Goal: Task Accomplishment & Management: Use online tool/utility

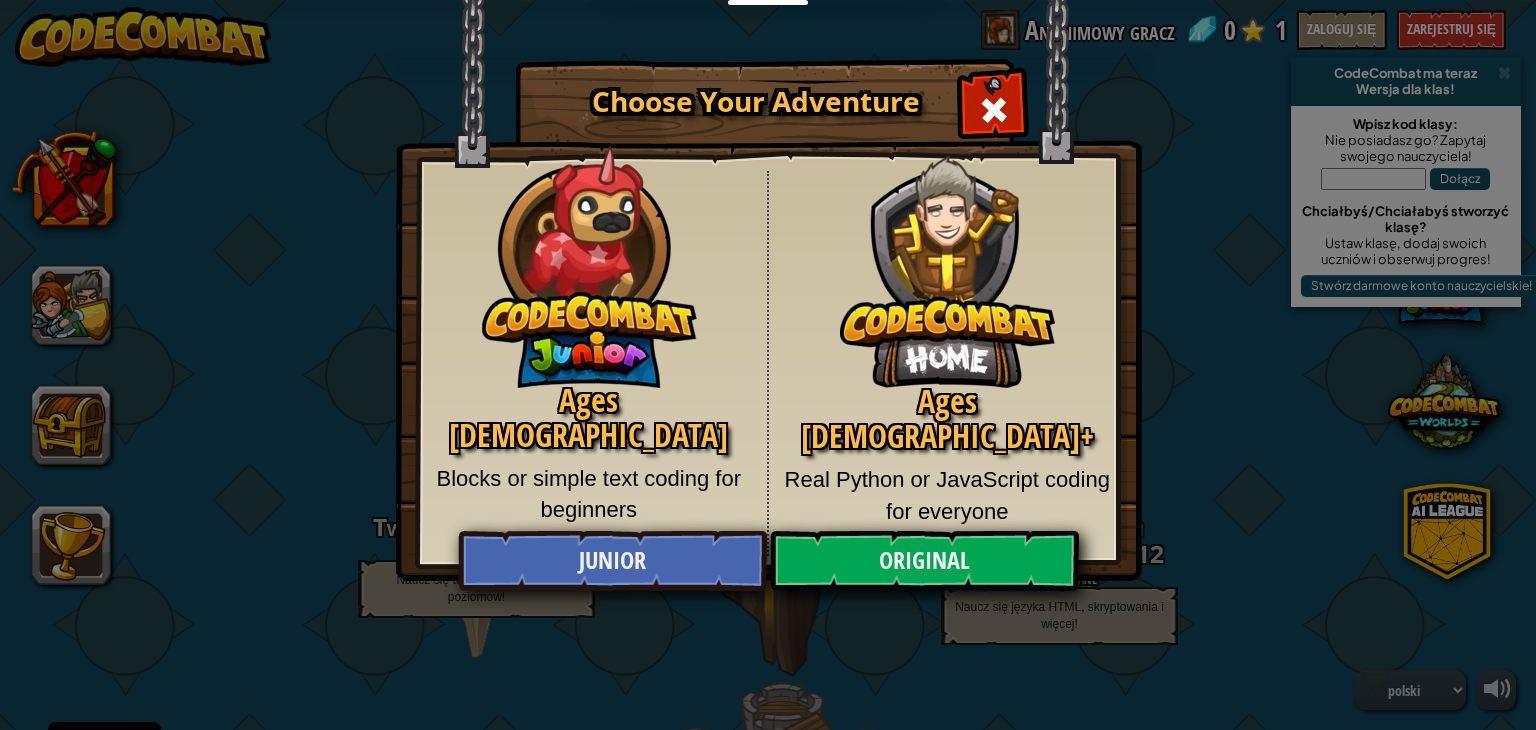
select select "pl"
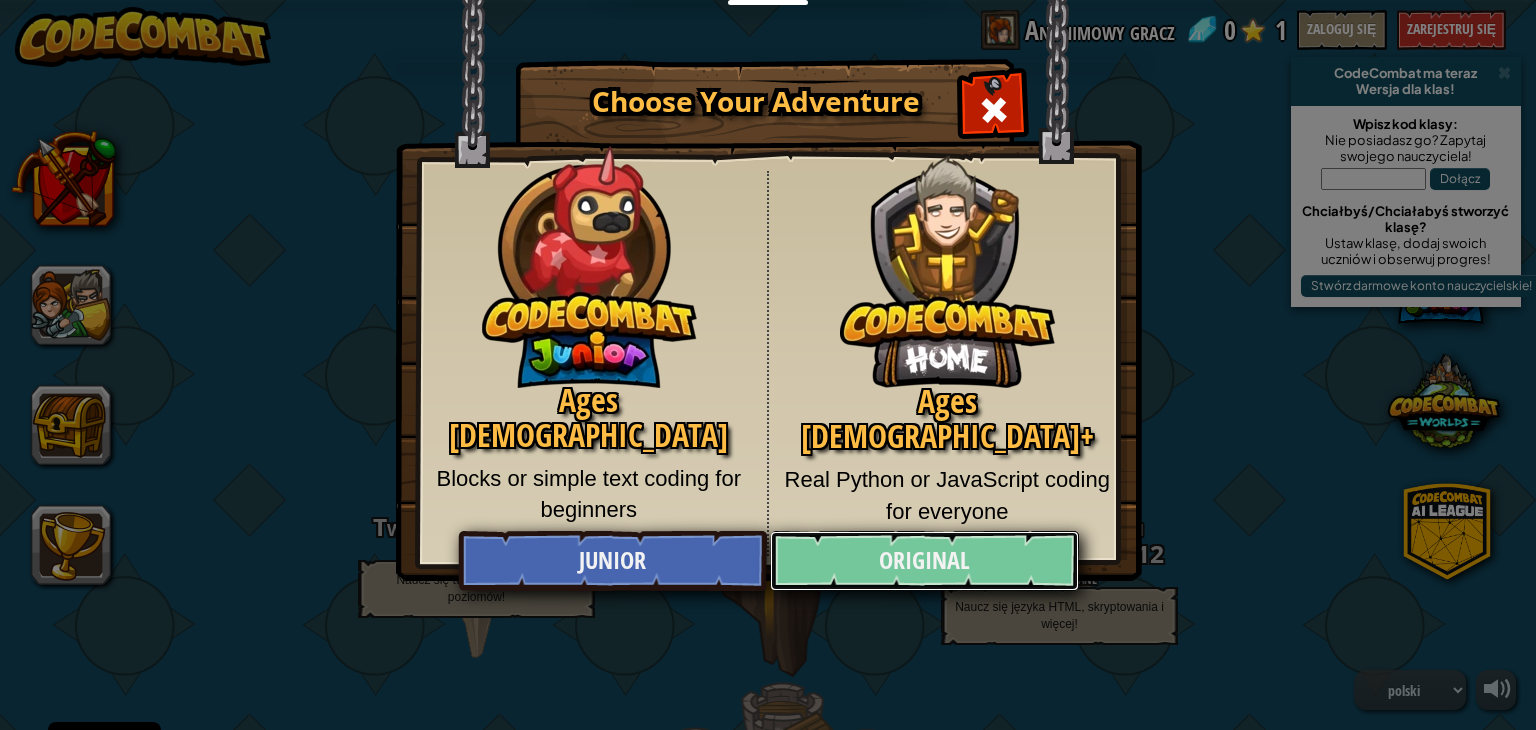
click at [856, 537] on link "Original" at bounding box center [924, 561] width 308 height 60
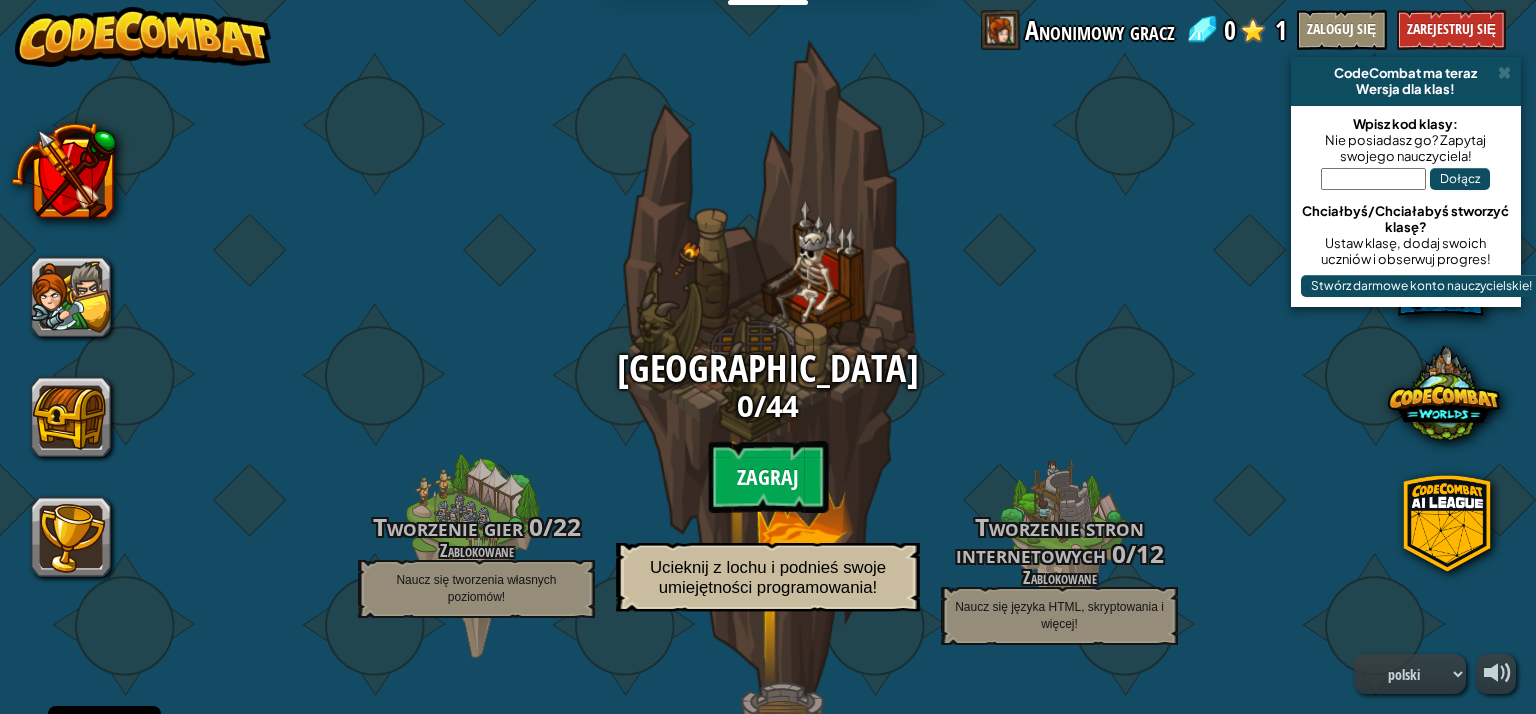
click at [782, 449] on btn "Zagraj" at bounding box center [768, 477] width 120 height 72
select select "pl"
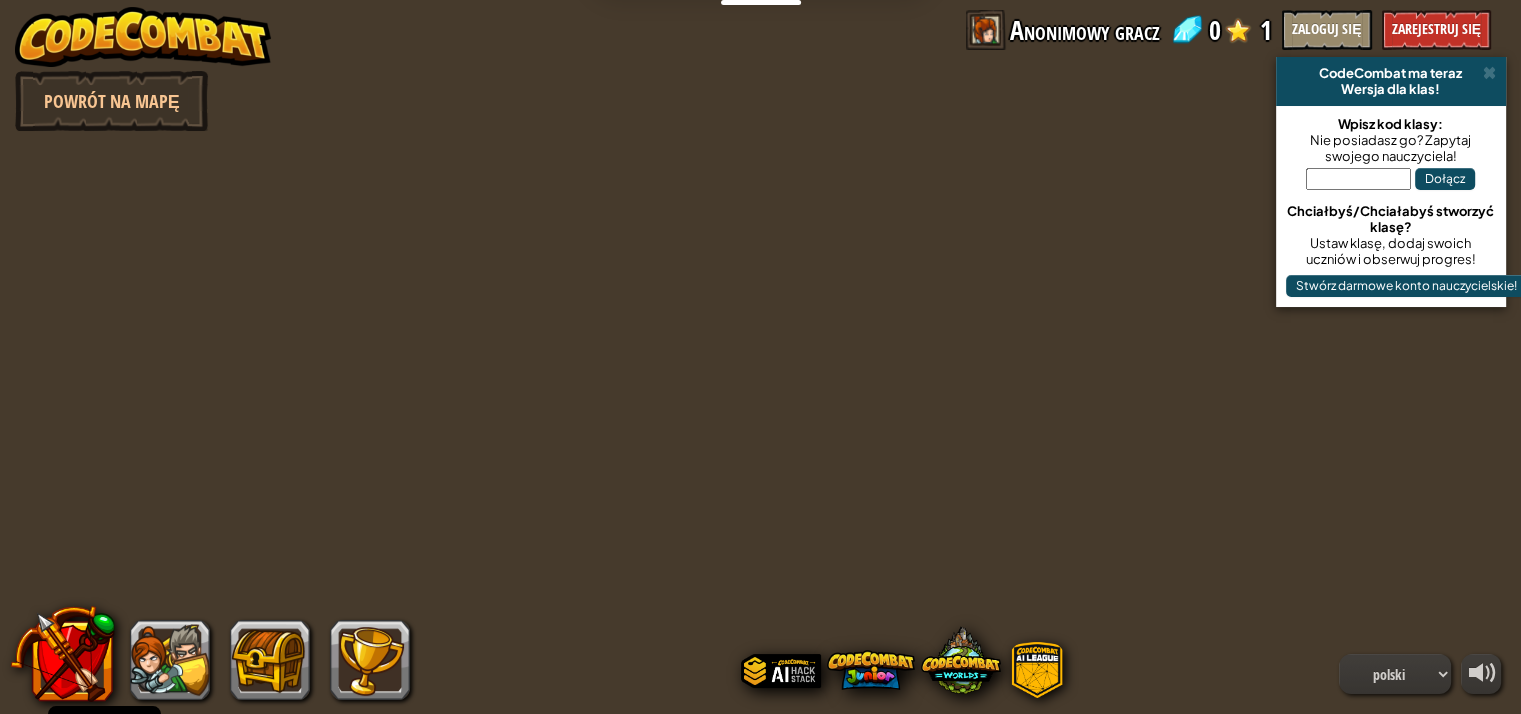
select select "pl"
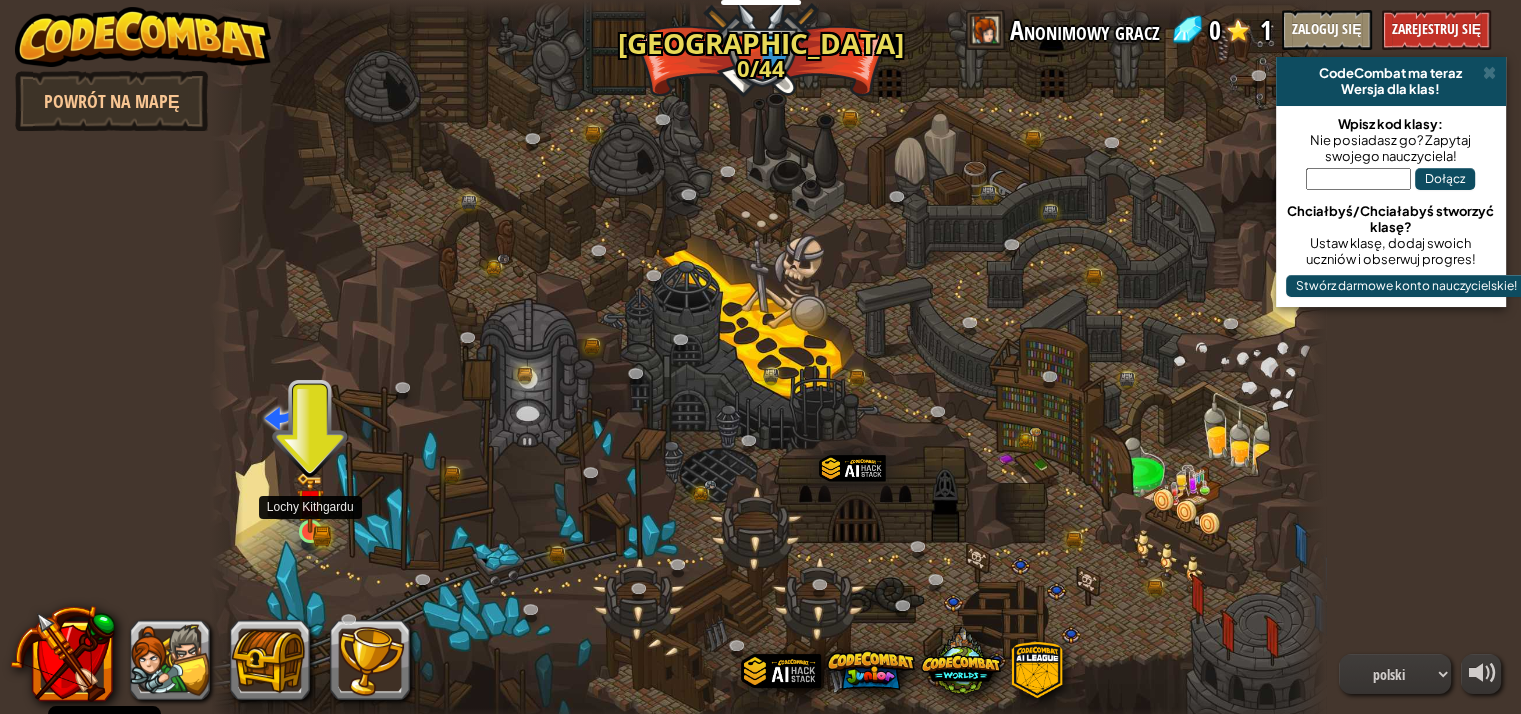
click at [314, 512] on img at bounding box center [310, 504] width 16 height 16
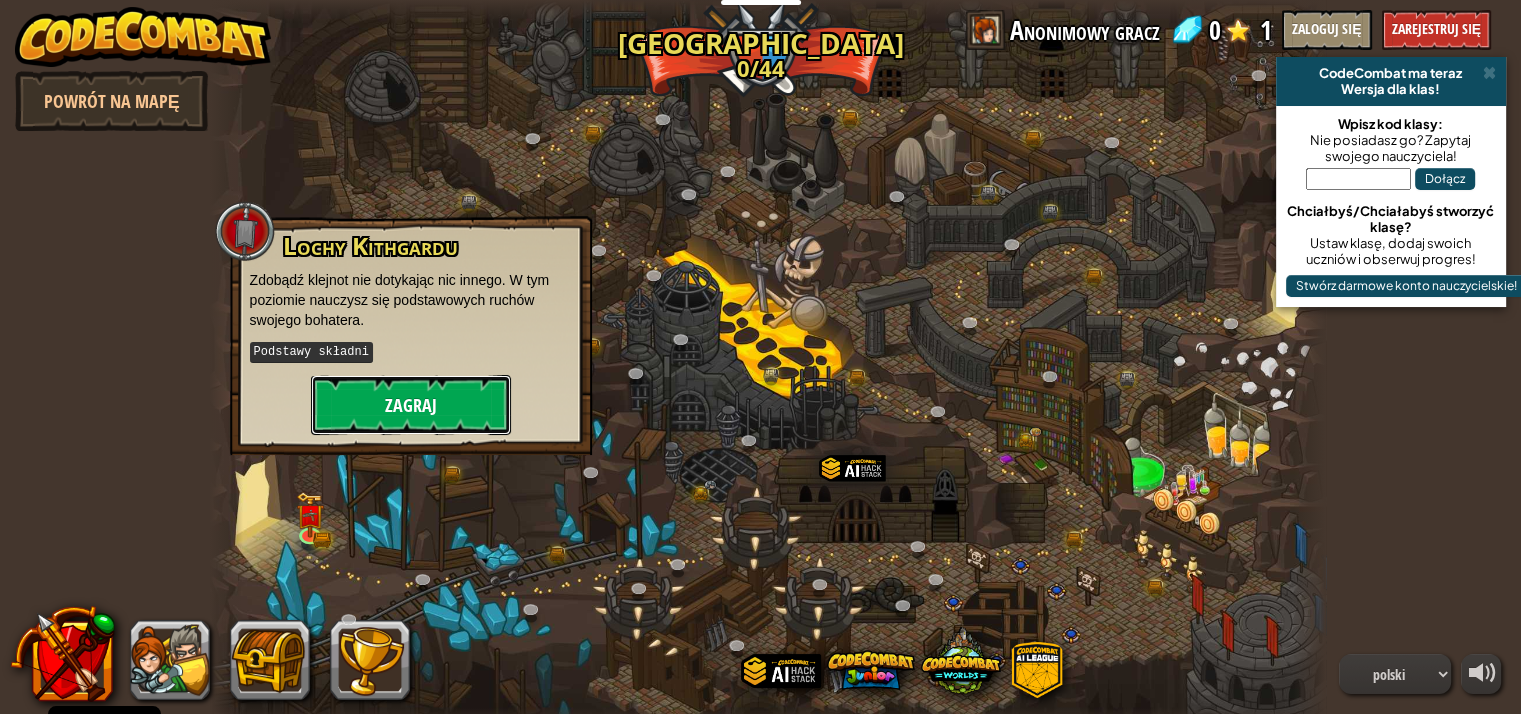
click at [400, 407] on button "Zagraj" at bounding box center [411, 405] width 200 height 60
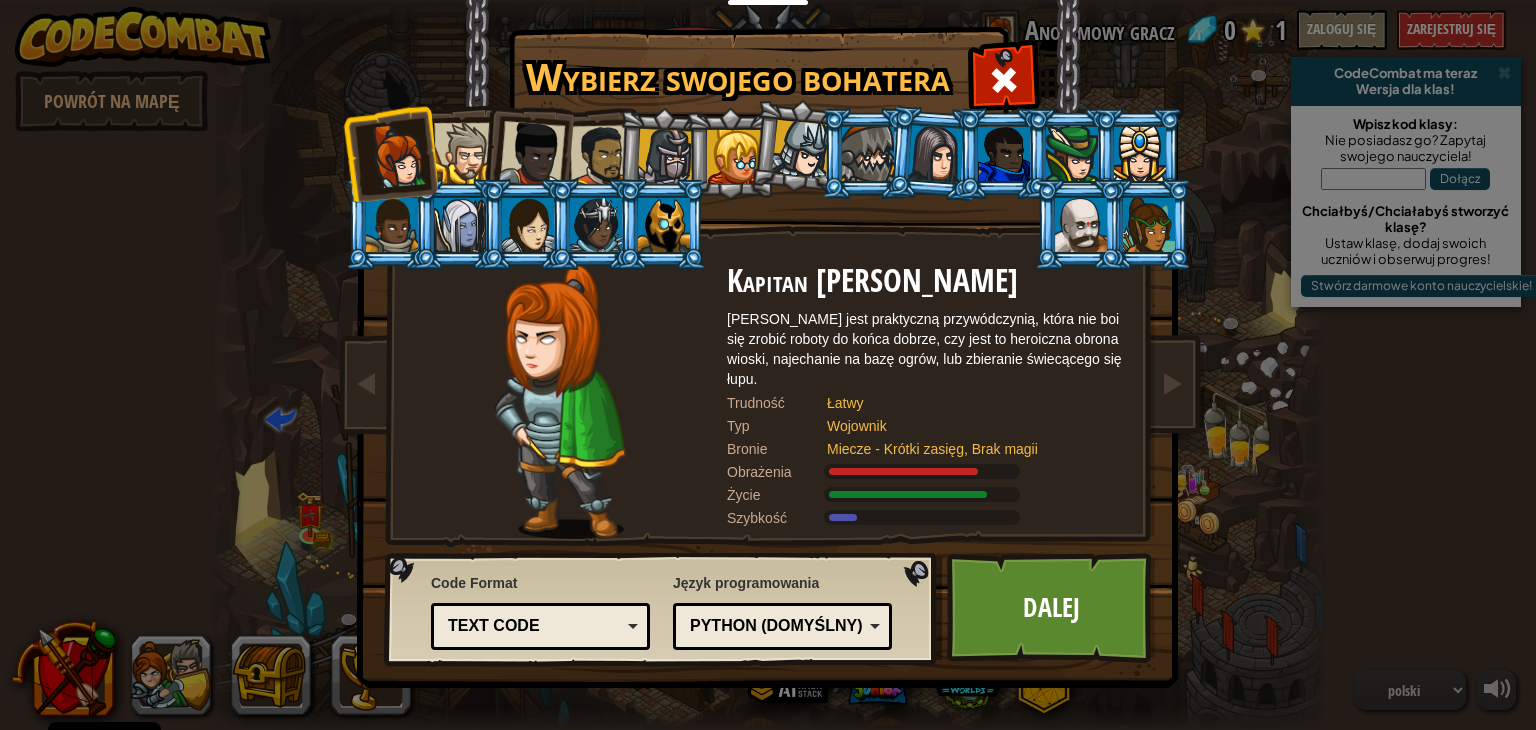
click at [440, 622] on div "Text code Blocks and code Blocks Blocks (Icons) Text code" at bounding box center [540, 626] width 219 height 47
click at [594, 572] on div "Code Format Text code Blocks and code Blocks Blocks (Icons) Text code Blocks - …" at bounding box center [540, 611] width 219 height 87
click at [730, 619] on div "Python (Domyślny)" at bounding box center [776, 626] width 173 height 23
click at [548, 625] on div "Text code" at bounding box center [534, 626] width 173 height 23
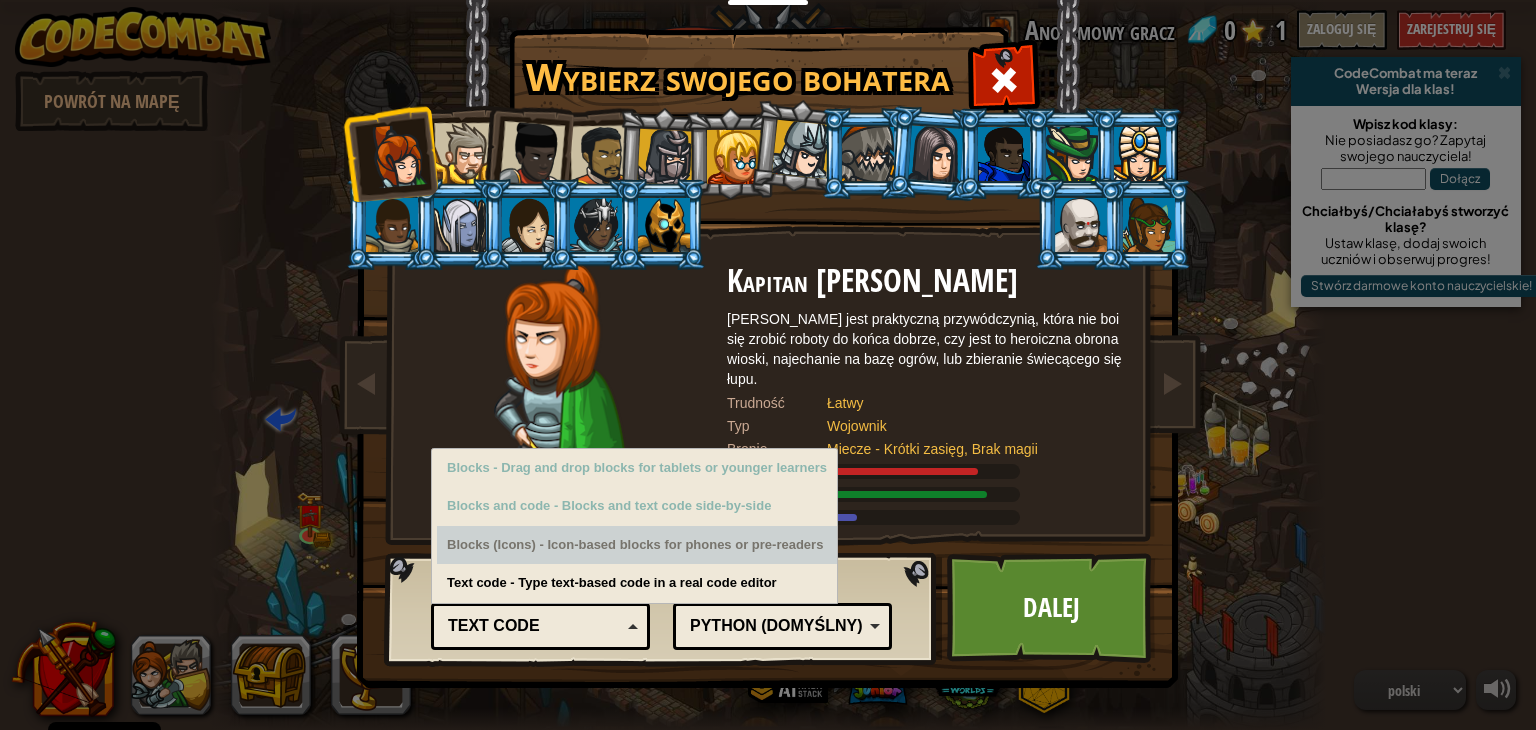
click at [567, 553] on div "Blocks (Icons) - Icon-based blocks for phones or pre-readers" at bounding box center [637, 545] width 400 height 39
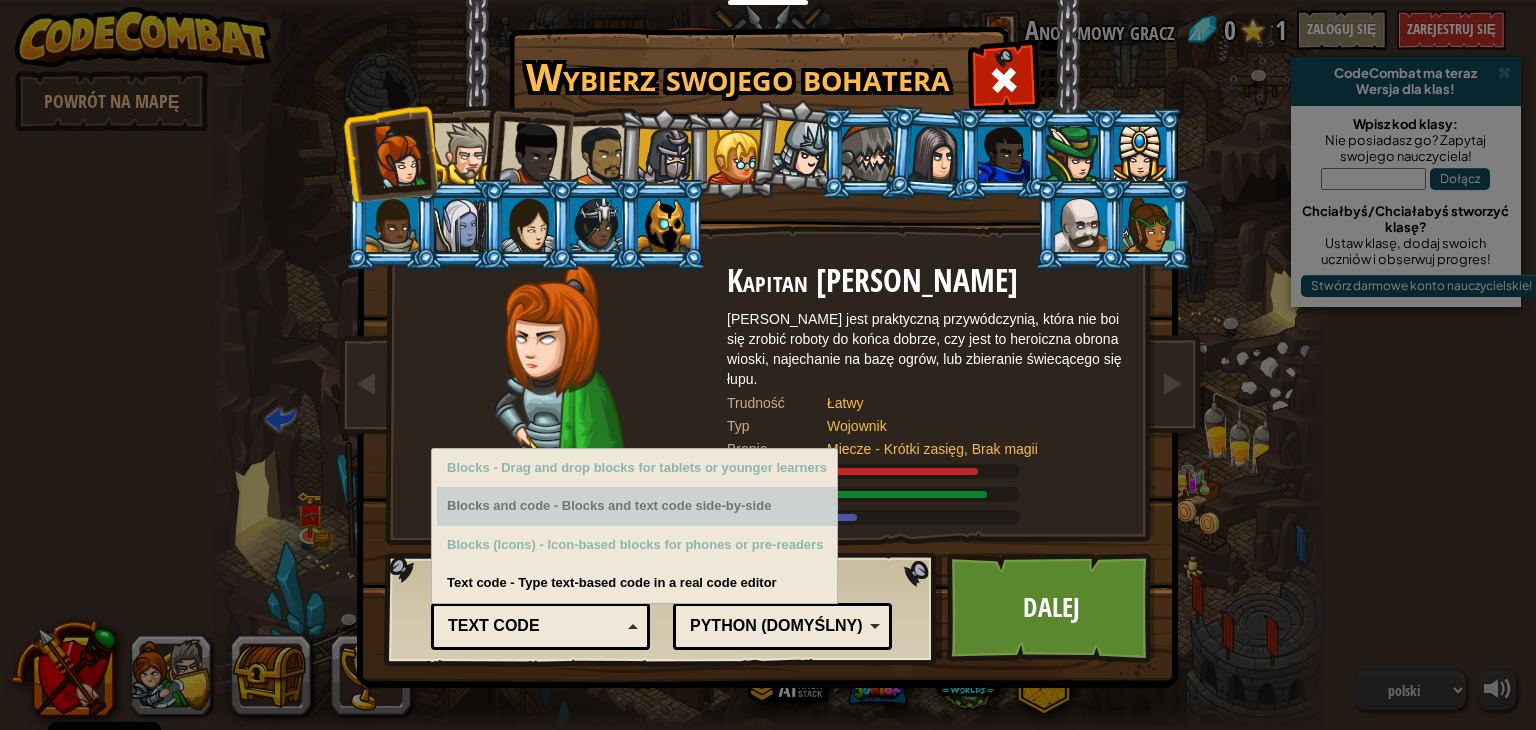
click at [588, 515] on div "Blocks and code - Blocks and text code side-by-side" at bounding box center [637, 506] width 400 height 39
click at [590, 487] on div "Blocks and code - Blocks and text code side-by-side" at bounding box center [637, 506] width 400 height 39
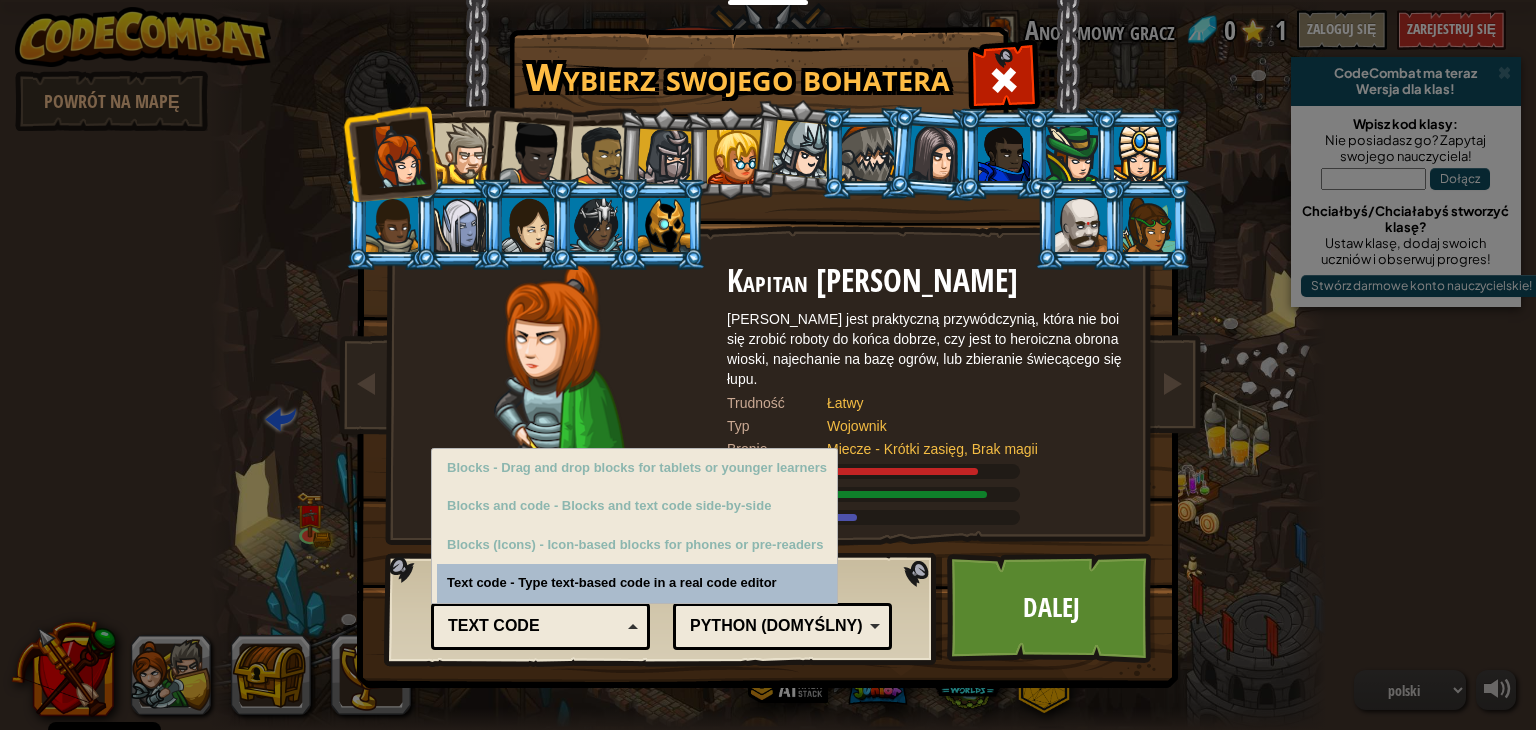
click at [578, 611] on div "Text code" at bounding box center [540, 626] width 193 height 31
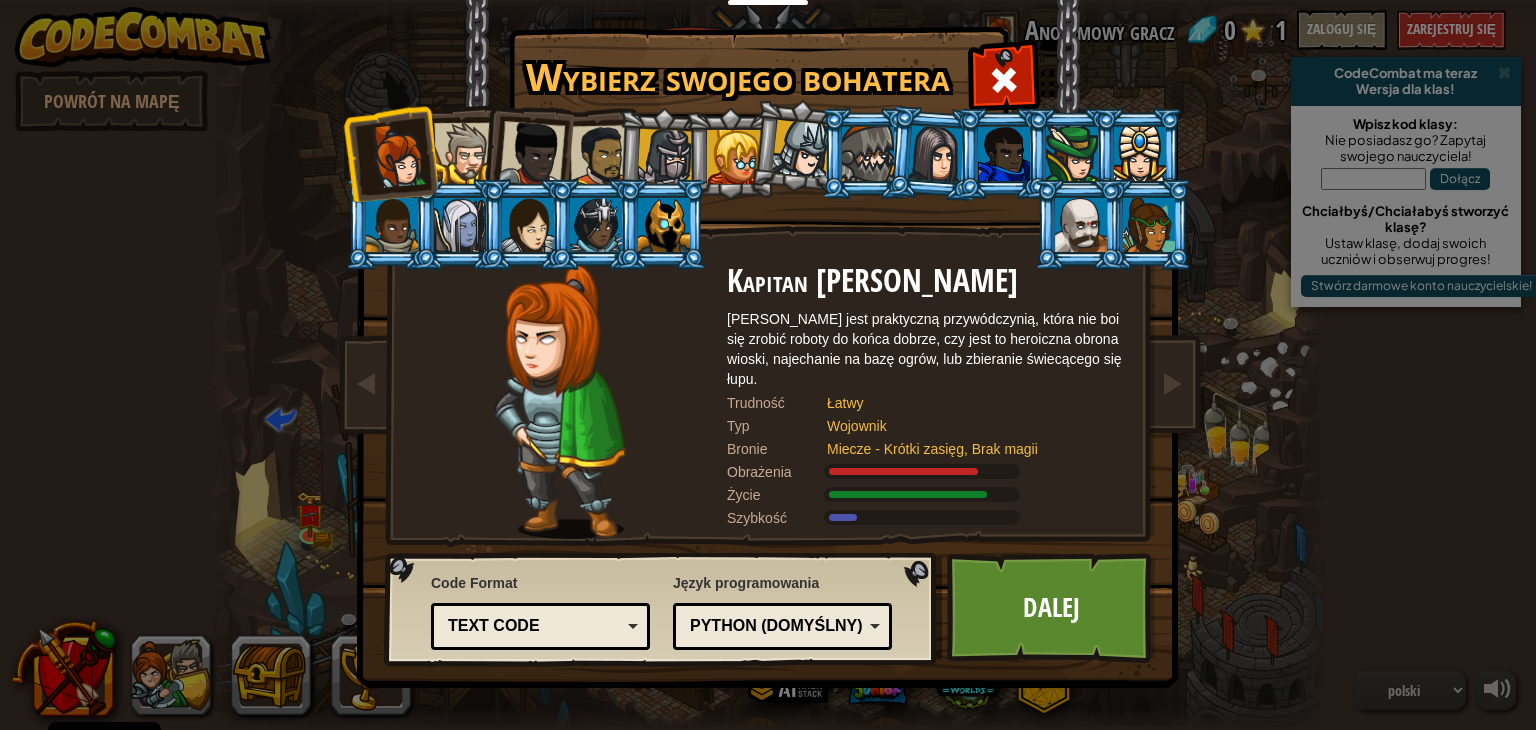
click at [692, 615] on div "Python (Domyślny)" at bounding box center [776, 626] width 173 height 23
click at [663, 426] on div at bounding box center [560, 401] width 334 height 275
click at [820, 193] on div "Kapitan [PERSON_NAME] Anya jest praktyczną przywódczynią, która nie boi się zro…" at bounding box center [768, 316] width 750 height 436
click at [840, 606] on div "Python (Domyślny) JavaScript Lua C++ Java (Eksperymentalny) Python (Domyślny)" at bounding box center [782, 626] width 219 height 47
click at [848, 619] on div "JavaScript" at bounding box center [776, 626] width 173 height 23
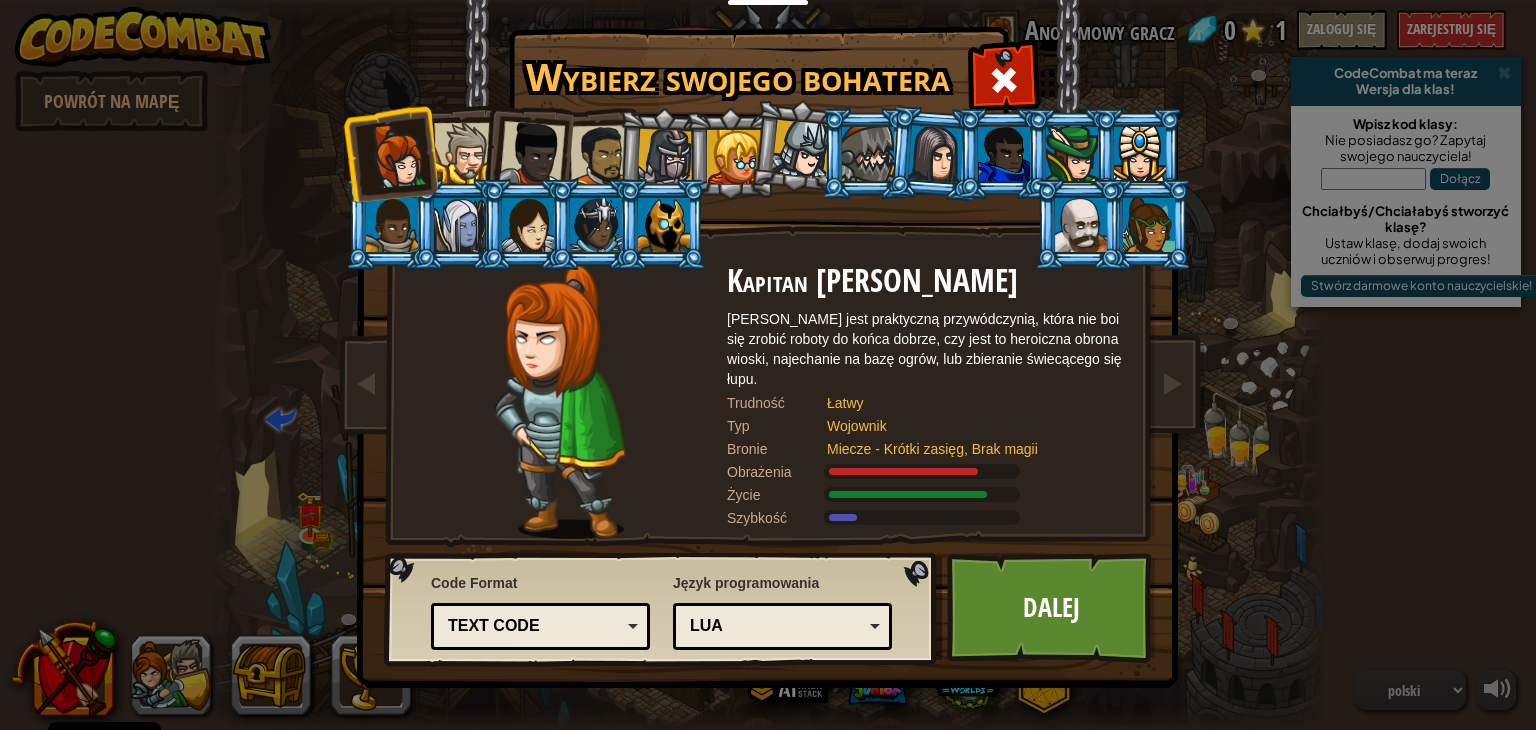
select select "pl"
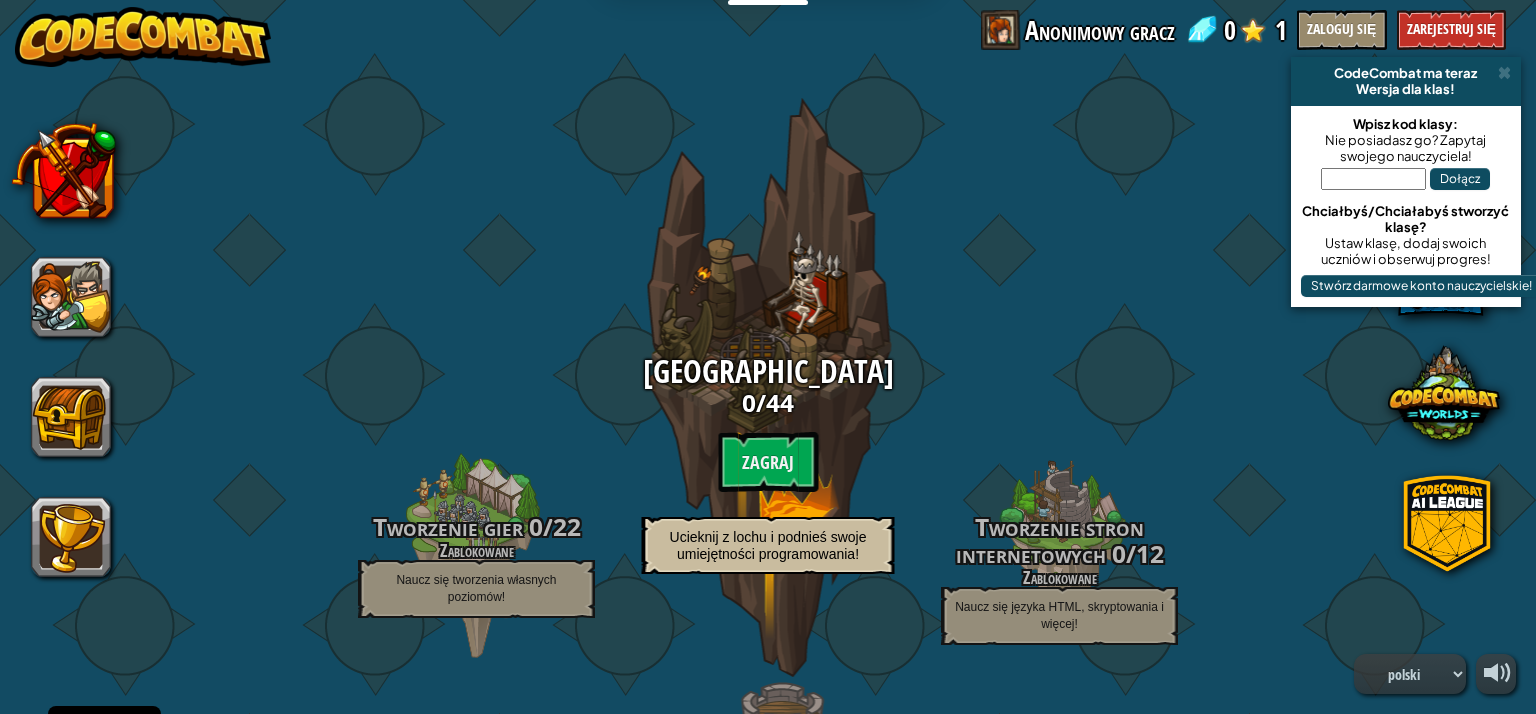
click at [80, 252] on div at bounding box center [71, 357] width 80 height 440
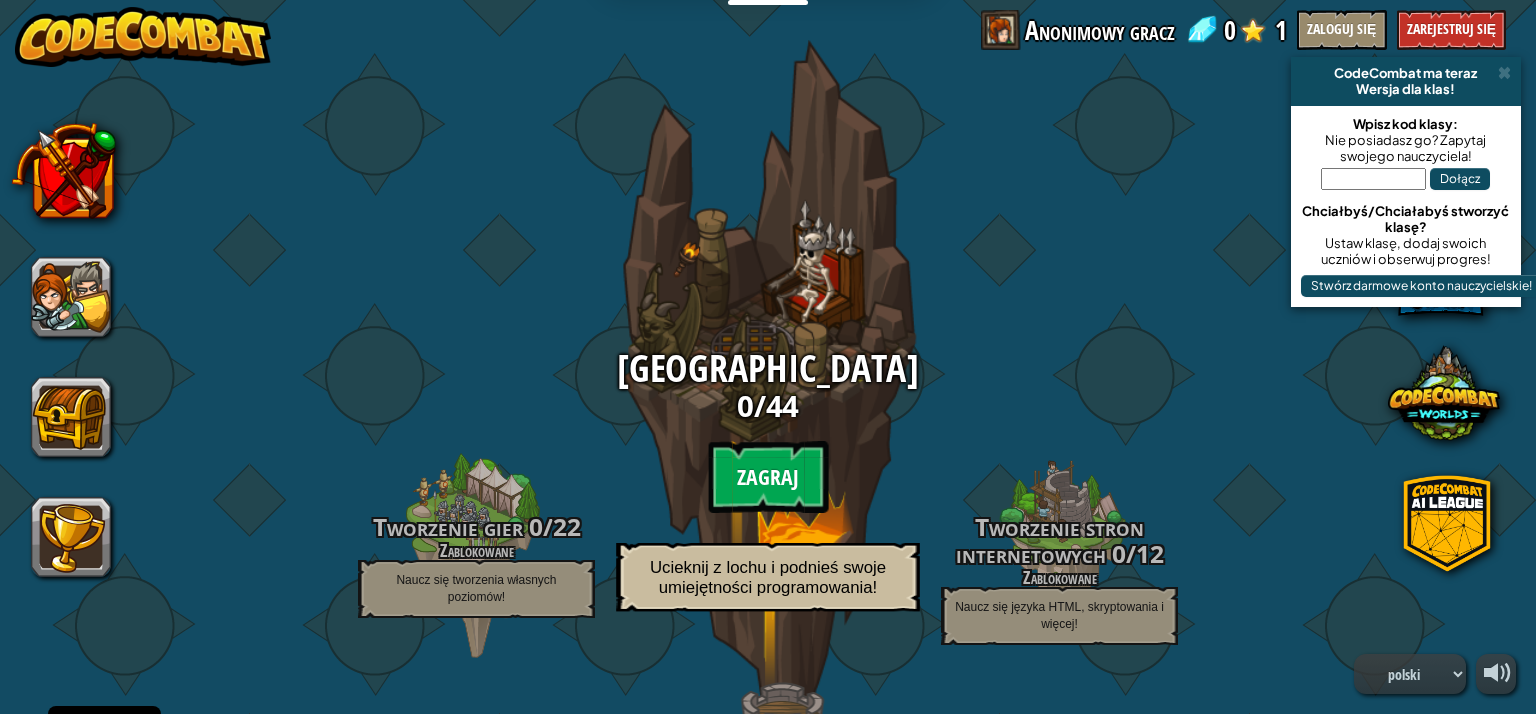
click at [757, 468] on btn "Zagraj" at bounding box center [768, 477] width 120 height 72
select select "pl"
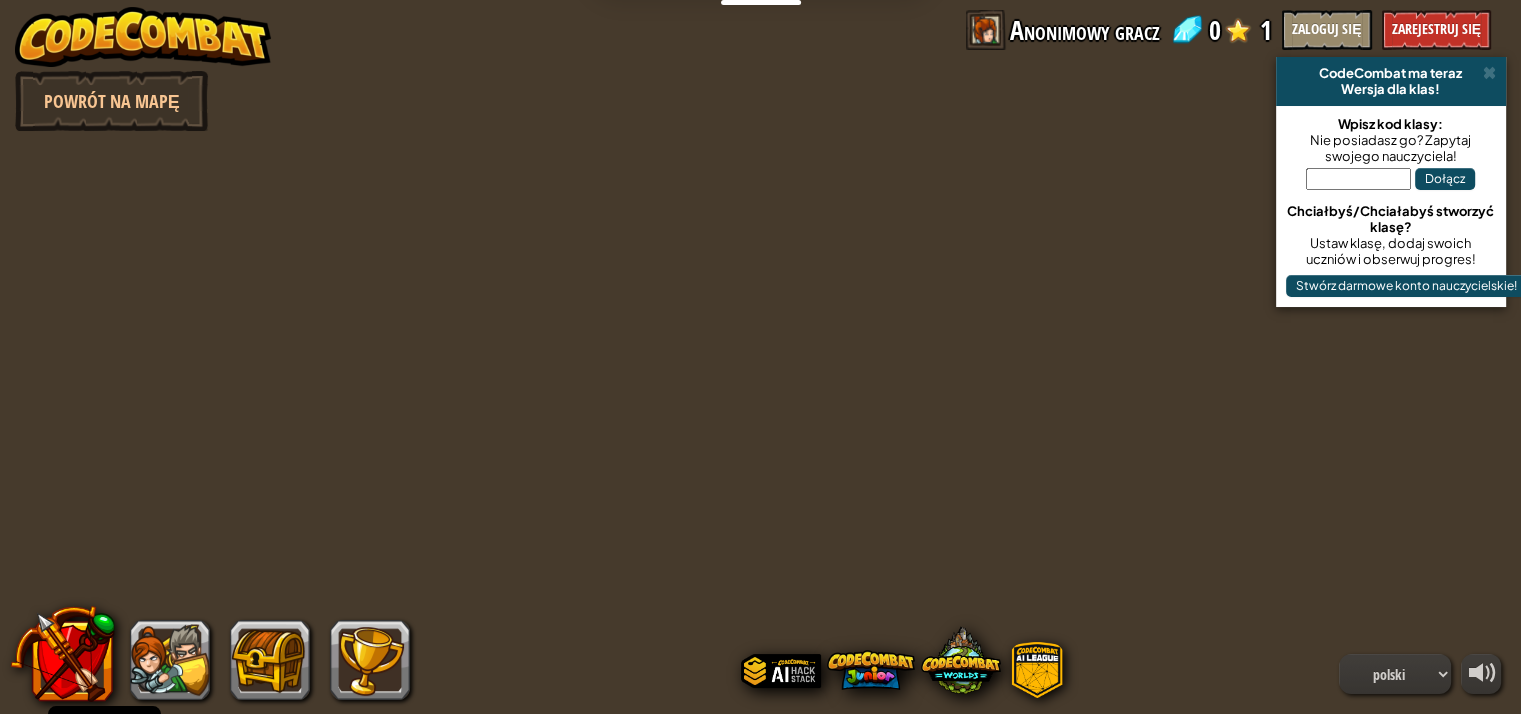
select select "pl"
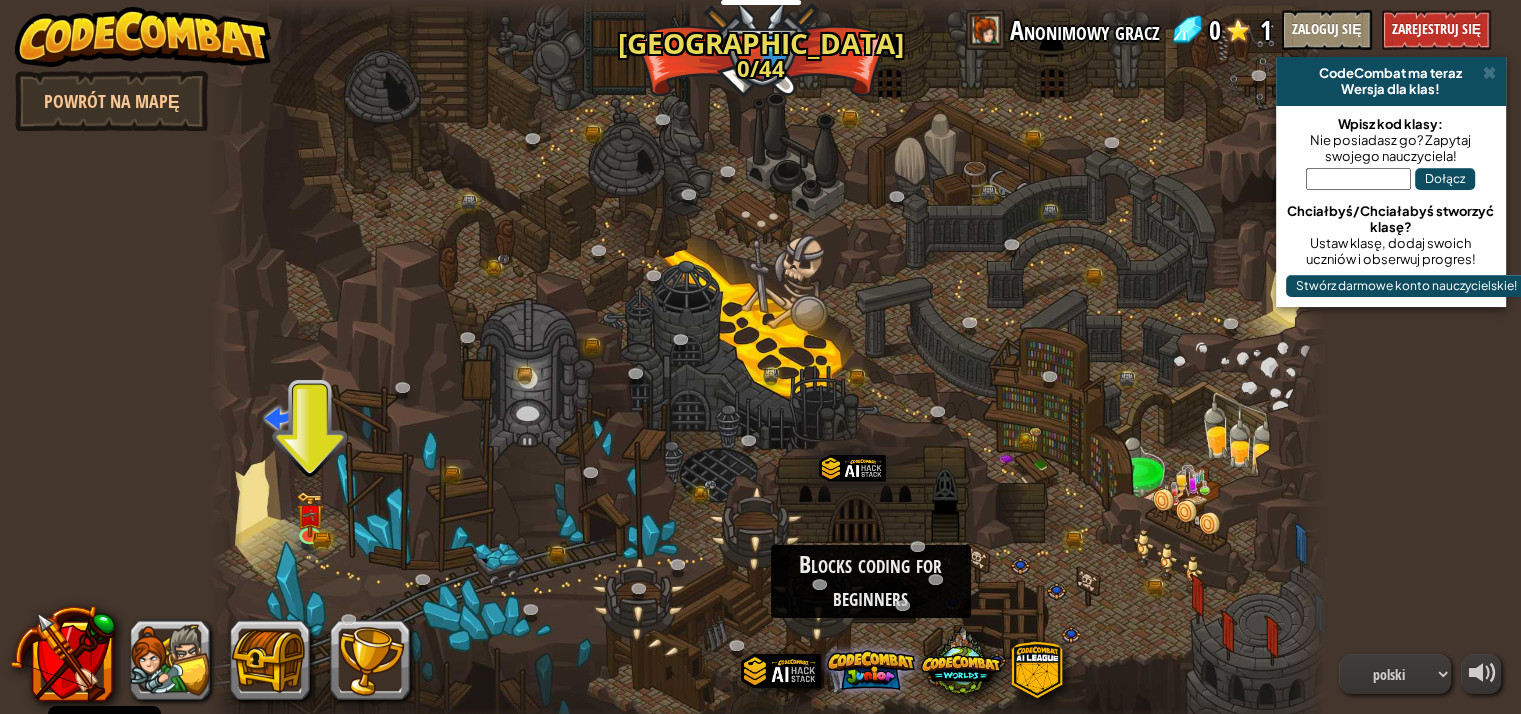
click at [848, 661] on span at bounding box center [871, 670] width 88 height 88
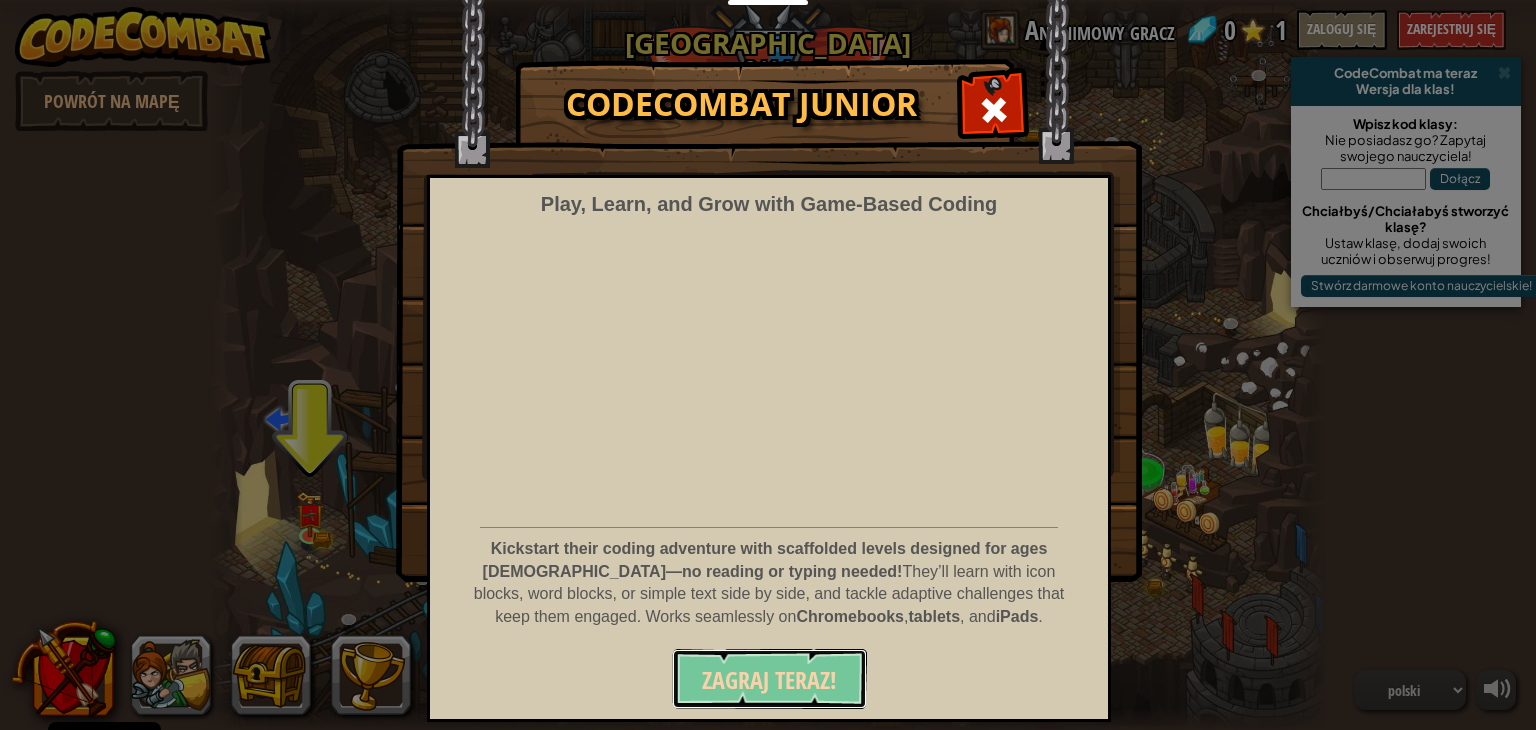
click at [814, 664] on span "Zagraj teraz!" at bounding box center [769, 680] width 135 height 32
select select "pl"
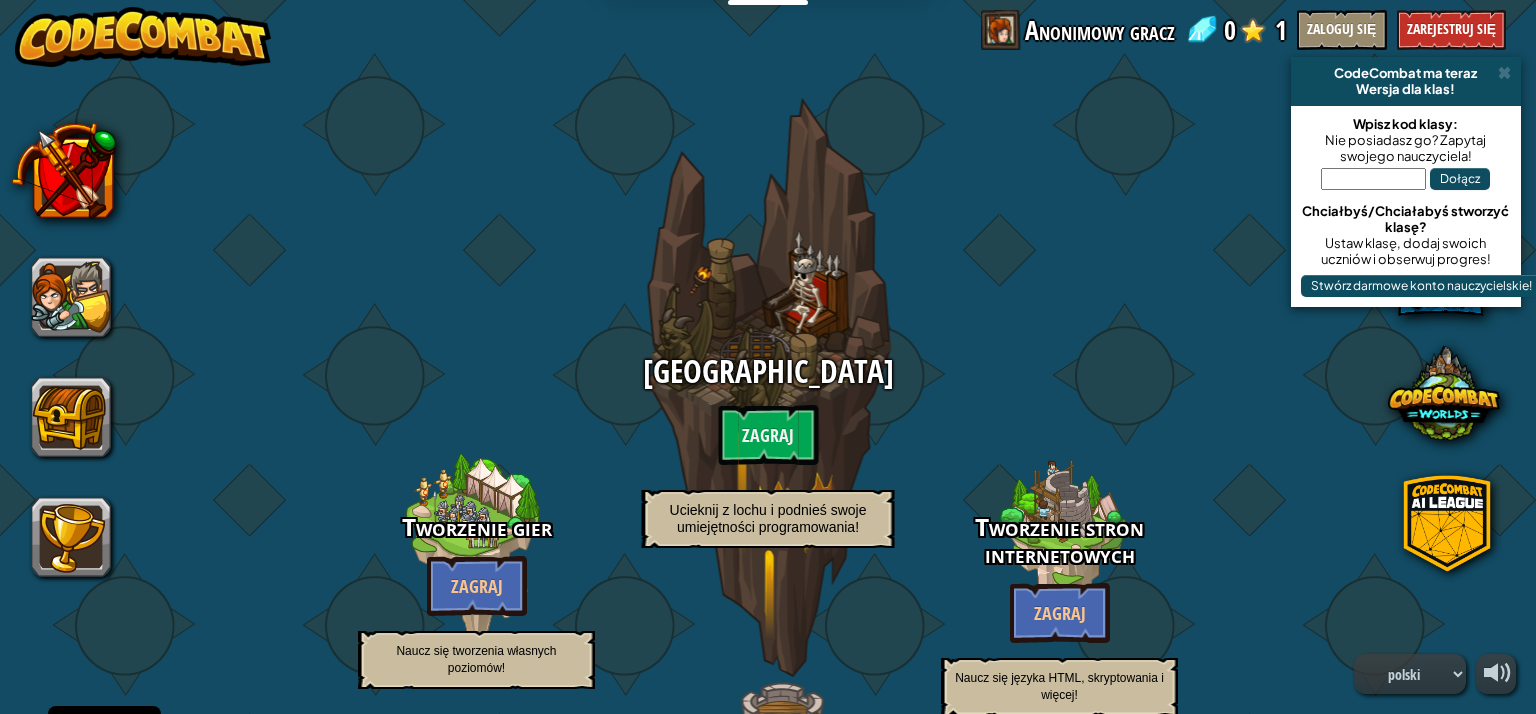
select select "pl"
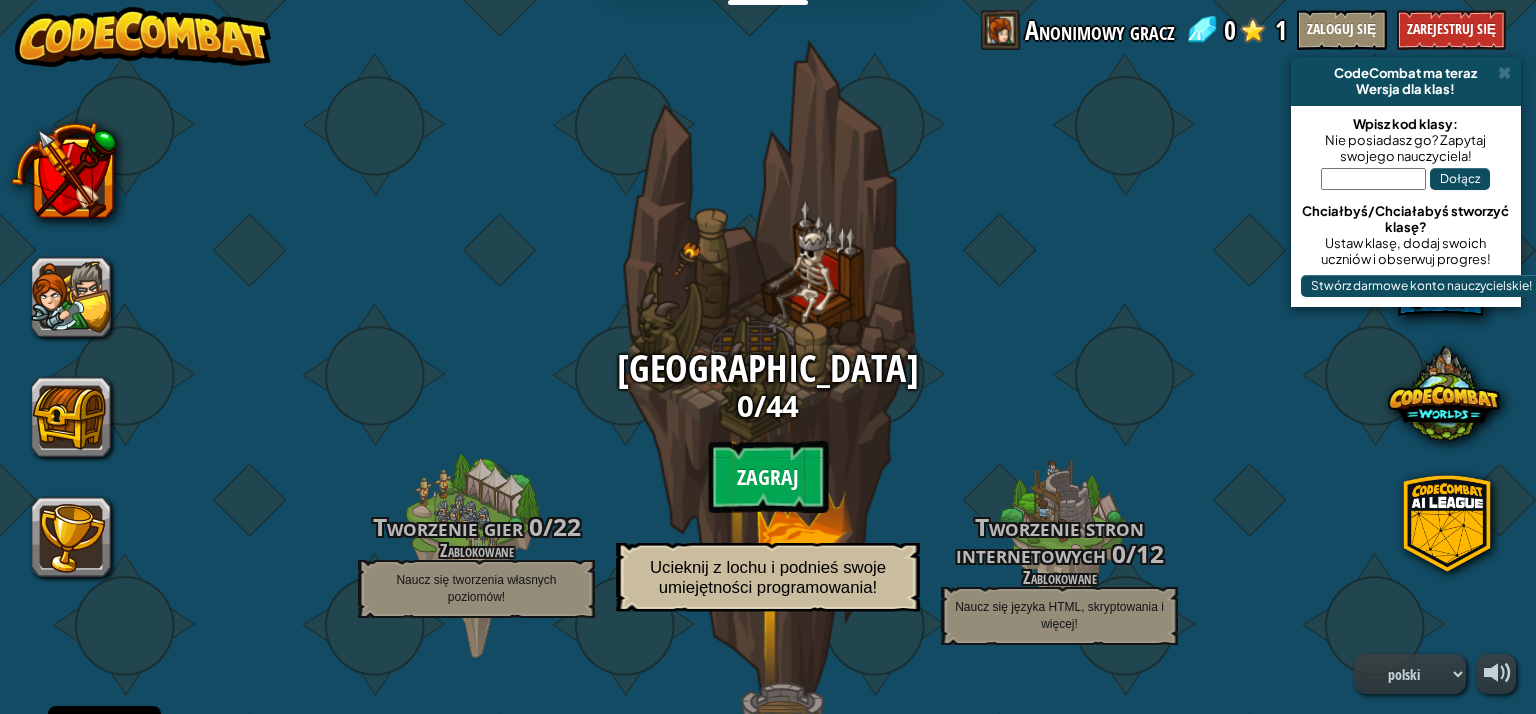
click at [735, 445] on btn "Zagraj" at bounding box center [768, 477] width 120 height 72
select select "pl"
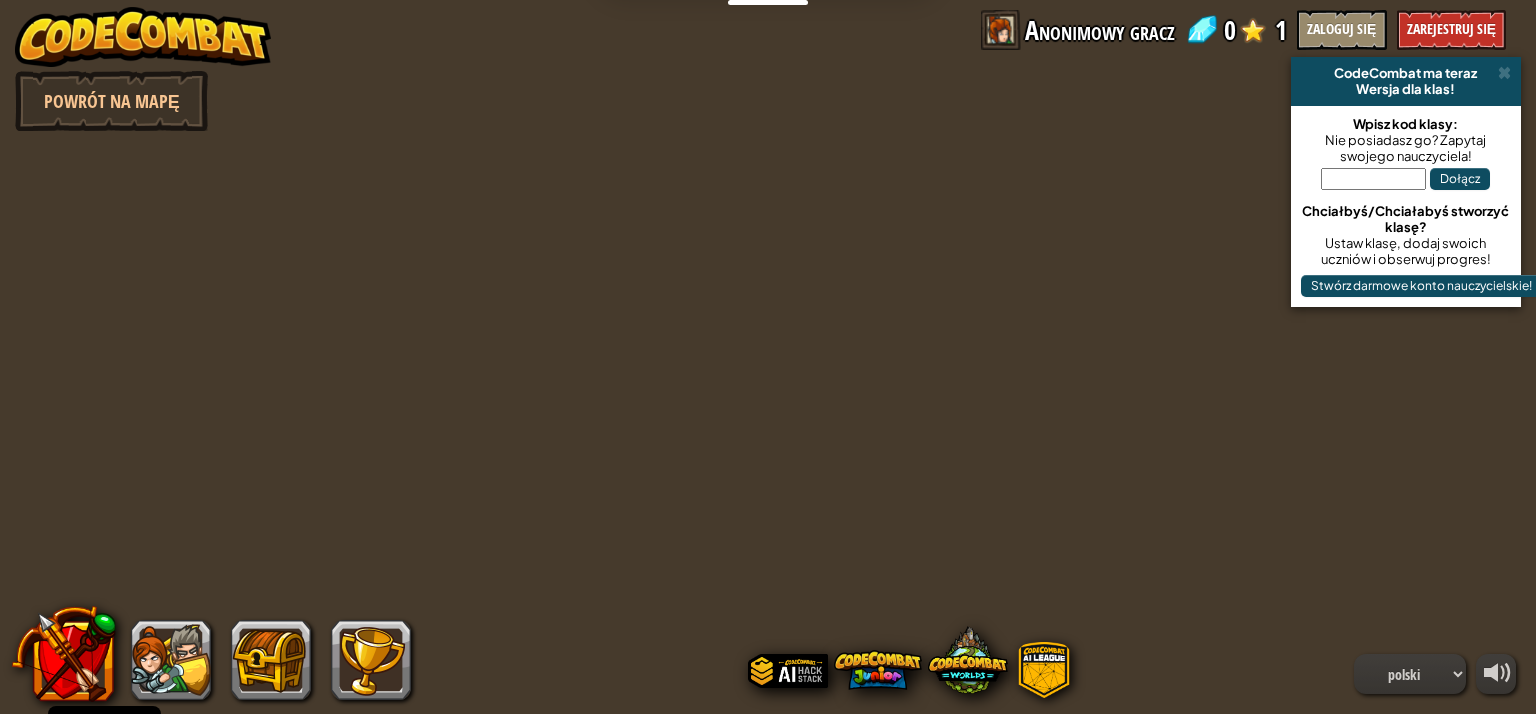
select select "pl"
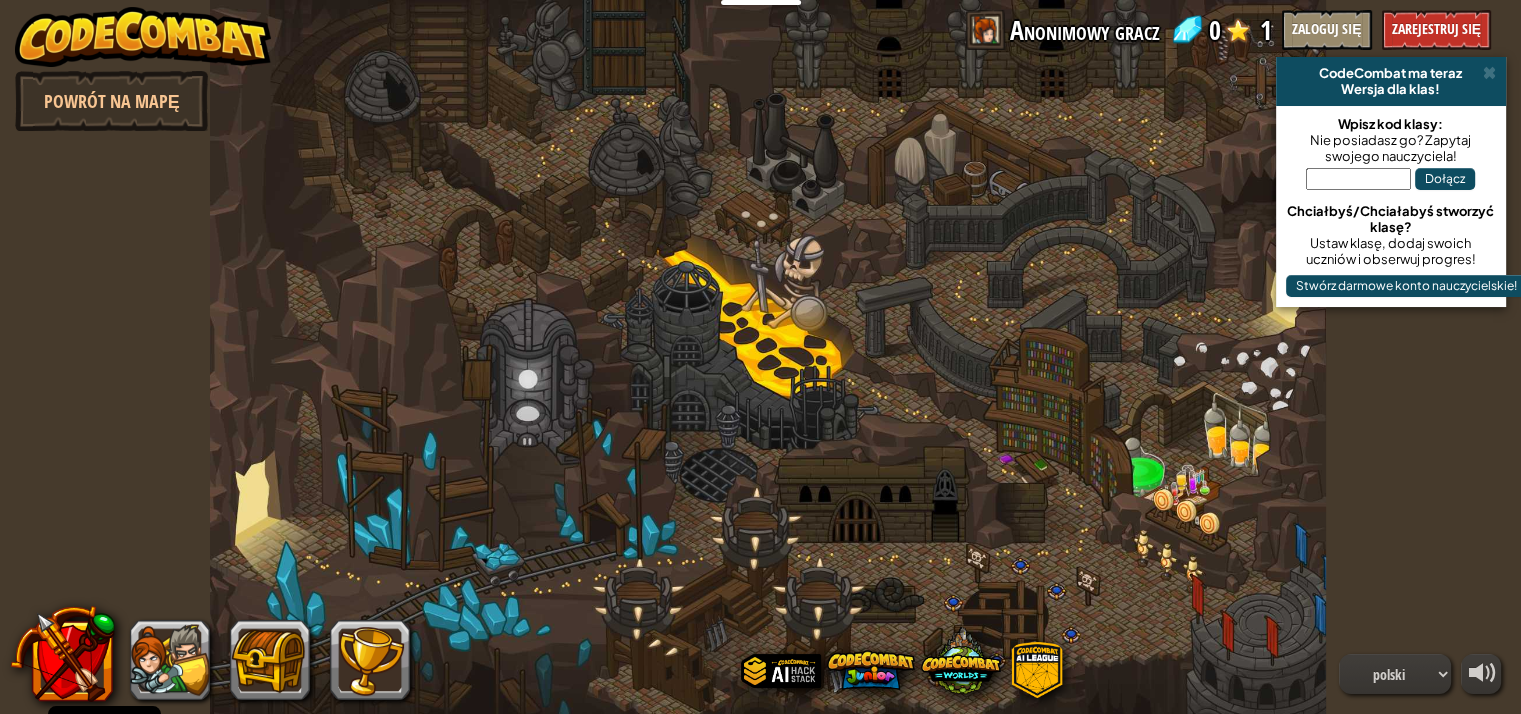
select select "pl"
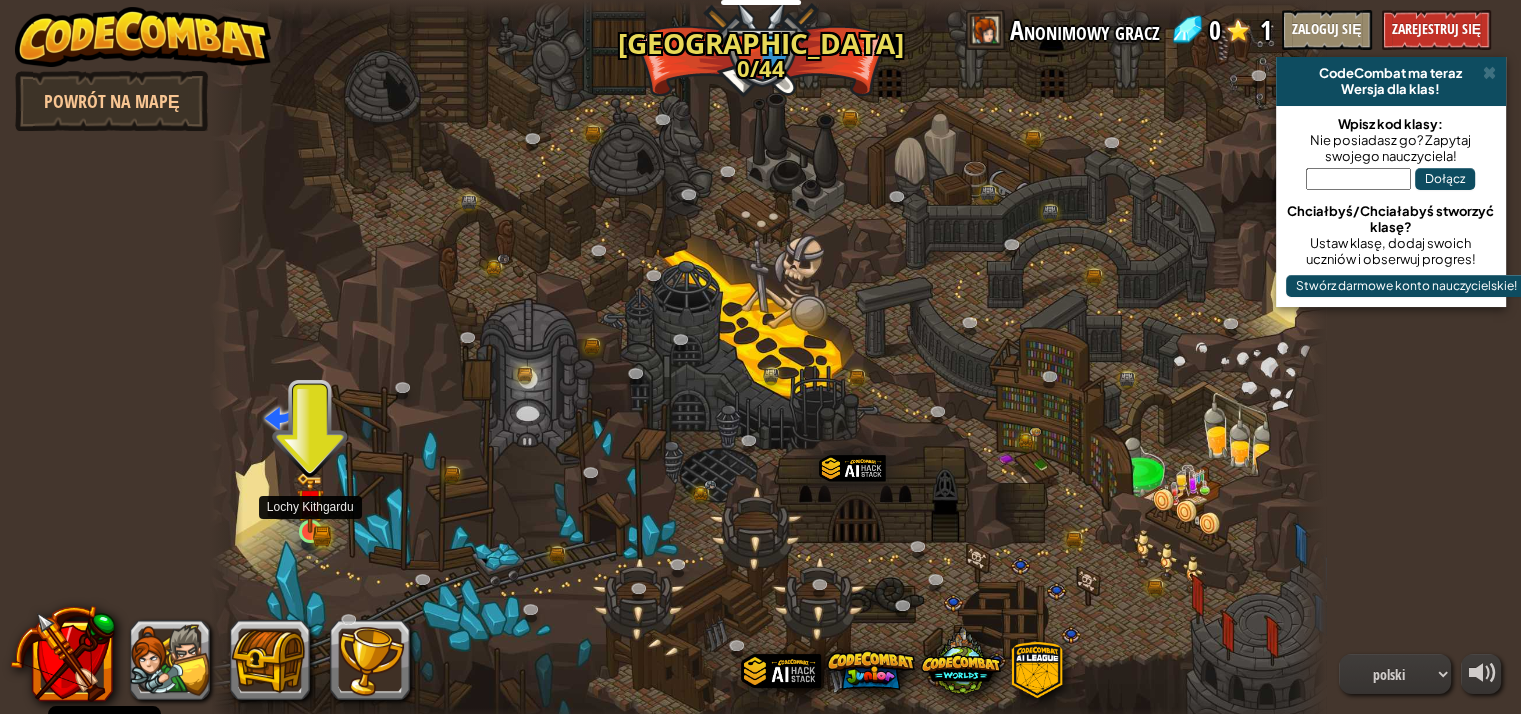
click at [316, 515] on img at bounding box center [310, 502] width 28 height 61
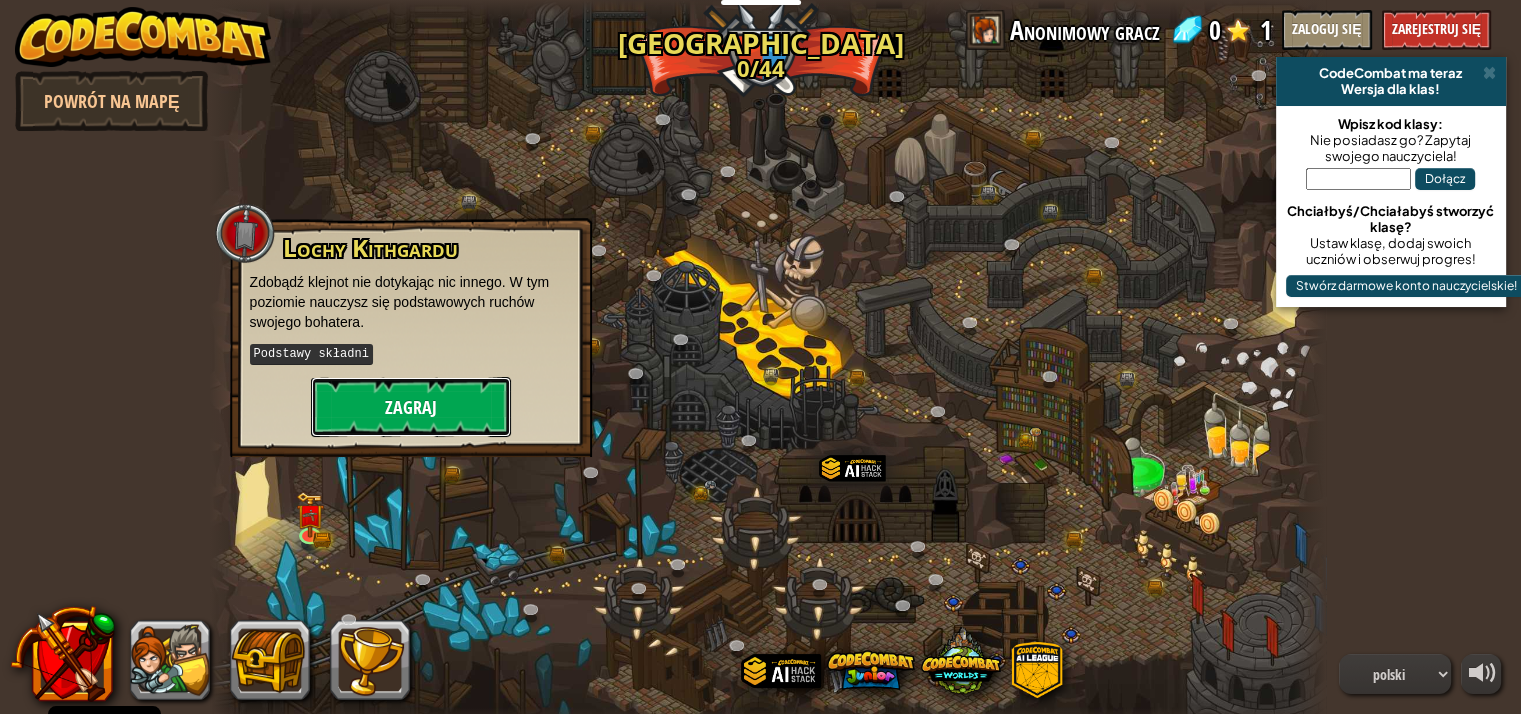
click at [421, 419] on button "Zagraj" at bounding box center [411, 407] width 200 height 60
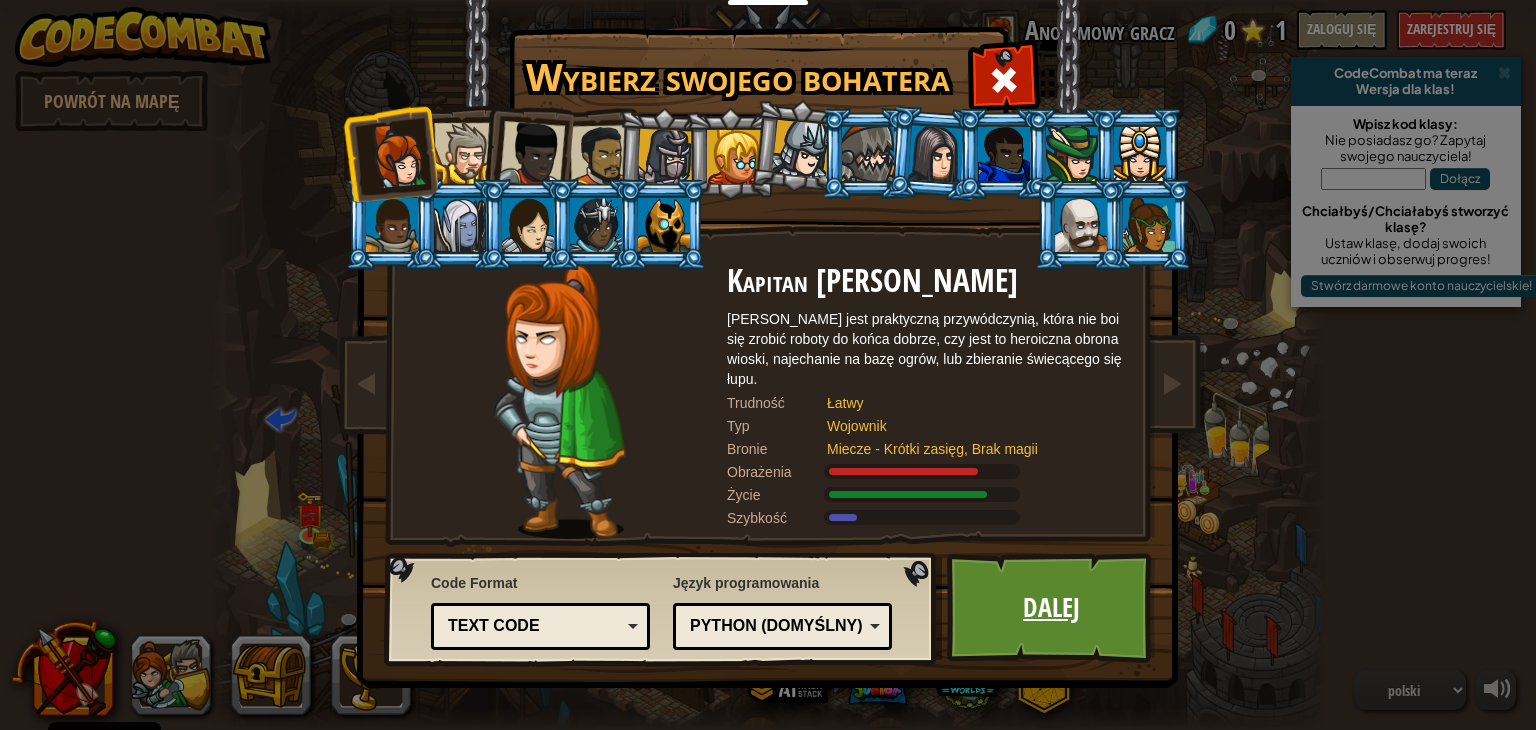
click at [1090, 660] on link "Dalej" at bounding box center [1051, 608] width 209 height 110
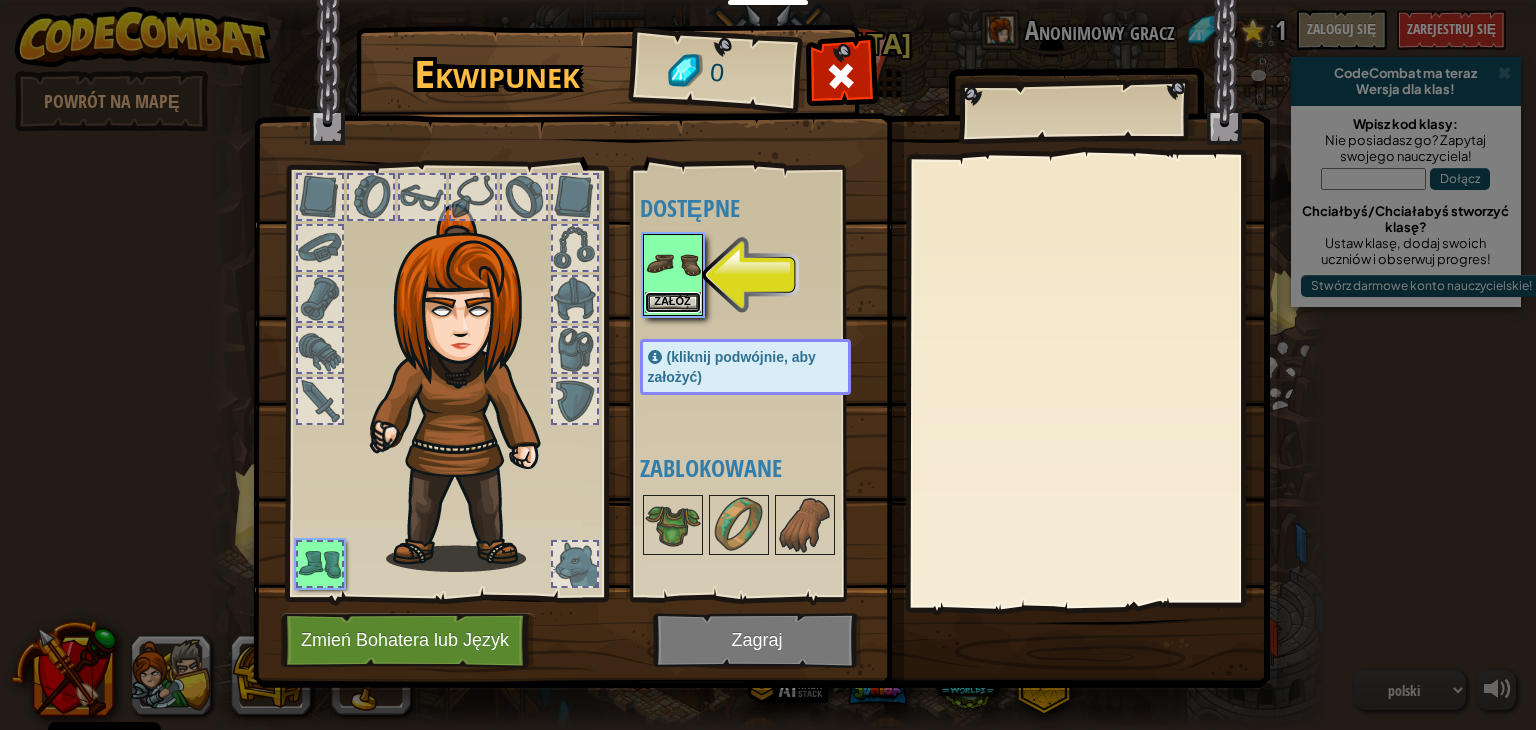
click at [669, 294] on button "Załóż" at bounding box center [673, 302] width 56 height 21
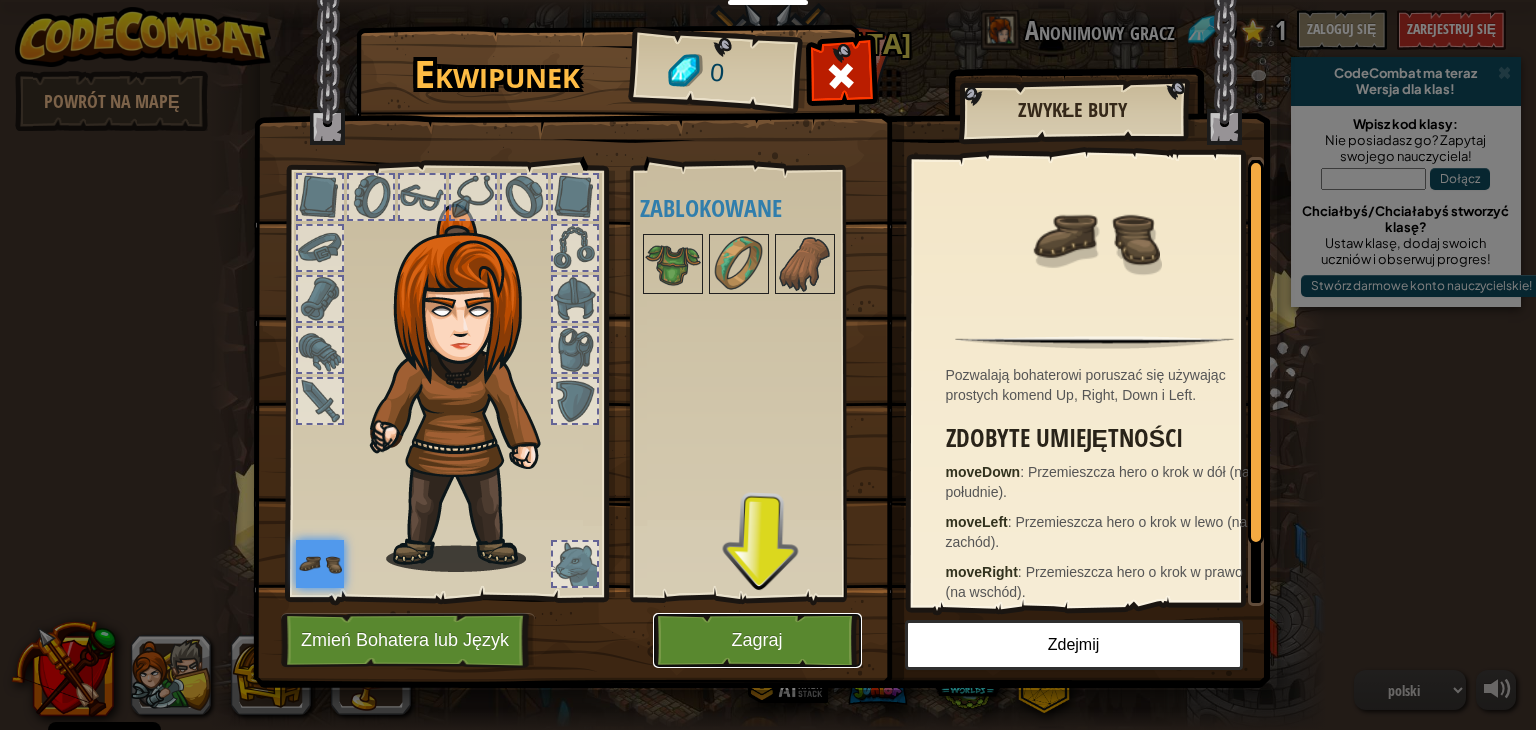
drag, startPoint x: 809, startPoint y: 636, endPoint x: 786, endPoint y: 639, distance: 23.2
click at [788, 639] on button "Zagraj" at bounding box center [757, 640] width 209 height 55
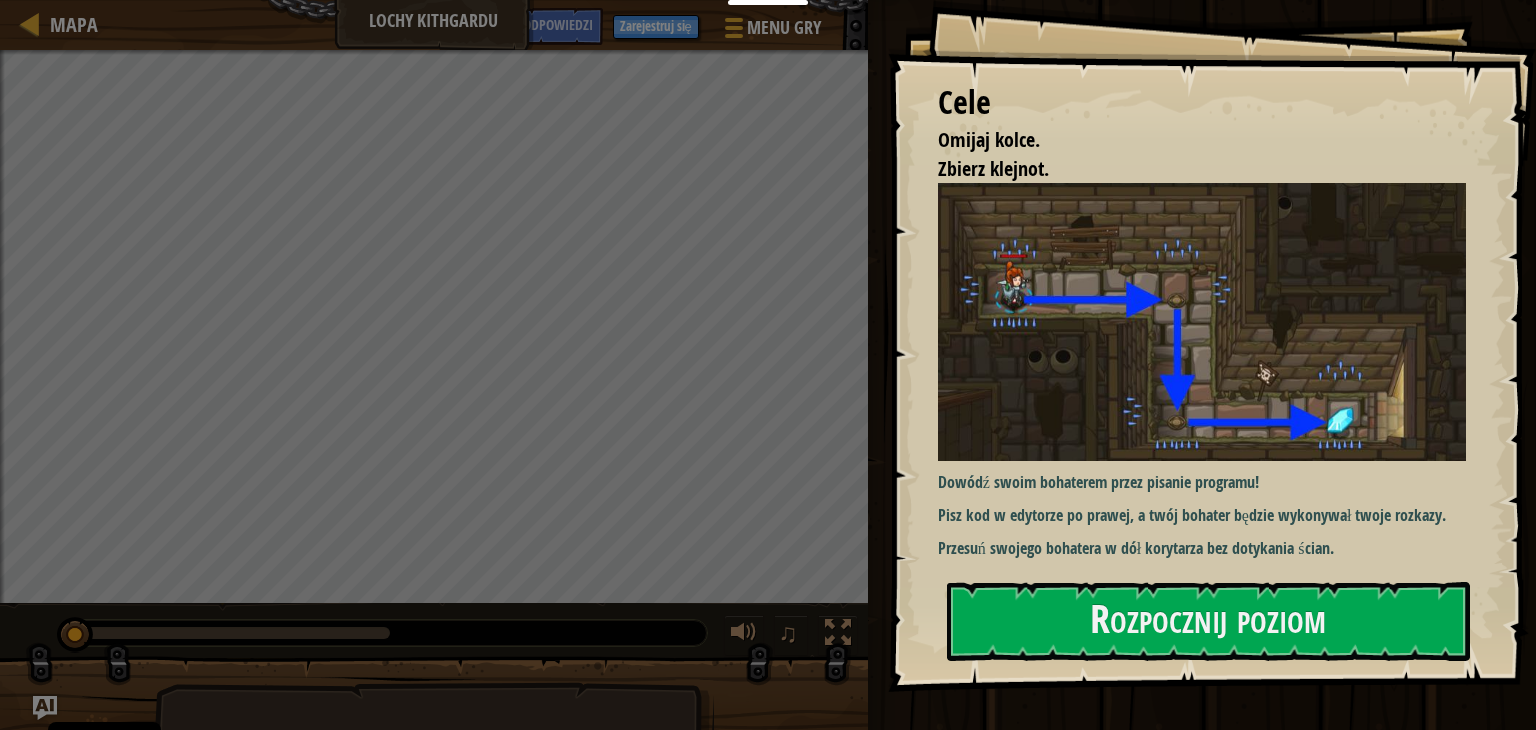
click at [1111, 504] on p "Pisz kod w edytorze po prawej, a twój bohater będzie wykonywał twoje rozkazy." at bounding box center [1209, 515] width 543 height 23
click at [1102, 558] on div "Dowódź swoim bohaterem przez pisanie programu! Pisz kod w [GEOGRAPHIC_DATA] po …" at bounding box center [1209, 372] width 543 height 379
click at [1085, 624] on button "Rozpocznij poziom" at bounding box center [1208, 621] width 523 height 79
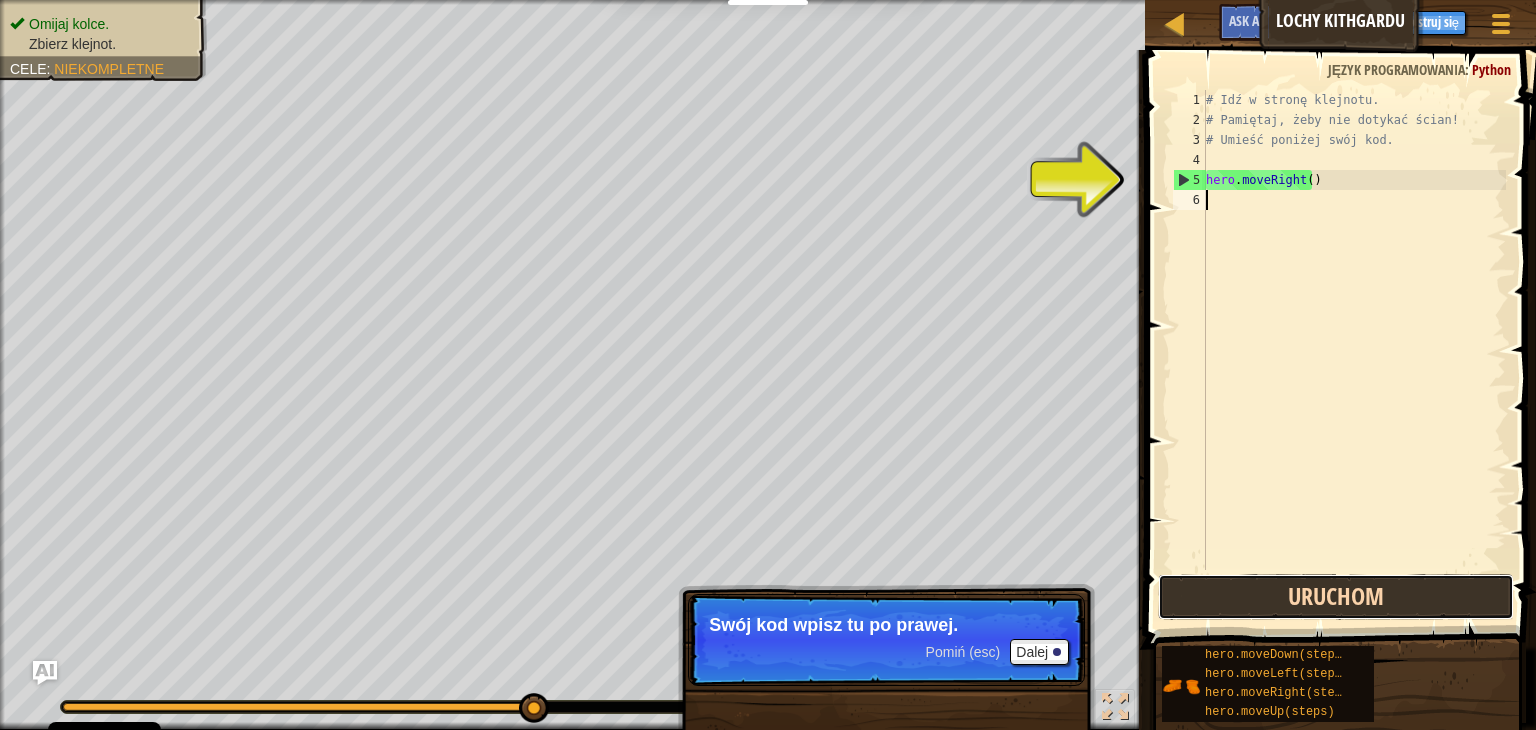
click at [1335, 599] on button "Uruchom" at bounding box center [1336, 597] width 356 height 46
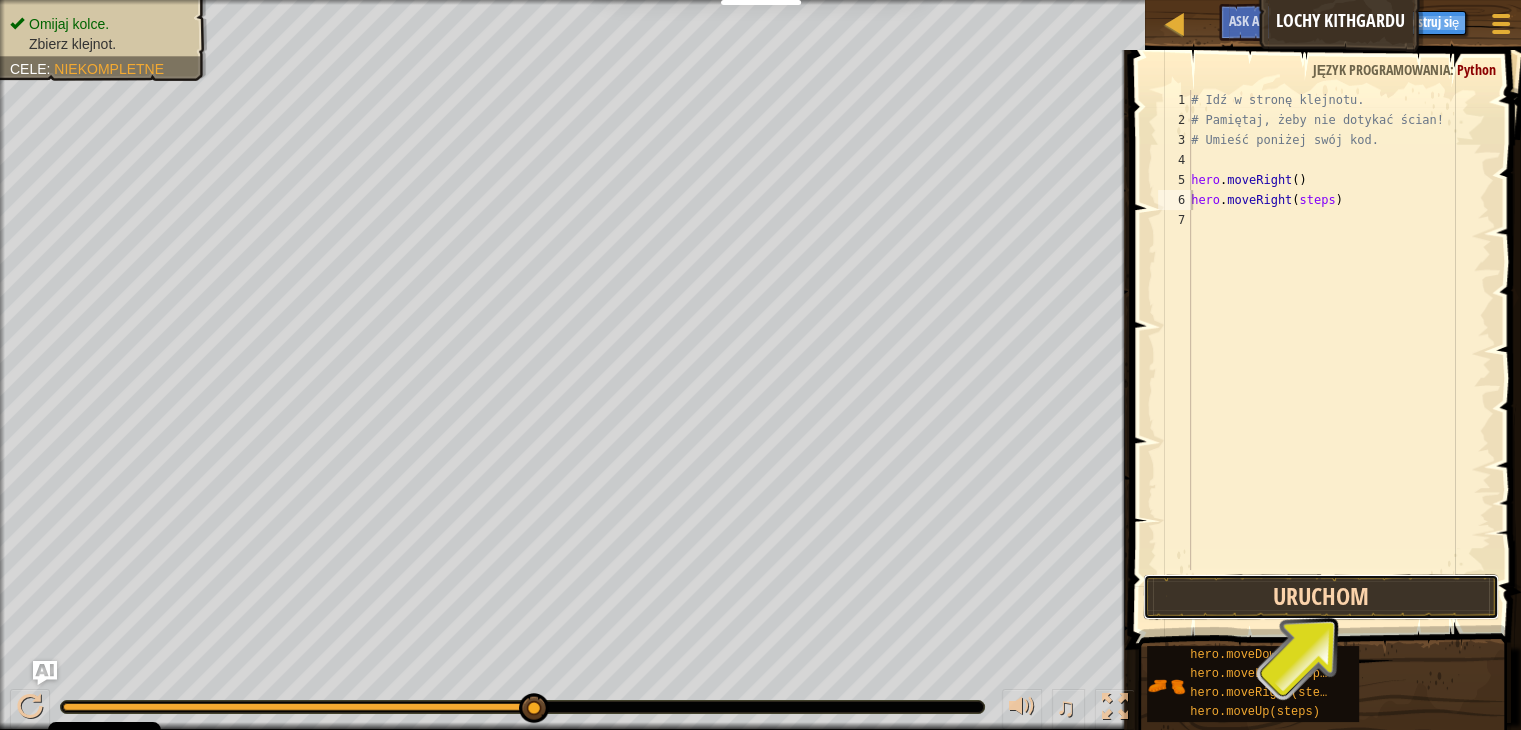
click at [1222, 598] on button "Uruchom" at bounding box center [1321, 597] width 356 height 46
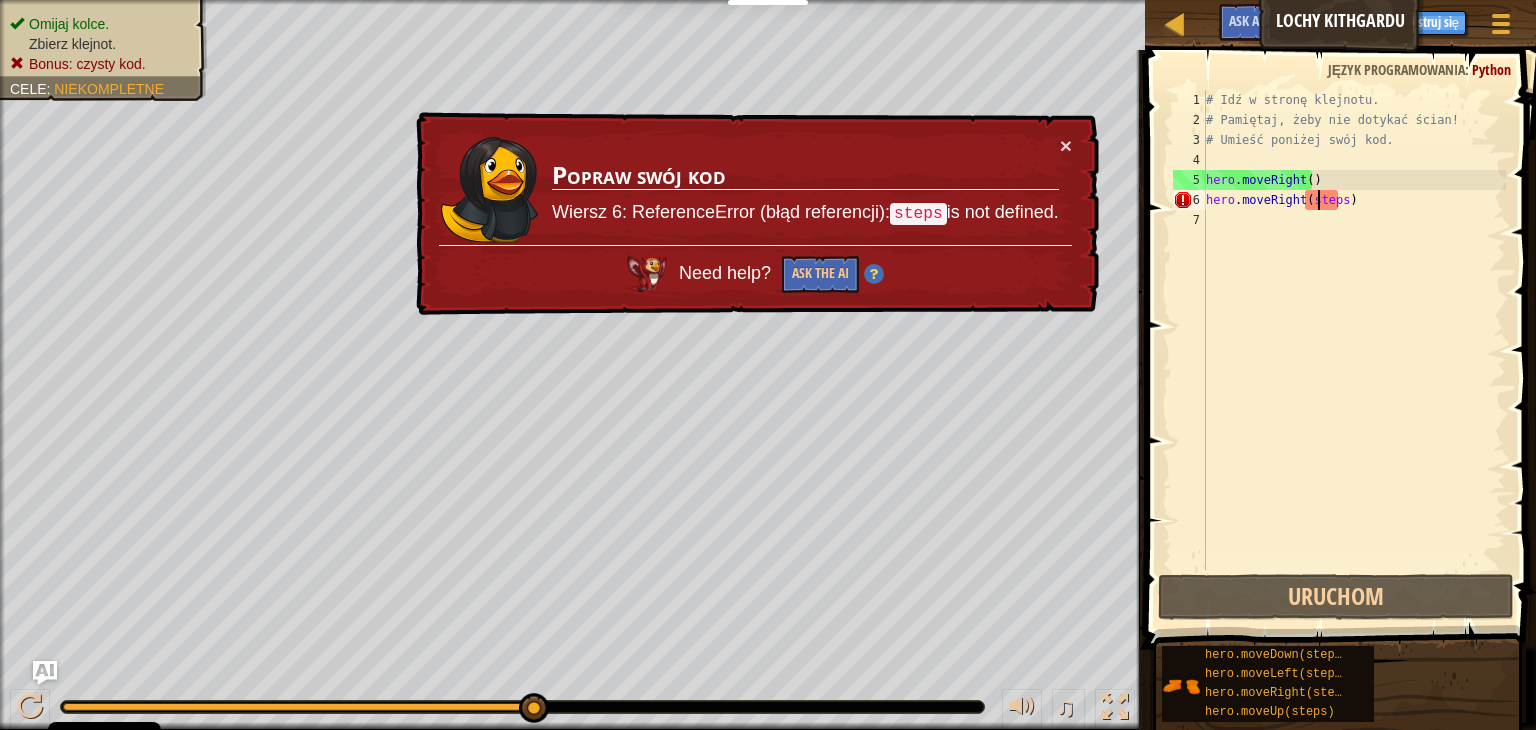
click at [1319, 197] on div "# Idź w stronę klejnotu. # Pamiętaj, żeby nie dotykać ścian! # Umieść poniżej s…" at bounding box center [1354, 350] width 304 height 520
click at [1336, 202] on div "# Idź w stronę klejnotu. # Pamiętaj, żeby nie dotykać ścian! # Umieść poniżej s…" at bounding box center [1354, 350] width 304 height 520
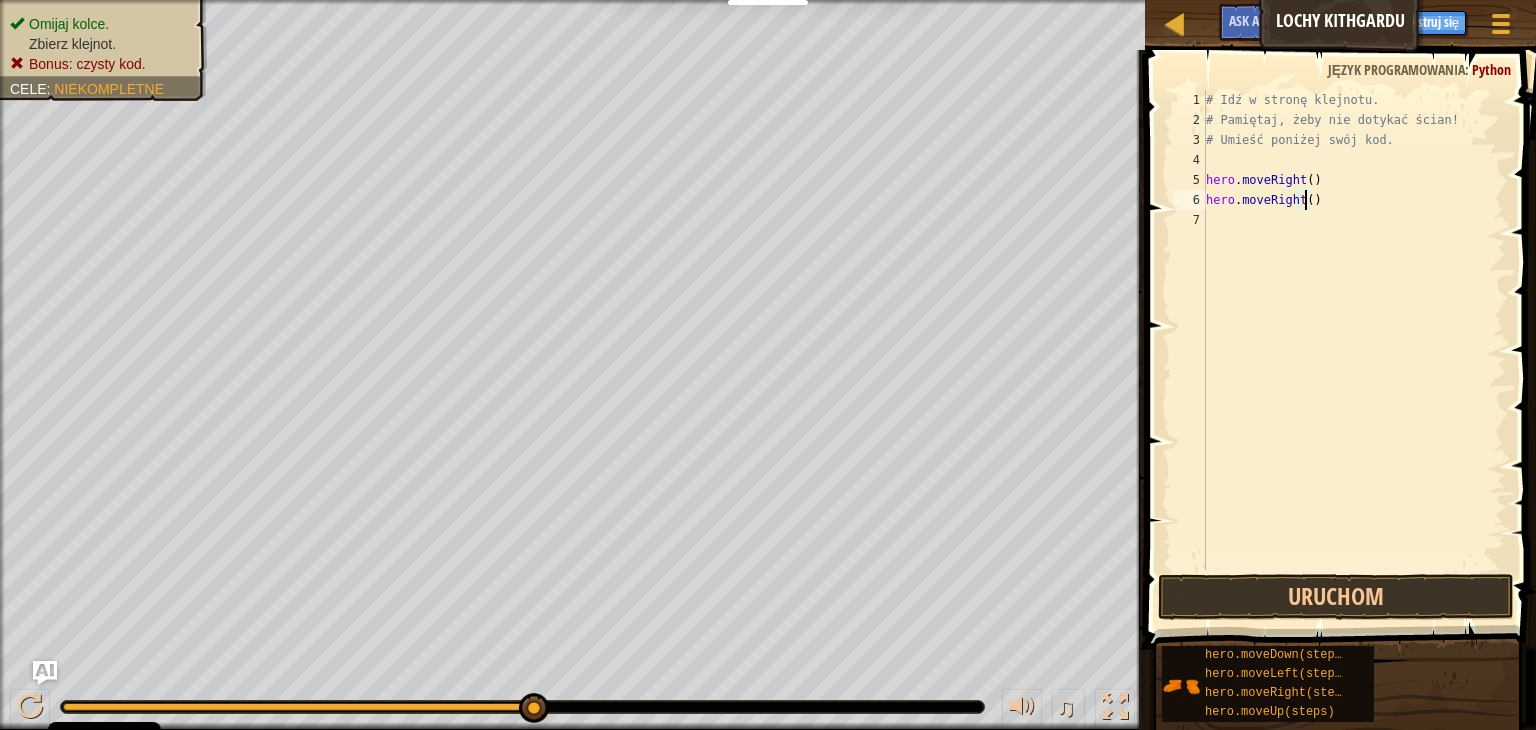
type textarea "hero.moveRight(1)"
click at [1340, 280] on div "# Idź w stronę klejnotu. # Pamiętaj, żeby nie dotykać ścian! # Umieść poniżej s…" at bounding box center [1354, 350] width 304 height 520
click at [1234, 605] on button "Uruchom" at bounding box center [1336, 597] width 356 height 46
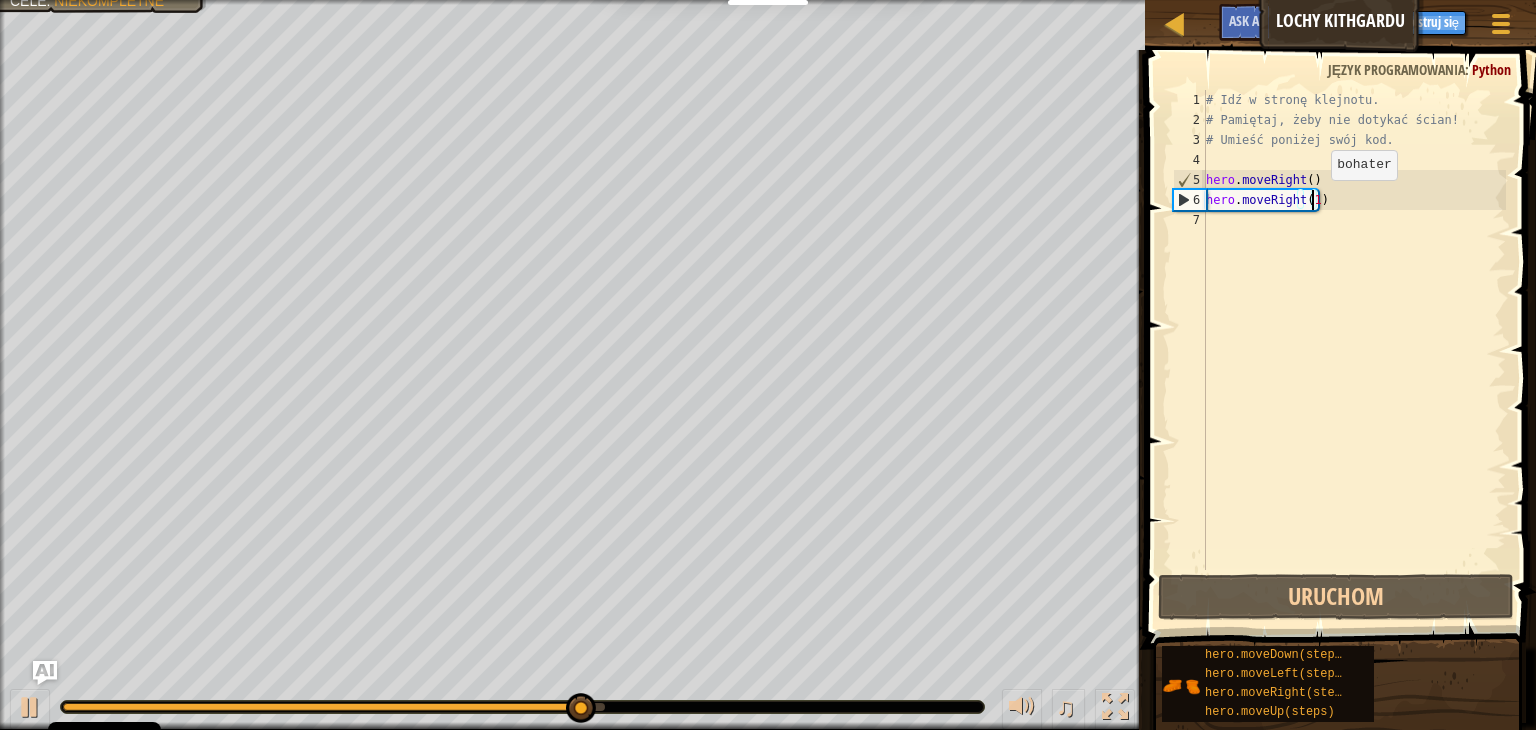
click at [1314, 200] on div "# Idź w stronę klejnotu. # Pamiętaj, żeby nie dotykać ścian! # Umieść poniżej s…" at bounding box center [1354, 350] width 304 height 520
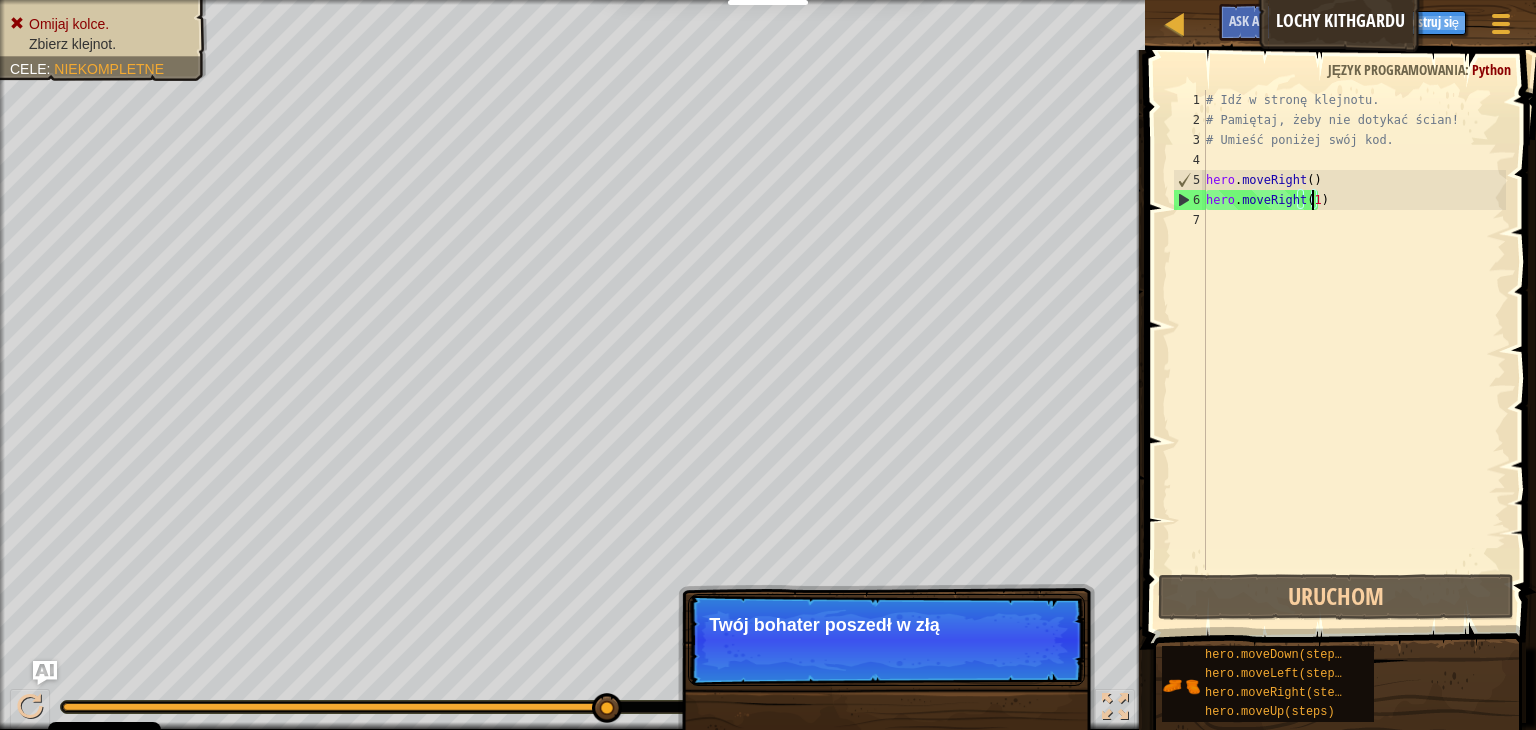
type textarea "hero.moveRight()"
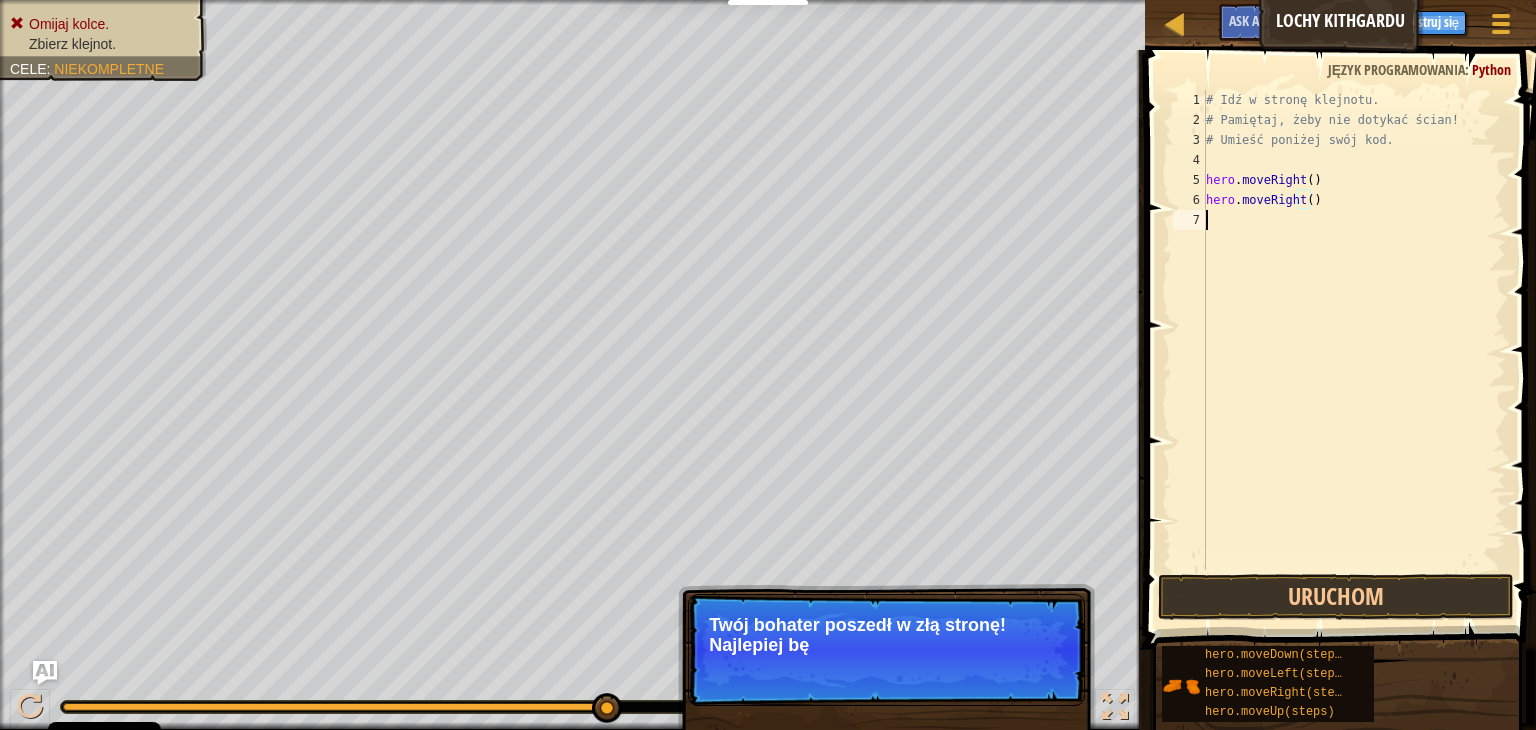
click at [1361, 282] on div "# Idź w stronę klejnotu. # Pamiętaj, żeby nie dotykać ścian! # Umieść poniżej s…" at bounding box center [1354, 350] width 304 height 520
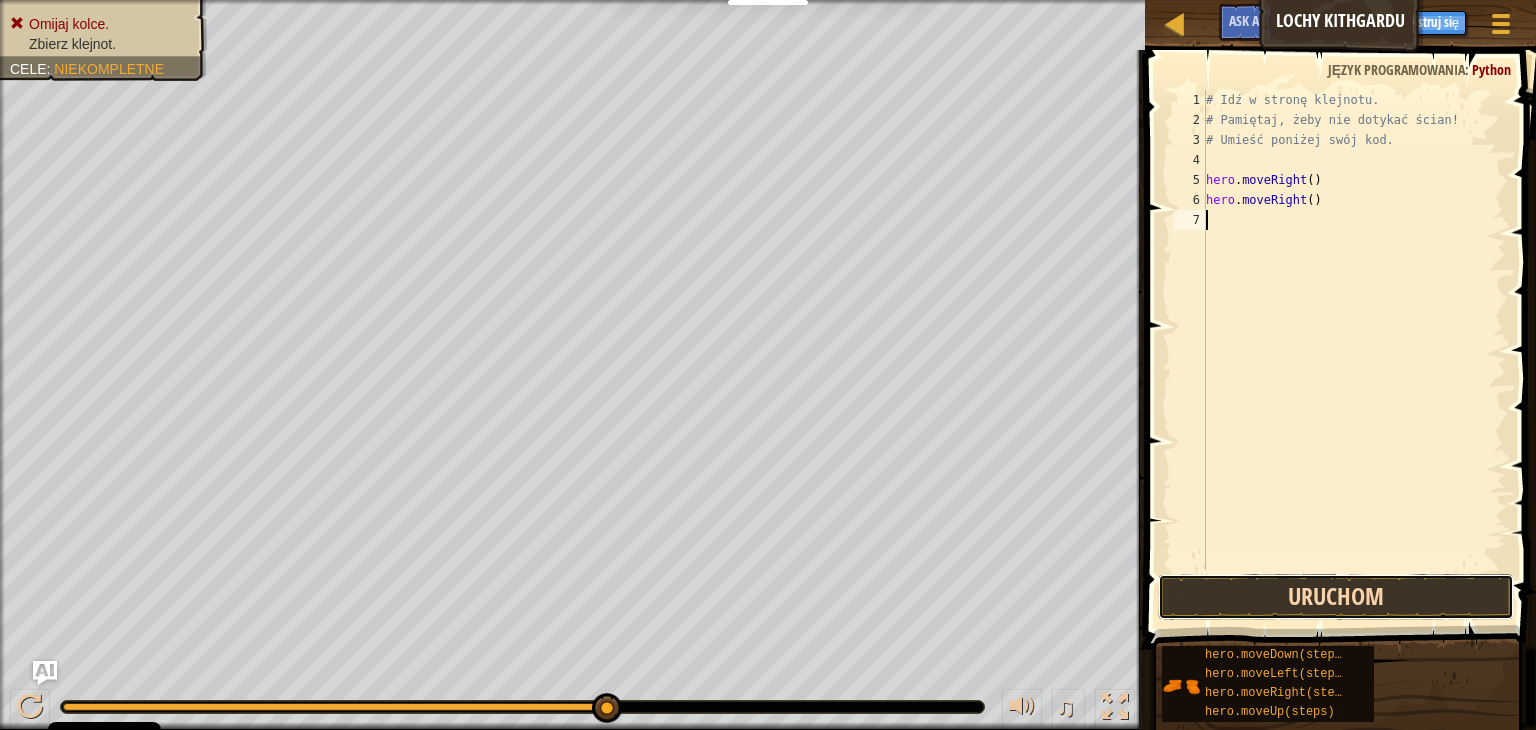
click at [1343, 612] on button "Uruchom" at bounding box center [1336, 597] width 356 height 46
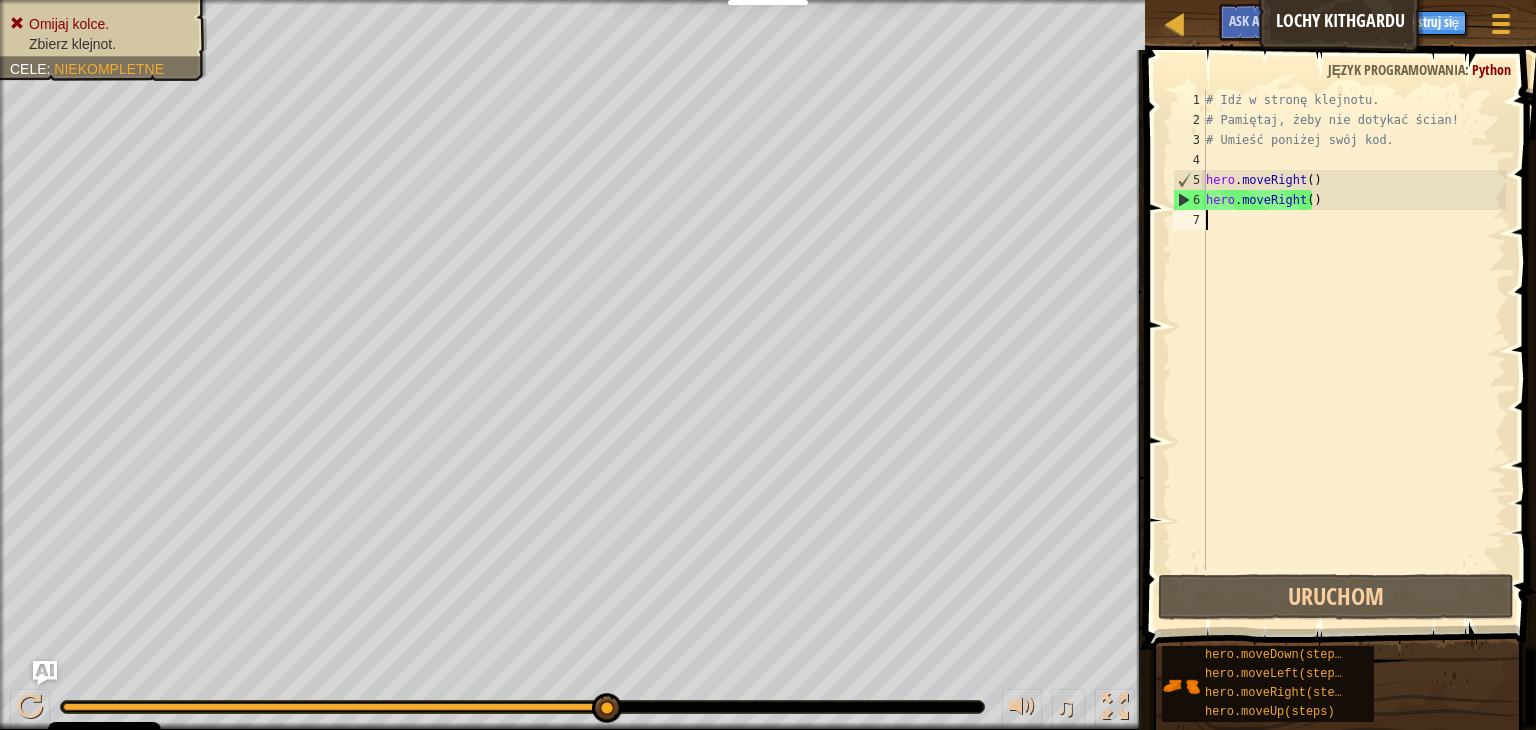
click at [1335, 211] on div "# Idź w stronę klejnotu. # Pamiętaj, żeby nie dotykać ścian! # Umieść poniżej s…" at bounding box center [1354, 350] width 304 height 520
drag, startPoint x: 1187, startPoint y: 201, endPoint x: 1292, endPoint y: 199, distance: 105.0
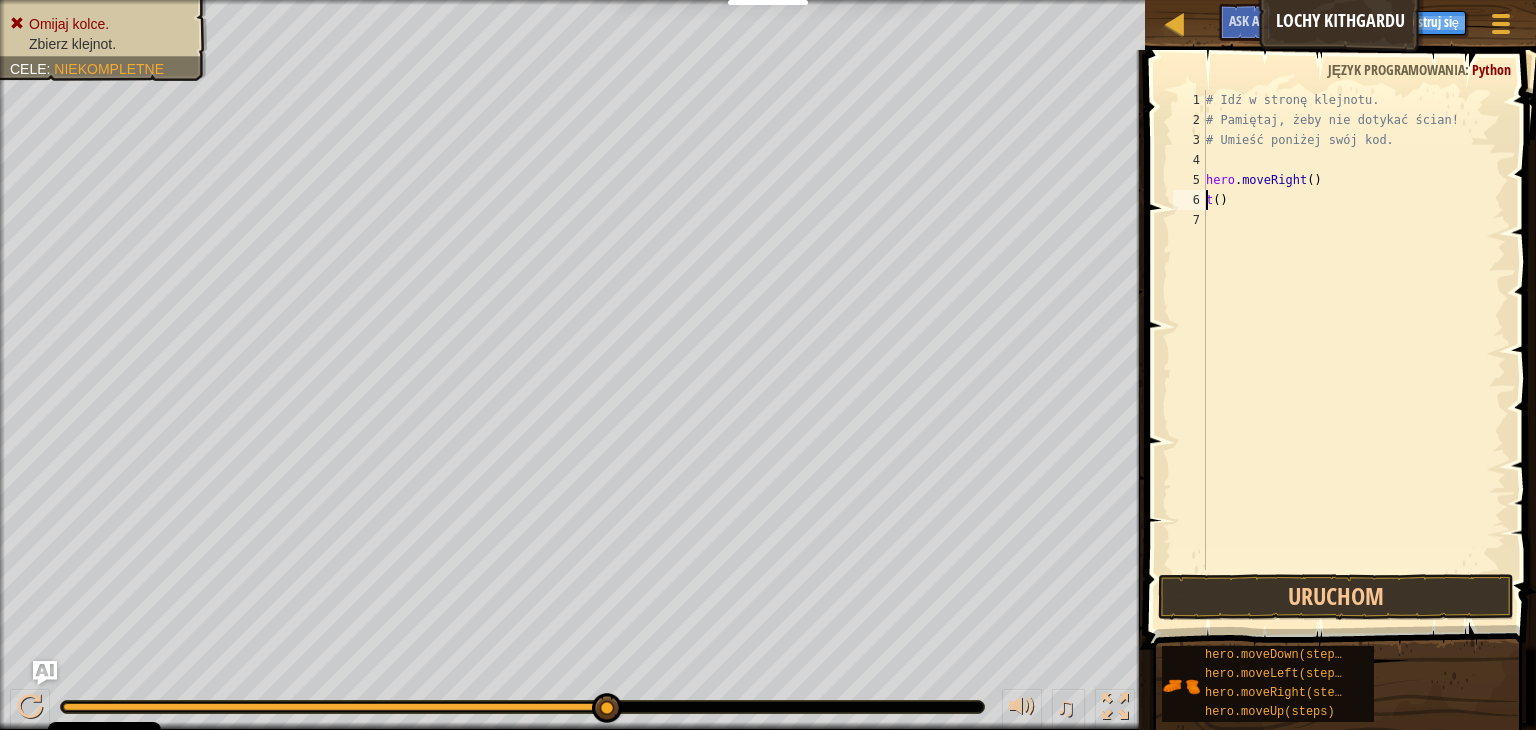
click at [1234, 204] on div "# Idź w stronę klejnotu. # Pamiętaj, żeby nie dotykać ścian! # Umieść poniżej s…" at bounding box center [1354, 350] width 304 height 520
type textarea "t"
type textarea "h"
click at [1297, 189] on div "# Idź w stronę klejnotu. # Pamiętaj, żeby nie dotykać ścian! # Umieść poniżej s…" at bounding box center [1354, 350] width 304 height 520
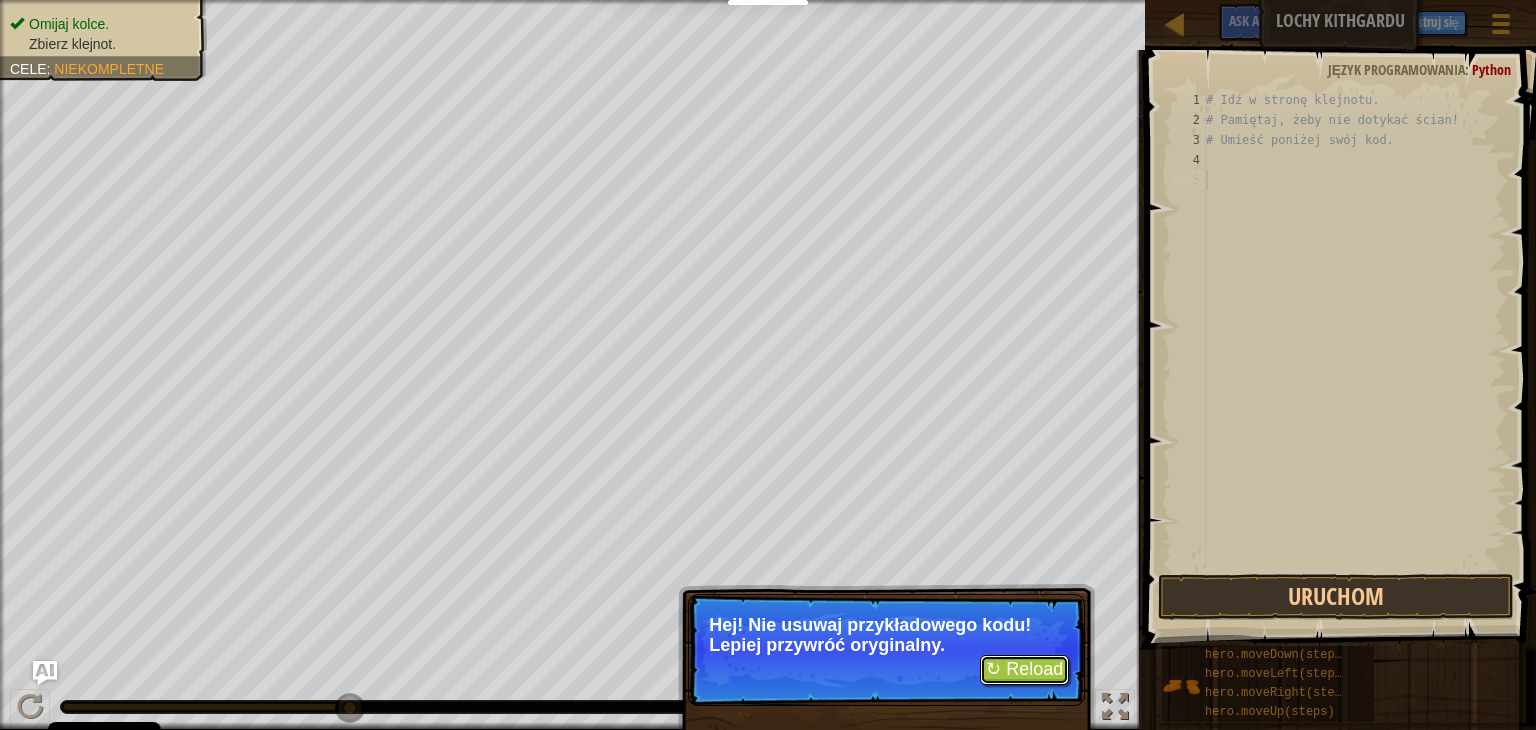
click at [1035, 674] on button "↻ Reload" at bounding box center [1024, 670] width 89 height 30
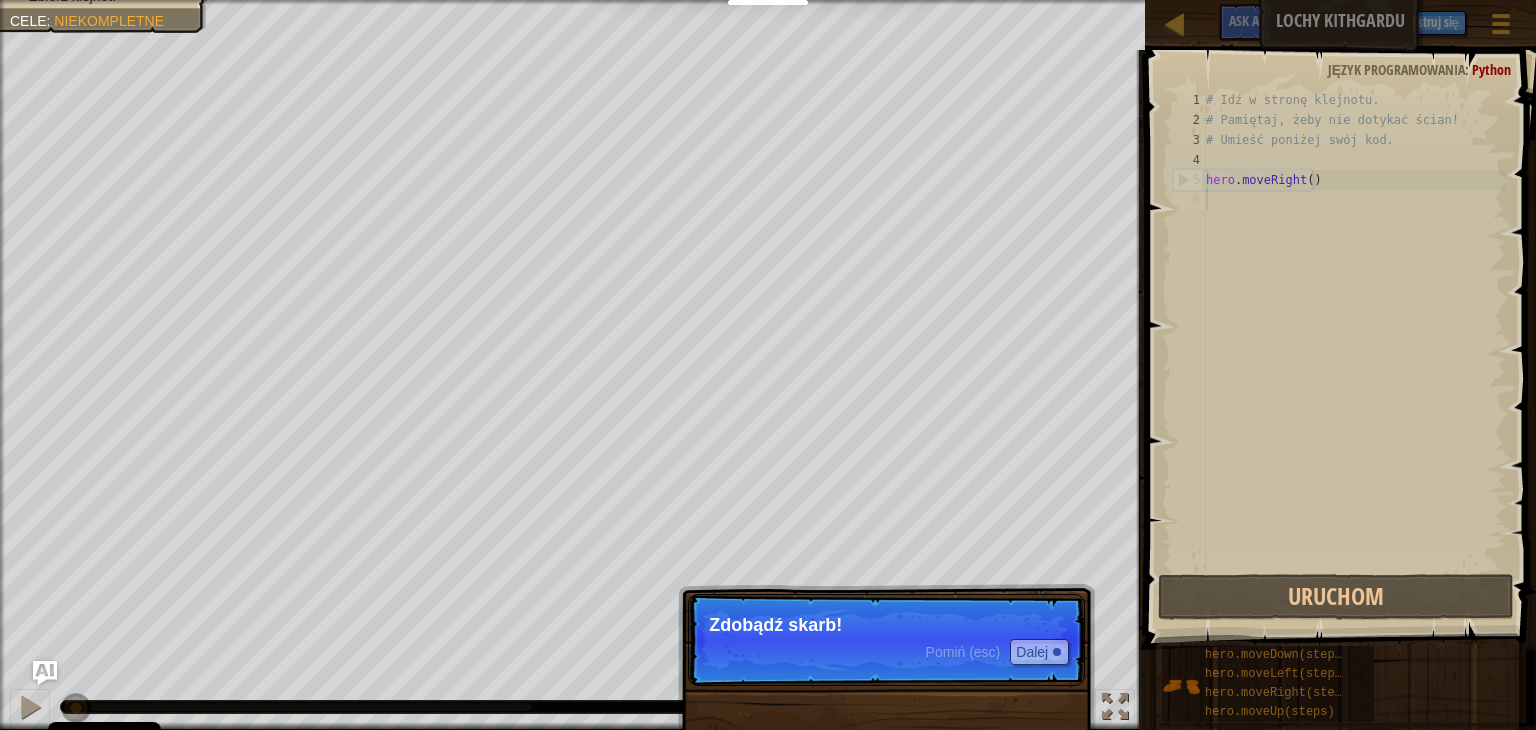
click at [786, 626] on p "Zdobądź skarb!" at bounding box center [886, 625] width 355 height 20
drag, startPoint x: 1076, startPoint y: 630, endPoint x: 1023, endPoint y: 645, distance: 55.1
click at [1073, 631] on p "Pomiń (esc) Dalej Zdobądź skarb!" at bounding box center [886, 640] width 397 height 92
click at [1016, 648] on button "Dalej" at bounding box center [1039, 652] width 59 height 26
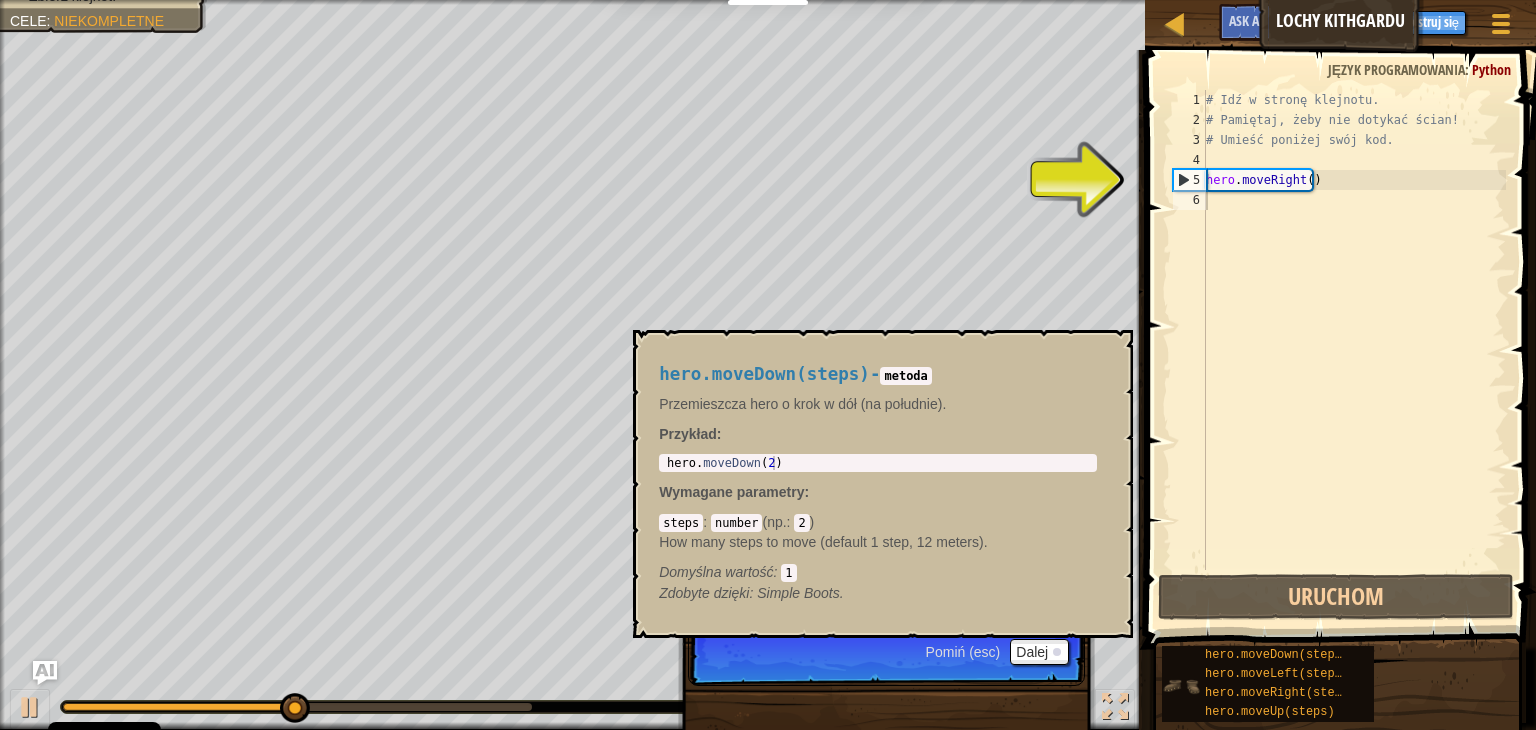
click at [1189, 692] on img at bounding box center [1181, 686] width 38 height 38
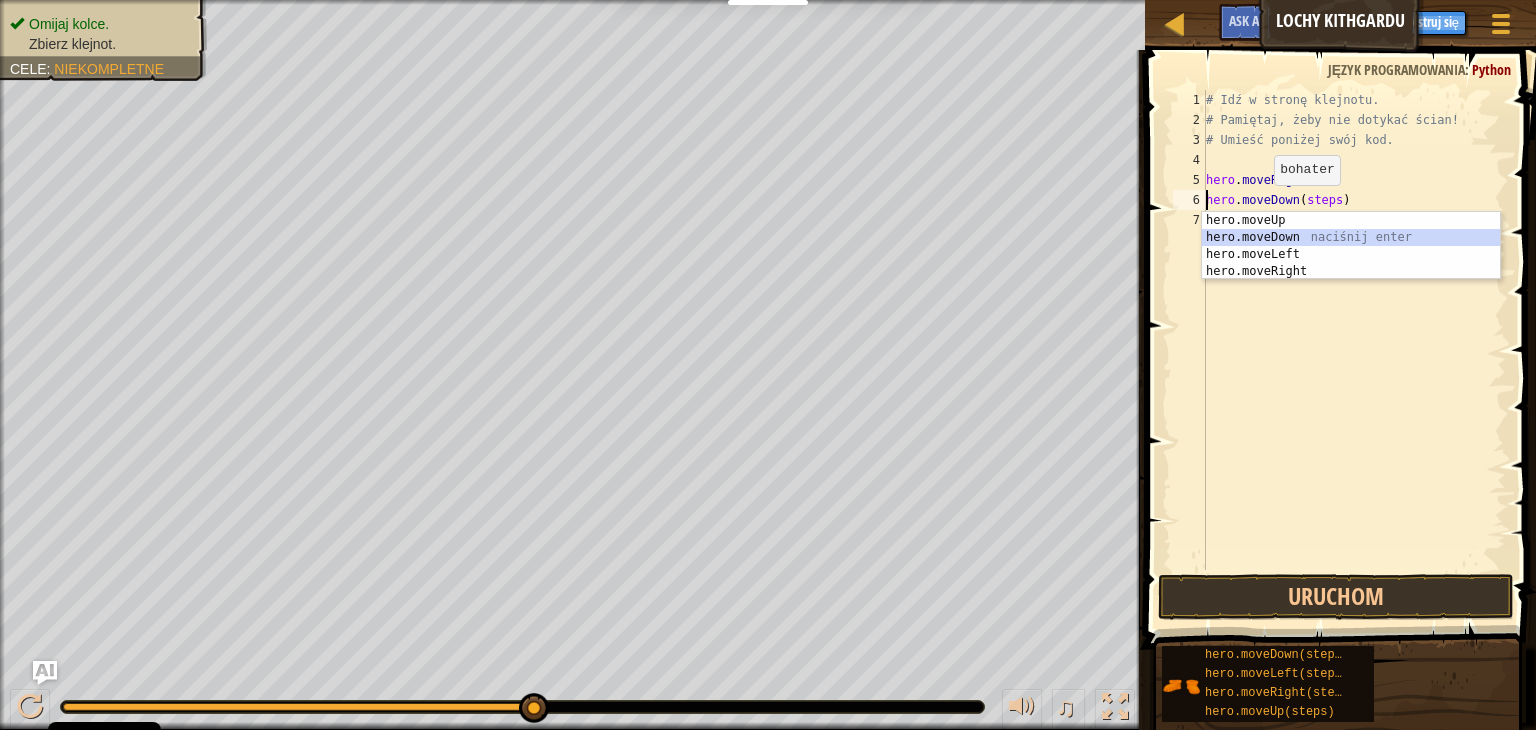
click at [1284, 241] on div "hero.moveUp naciśnij enter hero.moveDown naciśnij enter hero.moveLeft naciśnij …" at bounding box center [1351, 263] width 298 height 102
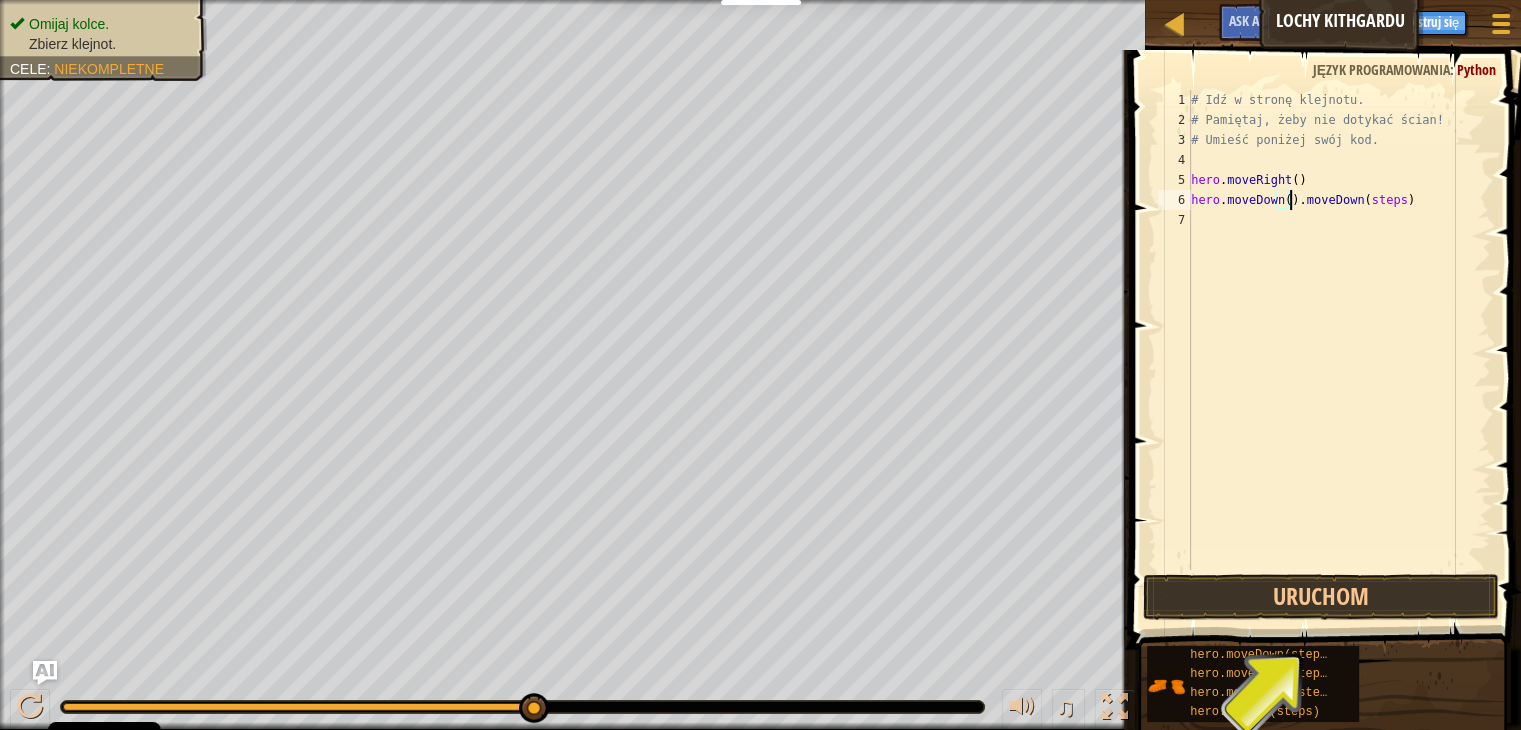
click at [1384, 204] on div "# Idź w stronę klejnotu. # Pamiętaj, żeby nie dotykać ścian! # Umieść poniżej s…" at bounding box center [1339, 350] width 304 height 520
click at [1388, 203] on div "# Idź w stronę klejnotu. # Pamiętaj, żeby nie dotykać ścian! # Umieść poniżej s…" at bounding box center [1339, 350] width 304 height 520
type textarea "hero.moveDown().moveDown()"
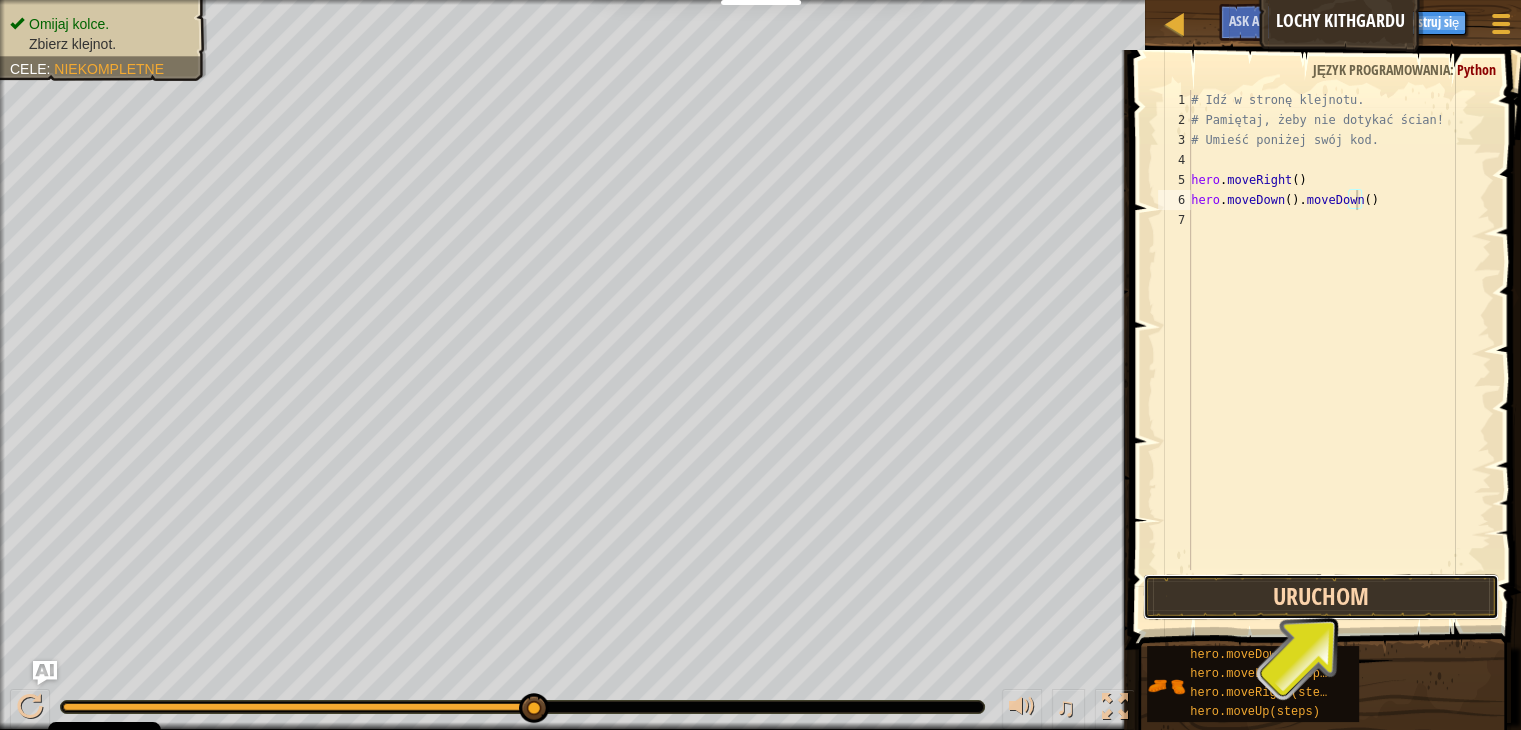
click at [1332, 585] on button "Uruchom" at bounding box center [1321, 597] width 356 height 46
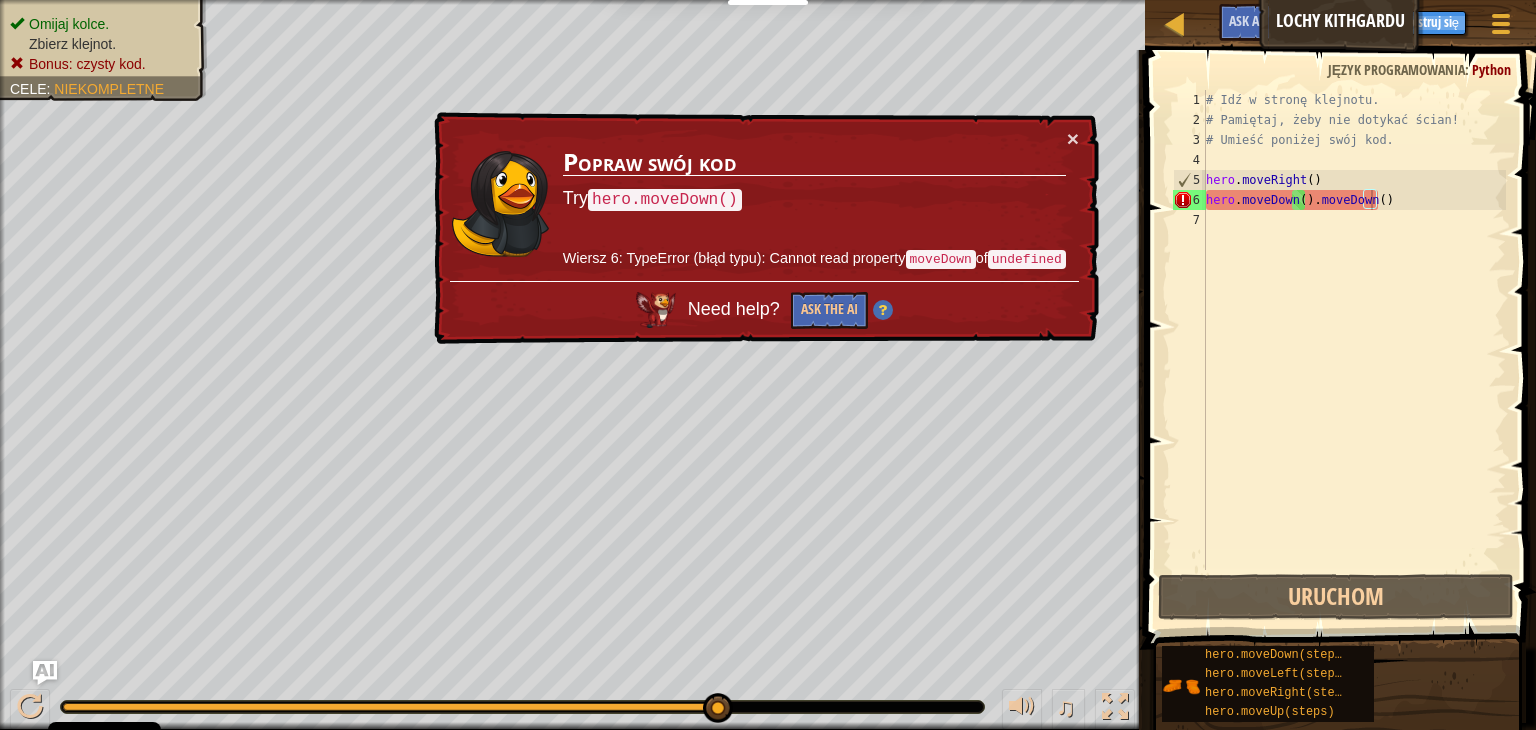
click at [976, 333] on div "× Popraw swój kod Try hero.moveDown() Wiersz 6: TypeError (błąd typu): Cannot r…" at bounding box center [764, 228] width 669 height 233
click at [1255, 209] on div "# Idź w stronę klejnotu. # Pamiętaj, żeby nie dotykać ścian! # Umieść poniżej s…" at bounding box center [1354, 350] width 304 height 520
click at [1372, 199] on div "# Idź w stronę klejnotu. # Pamiętaj, żeby nie dotykać ścian! # Umieść poniżej s…" at bounding box center [1354, 350] width 304 height 520
click at [1076, 141] on button "×" at bounding box center [1073, 138] width 12 height 21
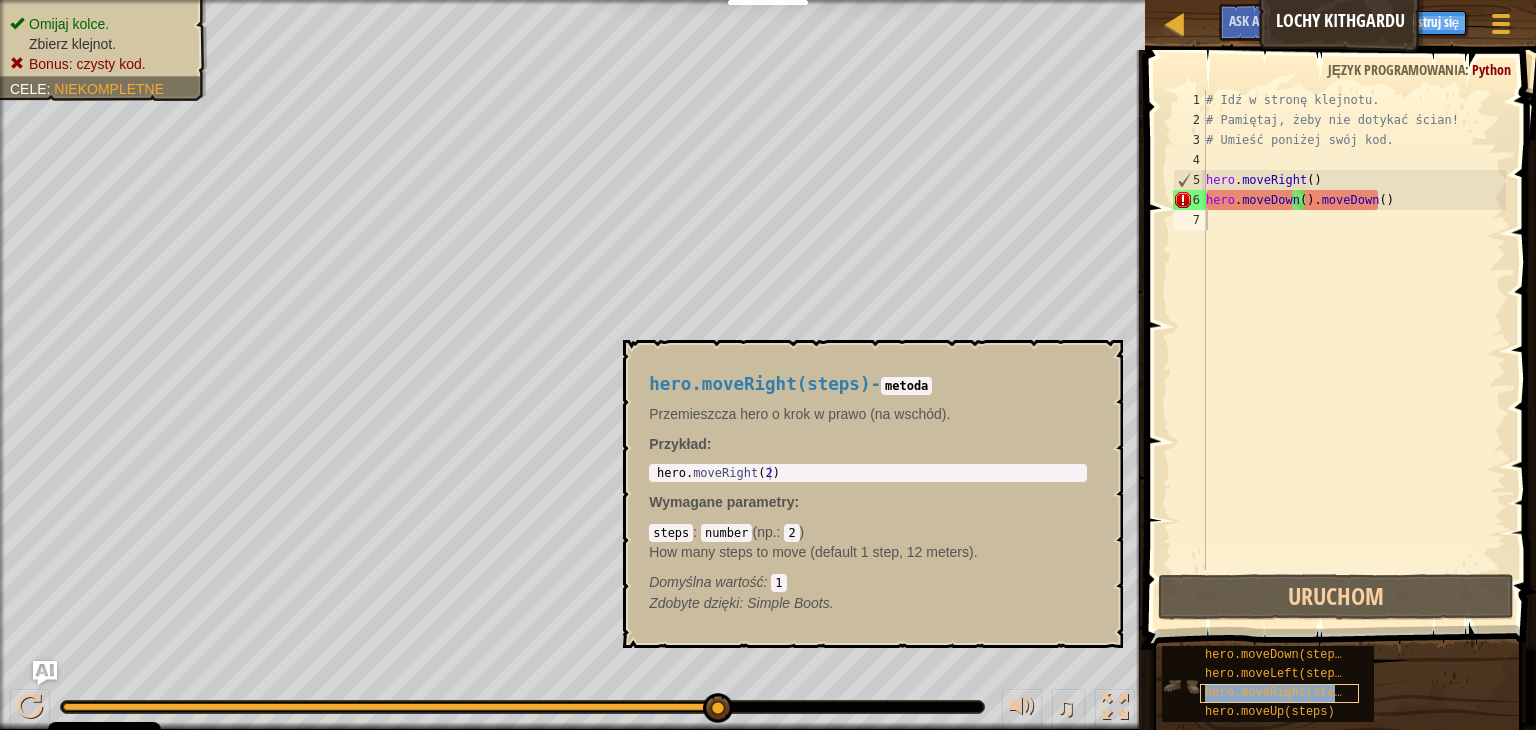
type textarea "hero.moveRight()"
type textarea "hero.moveDown().moveDown()"
type textarea "# Umieść poniżej swój kod."
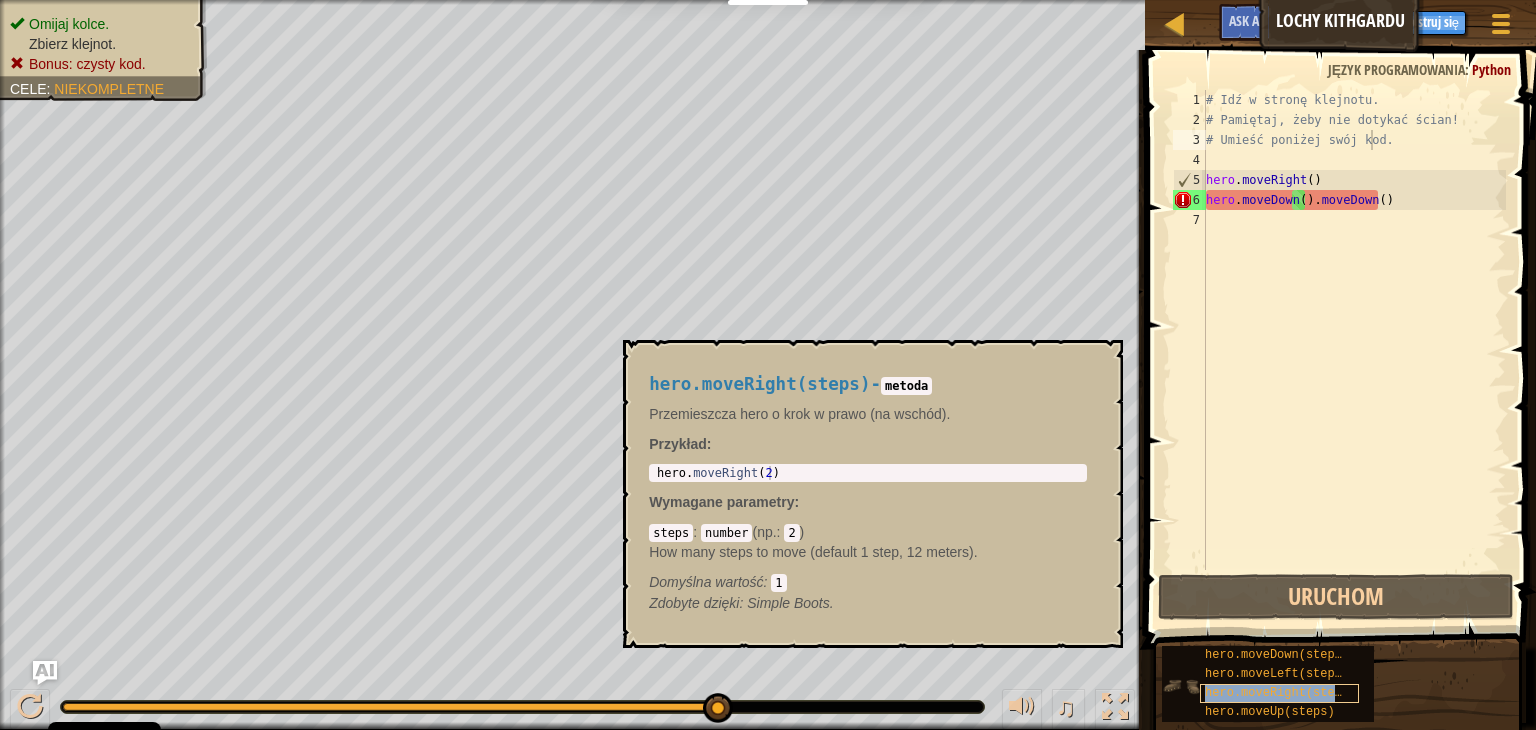
type textarea "hero.moveDown().moveDown()"
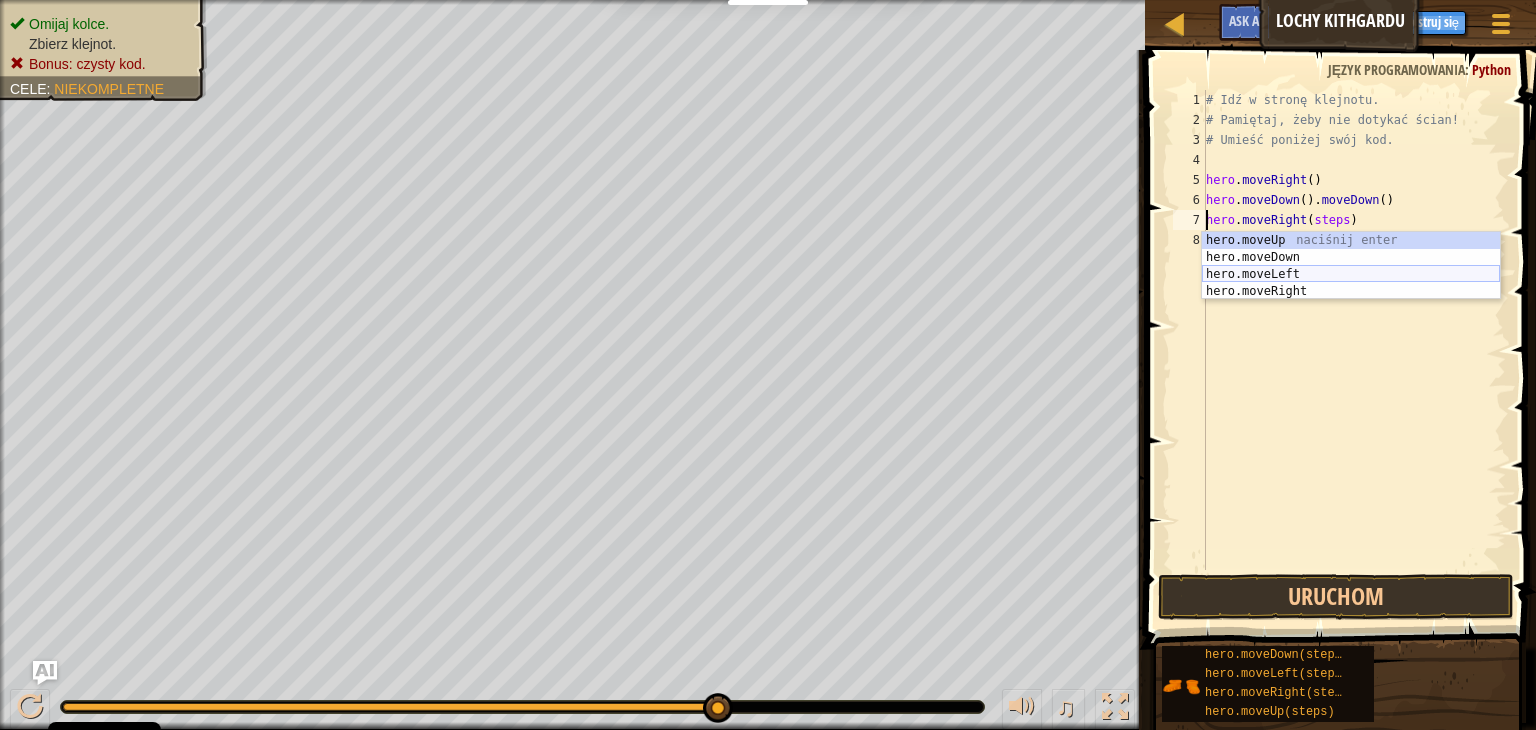
click at [1282, 278] on div "hero.moveUp naciśnij enter hero.moveDown naciśnij enter hero.moveLeft naciśnij …" at bounding box center [1351, 283] width 298 height 102
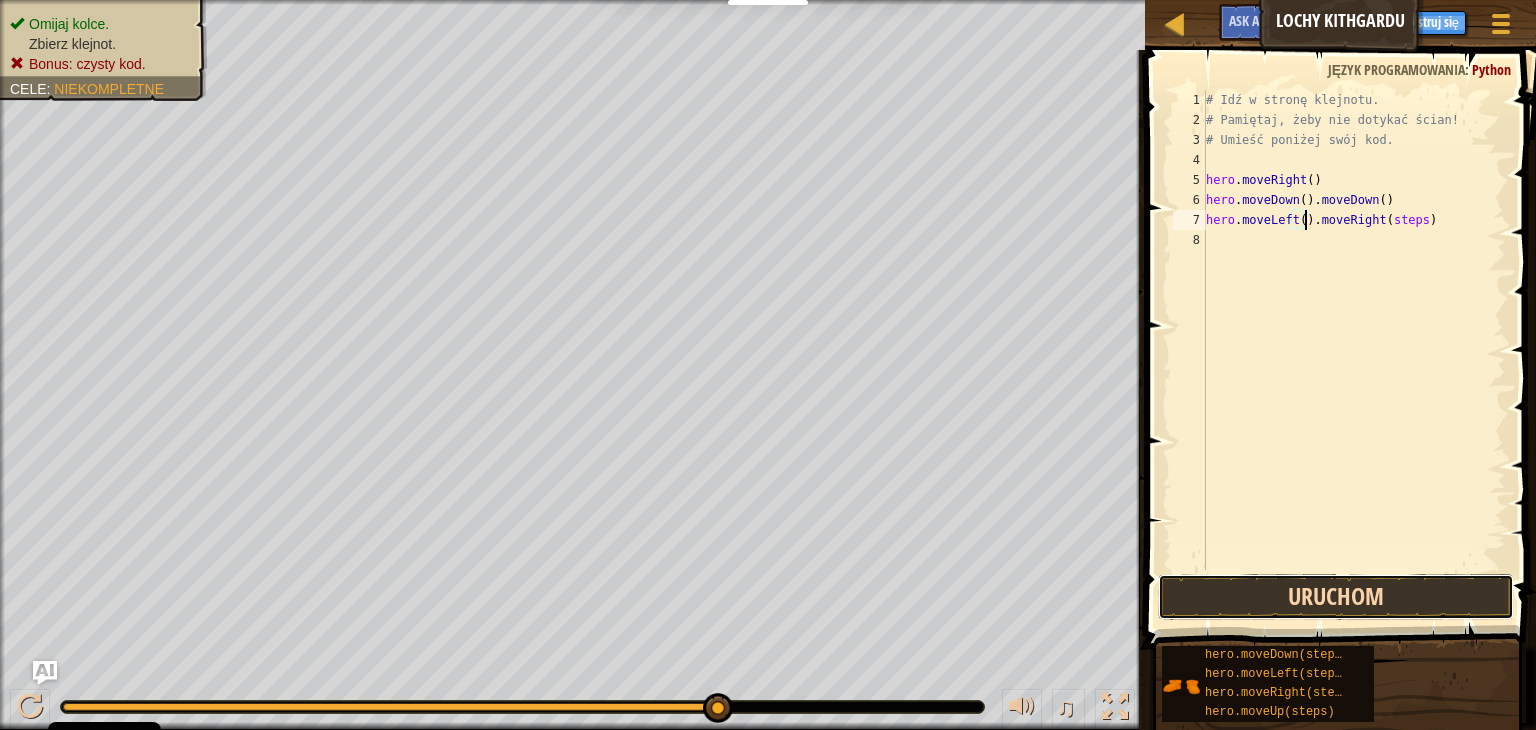
click at [1351, 597] on button "Uruchom" at bounding box center [1336, 597] width 356 height 46
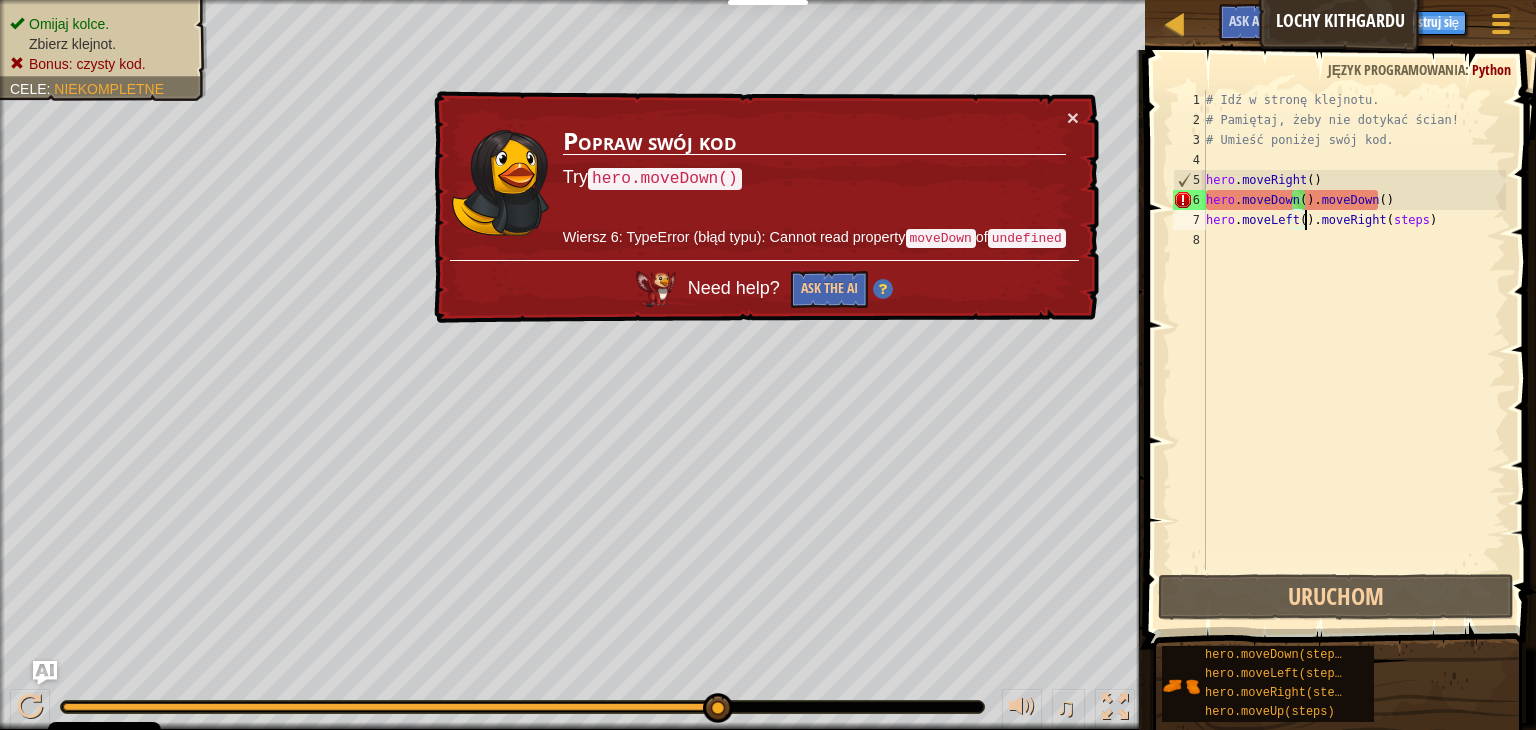
click at [1409, 228] on div "# Idź w stronę klejnotu. # Pamiętaj, żeby nie dotykać ścian! # Umieść poniżej s…" at bounding box center [1354, 350] width 304 height 520
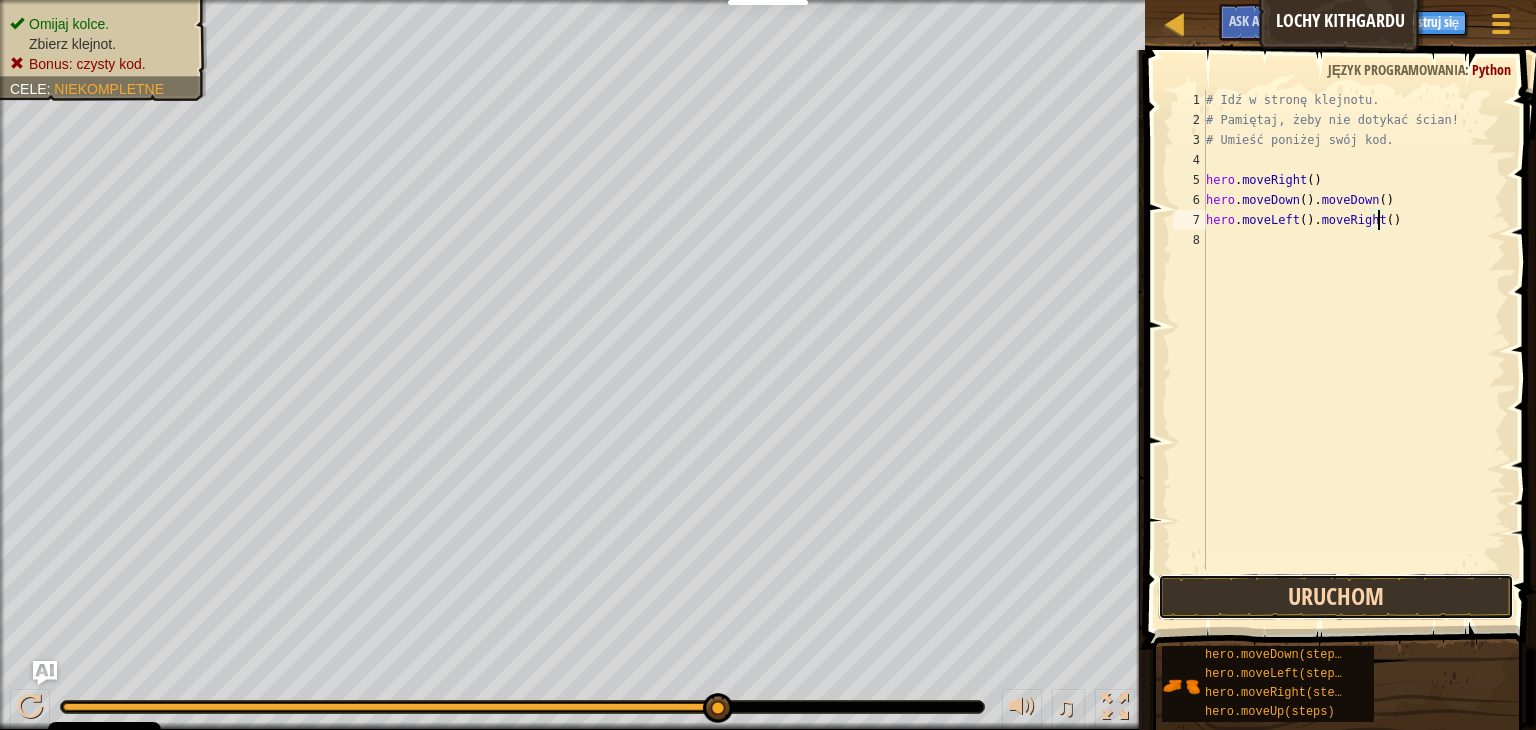
drag, startPoint x: 1372, startPoint y: 618, endPoint x: 1370, endPoint y: 597, distance: 21.1
click at [1370, 614] on button "Uruchom" at bounding box center [1336, 597] width 356 height 46
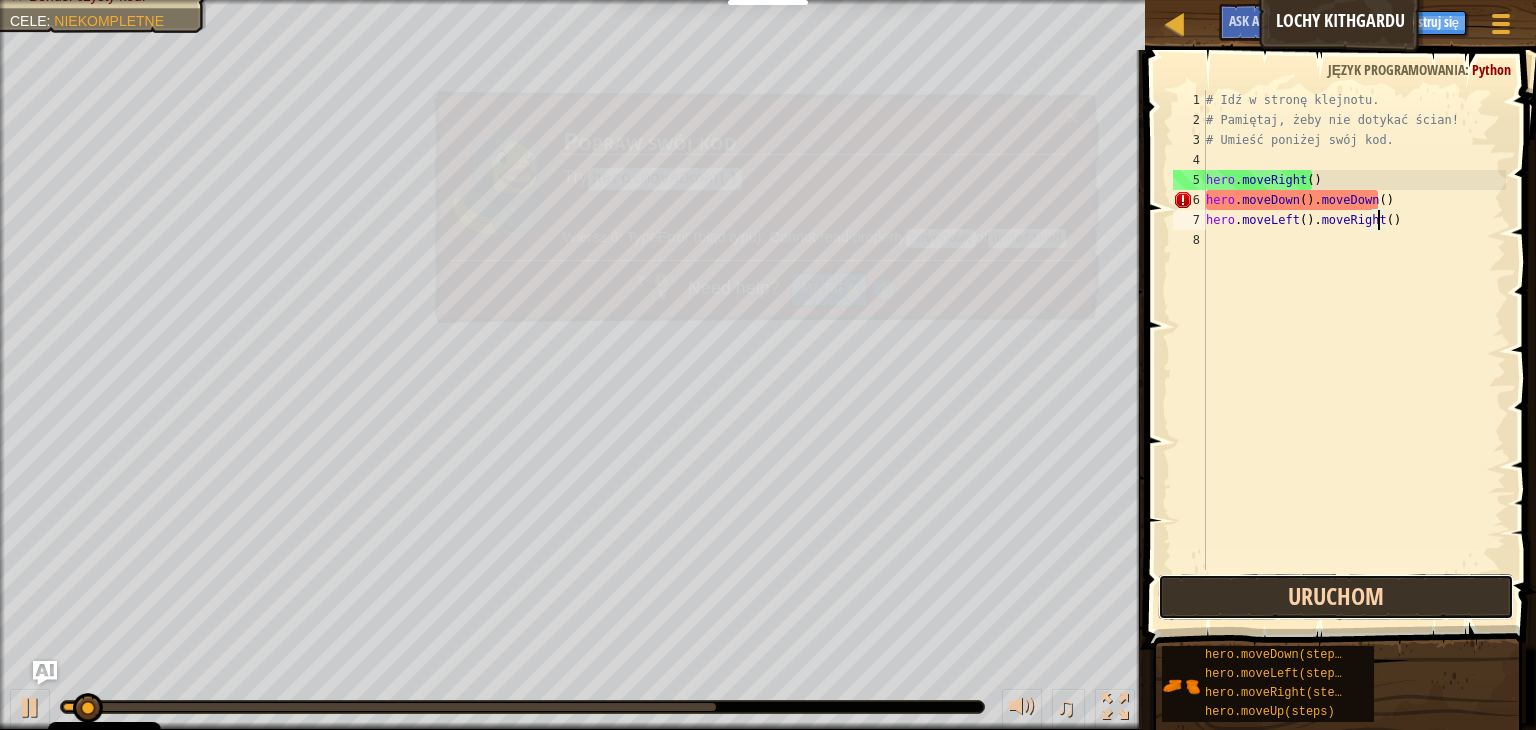
click at [1370, 597] on button "Uruchom" at bounding box center [1336, 597] width 356 height 46
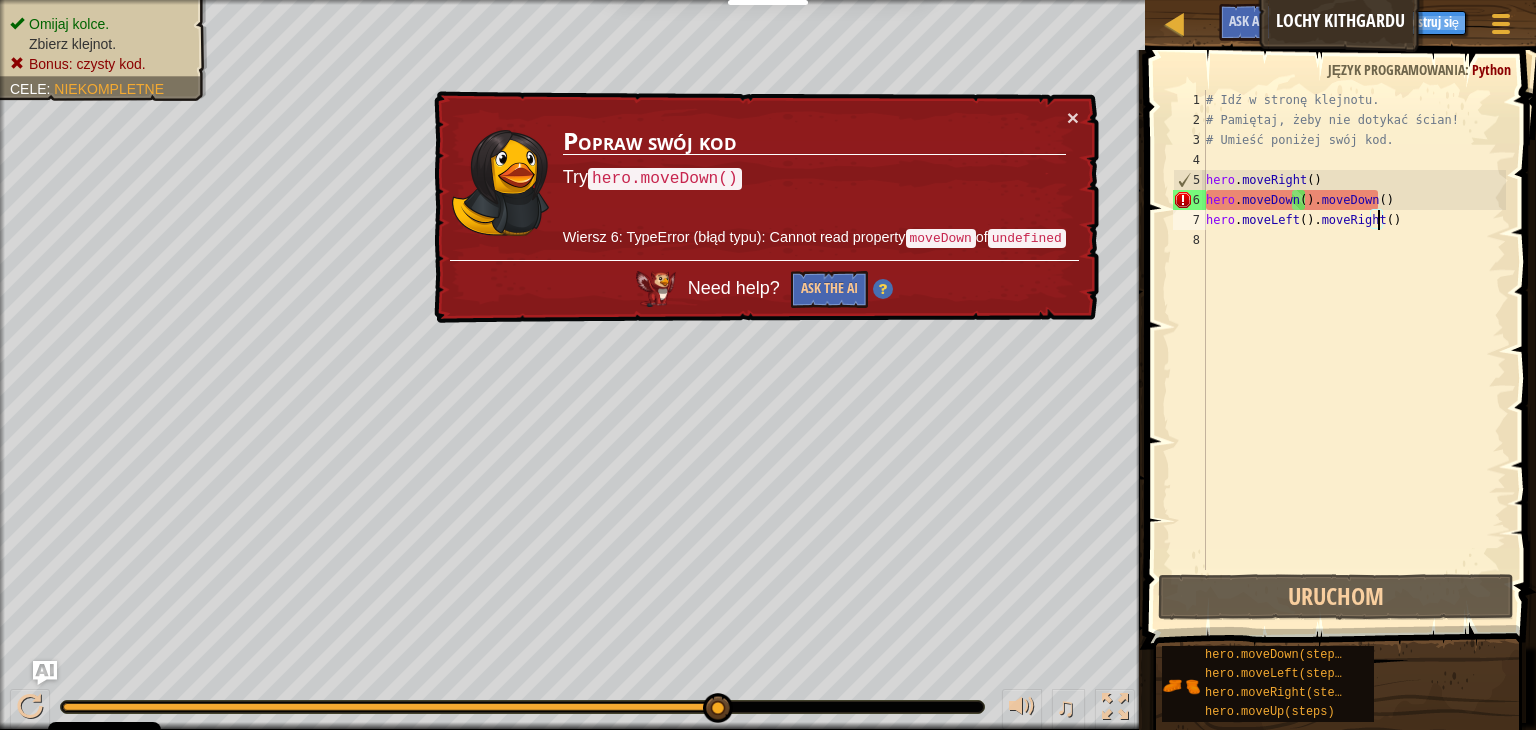
scroll to position [9, 14]
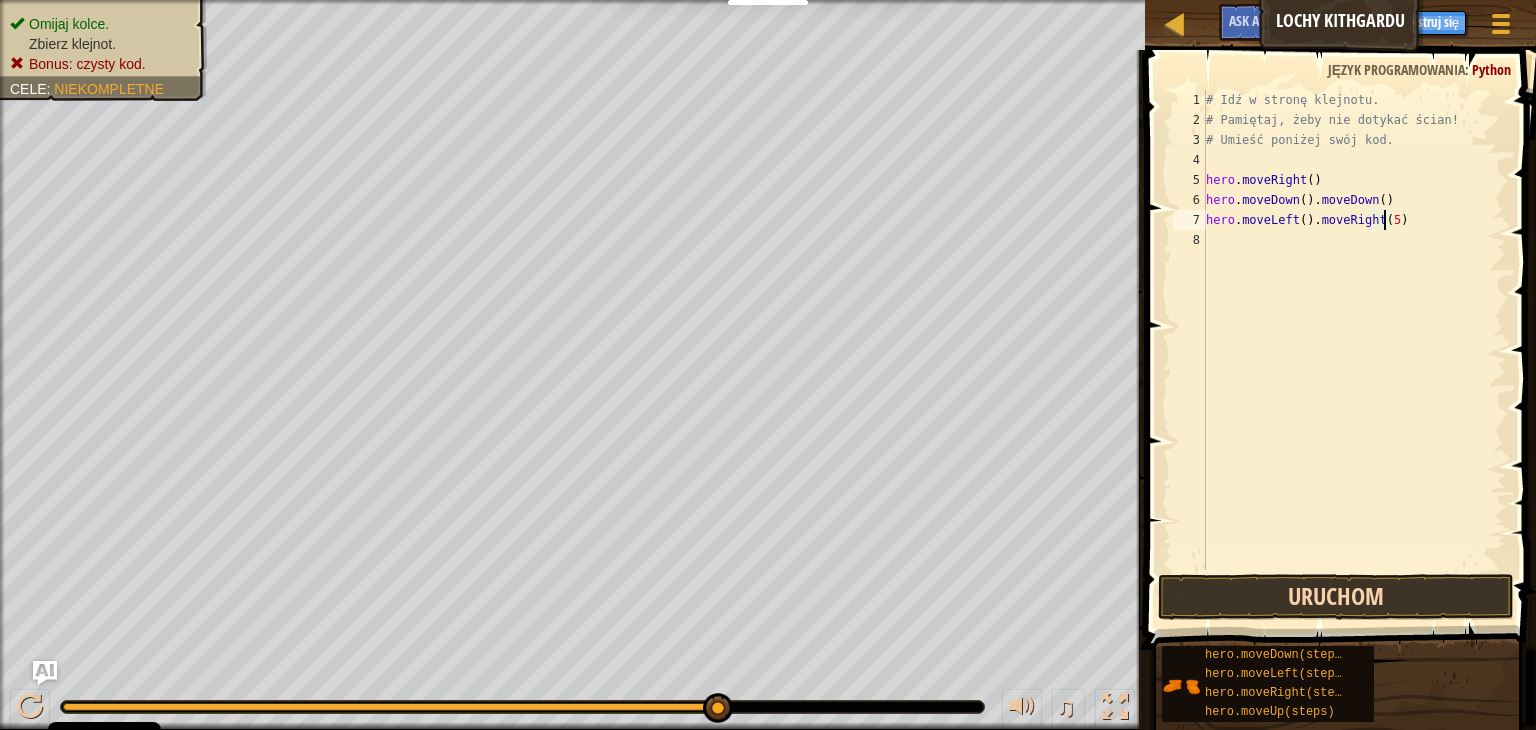
type textarea "hero.moveLeft().moveRight(5)"
click at [1372, 591] on button "Uruchom" at bounding box center [1336, 597] width 356 height 46
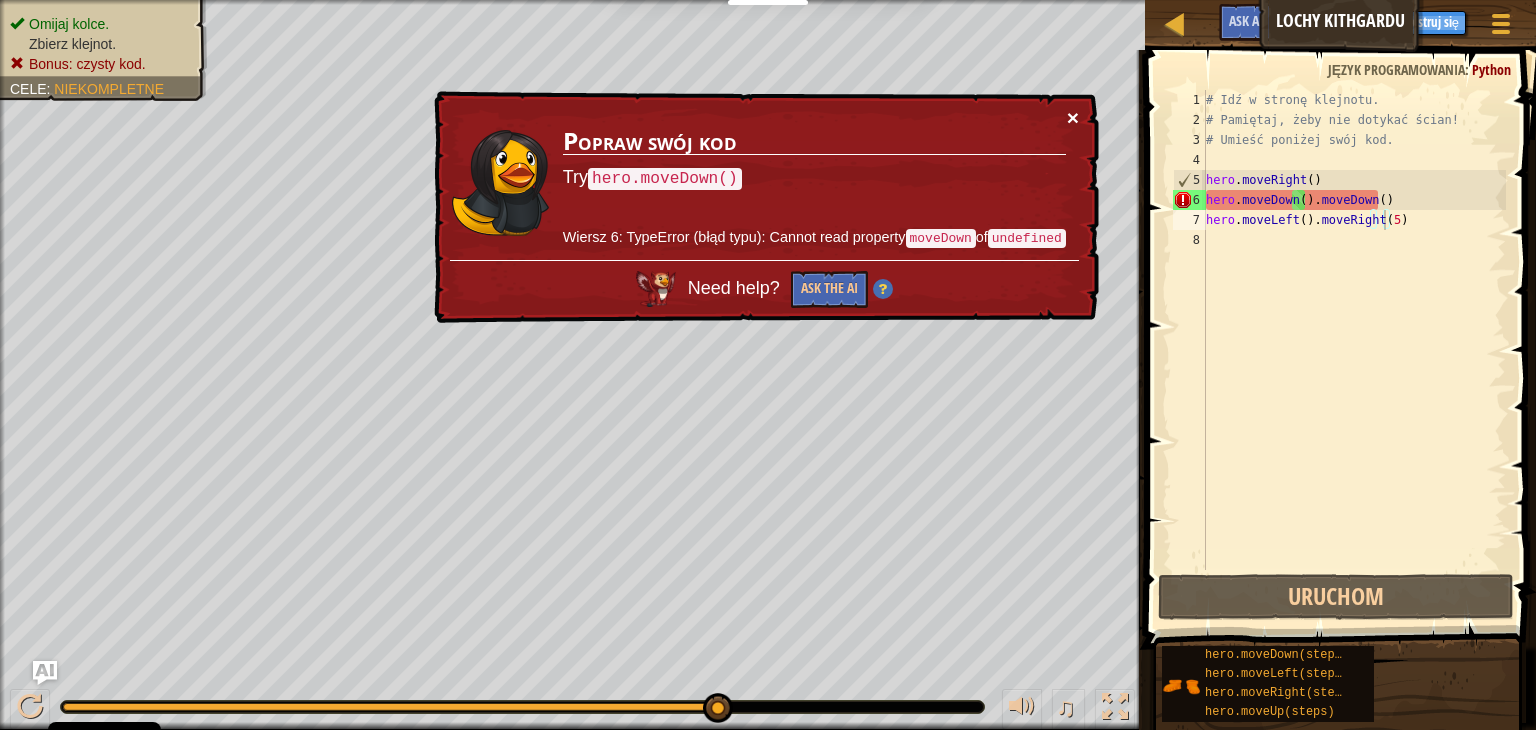
click at [1072, 117] on button "×" at bounding box center [1071, 112] width 13 height 21
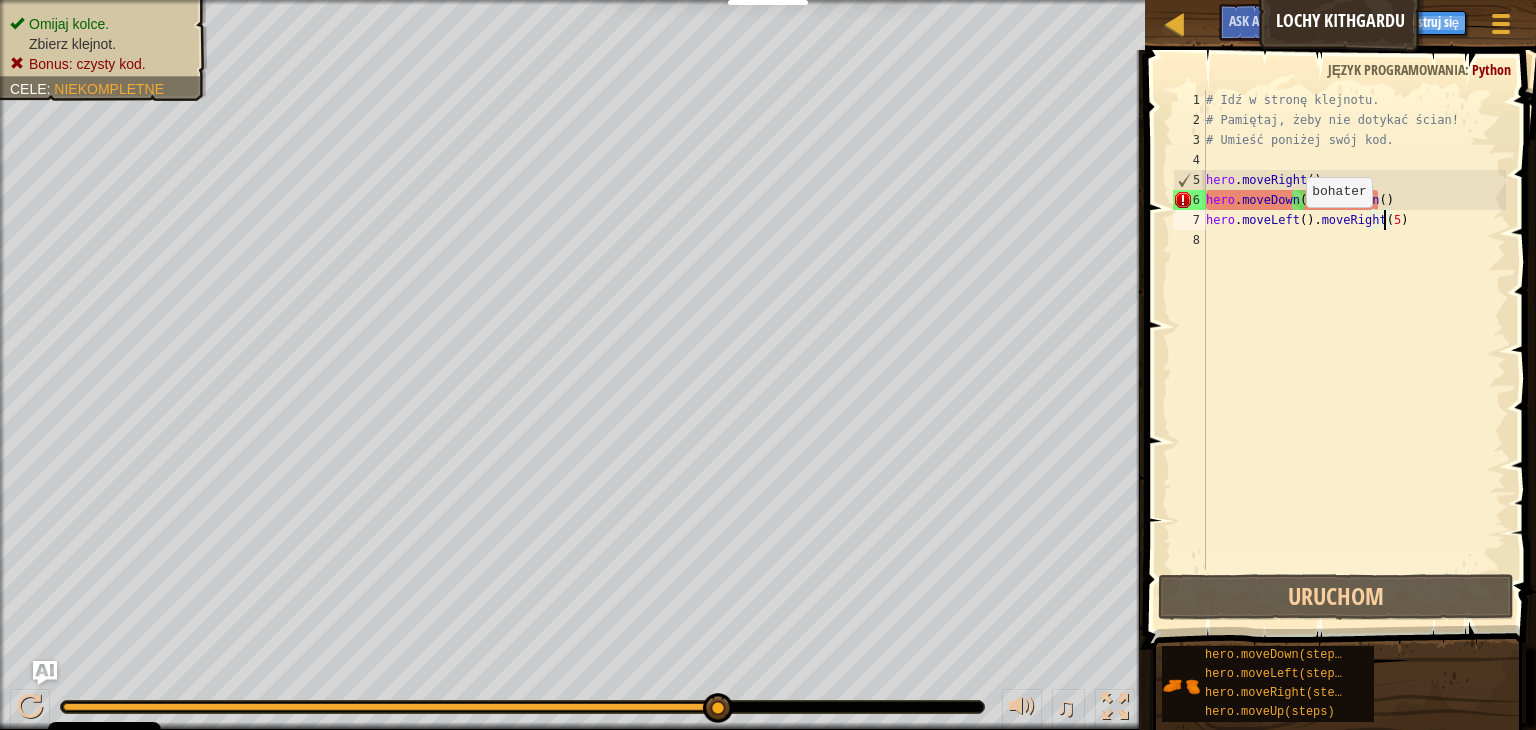
click at [1328, 232] on div "# Idź w stronę klejnotu. # Pamiętaj, żeby nie dotykać ścian! # Umieść poniżej s…" at bounding box center [1354, 350] width 304 height 520
click at [1423, 227] on div "# Idź w stronę klejnotu. # Pamiętaj, żeby nie dotykać ścian! # Umieść poniżej s…" at bounding box center [1354, 350] width 304 height 520
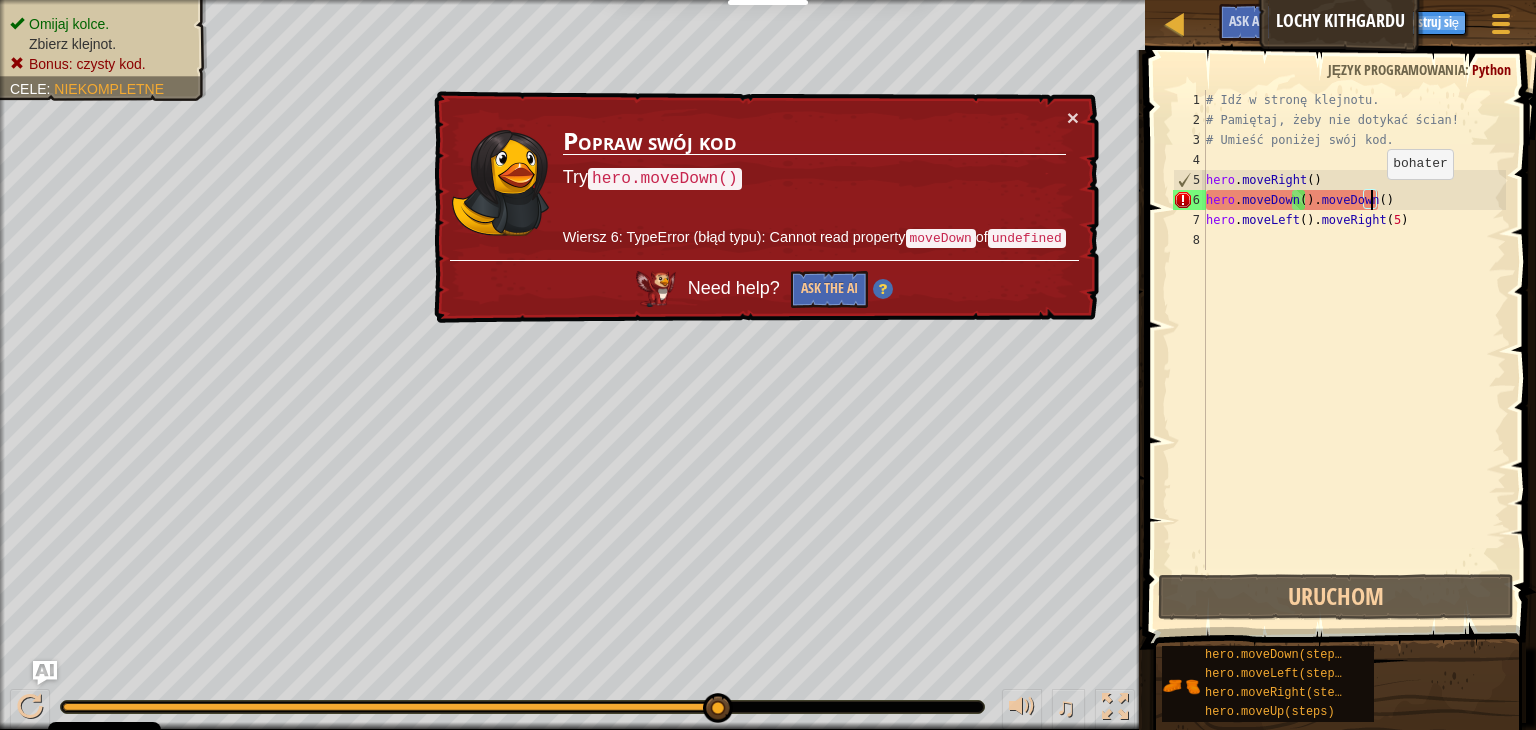
click at [1370, 199] on div "# Idź w stronę klejnotu. # Pamiętaj, żeby nie dotykać ścian! # Umieść poniżej s…" at bounding box center [1354, 350] width 304 height 520
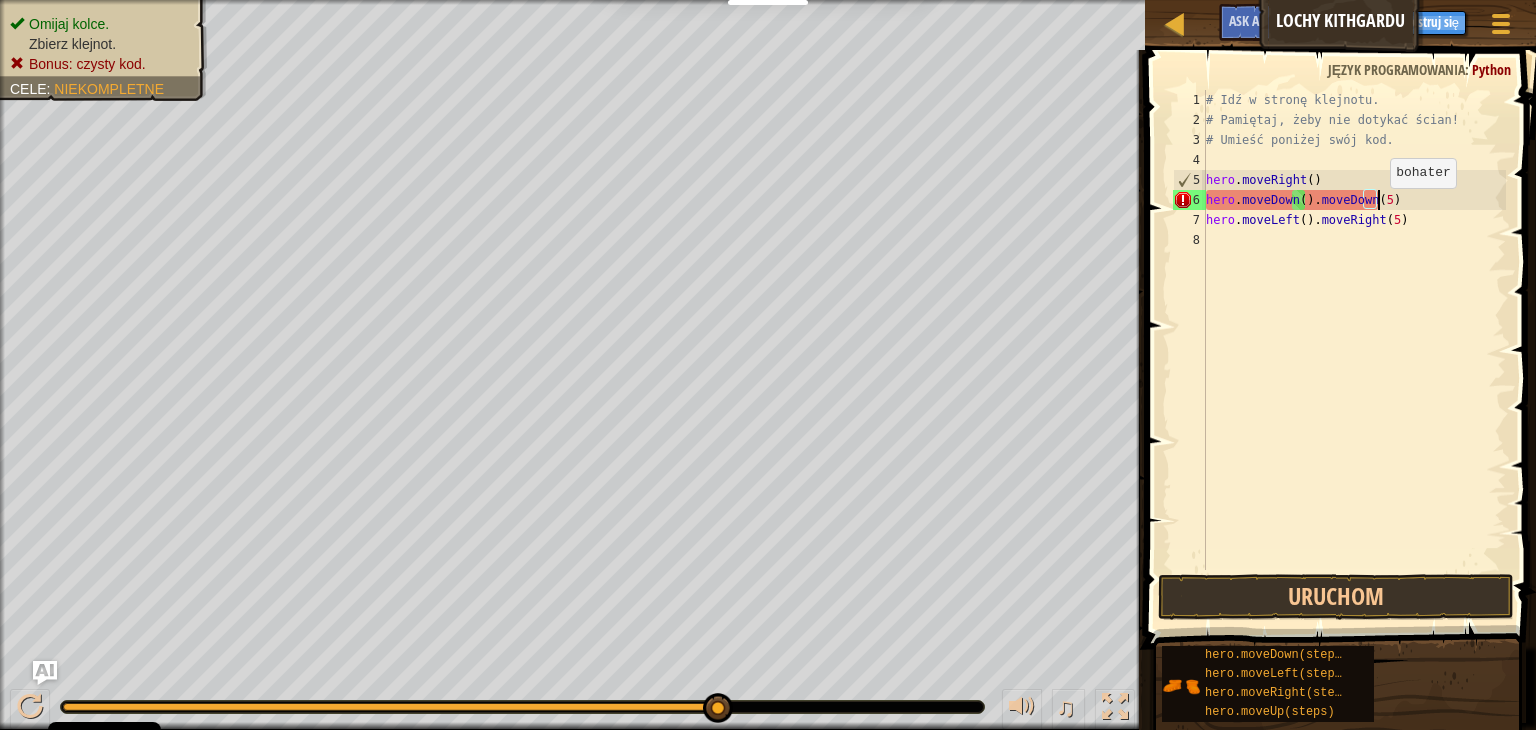
scroll to position [9, 13]
type textarea "hero.moveDown().moveDown(5)"
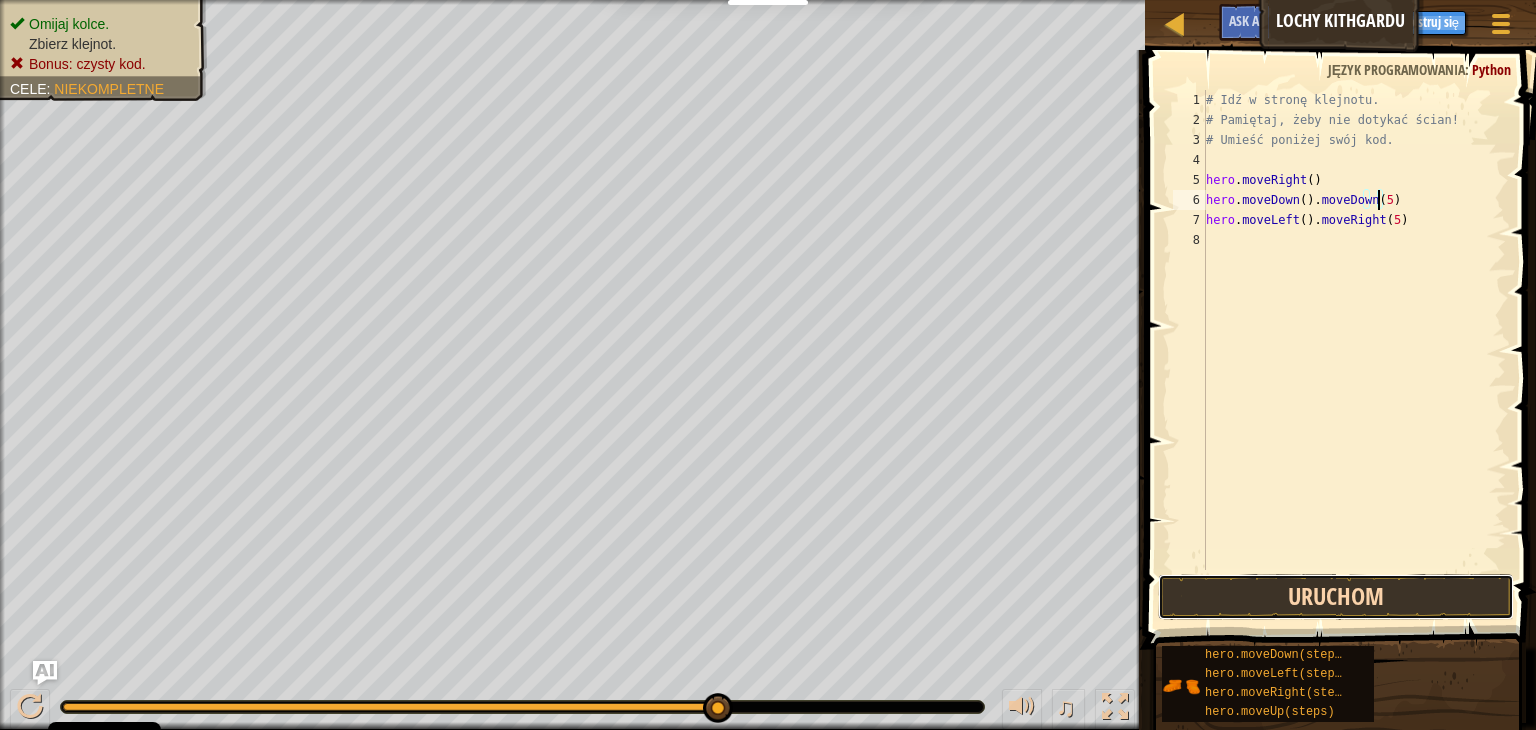
click at [1359, 592] on button "Uruchom" at bounding box center [1336, 597] width 356 height 46
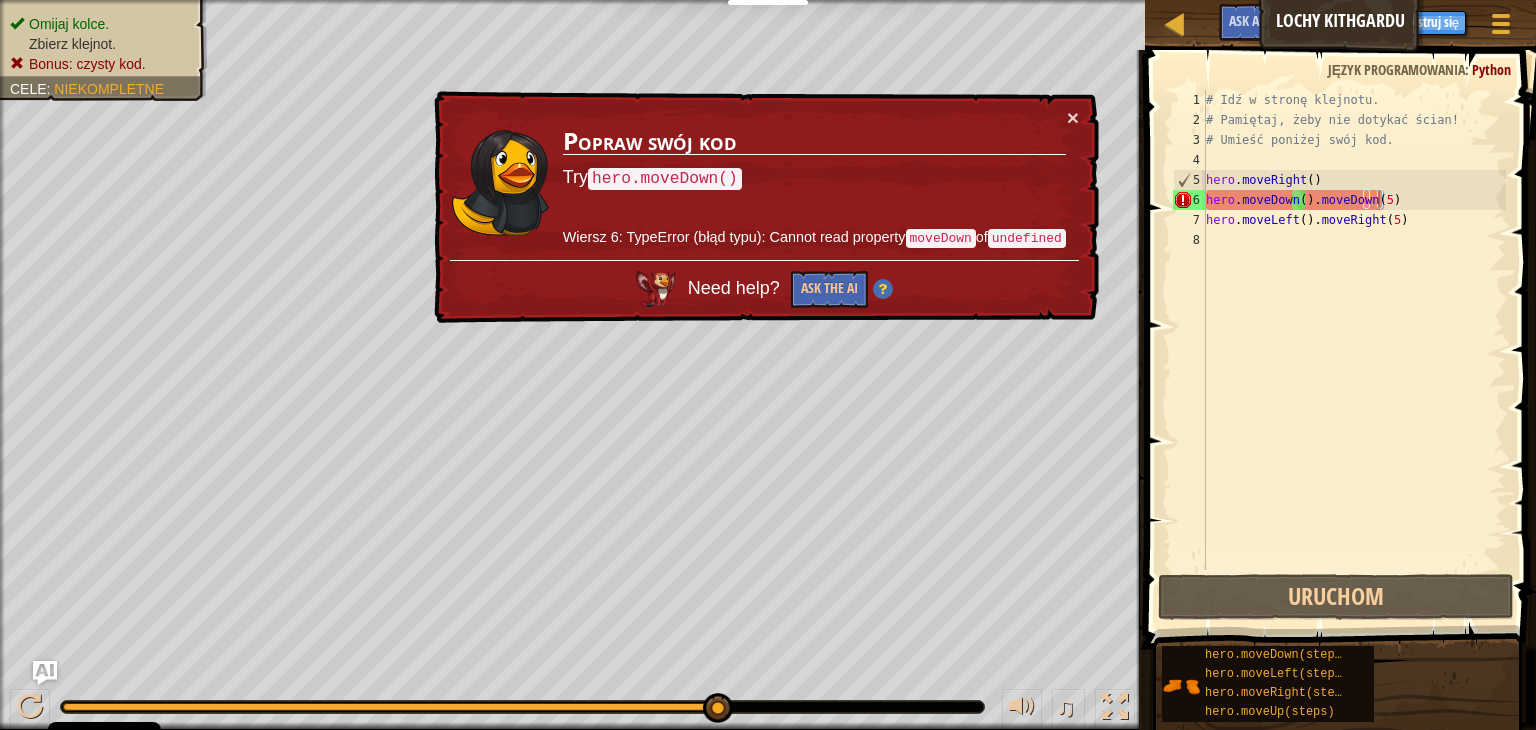
click at [1088, 108] on div "× Popraw swój kod Try hero.moveDown() Wiersz 6: TypeError (błąd typu): Cannot r…" at bounding box center [764, 207] width 669 height 233
click at [1077, 113] on button "×" at bounding box center [1074, 122] width 13 height 21
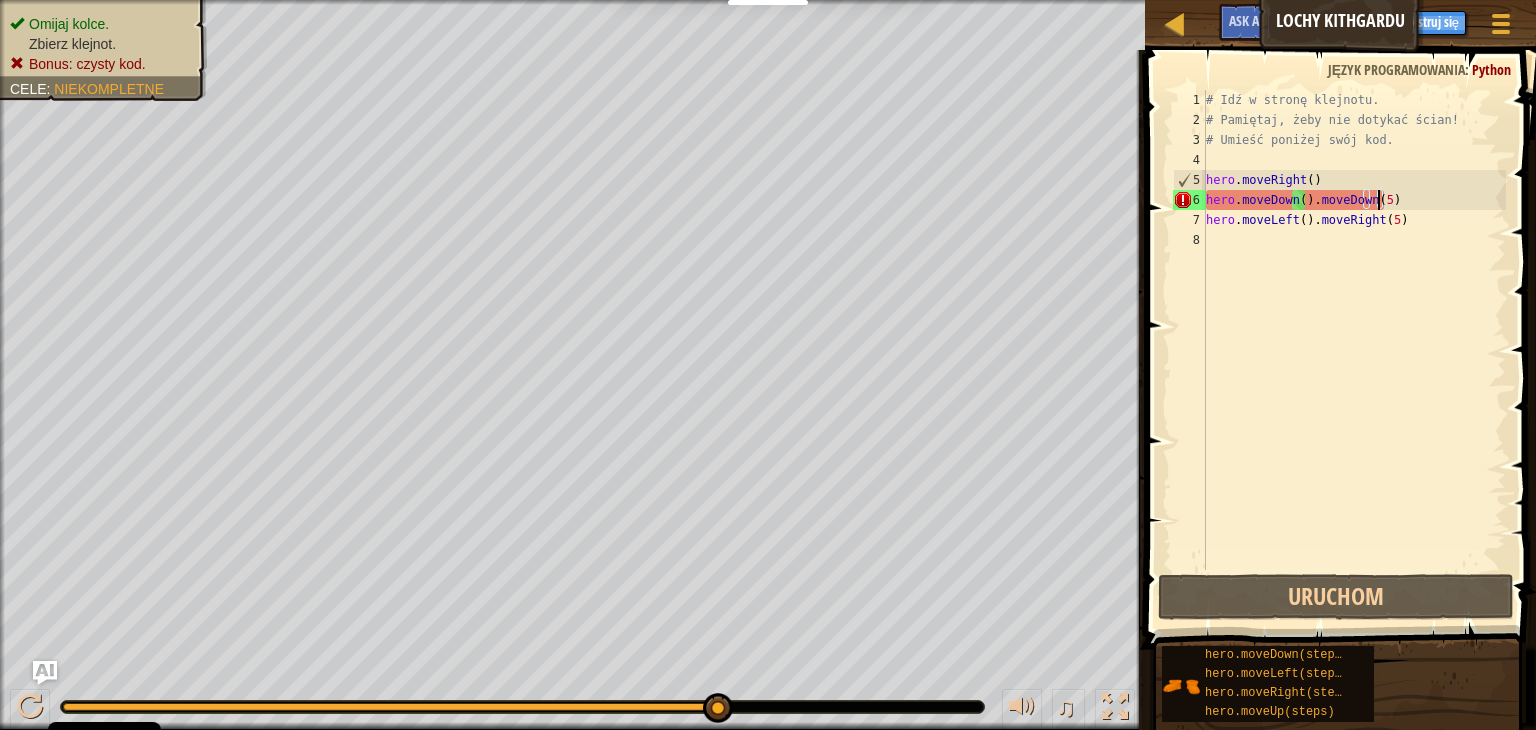
click at [1327, 338] on div "# Idź w stronę klejnotu. # Pamiętaj, żeby nie dotykać ścian! # Umieść poniżej s…" at bounding box center [1354, 350] width 304 height 520
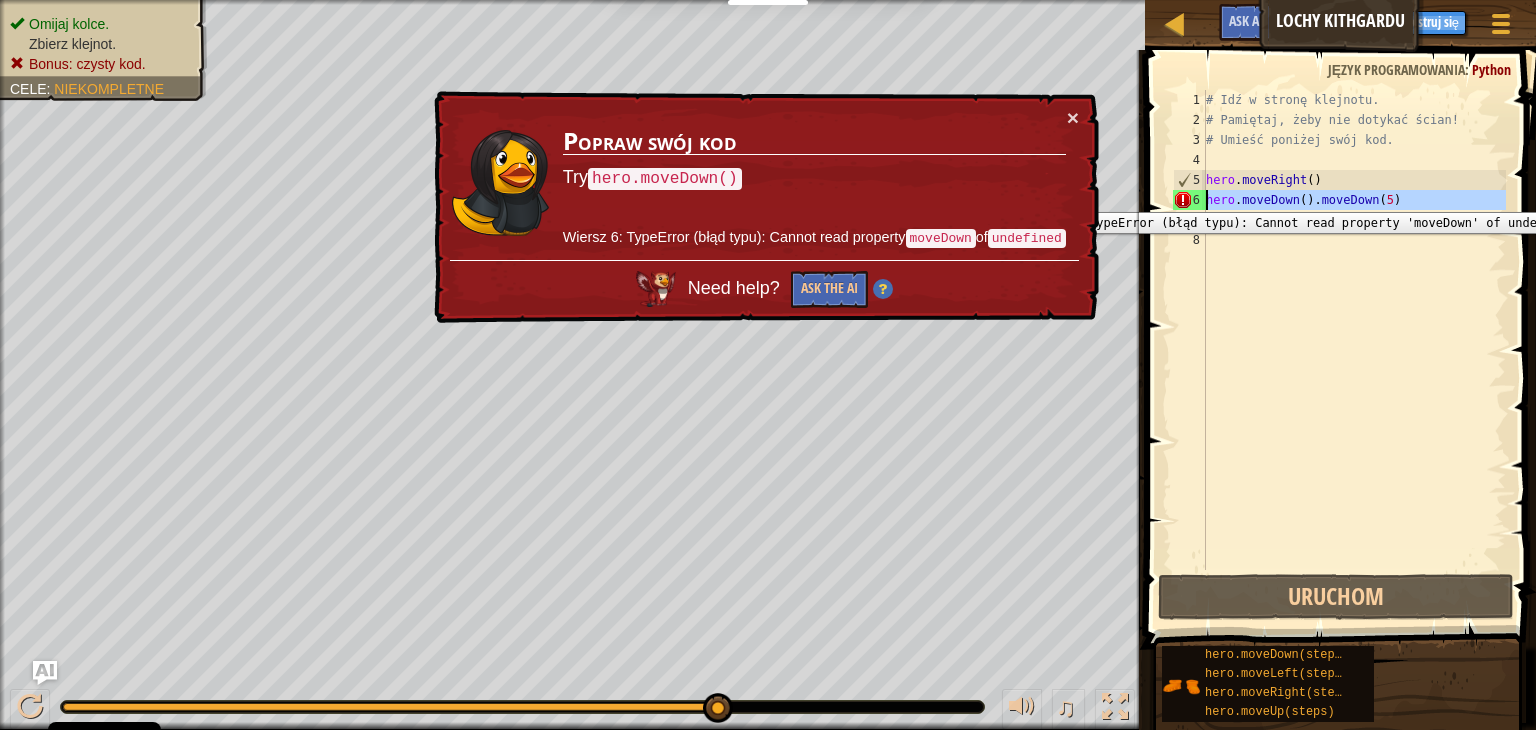
click at [1186, 197] on div "6" at bounding box center [1189, 200] width 33 height 20
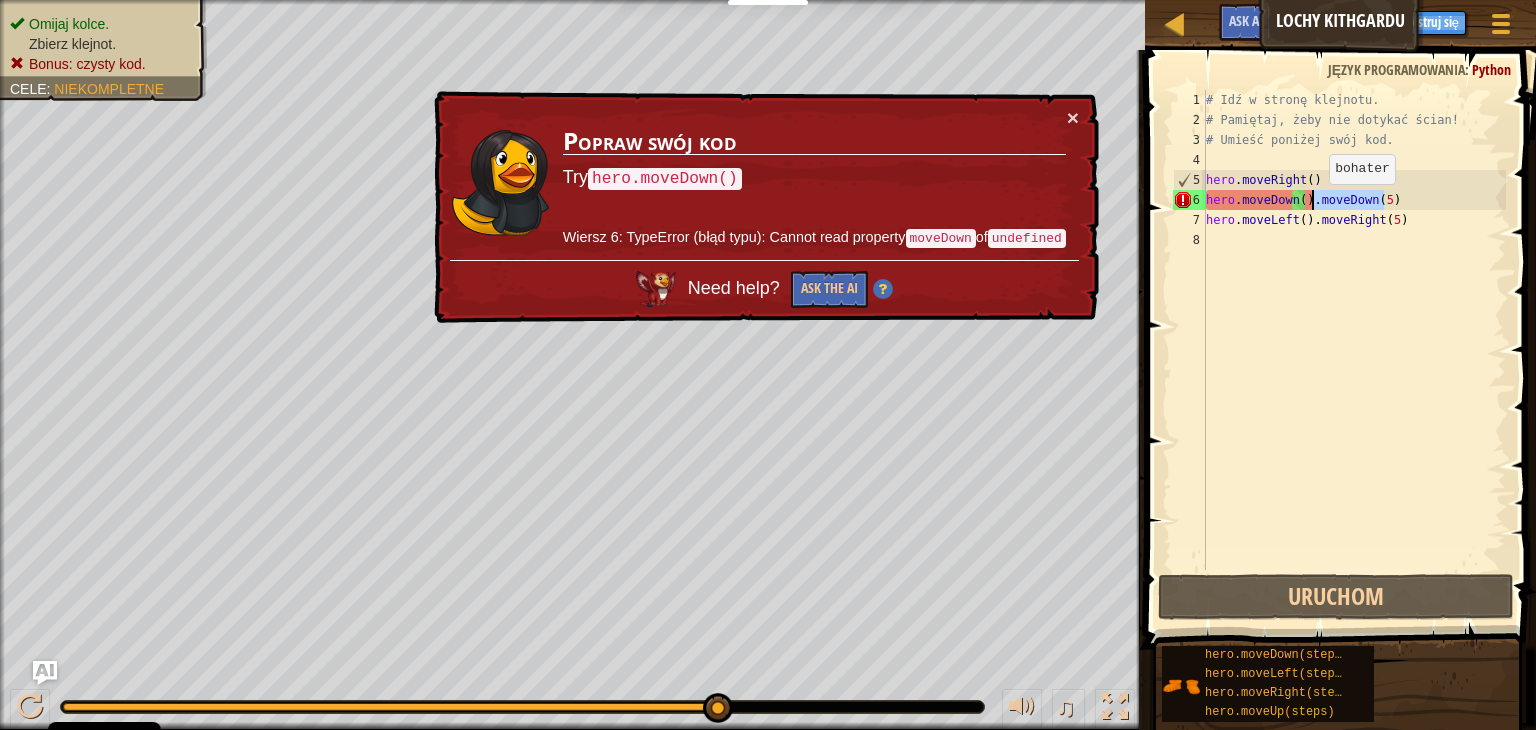
drag, startPoint x: 1388, startPoint y: 199, endPoint x: 1312, endPoint y: 204, distance: 76.2
click at [1312, 204] on div "# Idź w stronę klejnotu. # Pamiętaj, żeby nie dotykać ścian! # Umieść poniżej s…" at bounding box center [1354, 350] width 304 height 520
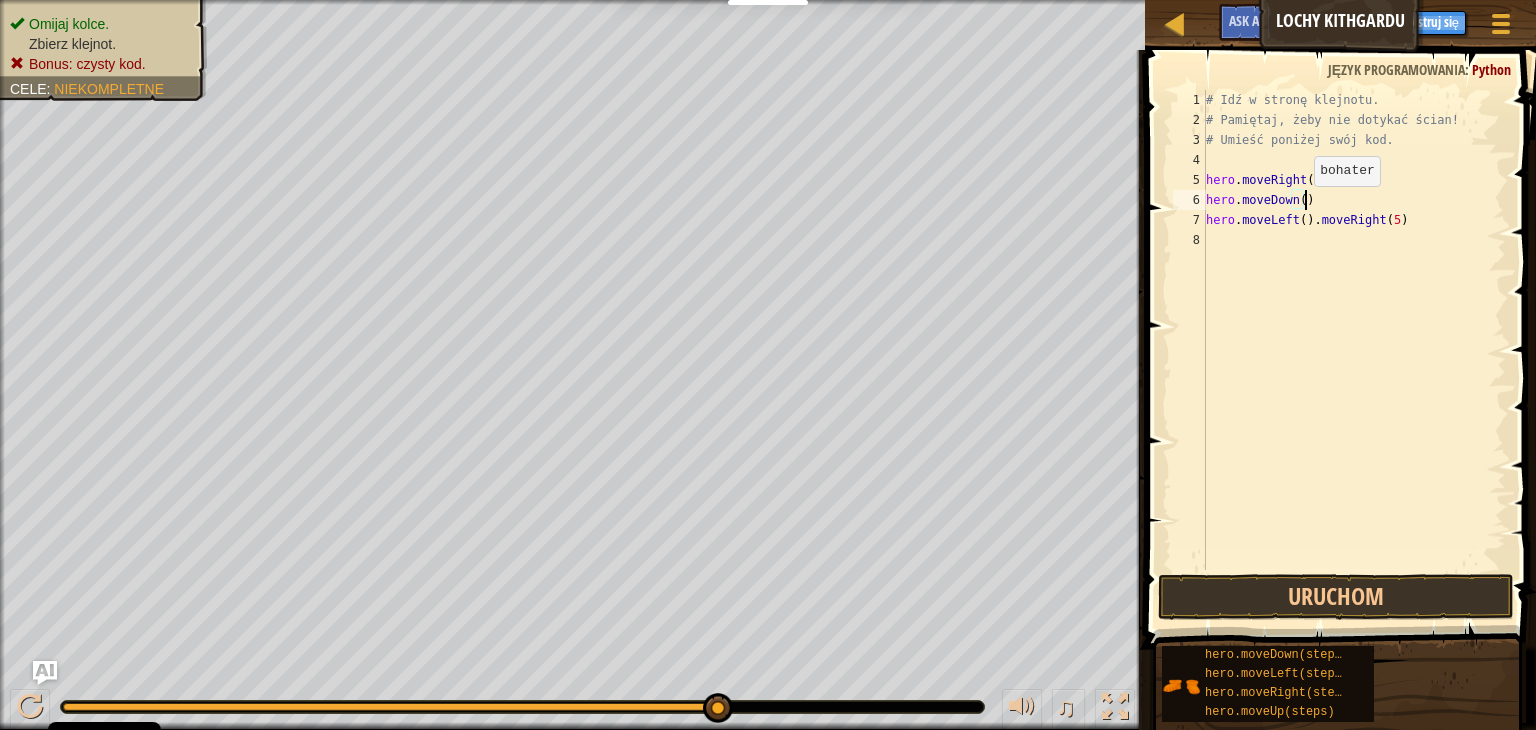
click at [1297, 205] on div "# Idź w stronę klejnotu. # Pamiętaj, żeby nie dotykać ścian! # Umieść poniżej s…" at bounding box center [1354, 350] width 304 height 520
click at [1307, 578] on button "Uruchom" at bounding box center [1336, 597] width 356 height 46
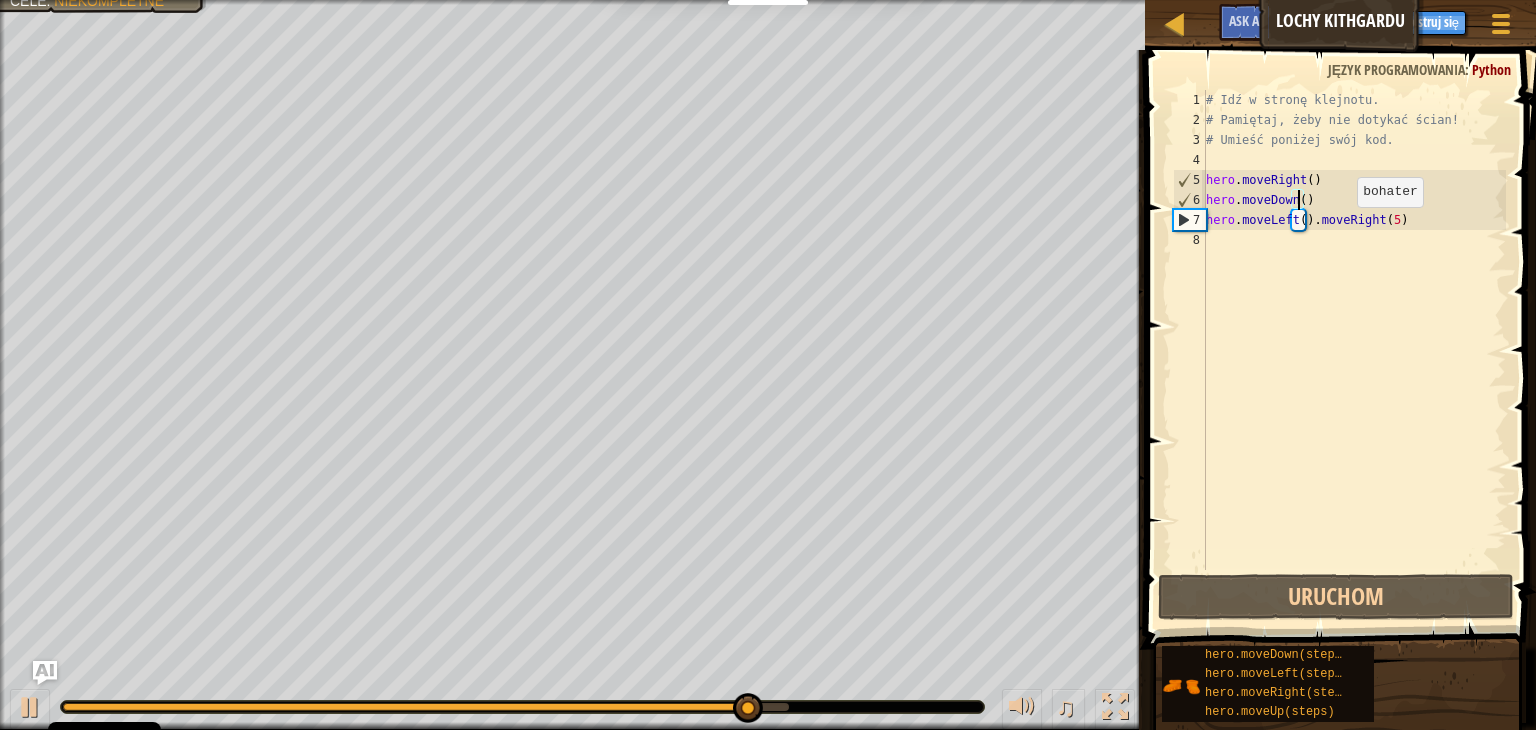
click at [1340, 225] on div "# Idź w stronę klejnotu. # Pamiętaj, żeby nie dotykać ścian! # Umieść poniżej s…" at bounding box center [1354, 350] width 304 height 520
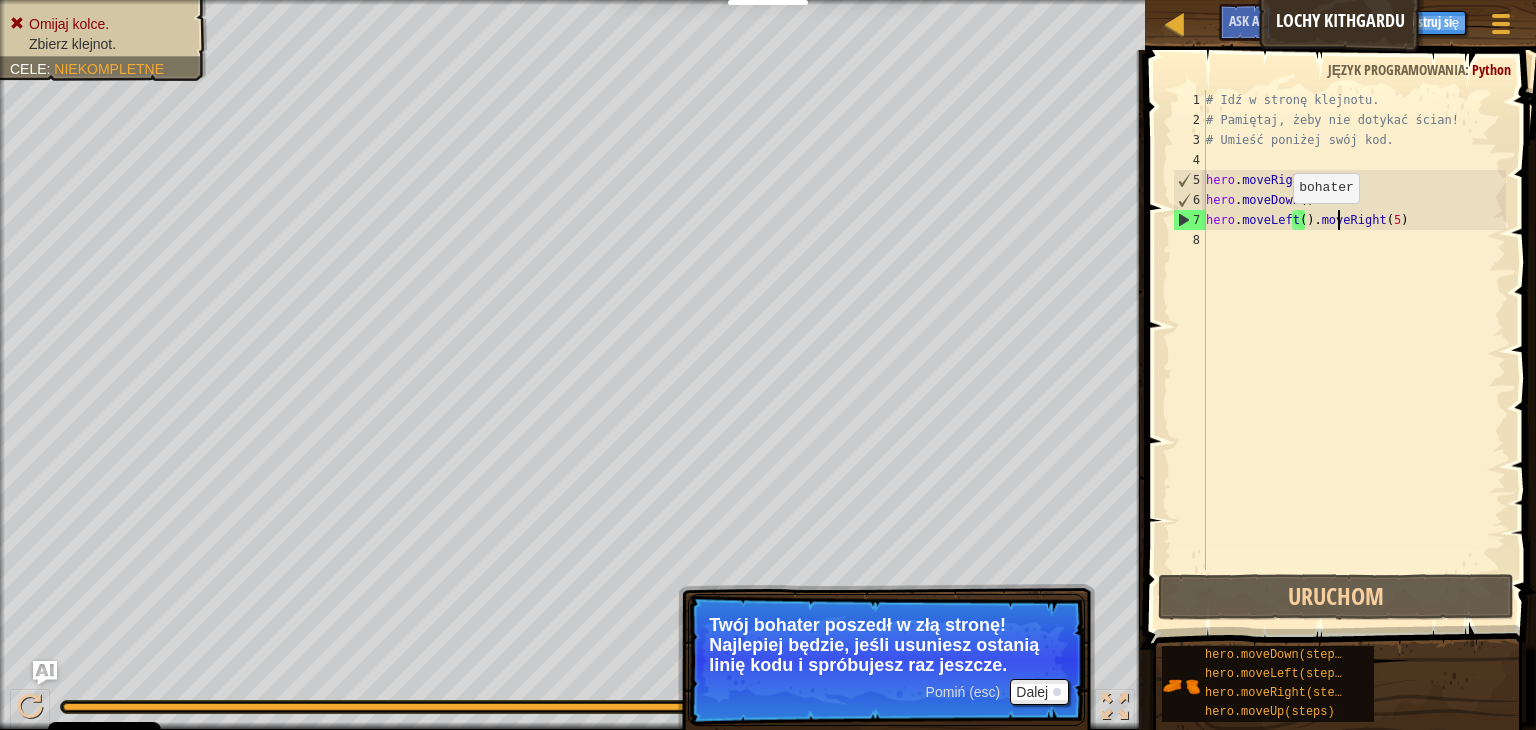
click at [1276, 223] on div "# Idź w stronę klejnotu. # Pamiętaj, żeby nie dotykać ścian! # Umieść poniżej s…" at bounding box center [1354, 350] width 304 height 520
click at [1399, 215] on div "# Idź w stronę klejnotu. # Pamiętaj, żeby nie dotykać ścian! # Umieść poniżej s…" at bounding box center [1354, 350] width 304 height 520
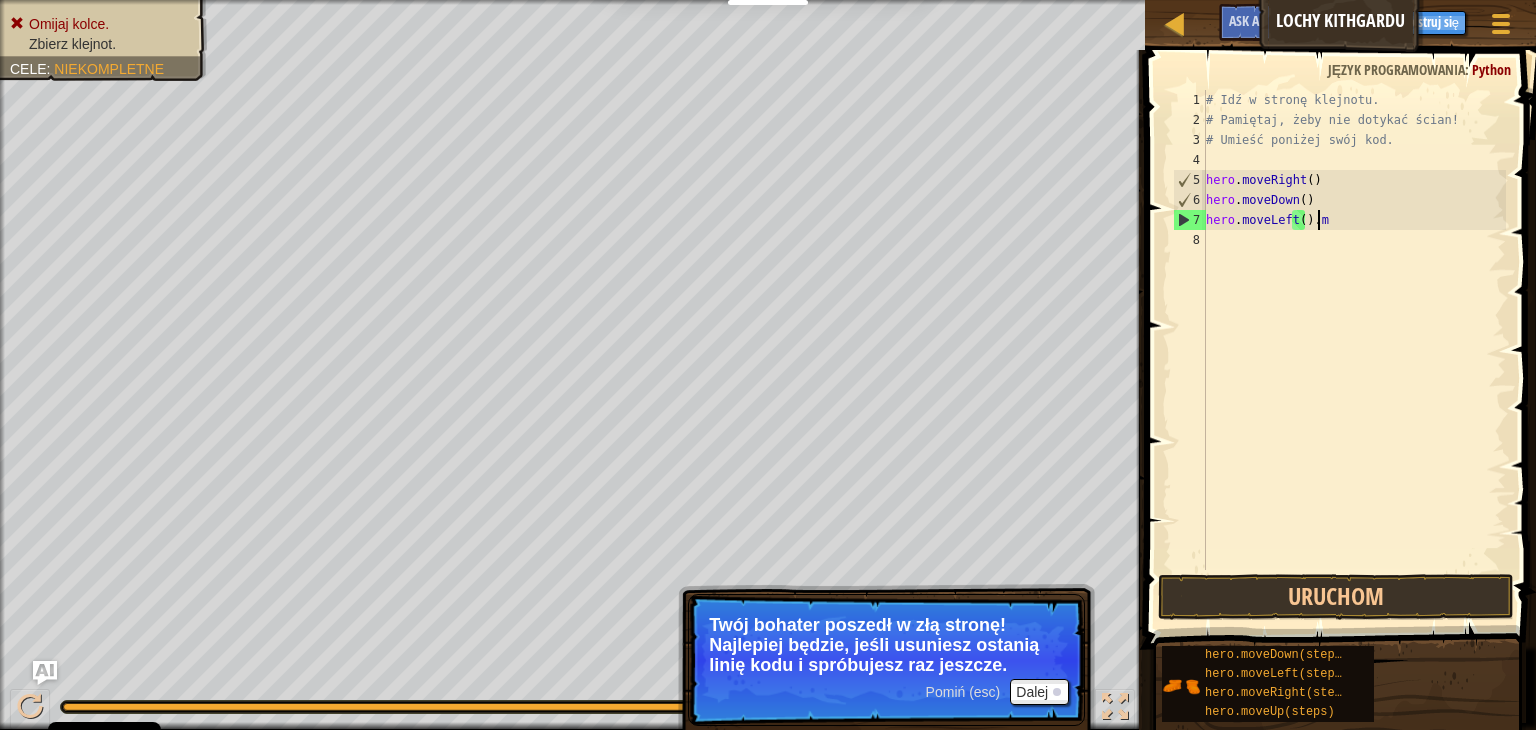
type textarea "hero.moveLeft()"
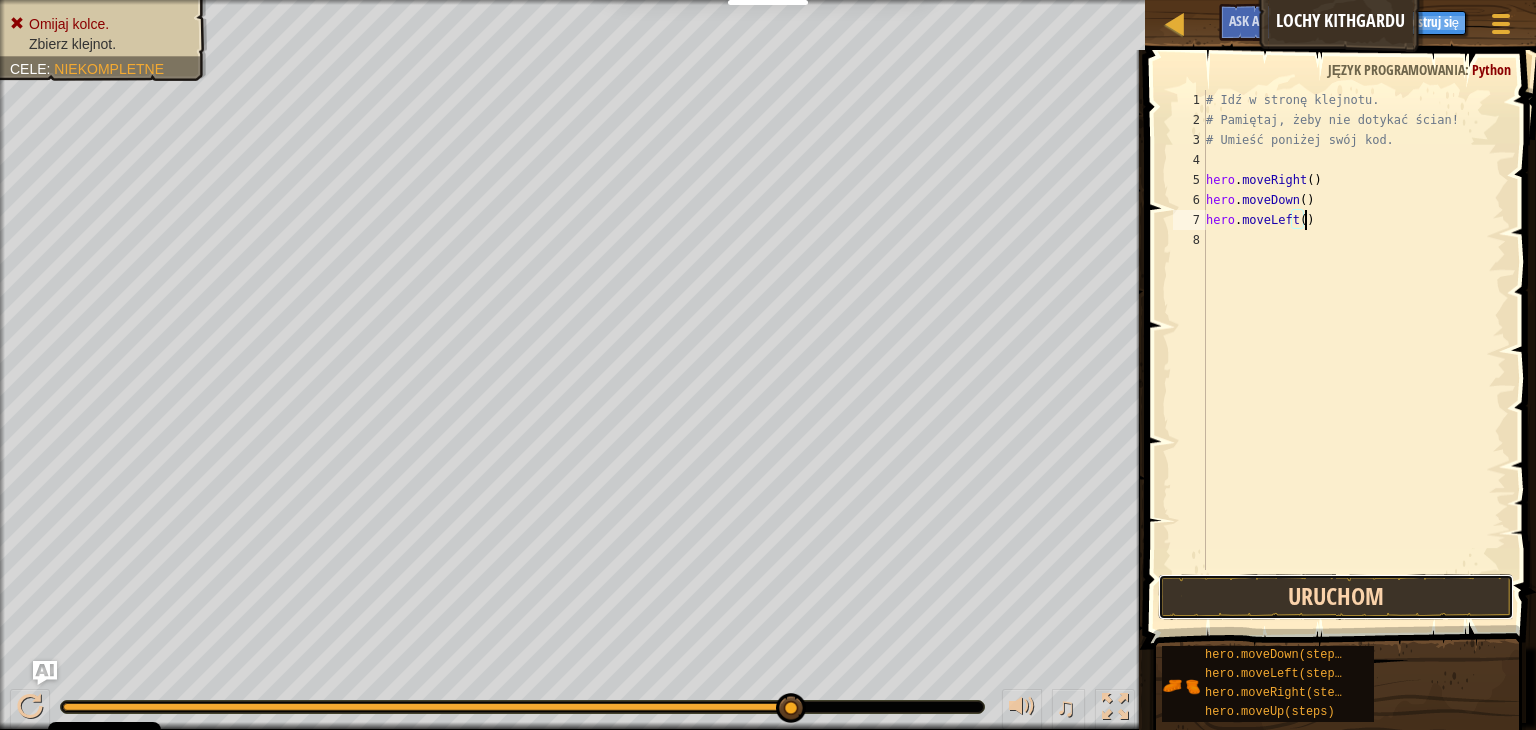
click at [1314, 593] on button "Uruchom" at bounding box center [1336, 597] width 356 height 46
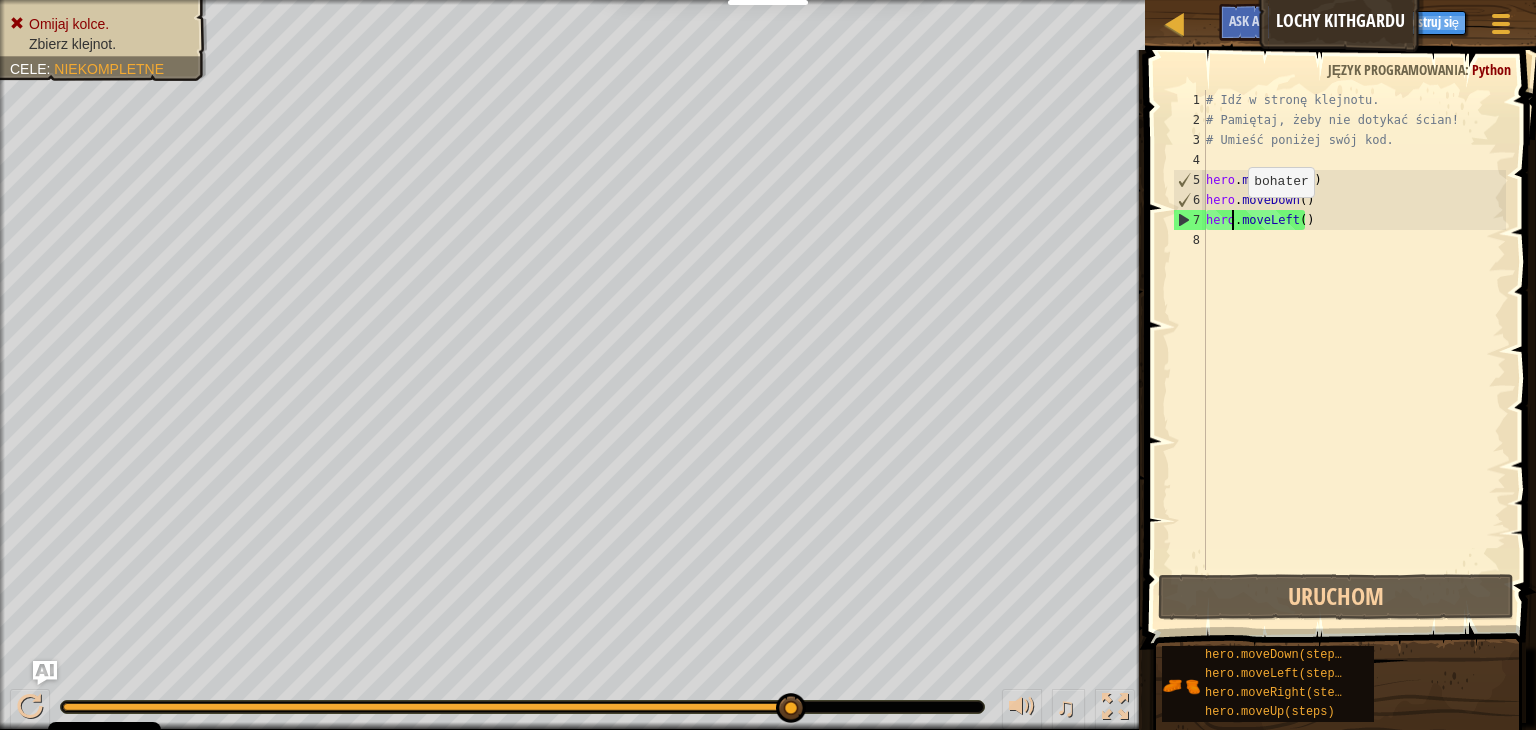
click at [1231, 217] on div "# Idź w stronę klejnotu. # Pamiętaj, żeby nie dotykać ścian! # Umieść poniżej s…" at bounding box center [1354, 350] width 304 height 520
click at [1332, 231] on div "# Idź w stronę klejnotu. # Pamiętaj, żeby nie dotykać ścian! # Umieść poniżej s…" at bounding box center [1354, 350] width 304 height 520
click at [1324, 229] on div "# Idź w stronę klejnotu. # Pamiętaj, żeby nie dotykać ścian! # Umieść poniżej s…" at bounding box center [1354, 350] width 304 height 520
type textarea "hero.moveLeft()"
drag, startPoint x: 1324, startPoint y: 229, endPoint x: 1209, endPoint y: 228, distance: 115.0
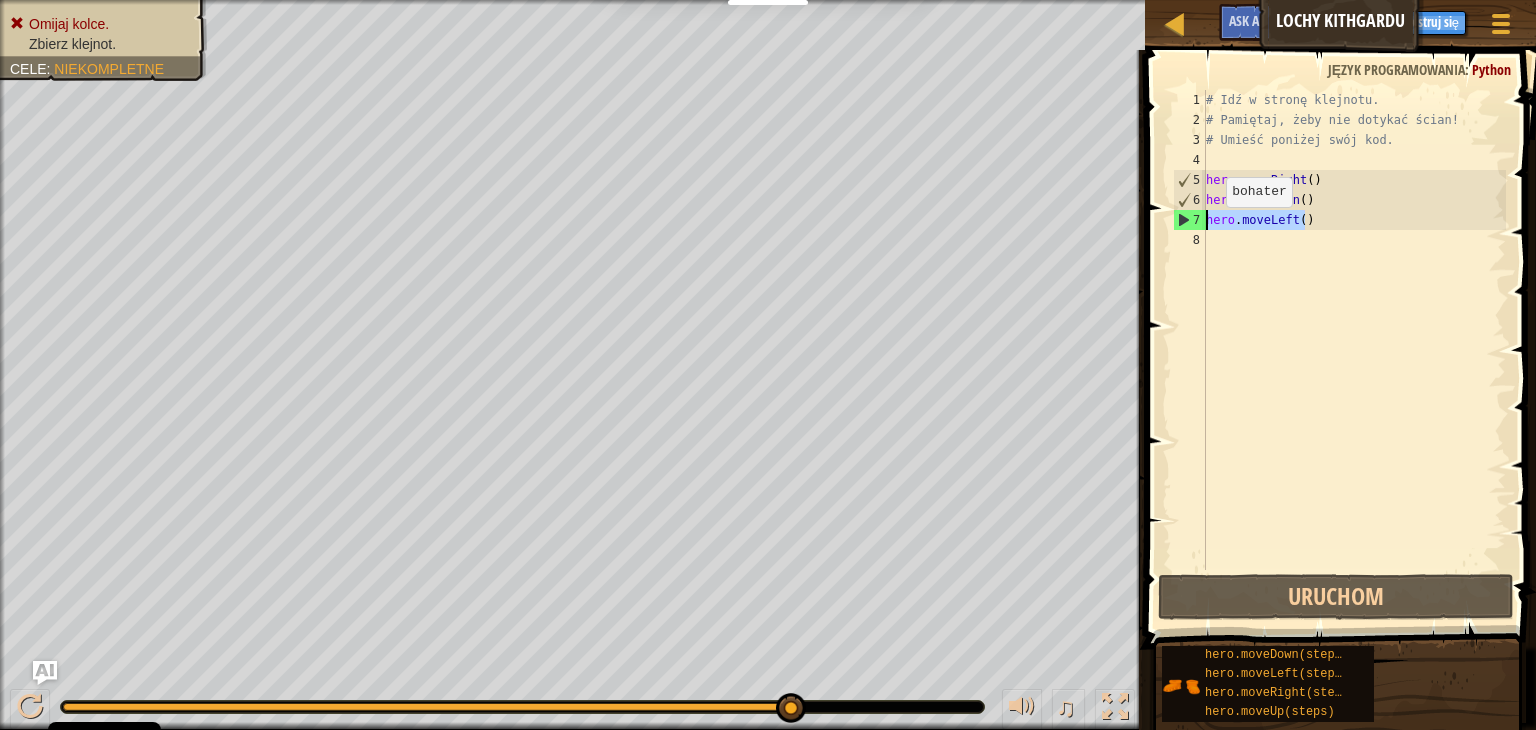
click at [1209, 228] on div "# Idź w stronę klejnotu. # Pamiętaj, żeby nie dotykać ścian! # Umieść poniżej s…" at bounding box center [1354, 350] width 304 height 520
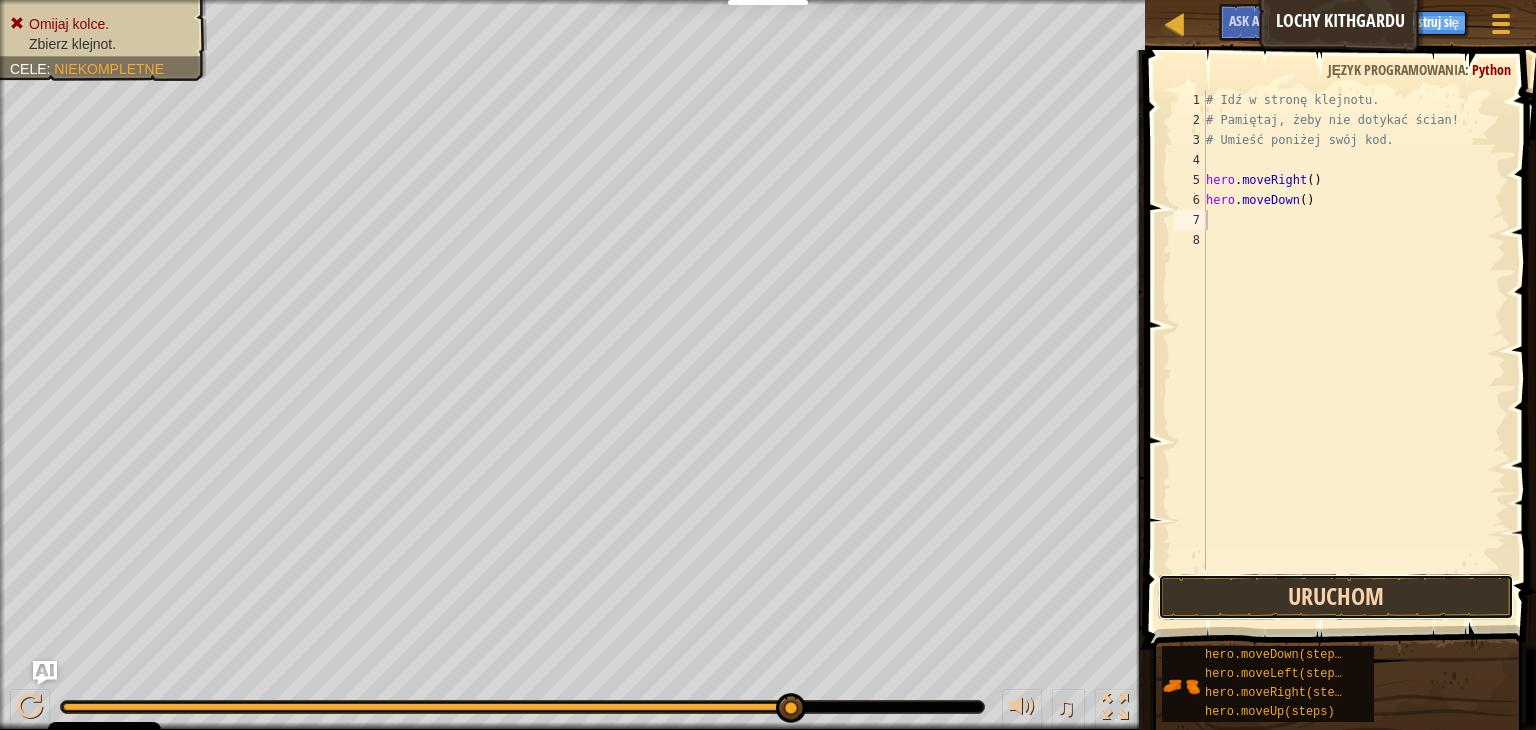
click at [1274, 602] on button "Uruchom" at bounding box center [1336, 597] width 356 height 46
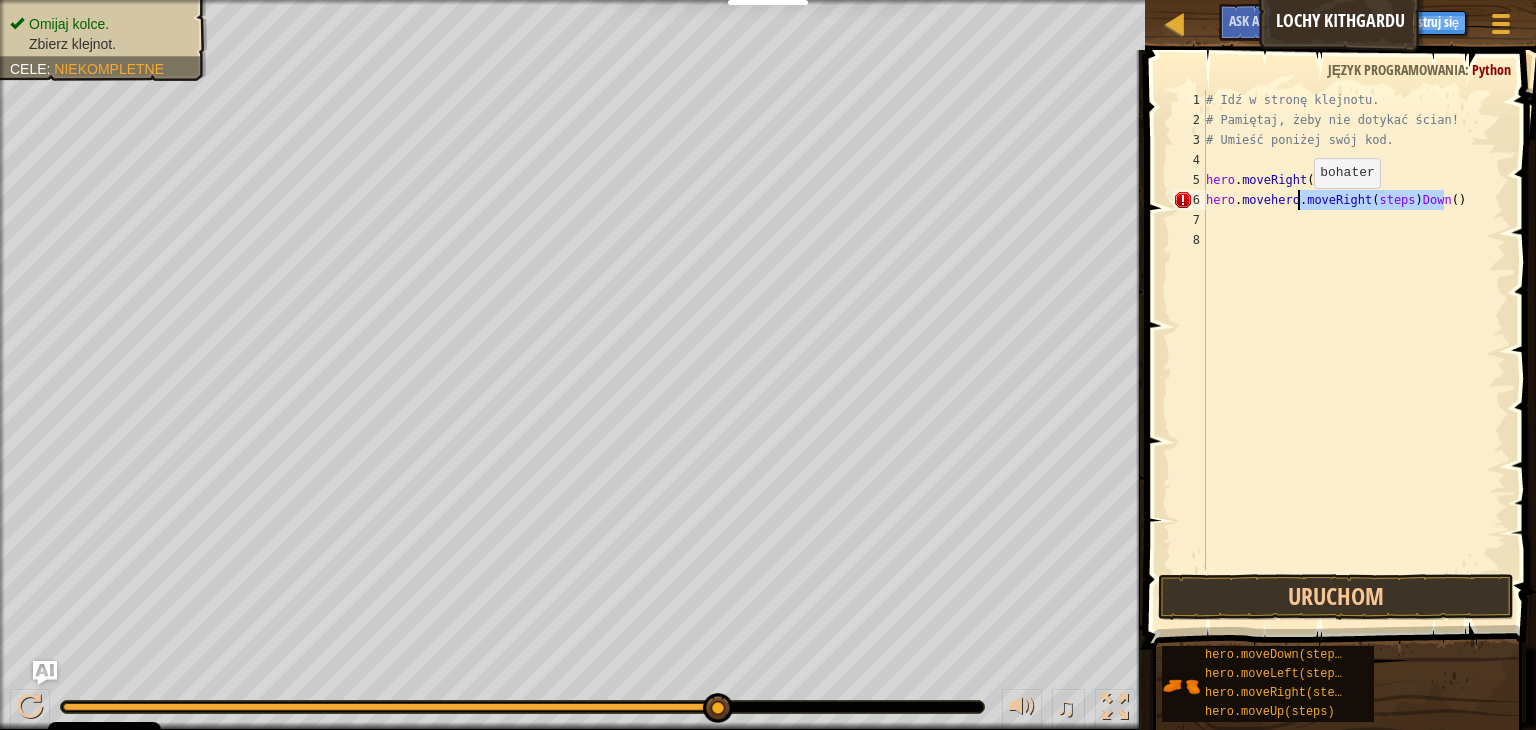
drag, startPoint x: 1452, startPoint y: 201, endPoint x: 1297, endPoint y: 208, distance: 155.1
click at [1297, 208] on div "# Idź w stronę klejnotu. # Pamiętaj, żeby nie dotykać ścian! # Umieść poniżej s…" at bounding box center [1354, 350] width 304 height 520
type textarea "hero.movehero."
click at [1308, 596] on button "Uruchom" at bounding box center [1336, 597] width 356 height 46
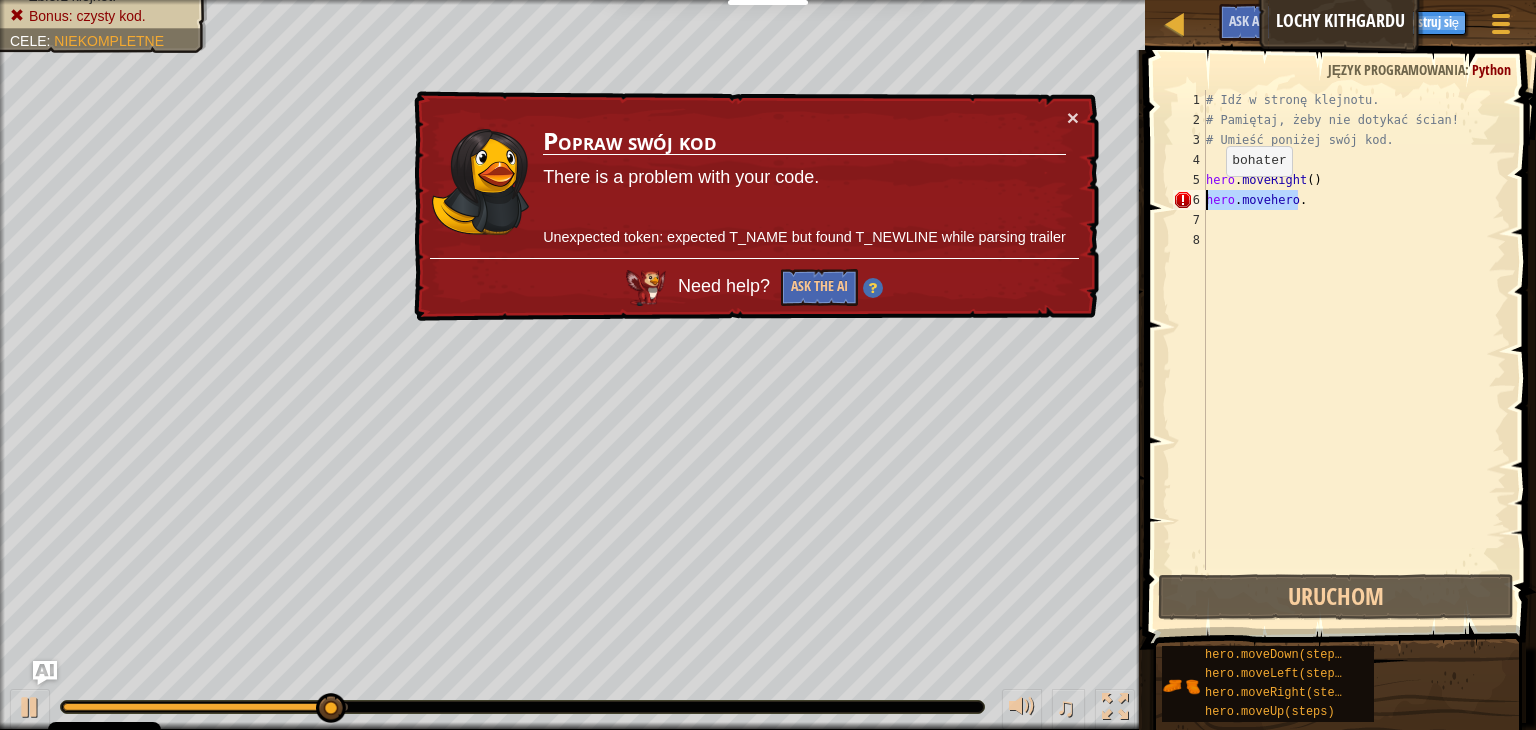
drag, startPoint x: 1298, startPoint y: 204, endPoint x: 1184, endPoint y: 193, distance: 114.5
click at [1184, 193] on div "hero.movehero. 1 2 3 4 5 6 7 8 # Idź w stronę klejnotu. # Pamiętaj, żeby nie do…" at bounding box center [1337, 330] width 337 height 480
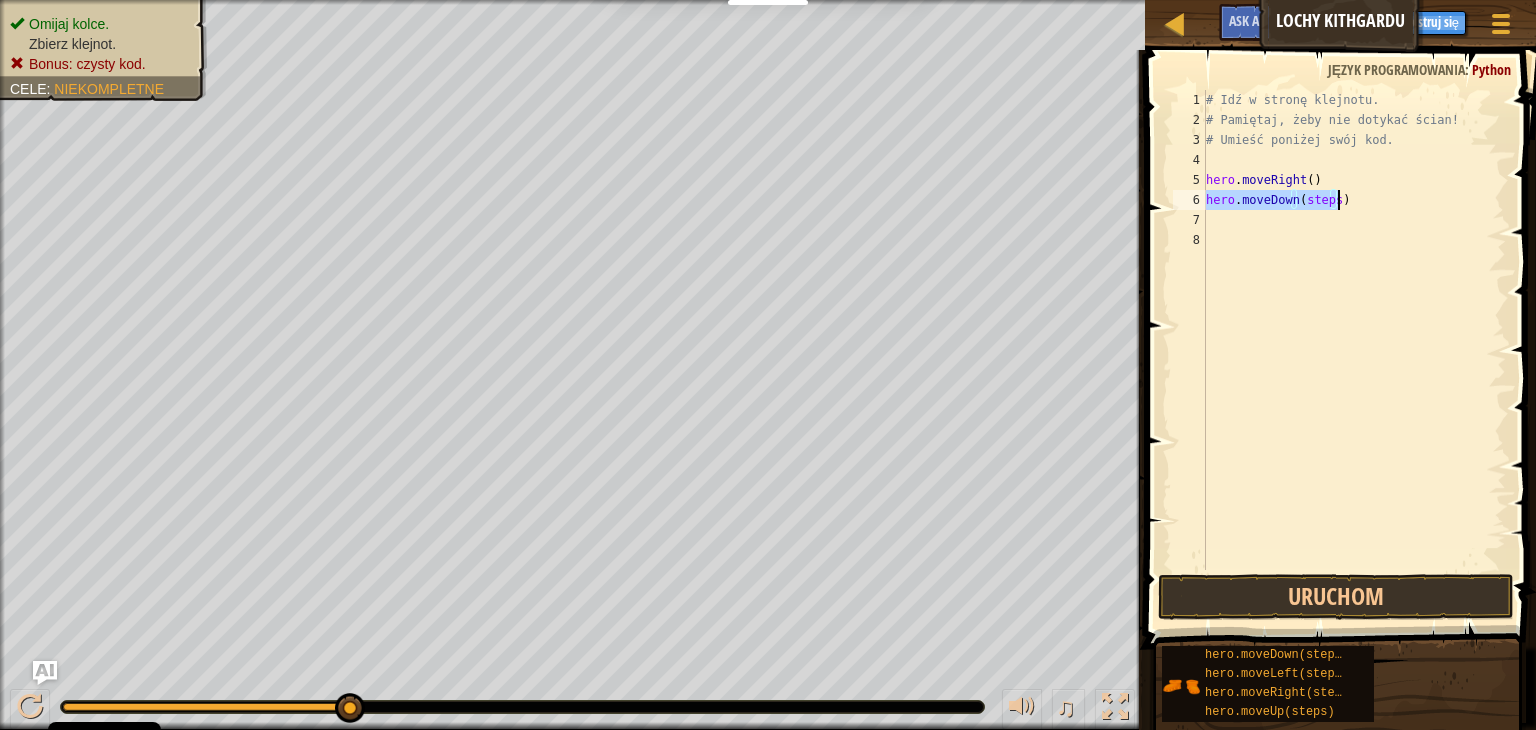
click at [1333, 200] on div "# Idź w stronę klejnotu. # Pamiętaj, żeby nie dotykać ścian! # Umieść poniżej s…" at bounding box center [1354, 330] width 304 height 480
click at [1333, 200] on div "# Idź w stronę klejnotu. # Pamiętaj, żeby nie dotykać ścian! # Umieść poniżej s…" at bounding box center [1354, 350] width 304 height 520
type textarea "hero.moveDown()"
click at [1349, 329] on div "# Idź w stronę klejnotu. # Pamiętaj, żeby nie dotykać ścian! # Umieść poniżej s…" at bounding box center [1354, 350] width 304 height 520
type textarea "hero.moveRight(steps)"
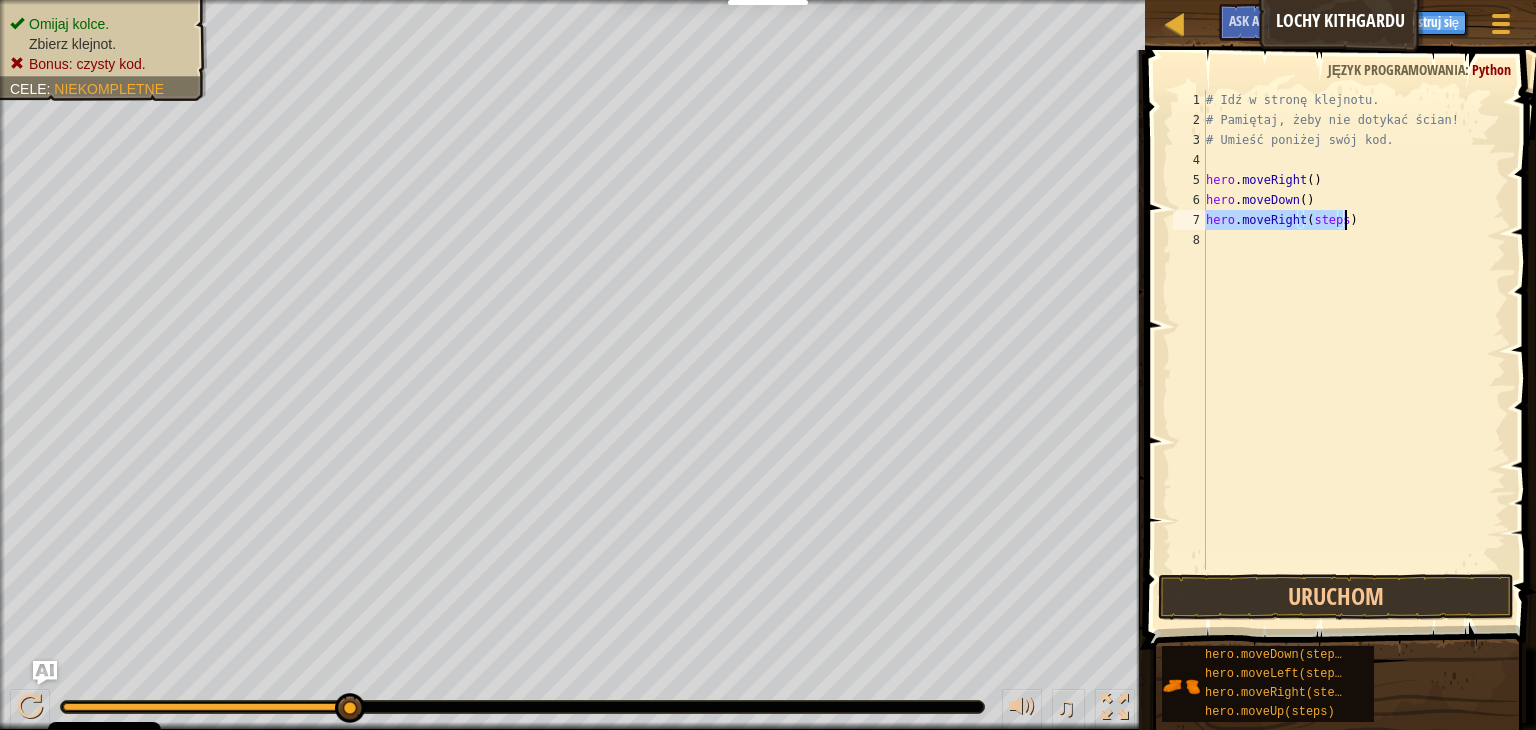
click at [1332, 215] on div "# Idź w stronę klejnotu. # Pamiętaj, żeby nie dotykać ścian! # Umieść poniżej s…" at bounding box center [1354, 330] width 304 height 480
click at [1338, 217] on div "# Idź w stronę klejnotu. # Pamiętaj, żeby nie dotykać ścian! # Umieść poniżej s…" at bounding box center [1354, 350] width 304 height 520
type textarea "hero.moveRight()"
click at [1366, 584] on button "Uruchom" at bounding box center [1336, 597] width 356 height 46
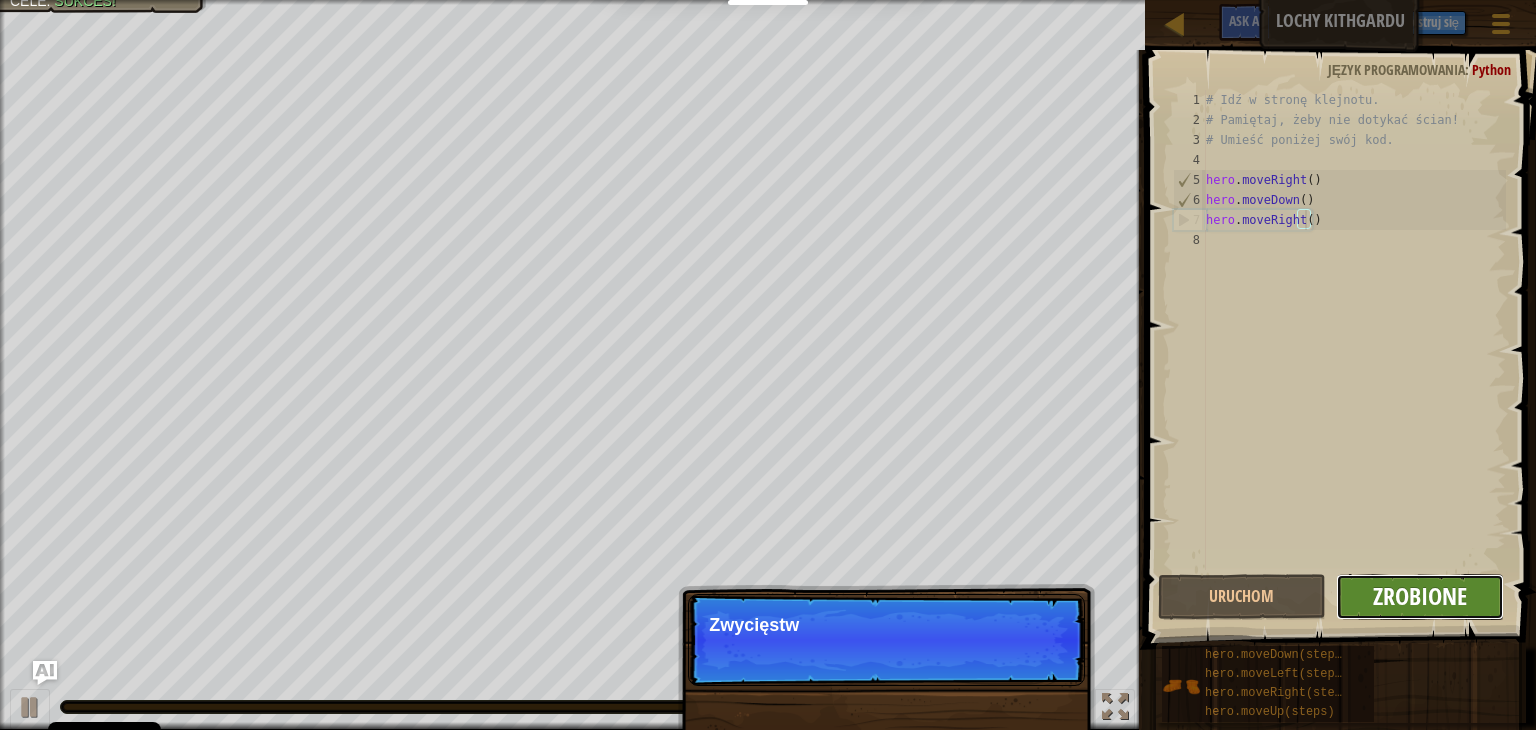
click at [1387, 607] on span "Zrobione" at bounding box center [1420, 596] width 94 height 32
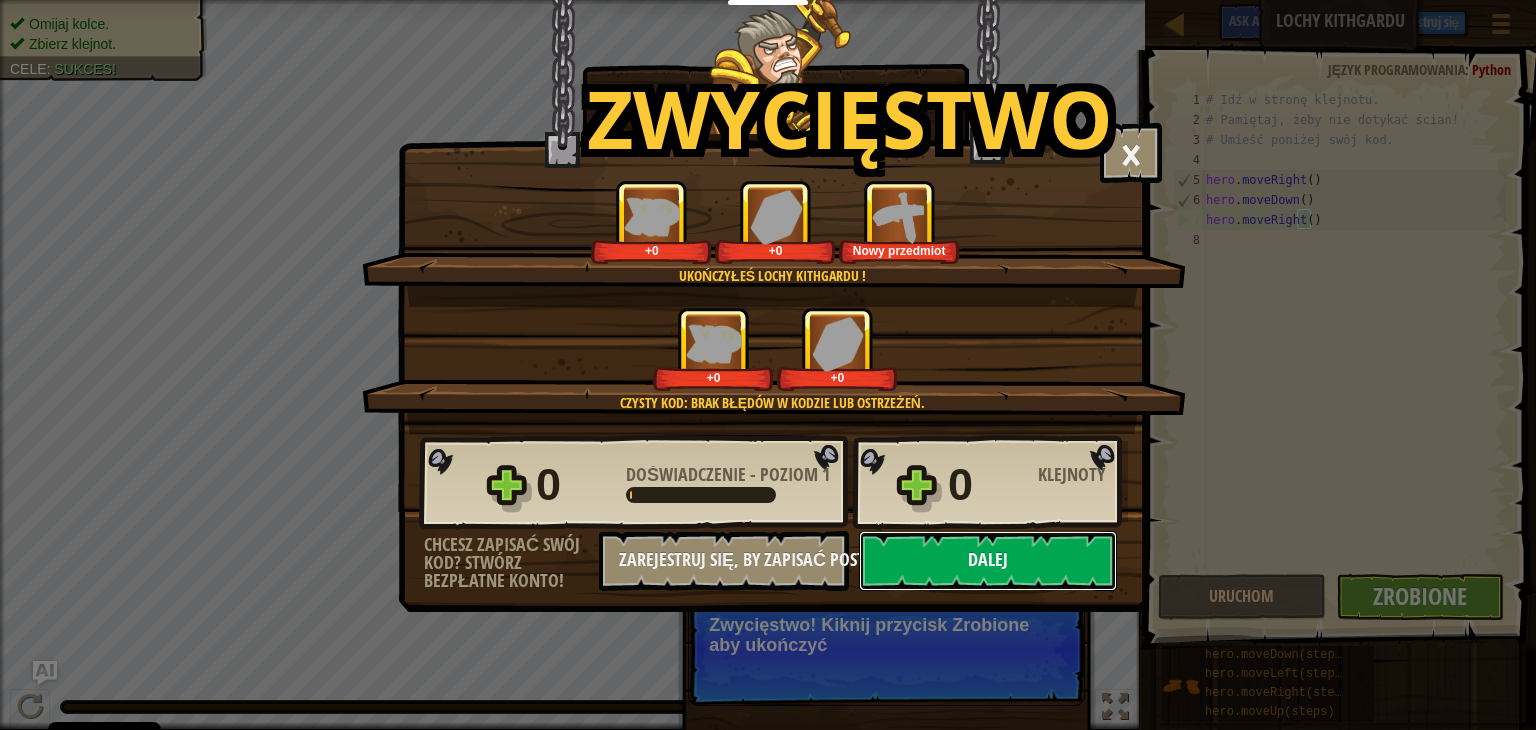
click at [1026, 574] on button "Dalej" at bounding box center [988, 561] width 258 height 60
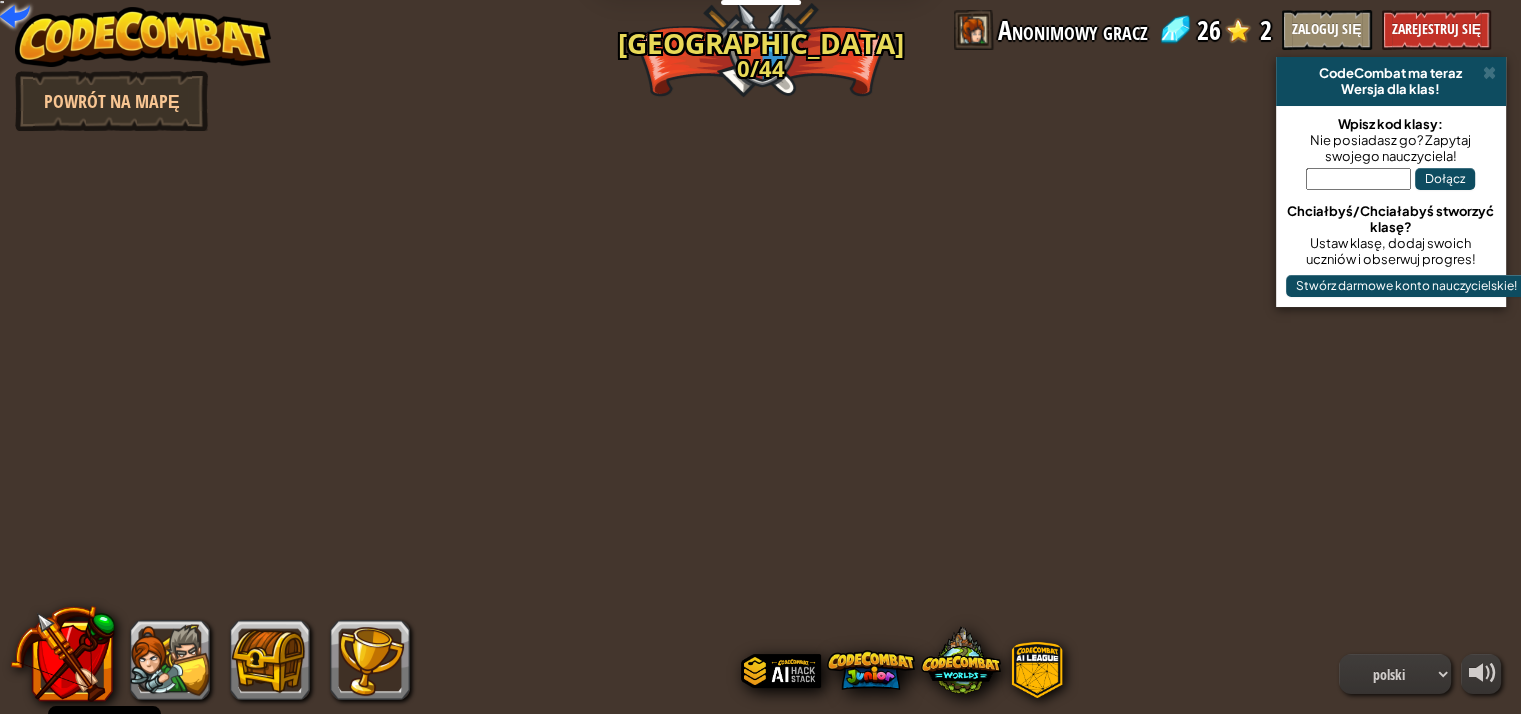
select select "pl"
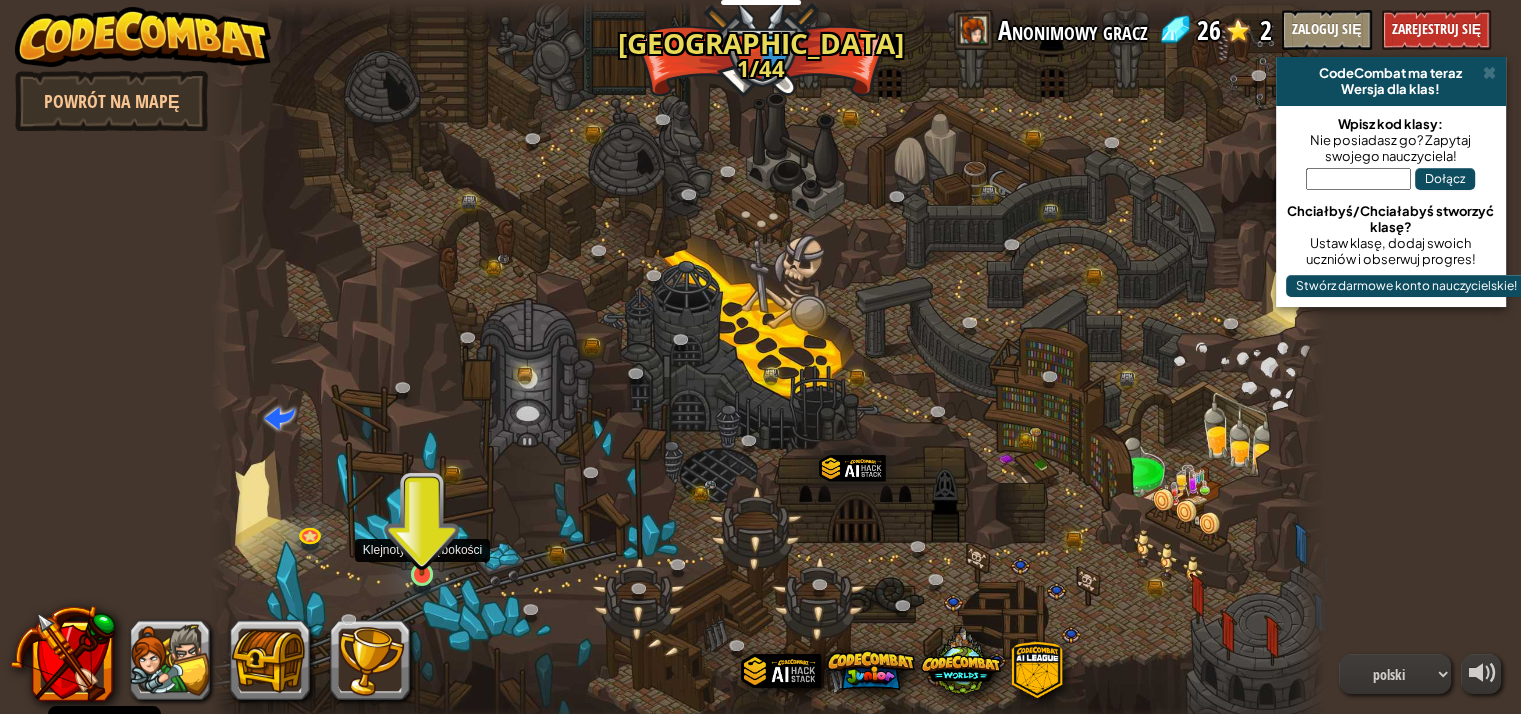
click at [429, 571] on img at bounding box center [422, 545] width 28 height 64
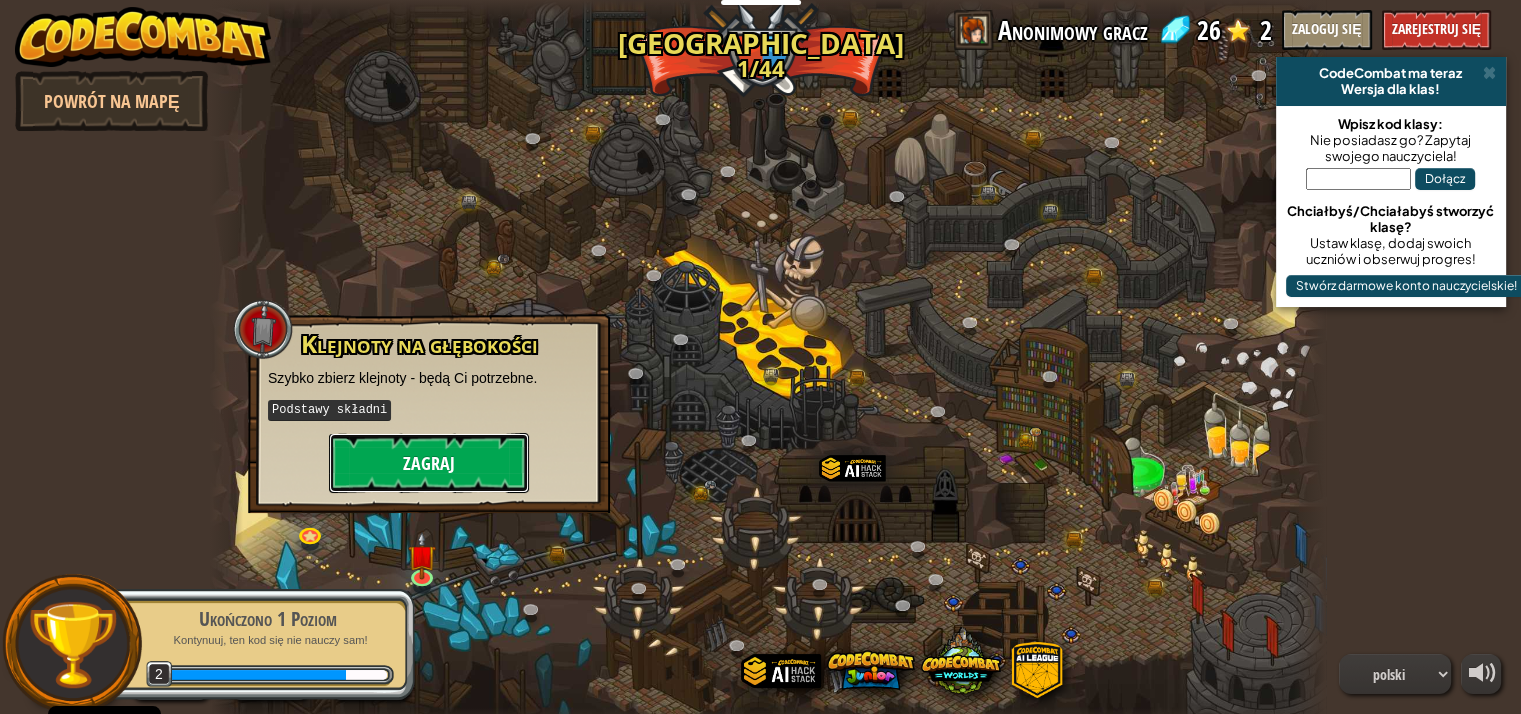
click at [472, 454] on button "Zagraj" at bounding box center [429, 463] width 200 height 60
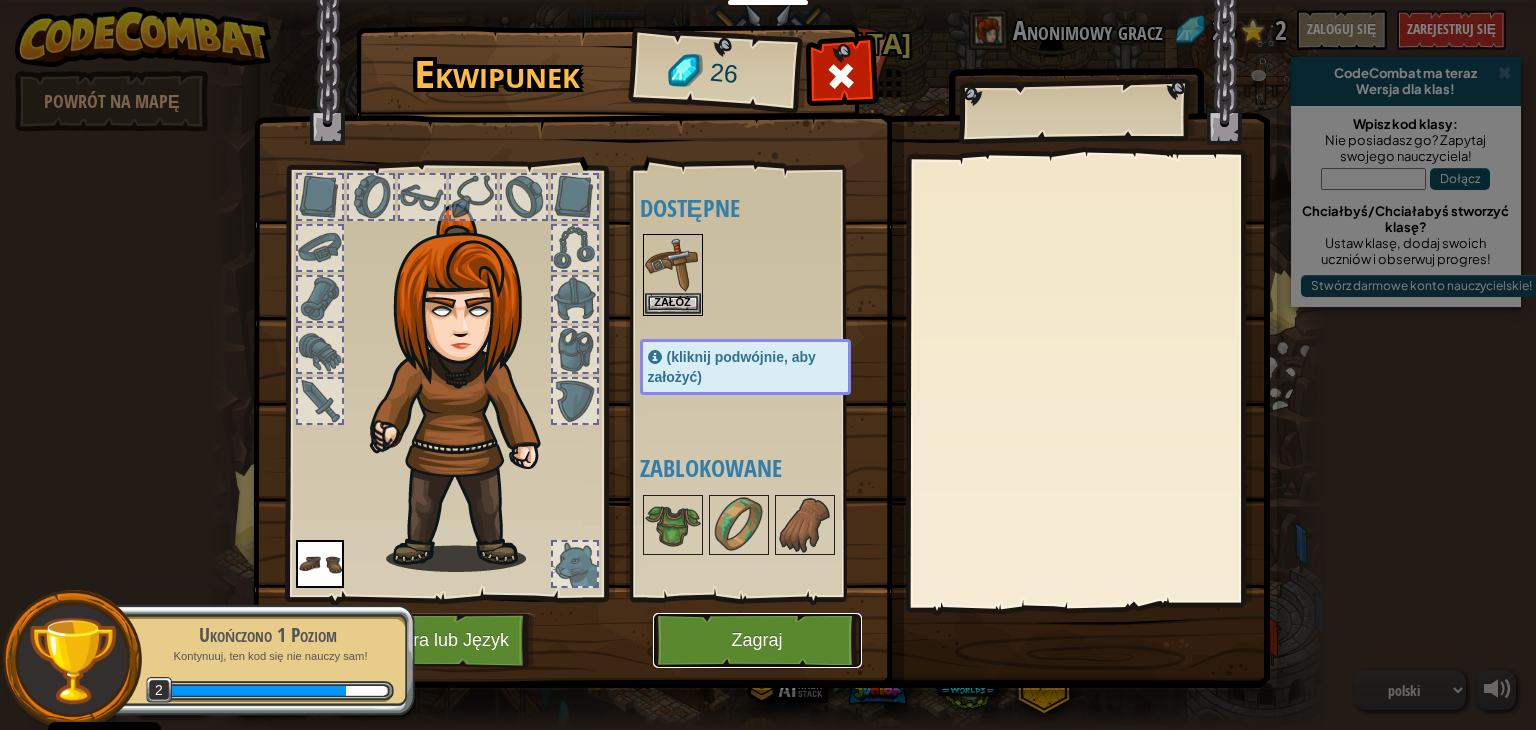
click at [753, 646] on button "Zagraj" at bounding box center [757, 640] width 209 height 55
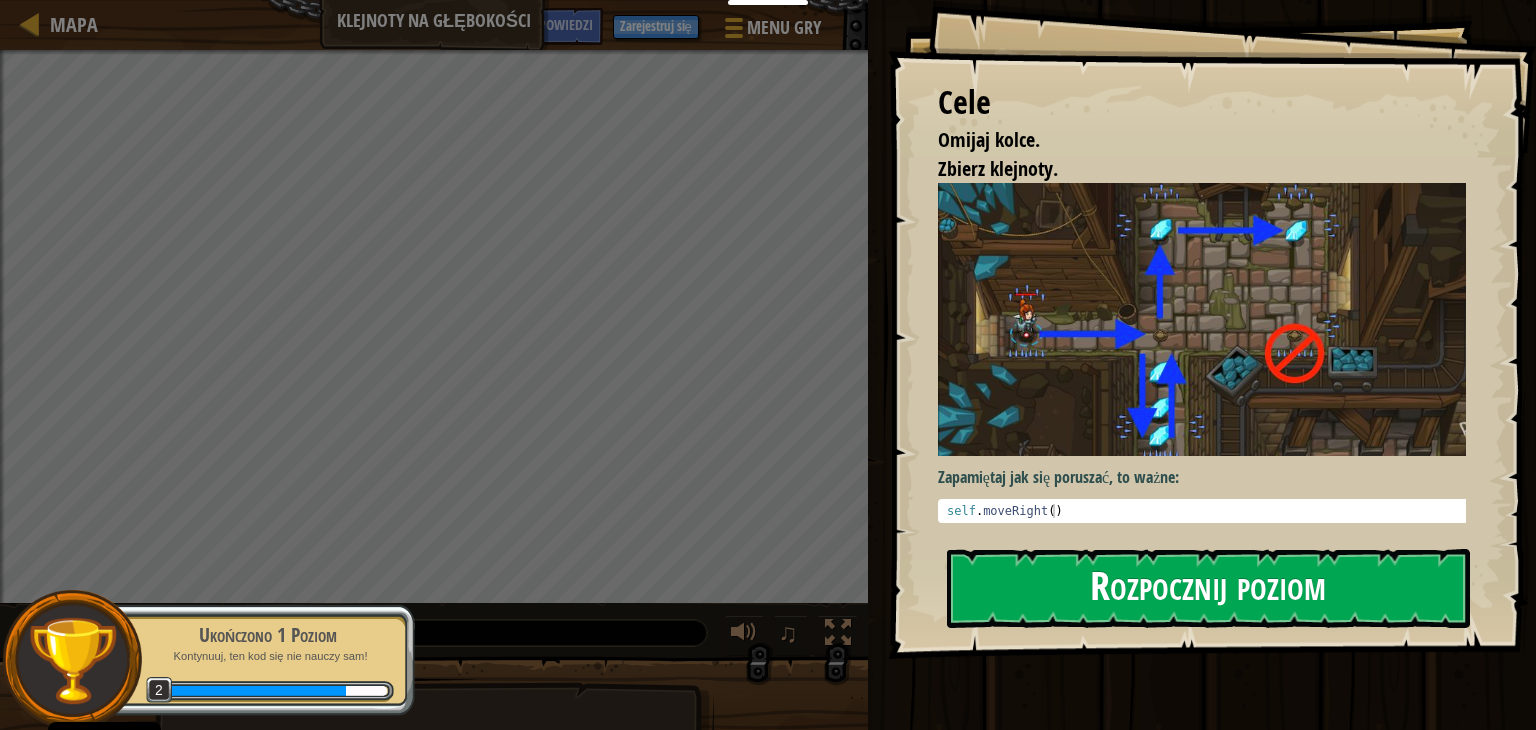
click at [1352, 549] on button "Rozpocznij poziom" at bounding box center [1208, 588] width 523 height 79
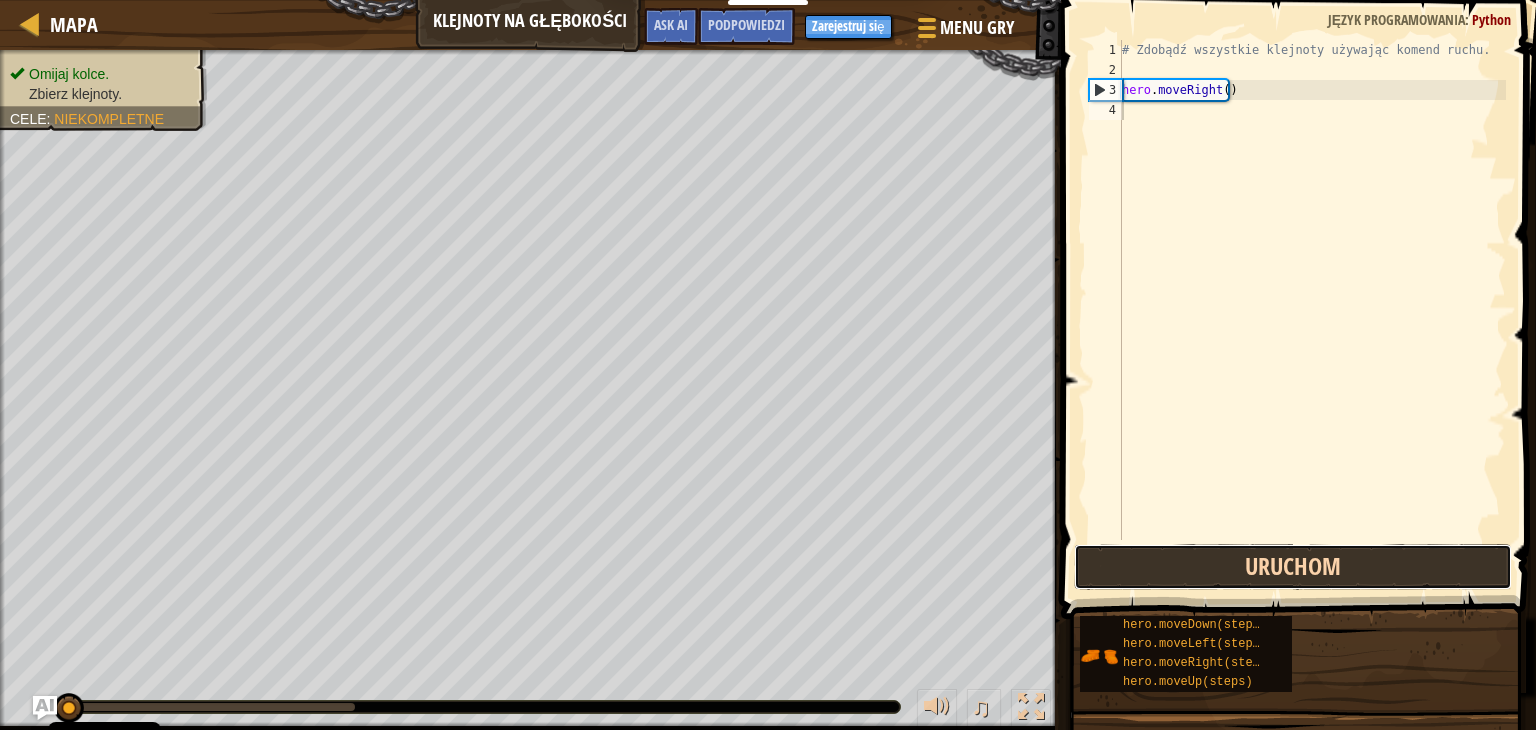
click at [1178, 554] on button "Uruchom" at bounding box center [1293, 567] width 438 height 46
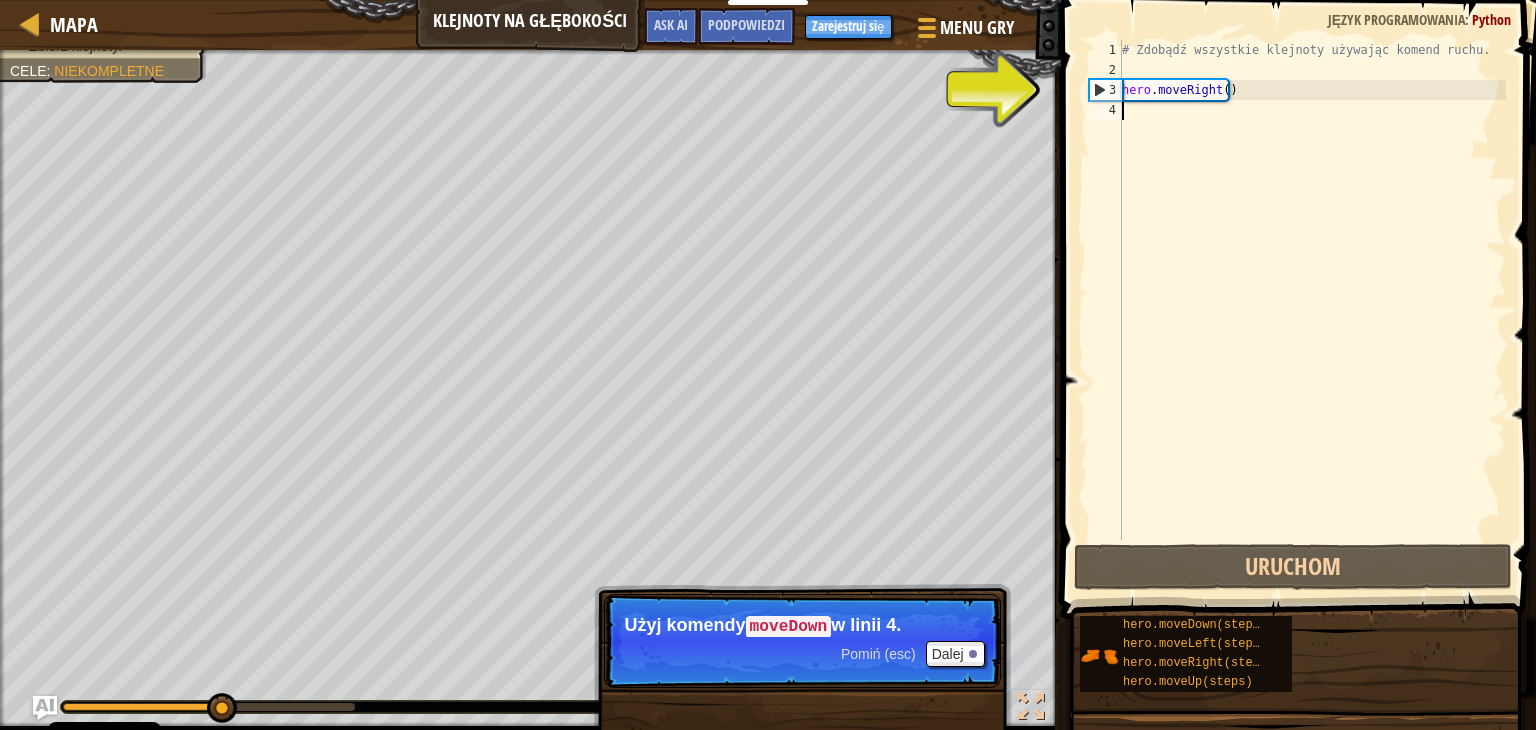
click at [1170, 101] on div "# Zdobądź wszystkie klejnoty używając komend ruchu. hero . moveRight ( )" at bounding box center [1312, 310] width 388 height 540
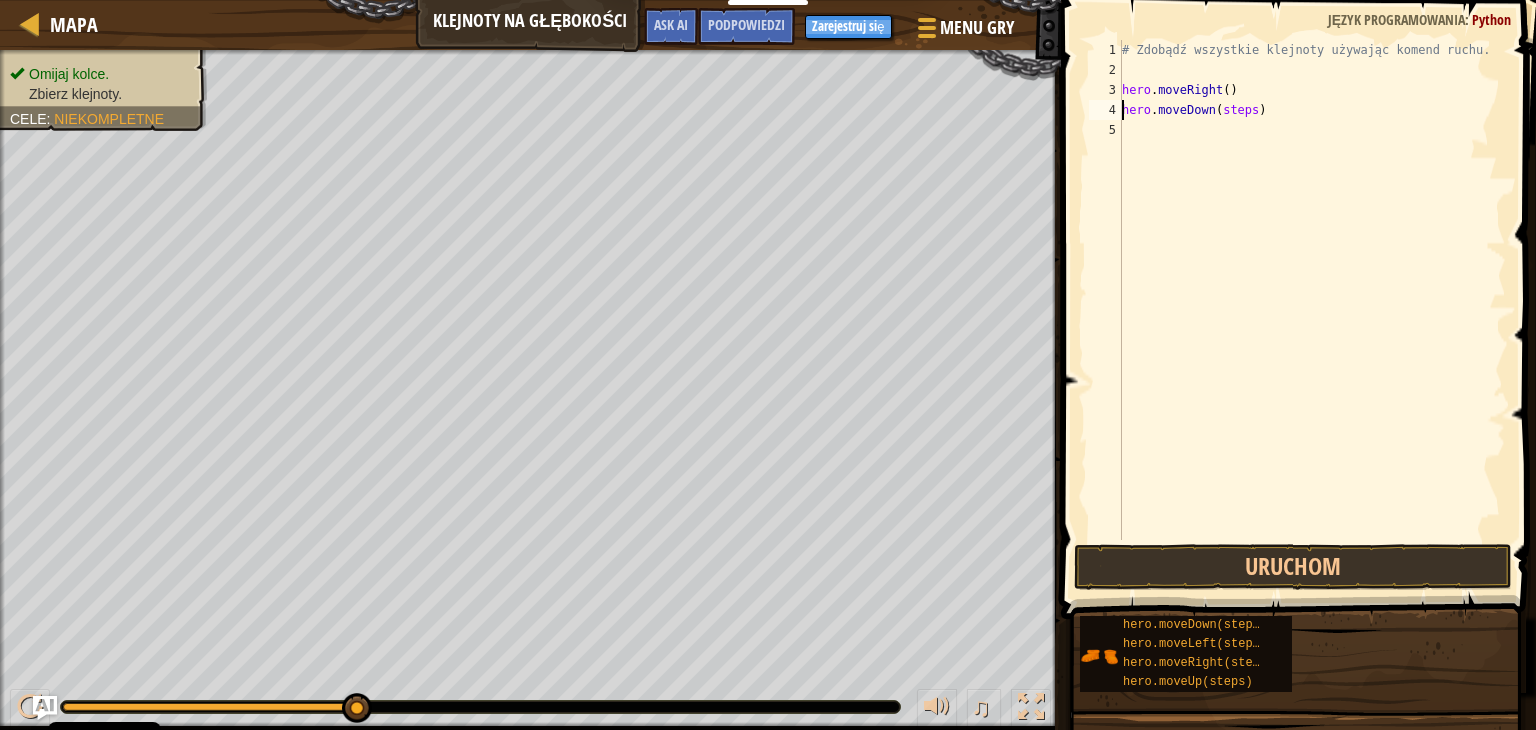
click at [1245, 108] on div "# Zdobądź wszystkie klejnoty używając komend ruchu. hero . moveRight ( ) hero .…" at bounding box center [1312, 310] width 388 height 540
click at [1254, 558] on button "Uruchom" at bounding box center [1293, 567] width 438 height 46
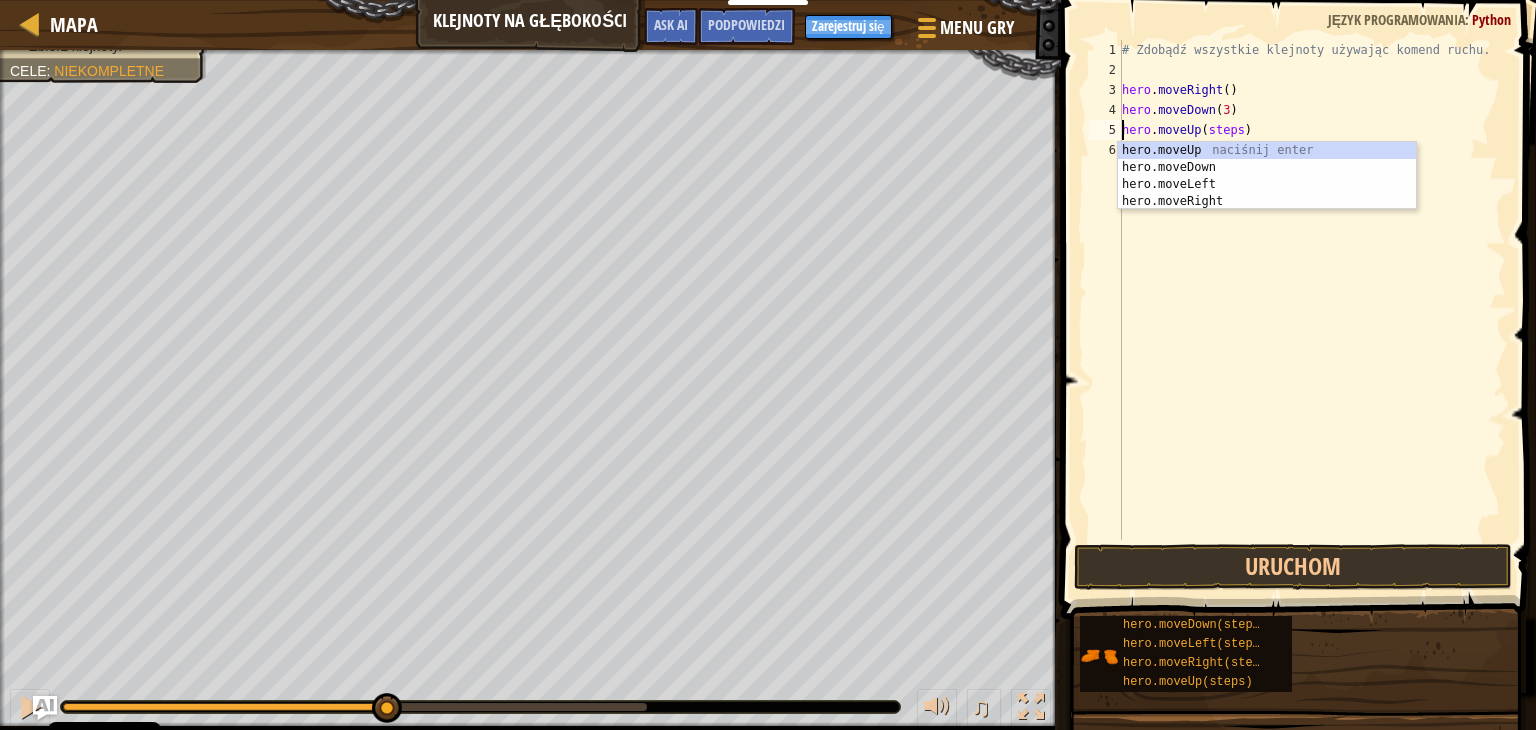
click at [1233, 135] on div "# Zdobądź wszystkie klejnoty używając komend ruchu. hero . moveRight ( ) hero .…" at bounding box center [1312, 310] width 388 height 540
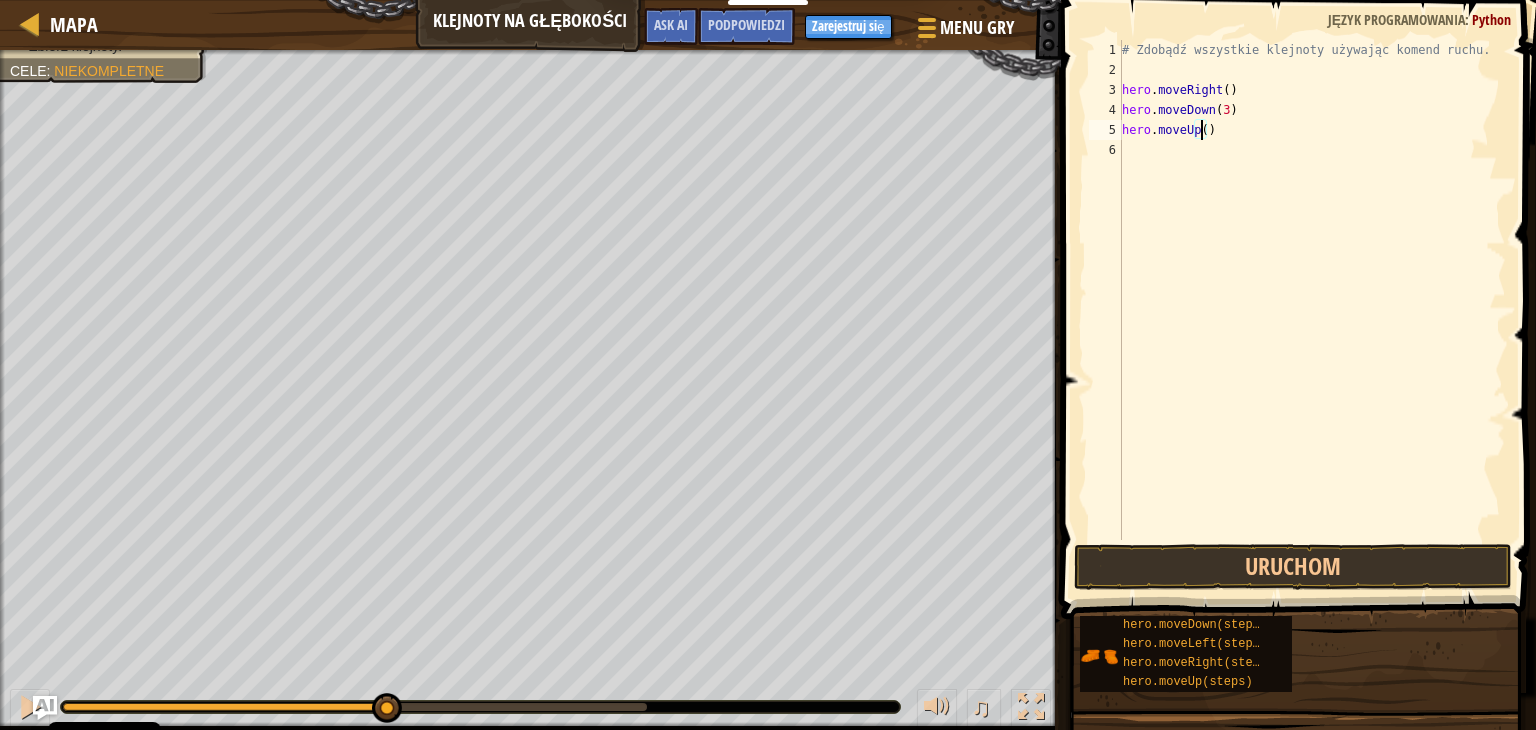
scroll to position [9, 6]
click at [1252, 147] on div "# Zdobądź wszystkie klejnoty używając komend ruchu. hero . moveRight ( ) hero .…" at bounding box center [1312, 310] width 388 height 540
click at [1293, 569] on button "Uruchom" at bounding box center [1293, 567] width 438 height 46
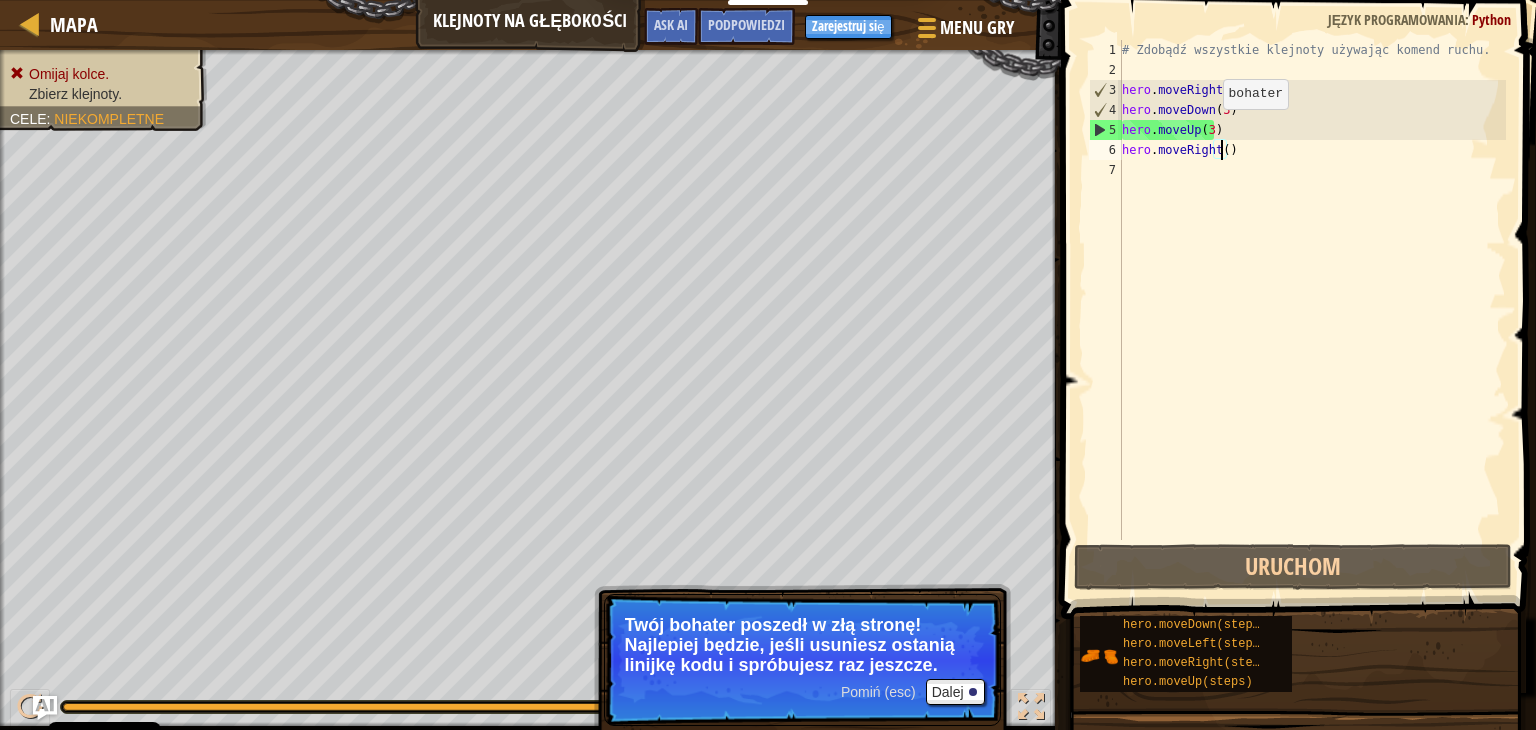
click at [1205, 129] on div "# Zdobądź wszystkie klejnoty używając komend ruchu. hero . moveRight ( ) hero .…" at bounding box center [1312, 310] width 388 height 540
click at [1212, 129] on div "# Zdobądź wszystkie klejnoty używając komend ruchu. hero . moveRight ( ) hero .…" at bounding box center [1312, 310] width 388 height 540
click at [1209, 126] on div "# Zdobądź wszystkie klejnoty używając komend ruchu. hero . moveRight ( ) hero .…" at bounding box center [1312, 310] width 388 height 540
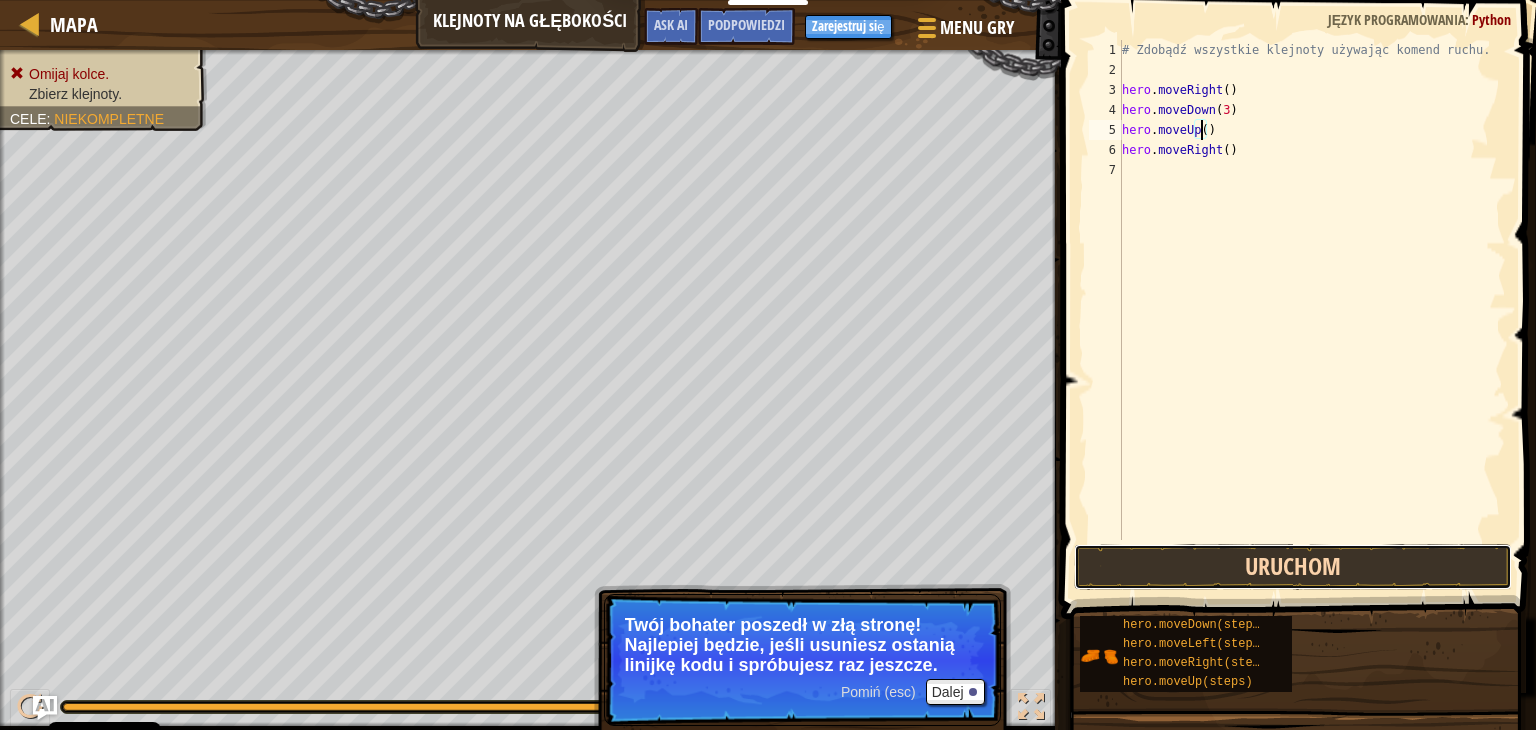
click at [1237, 549] on button "Uruchom" at bounding box center [1293, 567] width 438 height 46
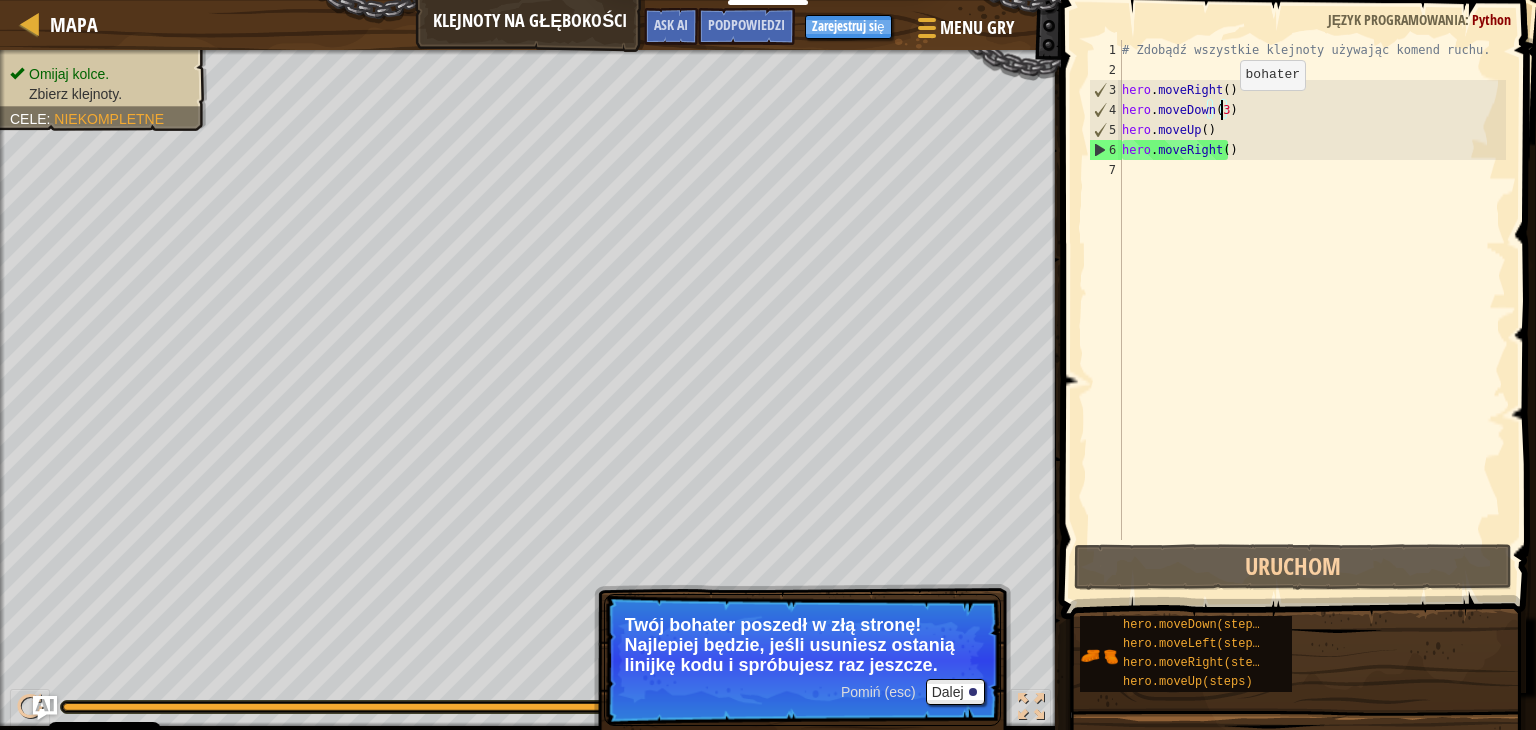
click at [1222, 109] on div "# Zdobądź wszystkie klejnoty używając komend ruchu. hero . moveRight ( ) hero .…" at bounding box center [1312, 310] width 388 height 540
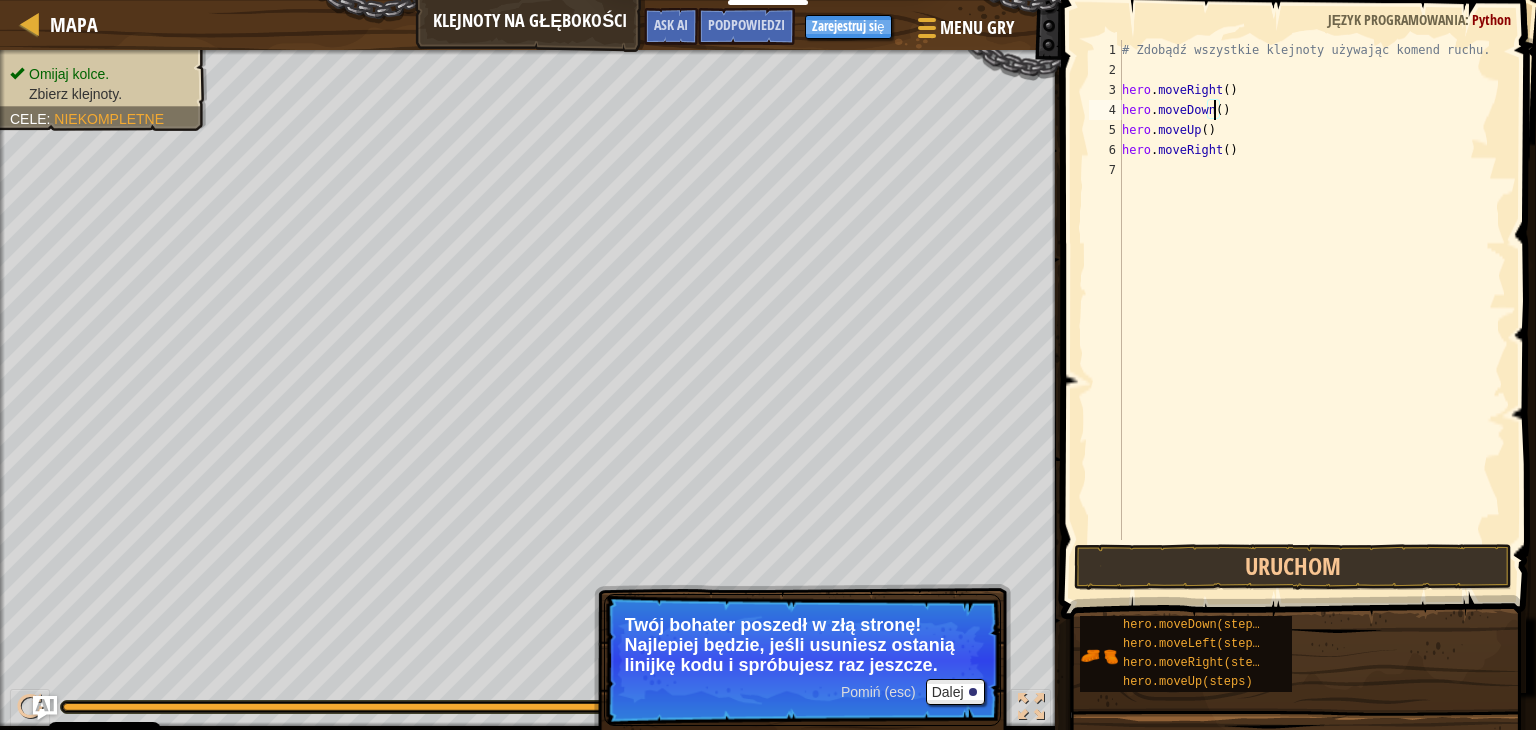
scroll to position [9, 7]
click at [1088, 540] on div "hero.moveDown() 1 2 3 4 5 6 7 # Zdobądź wszystkie klejnoty używając komend ruch…" at bounding box center [1295, 349] width 481 height 678
click at [1099, 560] on button "Uruchom" at bounding box center [1293, 567] width 438 height 46
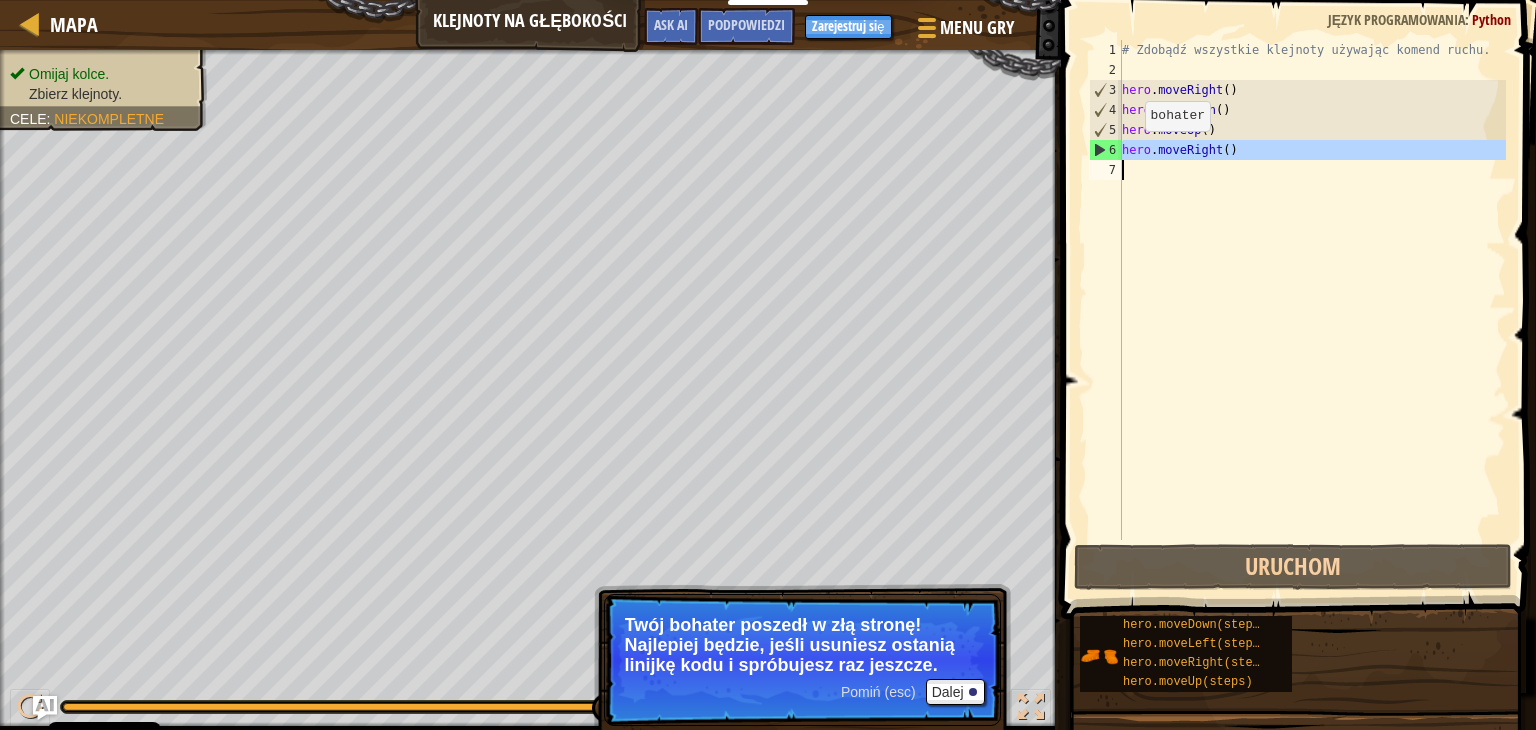
drag, startPoint x: 1099, startPoint y: 145, endPoint x: 1108, endPoint y: 177, distance: 33.2
type textarea "hero.moveRight()"
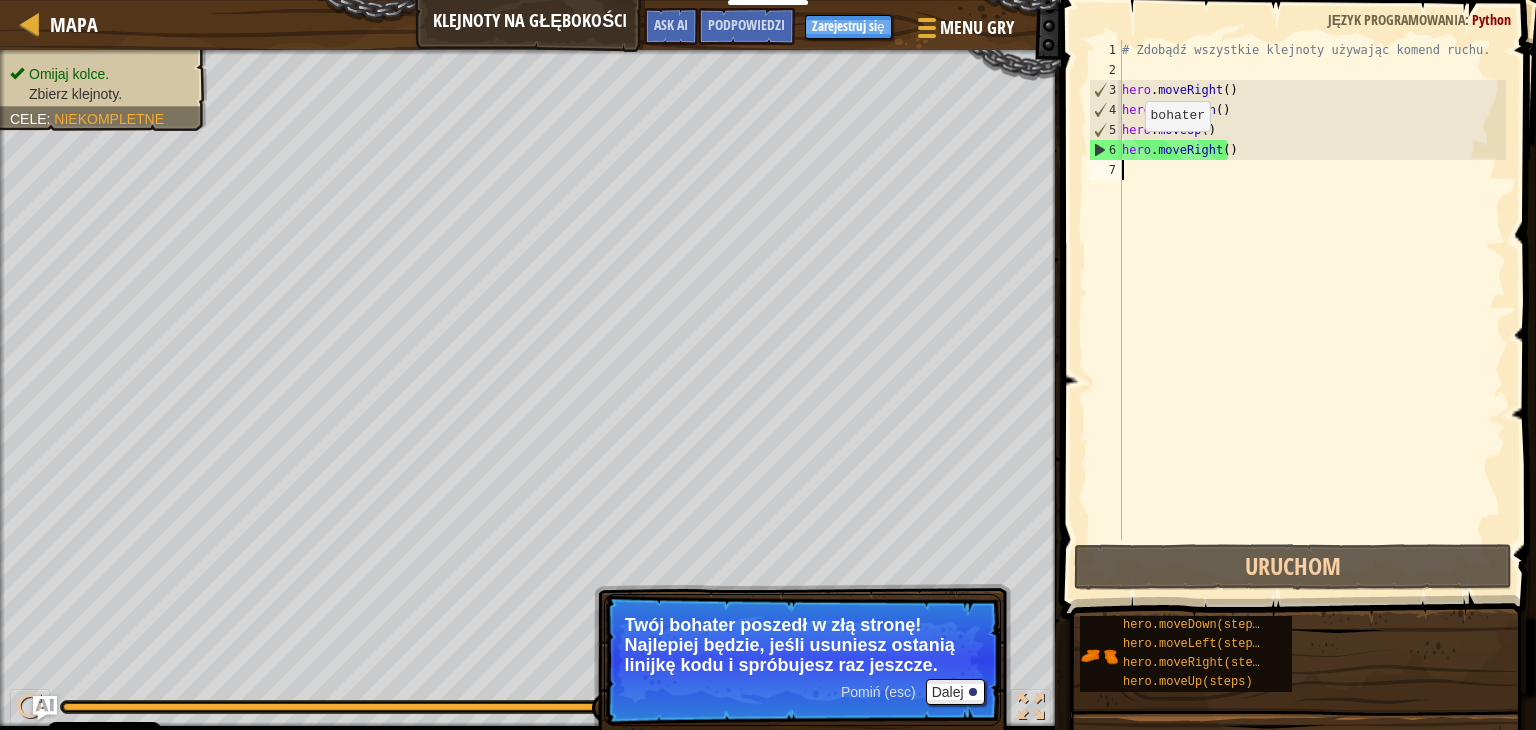
scroll to position [9, 0]
click at [1239, 156] on div "# Zdobądź wszystkie klejnoty używając komend ruchu. hero . moveRight ( ) hero .…" at bounding box center [1312, 310] width 388 height 540
type textarea "hero.moveRight()"
click at [1191, 147] on div "# Zdobądź wszystkie klejnoty używając komend ruchu. hero . moveRight ( ) hero .…" at bounding box center [1312, 310] width 388 height 540
click at [1192, 149] on div "# Zdobądź wszystkie klejnoty używając komend ruchu. hero . moveRight ( ) hero .…" at bounding box center [1312, 310] width 388 height 540
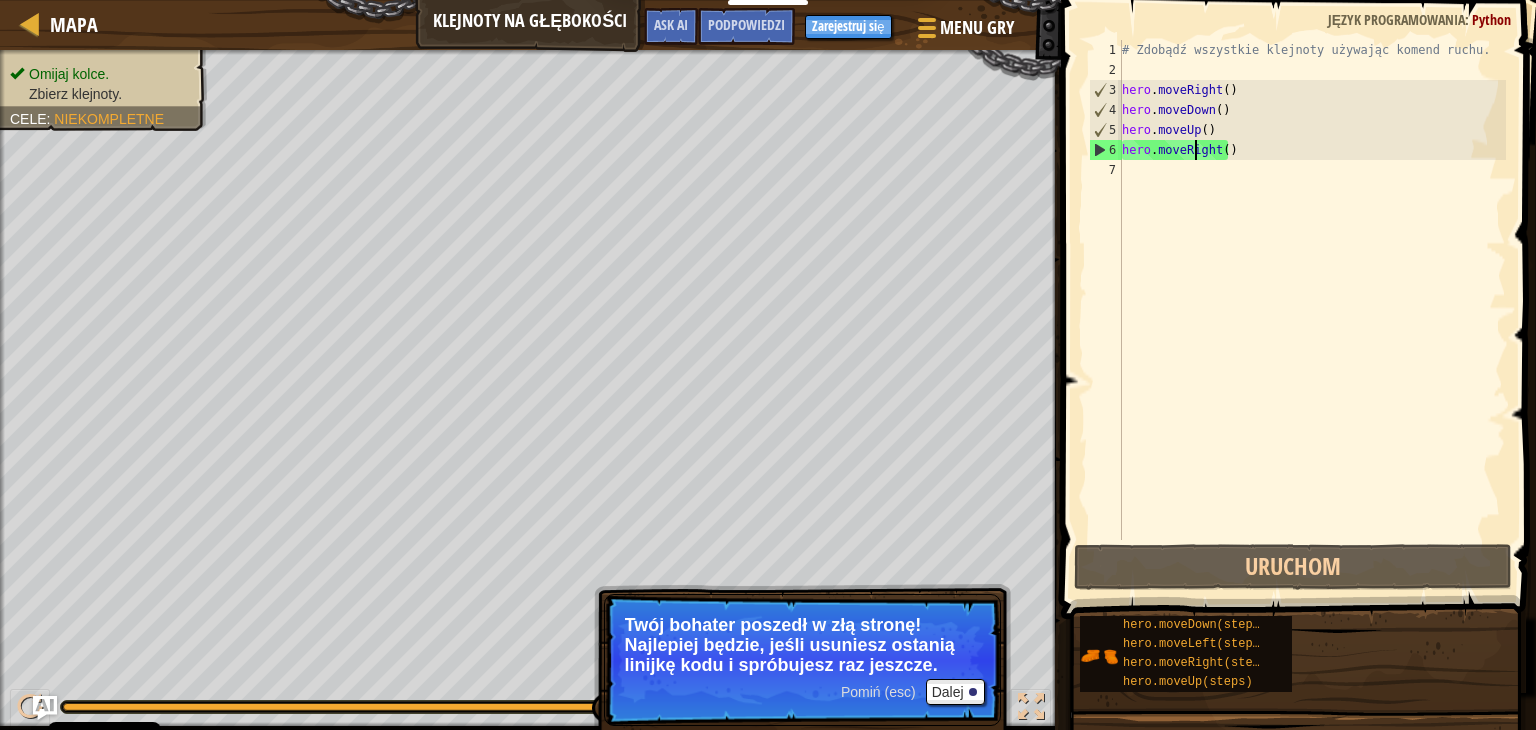
click at [1240, 257] on div "# Zdobądź wszystkie klejnoty używając komend ruchu. hero . moveRight ( ) hero .…" at bounding box center [1312, 310] width 388 height 540
click at [1188, 151] on div "# Zdobądź wszystkie klejnoty używając komend ruchu. hero . moveRight ( ) hero .…" at bounding box center [1312, 310] width 388 height 540
type textarea "hero.moveRight()"
drag, startPoint x: 1195, startPoint y: 151, endPoint x: 1208, endPoint y: 151, distance: 13.0
click at [1196, 151] on div "# Zdobądź wszystkie klejnoty używając komend ruchu. hero . moveRight ( ) hero .…" at bounding box center [1312, 310] width 388 height 540
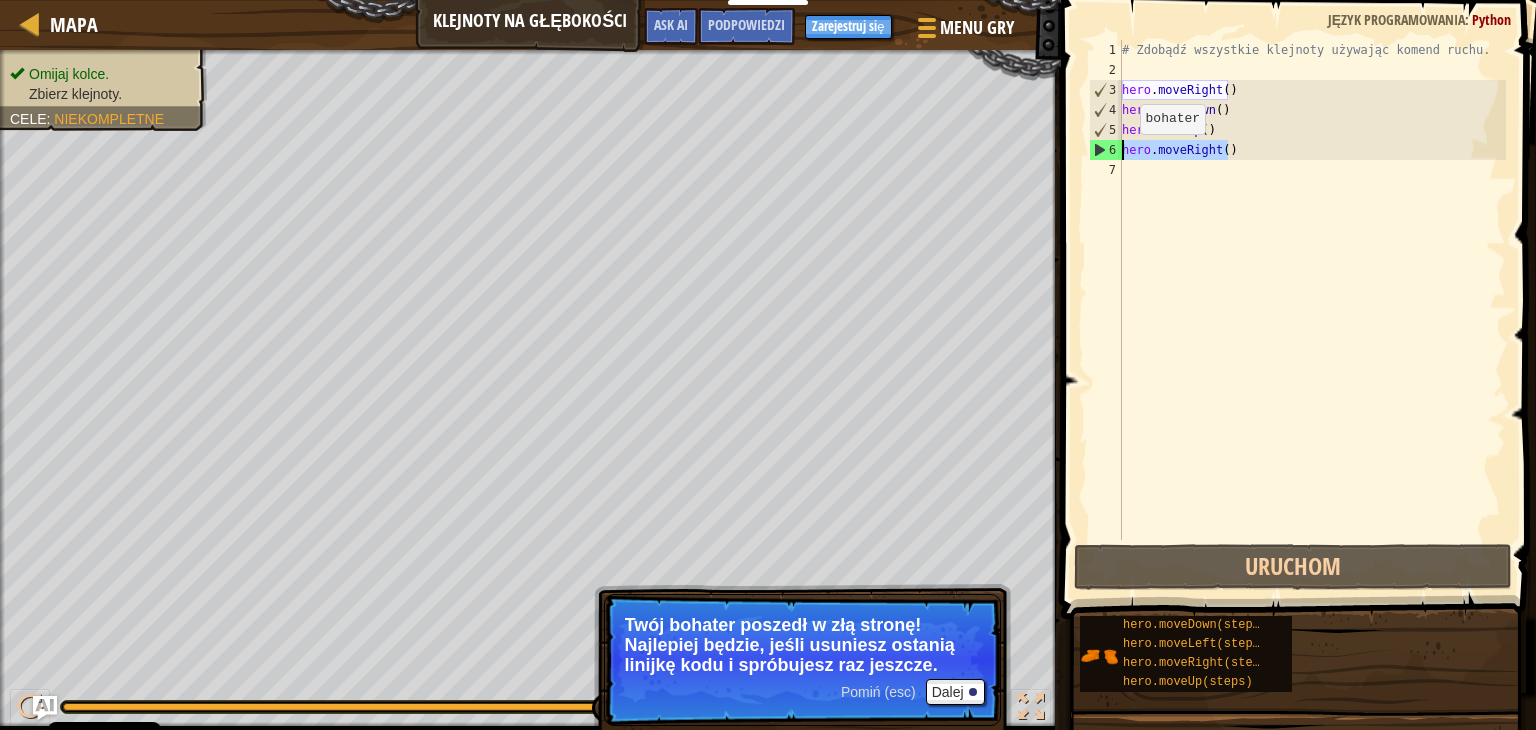
drag, startPoint x: 1237, startPoint y: 153, endPoint x: 1108, endPoint y: 153, distance: 129.0
click at [1116, 153] on div "hero.moveRight() 1 2 3 4 5 6 7 # Zdobądź wszystkie klejnoty używając komend ruc…" at bounding box center [1295, 290] width 421 height 500
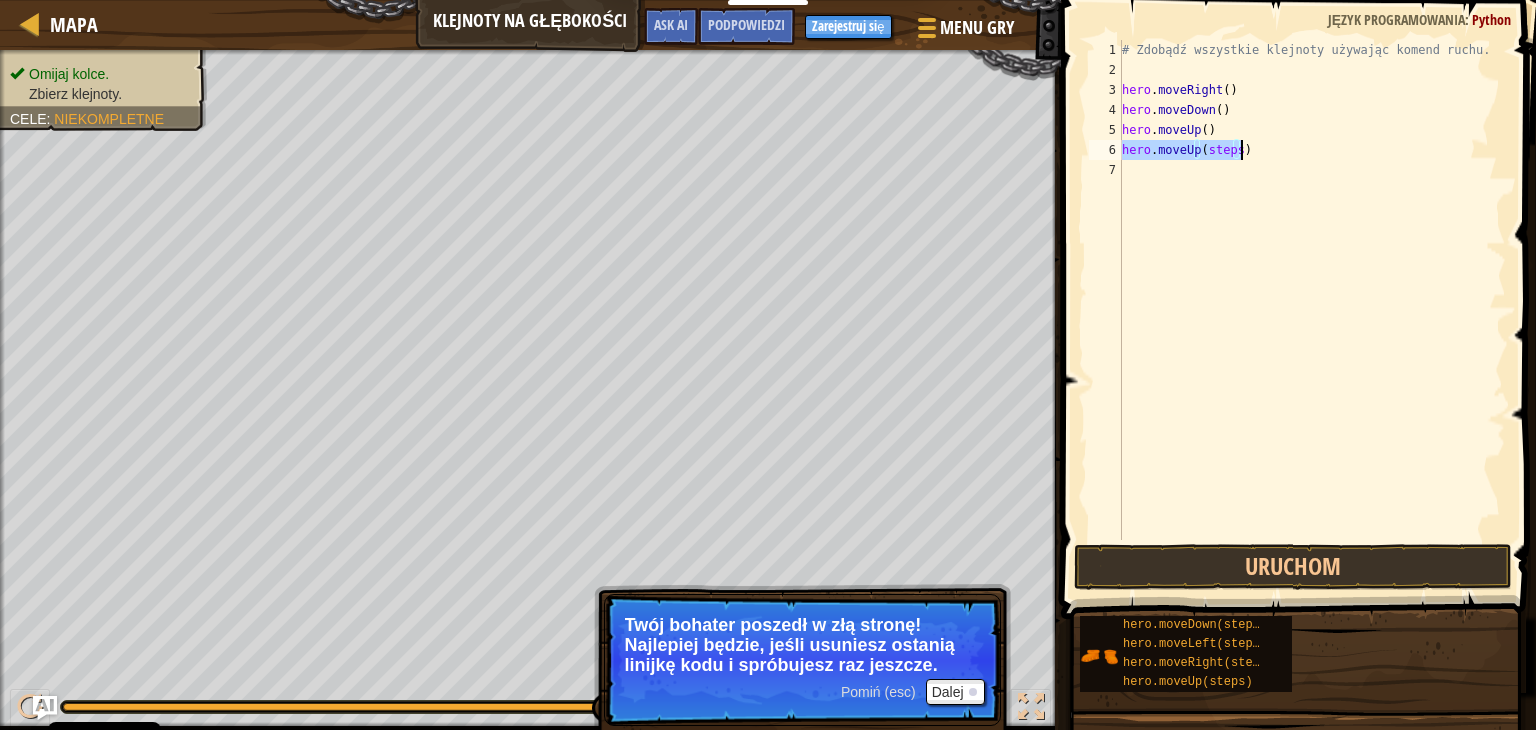
click at [1232, 154] on div "# Zdobądź wszystkie klejnoty używając komend ruchu. hero . moveRight ( ) hero .…" at bounding box center [1312, 290] width 388 height 500
click at [1251, 173] on div "# Zdobądź wszystkie klejnoty używając komend ruchu. hero . moveRight ( ) hero .…" at bounding box center [1312, 310] width 388 height 540
type textarea "hero.moveRight()"
click at [1274, 207] on div "# Zdobądź wszystkie klejnoty używając komend ruchu. hero . moveRight ( ) hero .…" at bounding box center [1312, 310] width 388 height 540
click at [1248, 189] on div "# Zdobądź wszystkie klejnoty używając komend ruchu. hero . moveRight ( ) hero .…" at bounding box center [1312, 310] width 388 height 540
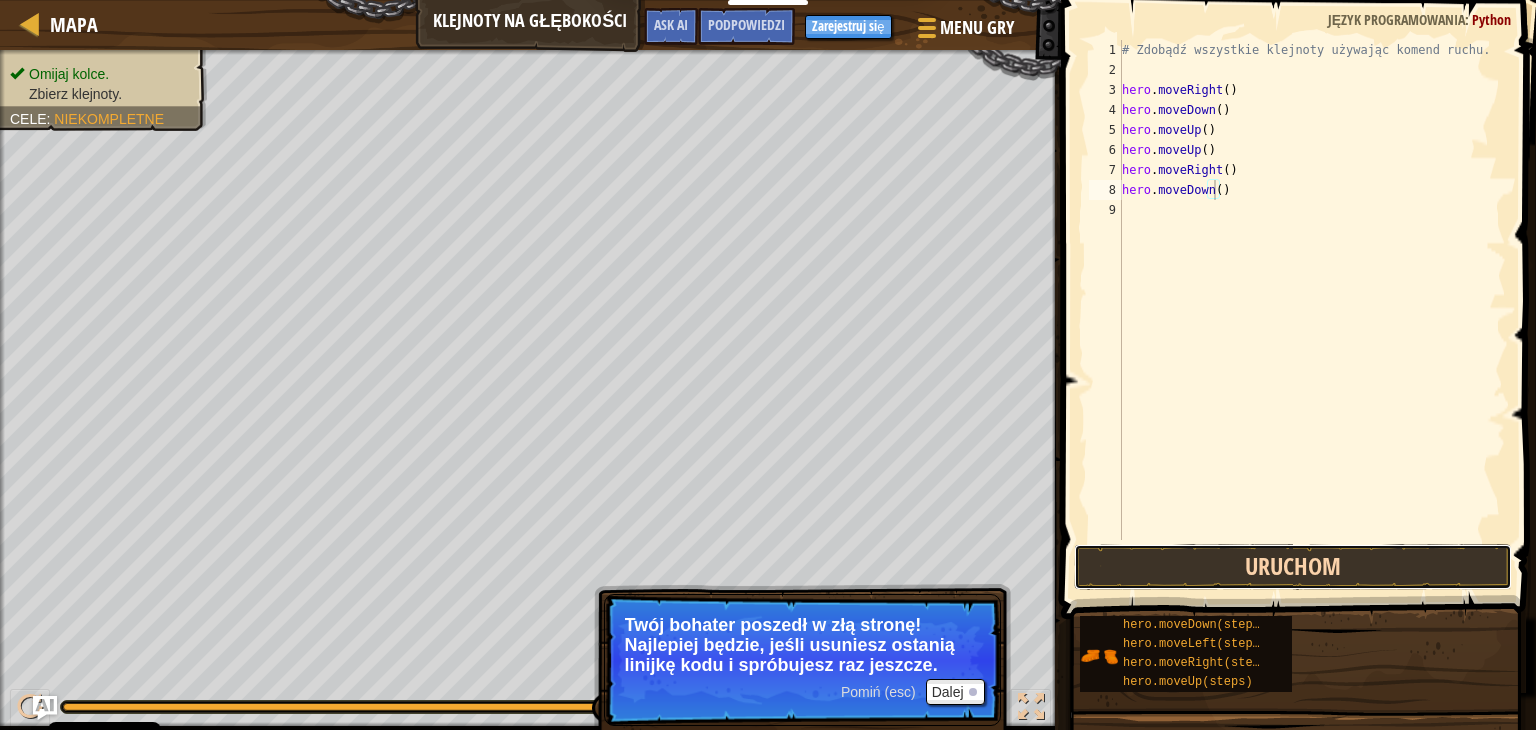
click at [1221, 565] on button "Uruchom" at bounding box center [1293, 567] width 438 height 46
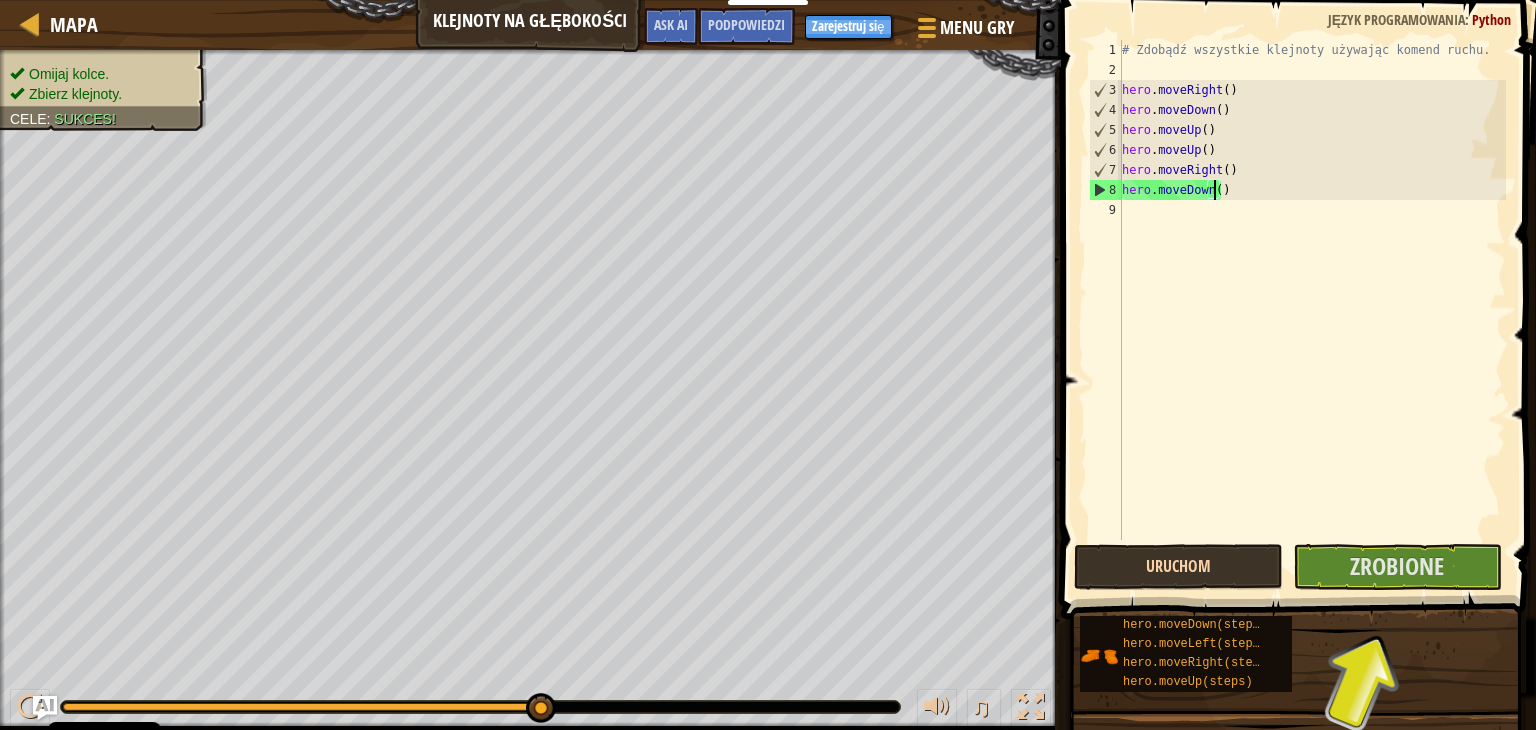
scroll to position [9, 7]
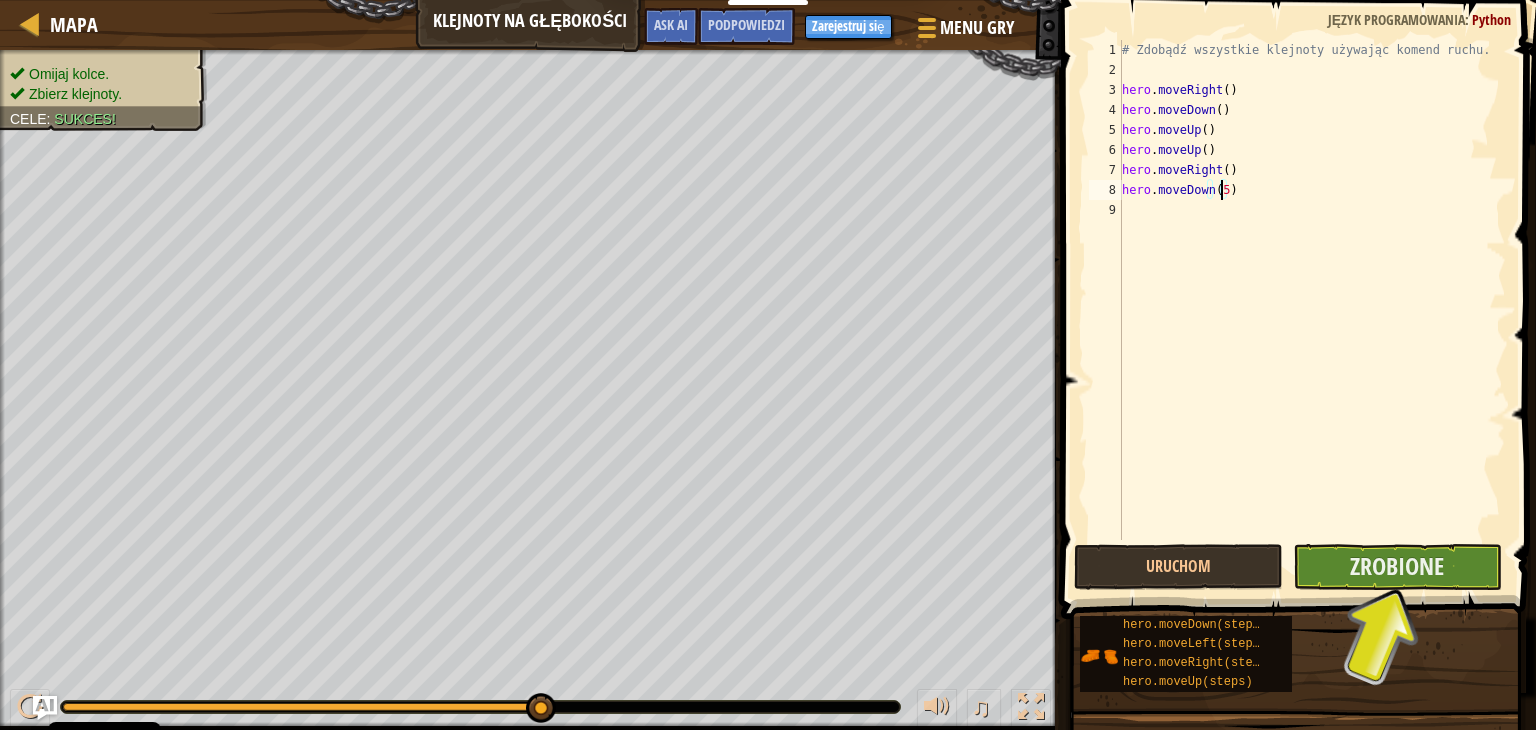
type textarea "hero.moveDown(5)"
click at [1322, 552] on button "Zrobione" at bounding box center [1397, 567] width 209 height 46
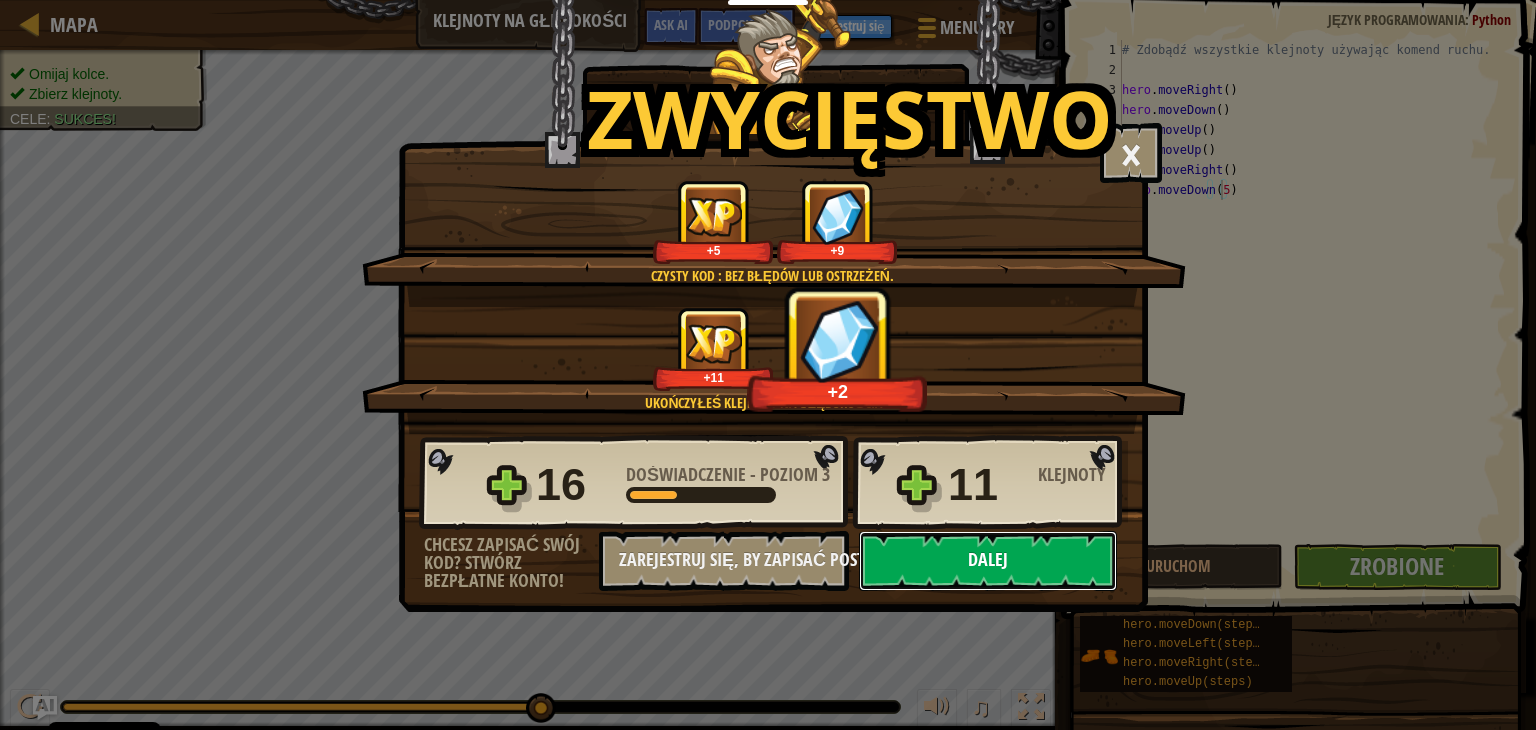
click at [956, 570] on button "Dalej" at bounding box center [988, 561] width 258 height 60
select select "pl"
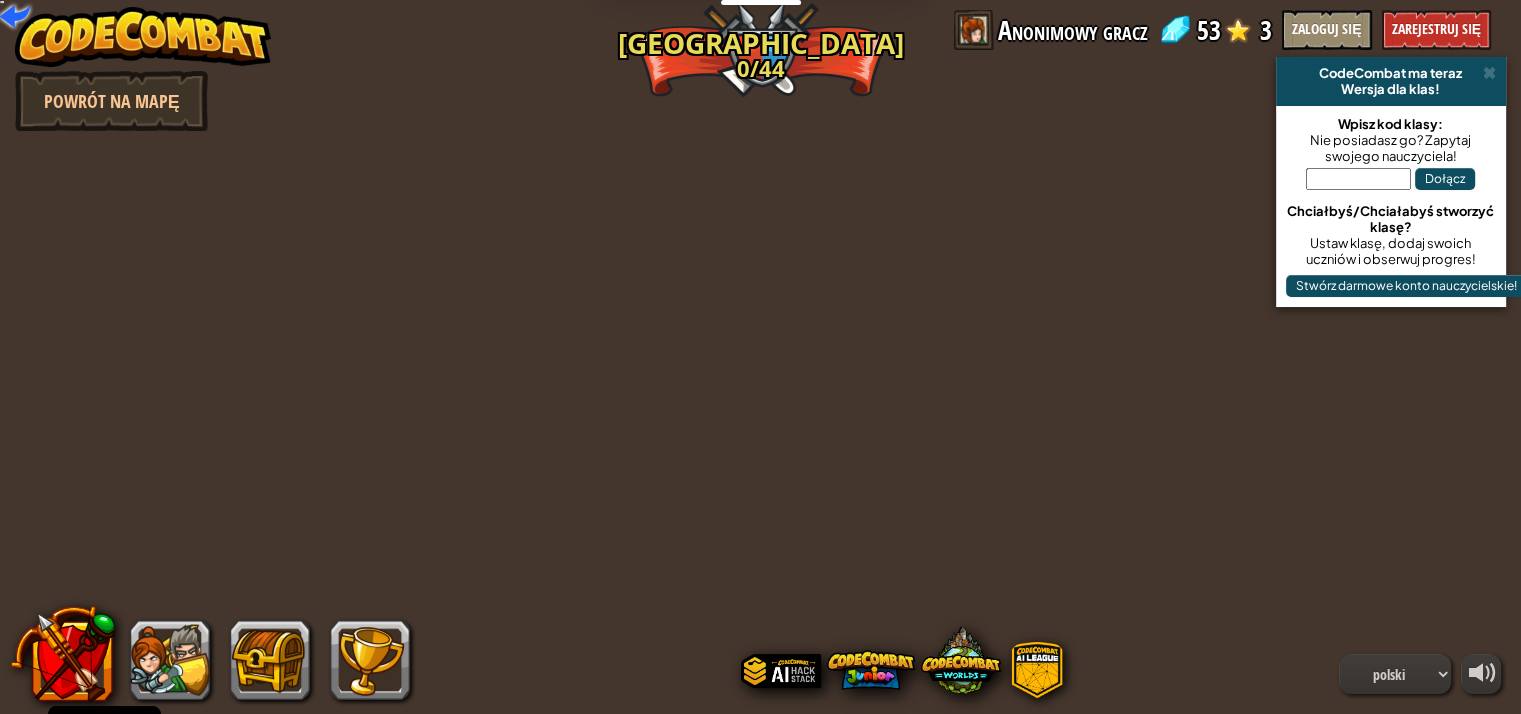
select select "pl"
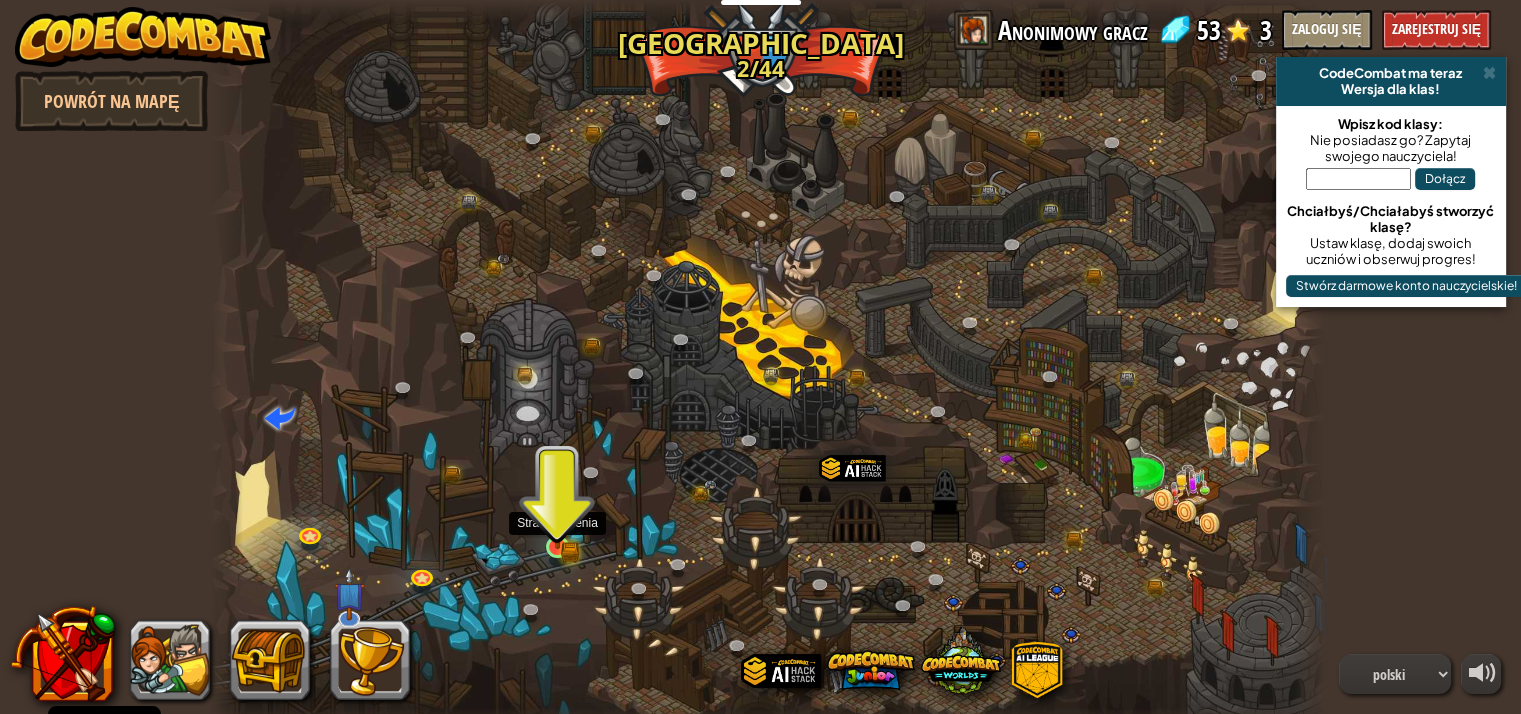
click at [553, 537] on img at bounding box center [558, 518] width 28 height 61
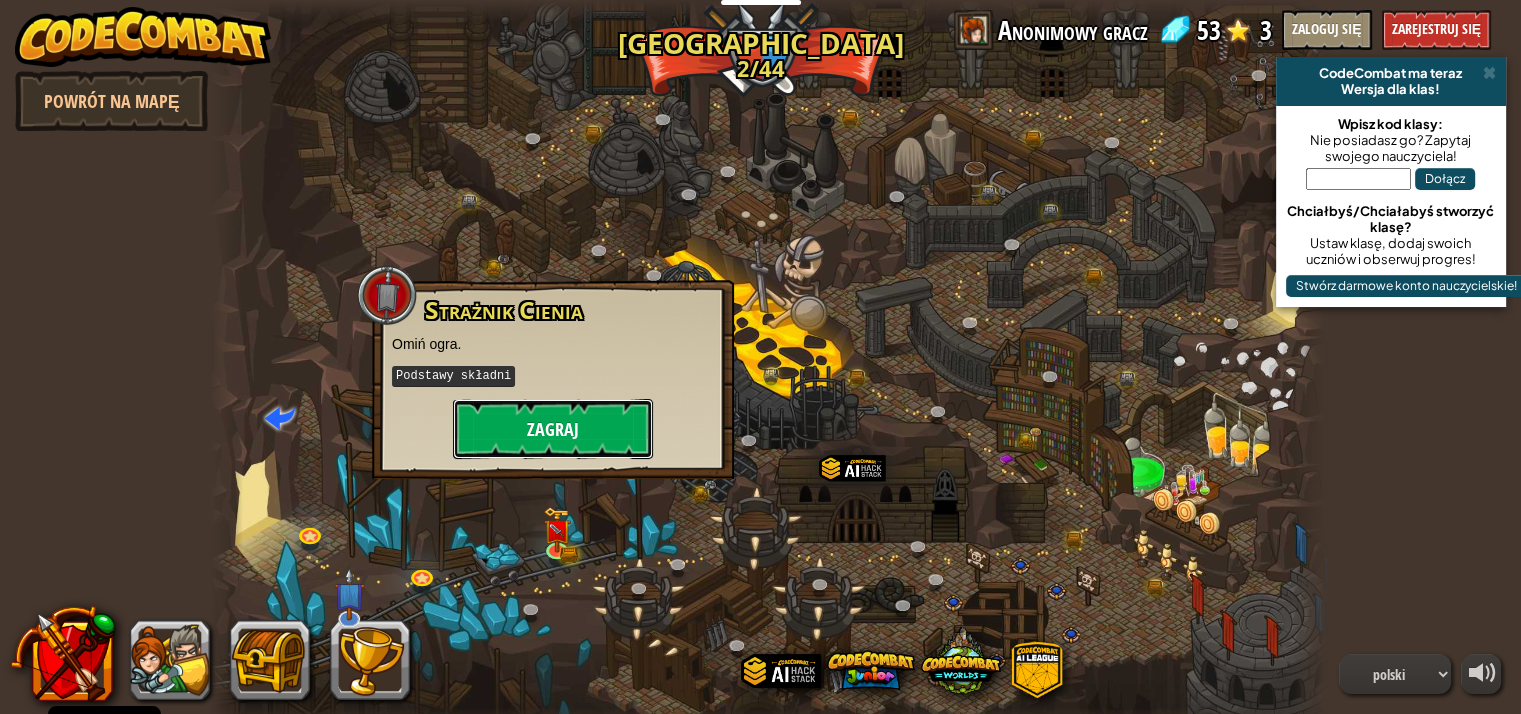
click at [545, 401] on button "Zagraj" at bounding box center [553, 429] width 200 height 60
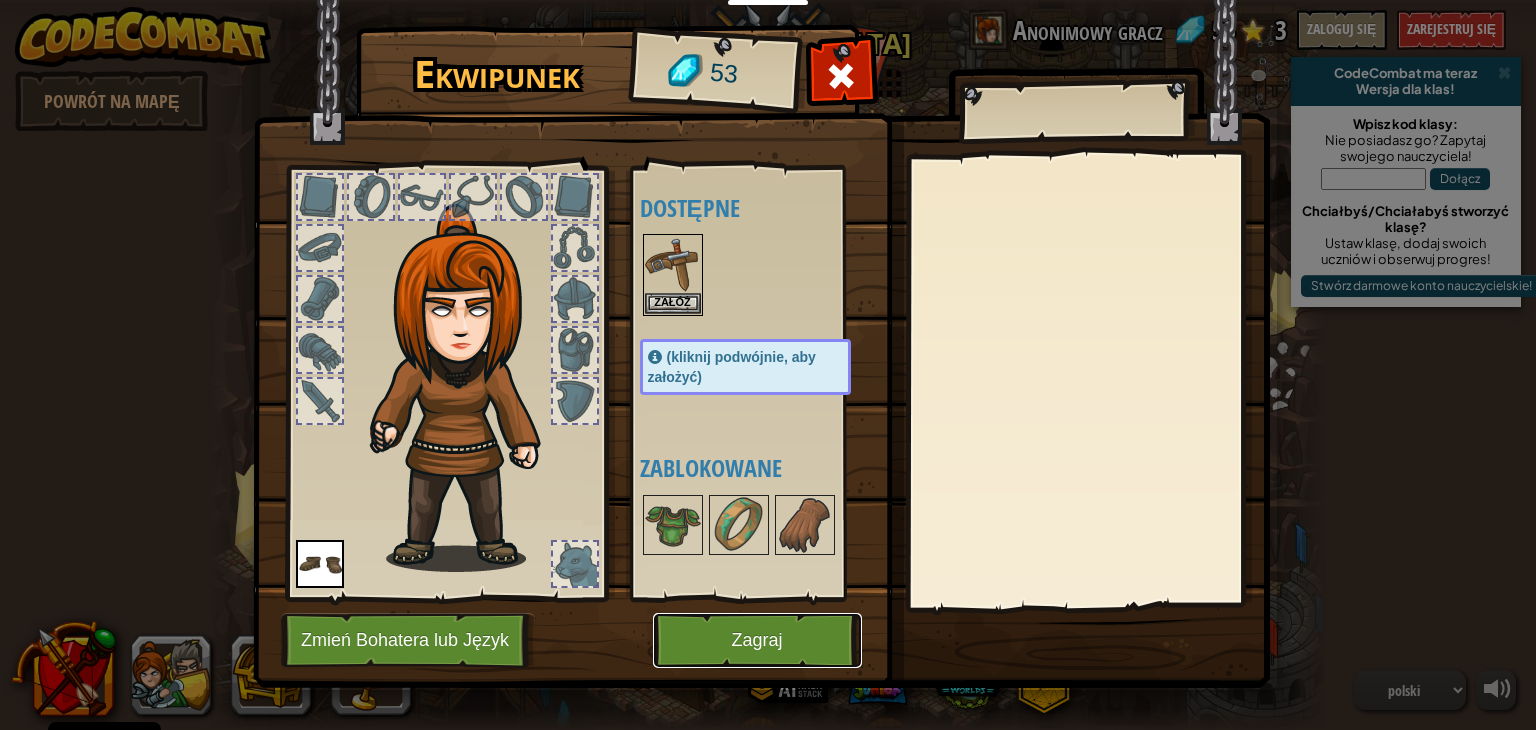
click at [682, 649] on button "Zagraj" at bounding box center [757, 640] width 209 height 55
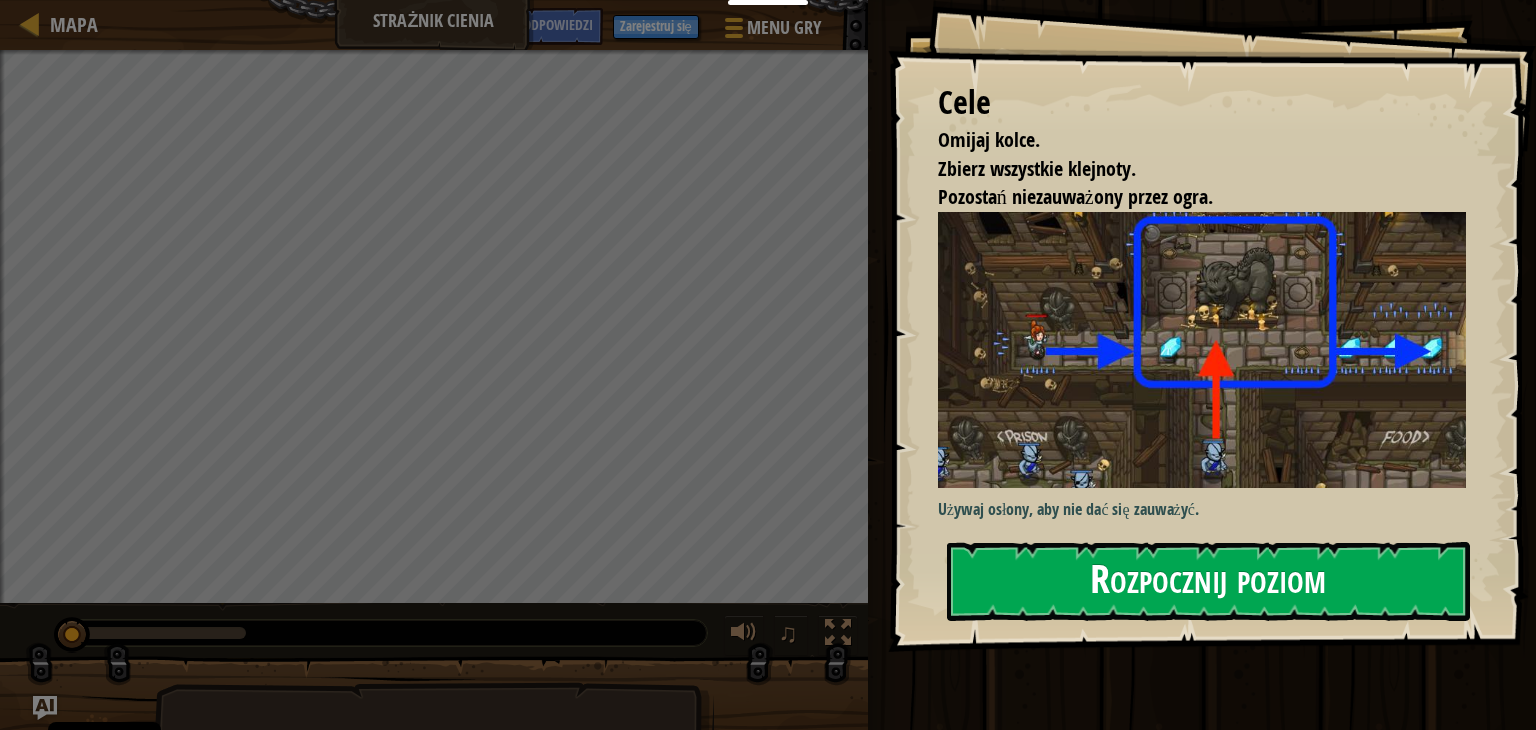
click at [1060, 547] on button "Rozpocznij poziom" at bounding box center [1208, 581] width 523 height 79
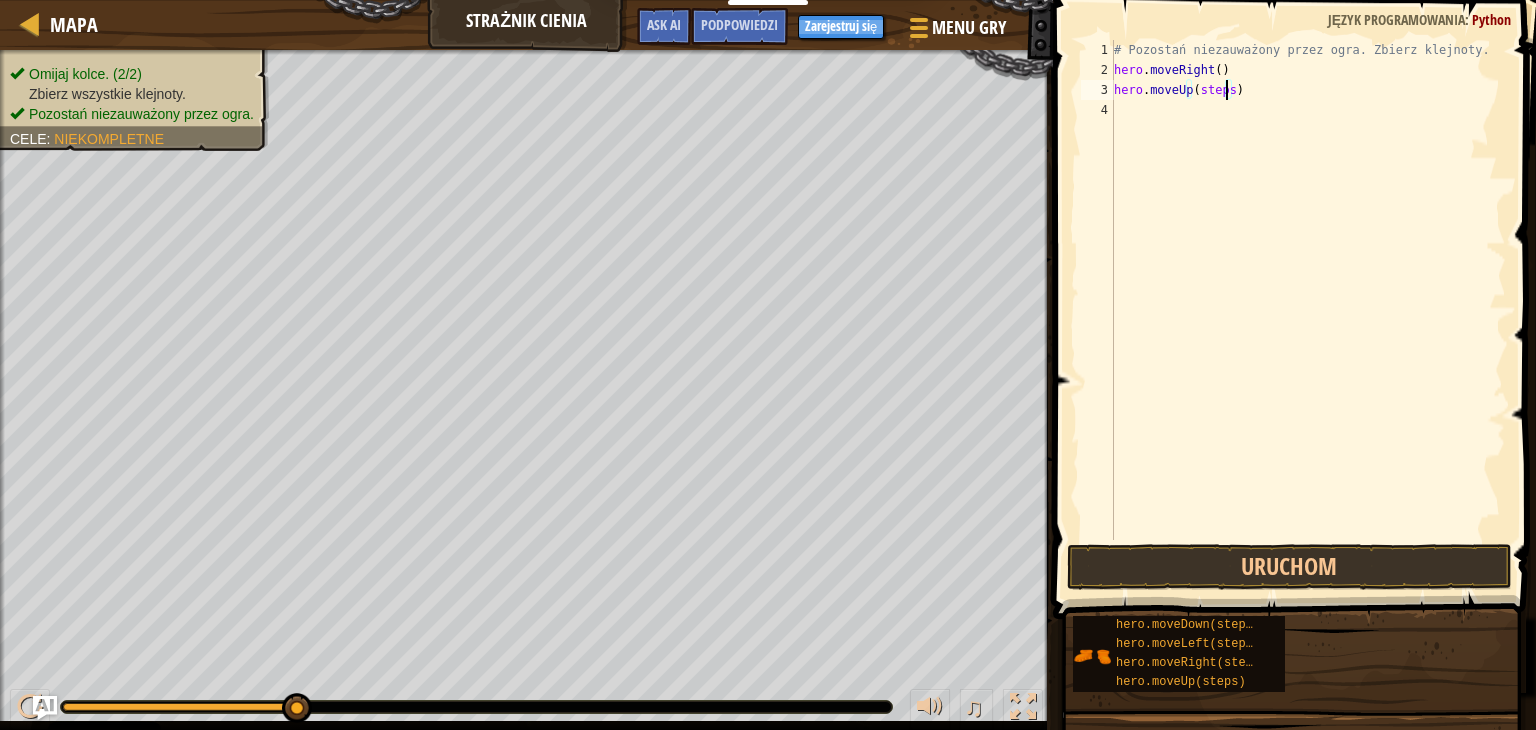
click at [1225, 85] on div "# Pozostań niezauważony przez ogra. Zbierz klejnoty. hero . moveRight ( ) hero …" at bounding box center [1308, 310] width 396 height 540
click at [1246, 98] on div "# Pozostań niezauważony przez ogra. Zbierz klejnoty. hero . moveRight ( ) hero …" at bounding box center [1308, 310] width 396 height 540
click at [1246, 113] on div "# Pozostań niezauważony przez ogra. Zbierz klejnoty. hero . moveRight ( ) hero …" at bounding box center [1308, 310] width 396 height 540
click at [1232, 125] on div "# Pozostań niezauważony przez ogra. Zbierz klejnoty. hero . moveRight ( ) hero …" at bounding box center [1308, 310] width 396 height 540
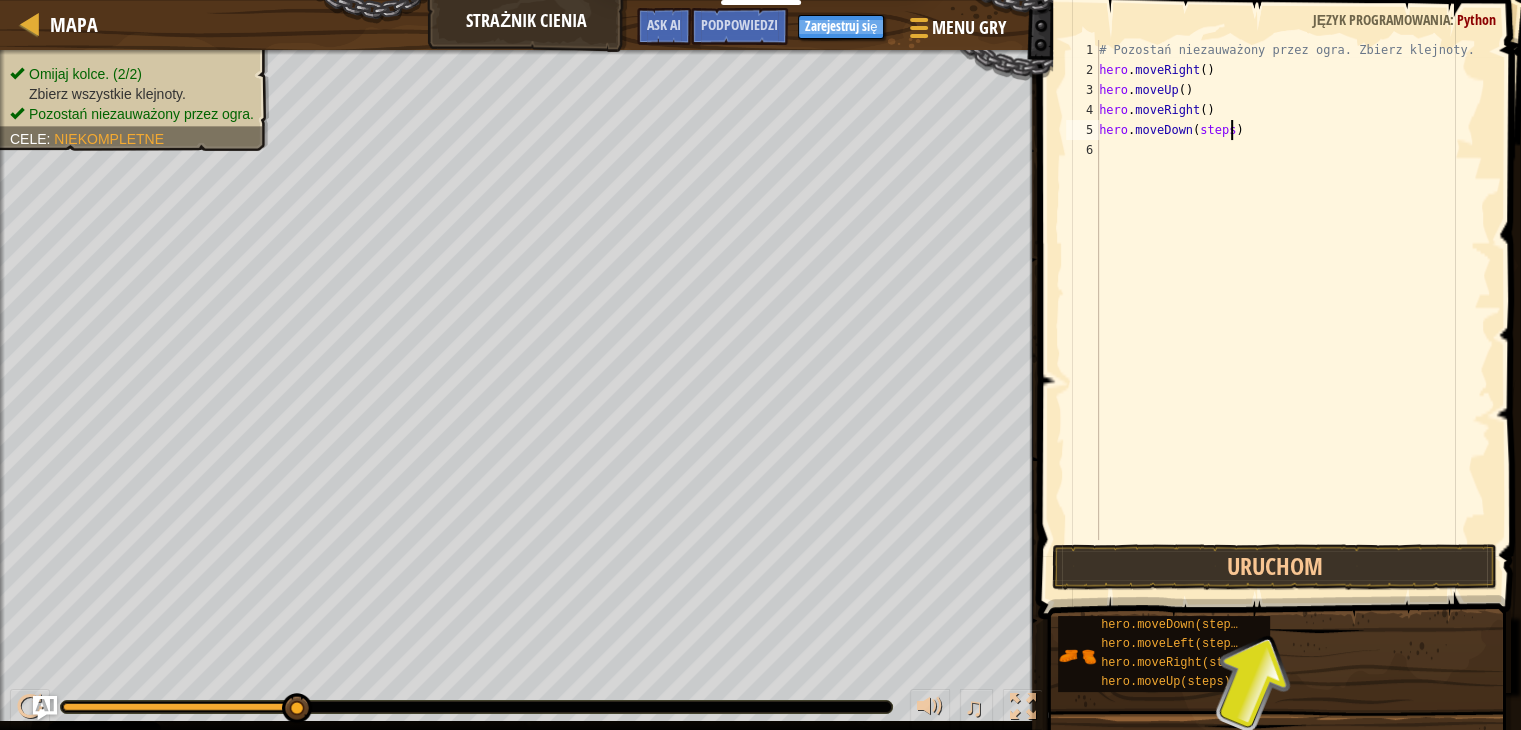
click at [1239, 126] on div "# Pozostań niezauważony przez ogra. Zbierz klejnoty. hero . moveRight ( ) hero …" at bounding box center [1293, 310] width 396 height 540
click at [1237, 128] on div "# Pozostań niezauważony przez ogra. Zbierz klejnoty. hero . moveRight ( ) hero …" at bounding box center [1293, 310] width 396 height 540
click at [1224, 127] on div "# Pozostań niezauważony przez ogra. Zbierz klejnoty. hero . moveRight ( ) hero …" at bounding box center [1293, 310] width 396 height 540
click at [1231, 154] on div "# Pozostań niezauważony przez ogra. Zbierz klejnoty. hero . moveRight ( ) hero …" at bounding box center [1293, 310] width 396 height 540
type textarea "hero.moveRight()"
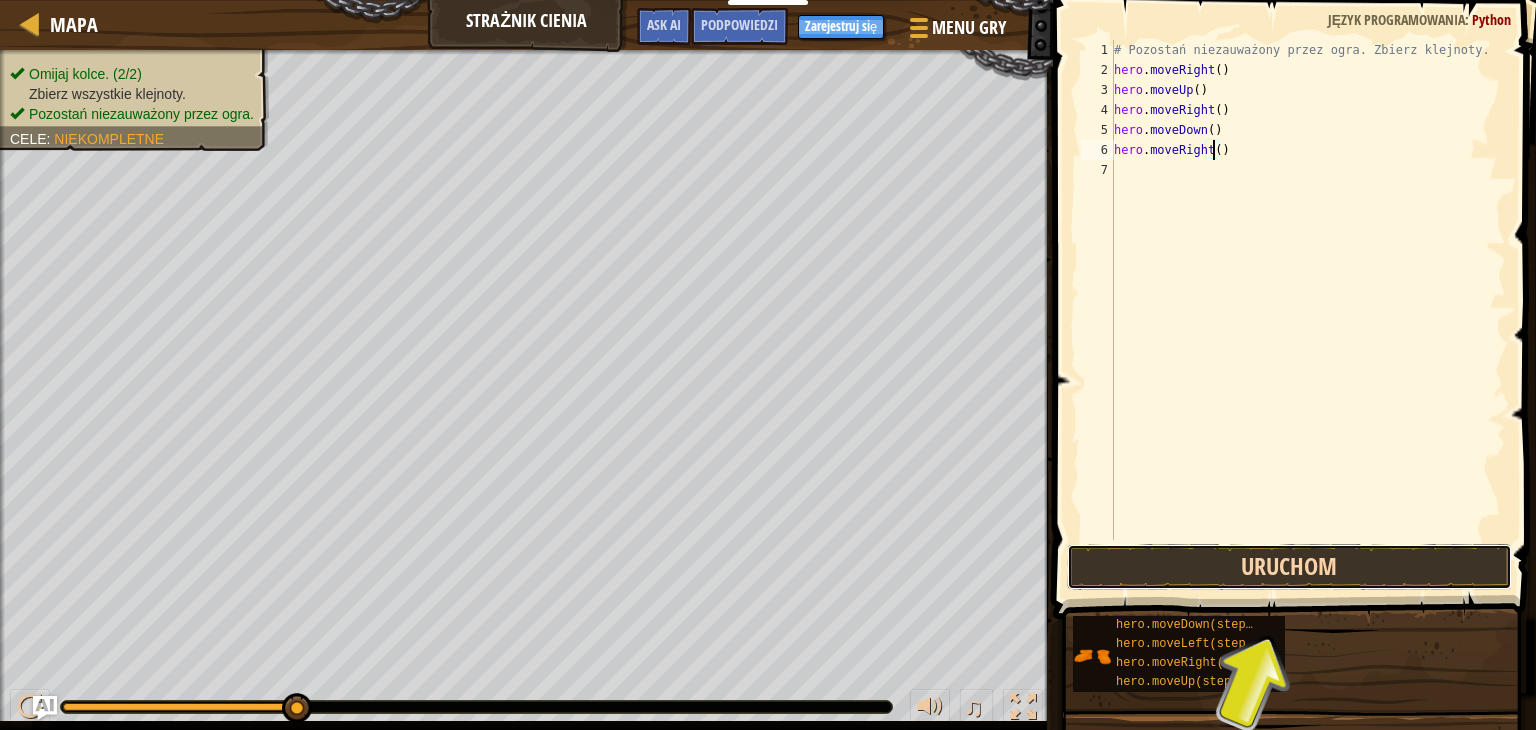
click at [1239, 560] on button "Uruchom" at bounding box center [1289, 567] width 445 height 46
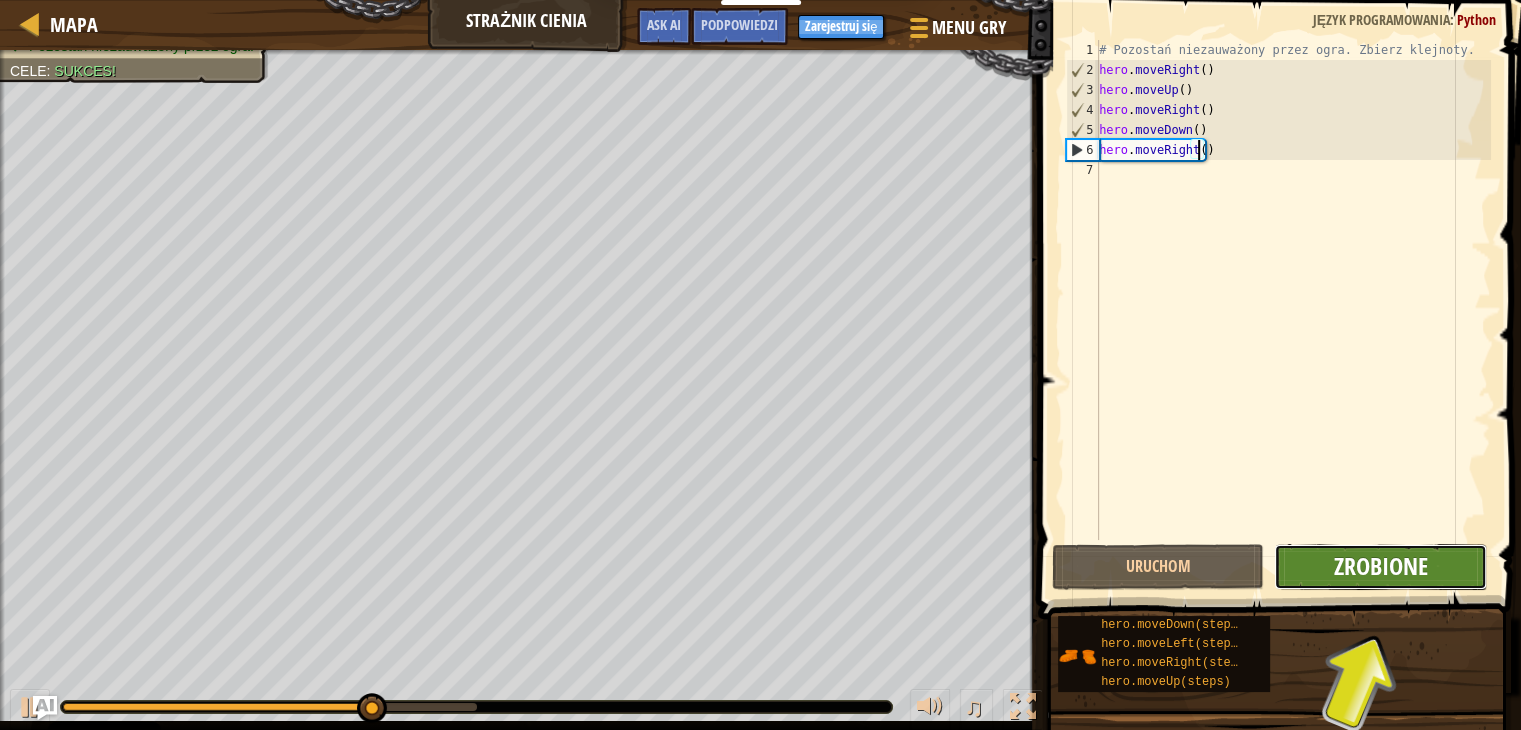
click at [1401, 577] on span "Zrobione" at bounding box center [1381, 566] width 94 height 32
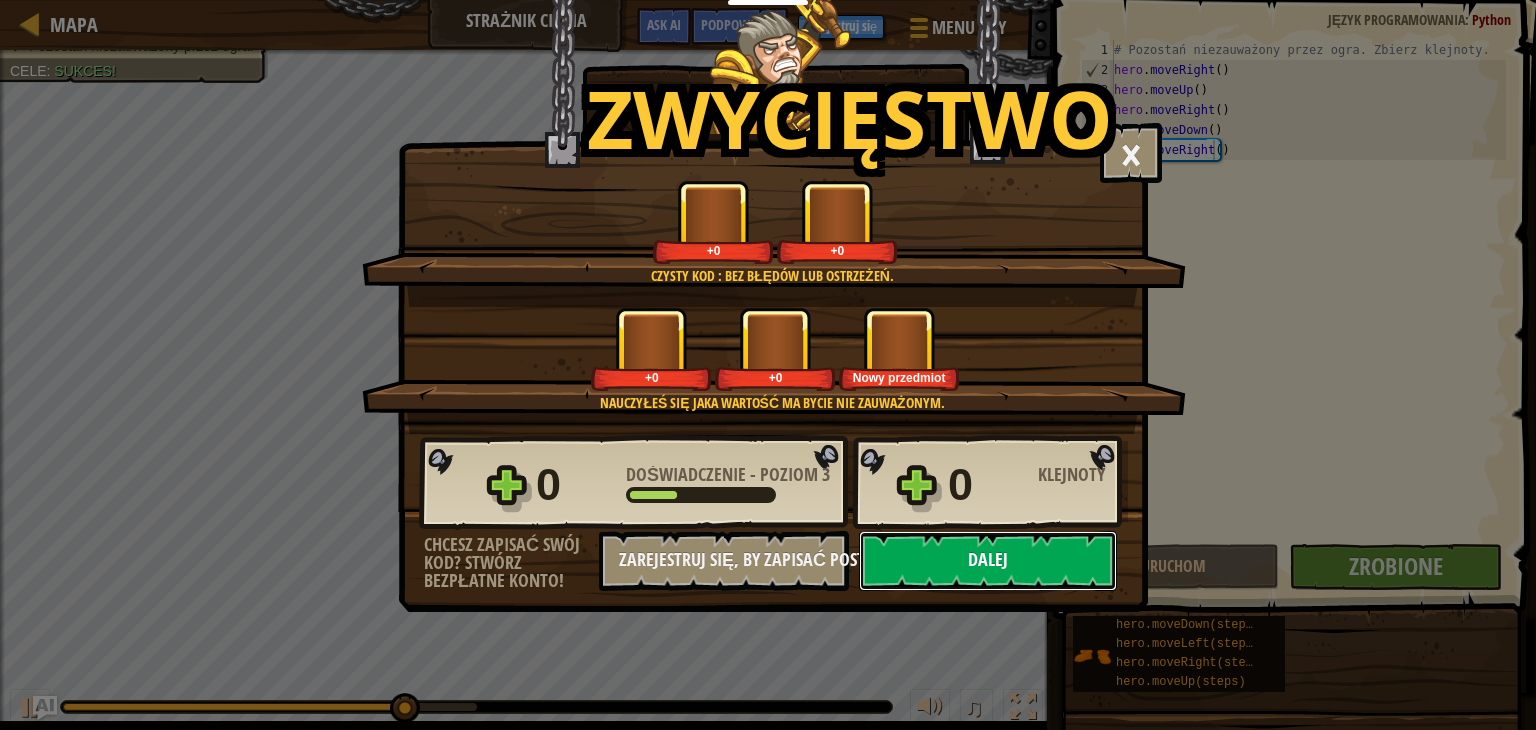
click at [1091, 564] on button "Dalej" at bounding box center [988, 561] width 258 height 60
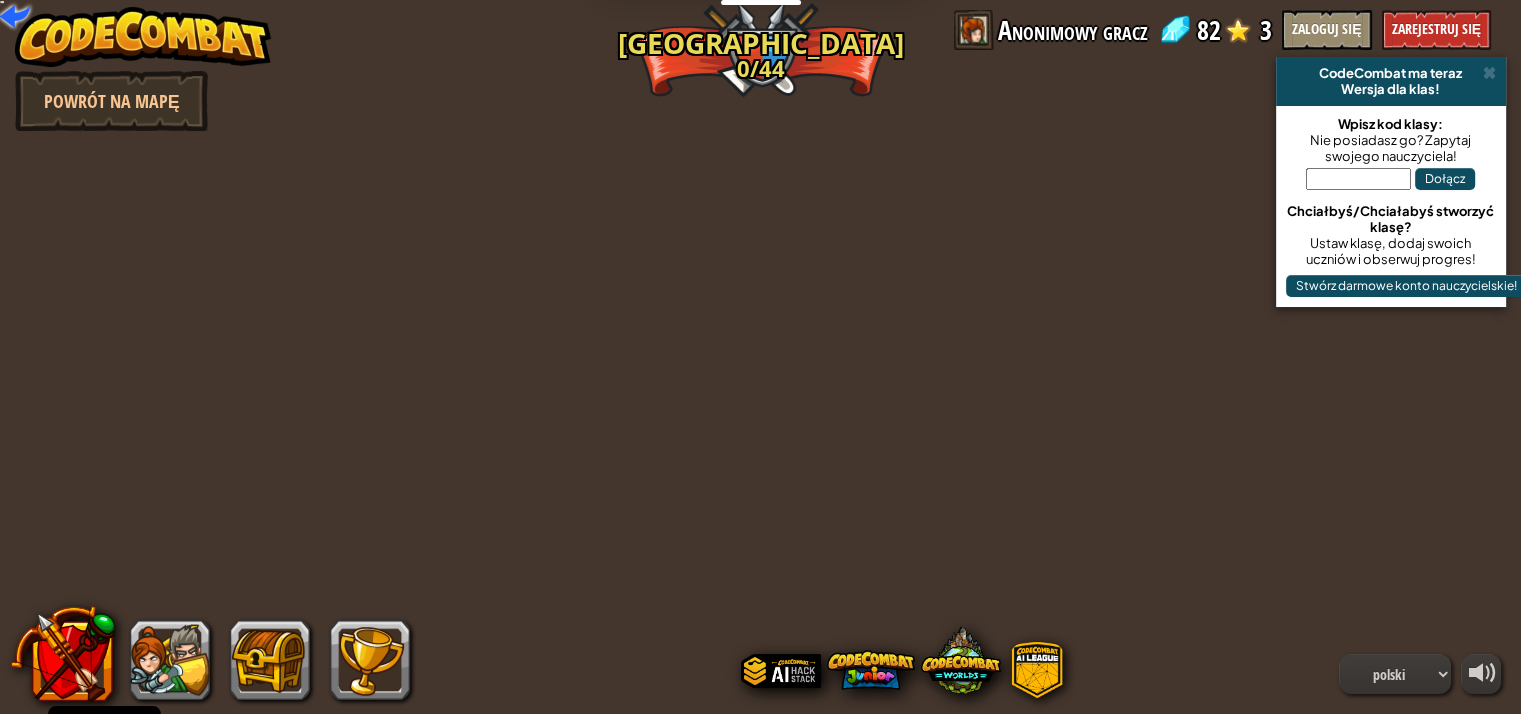
select select "pl"
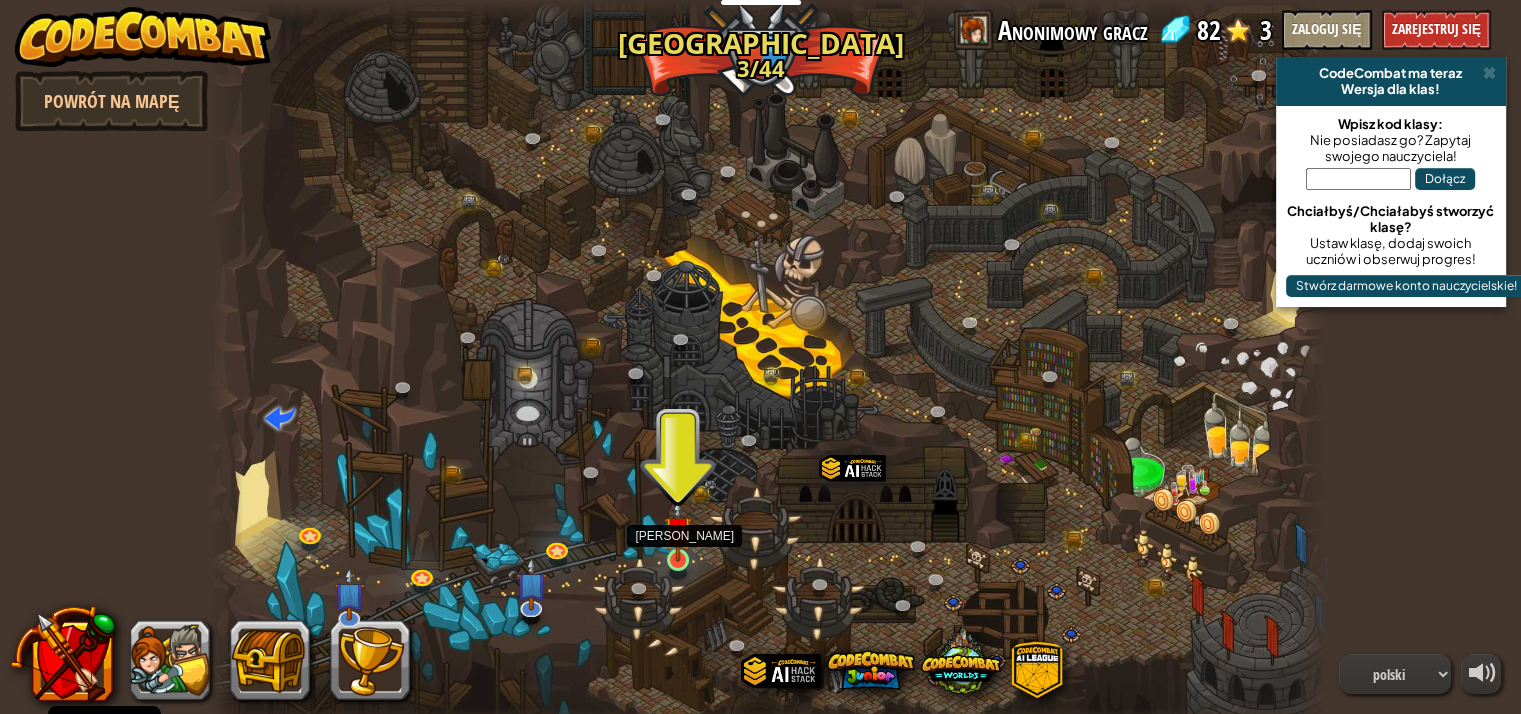
click at [671, 551] on img at bounding box center [678, 530] width 28 height 64
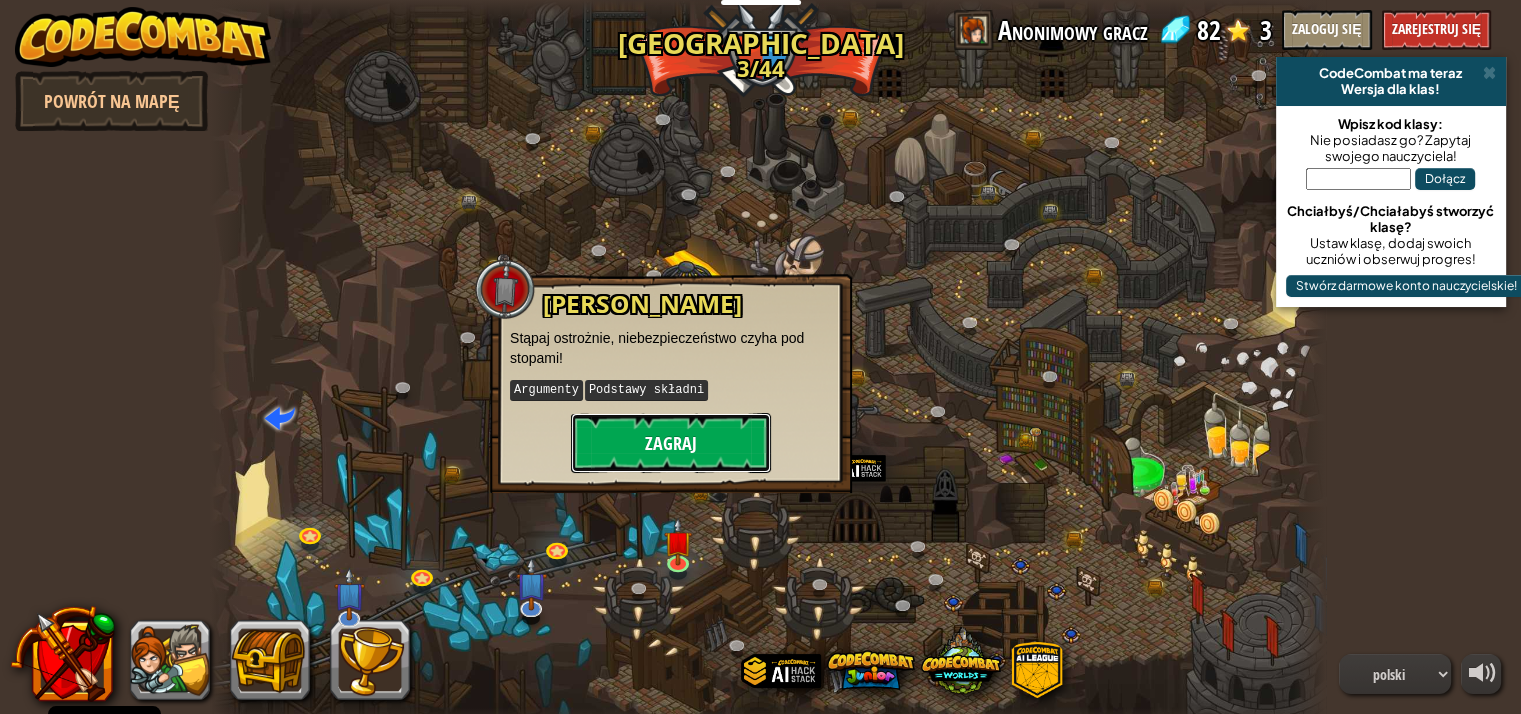
click at [702, 447] on button "Zagraj" at bounding box center [671, 443] width 200 height 60
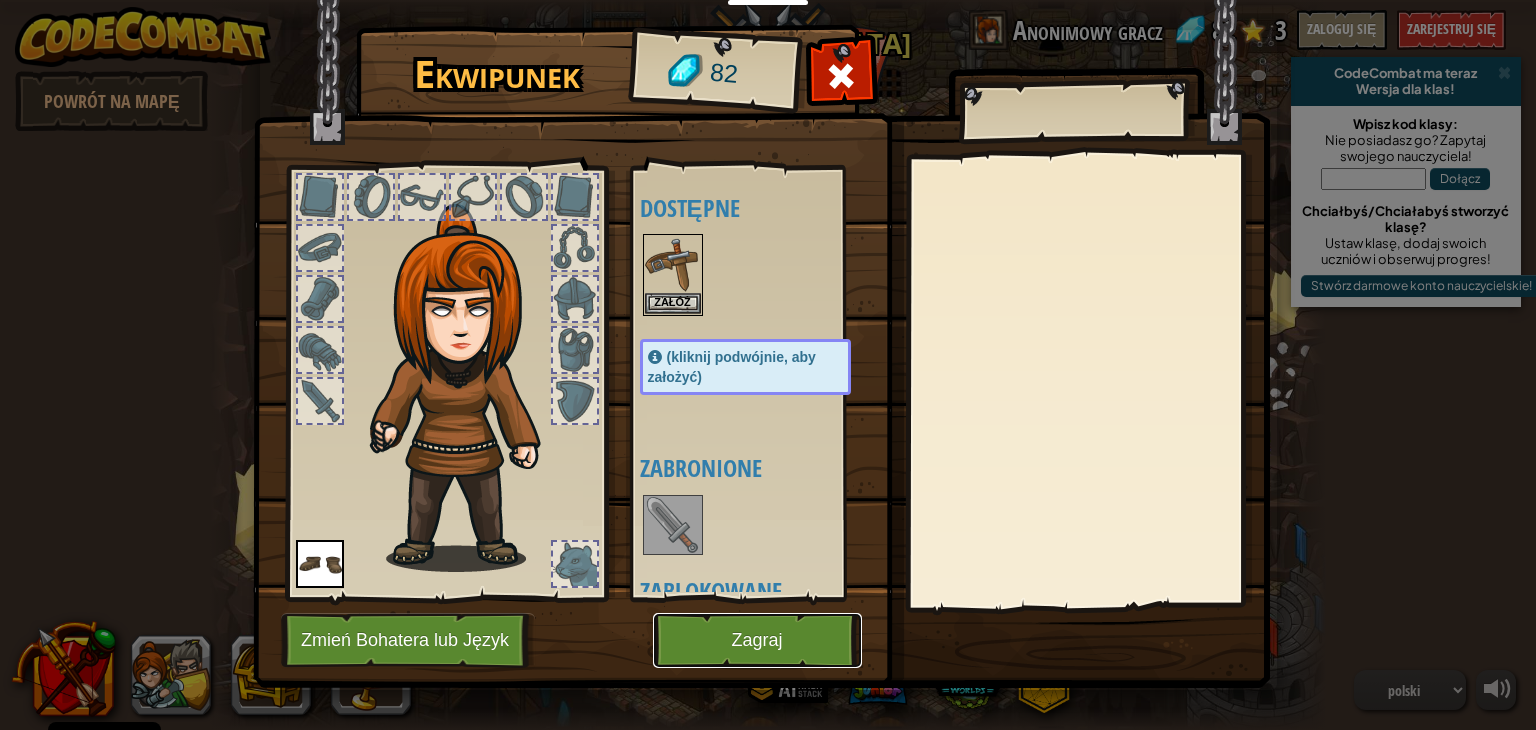
click at [697, 645] on button "Zagraj" at bounding box center [757, 640] width 209 height 55
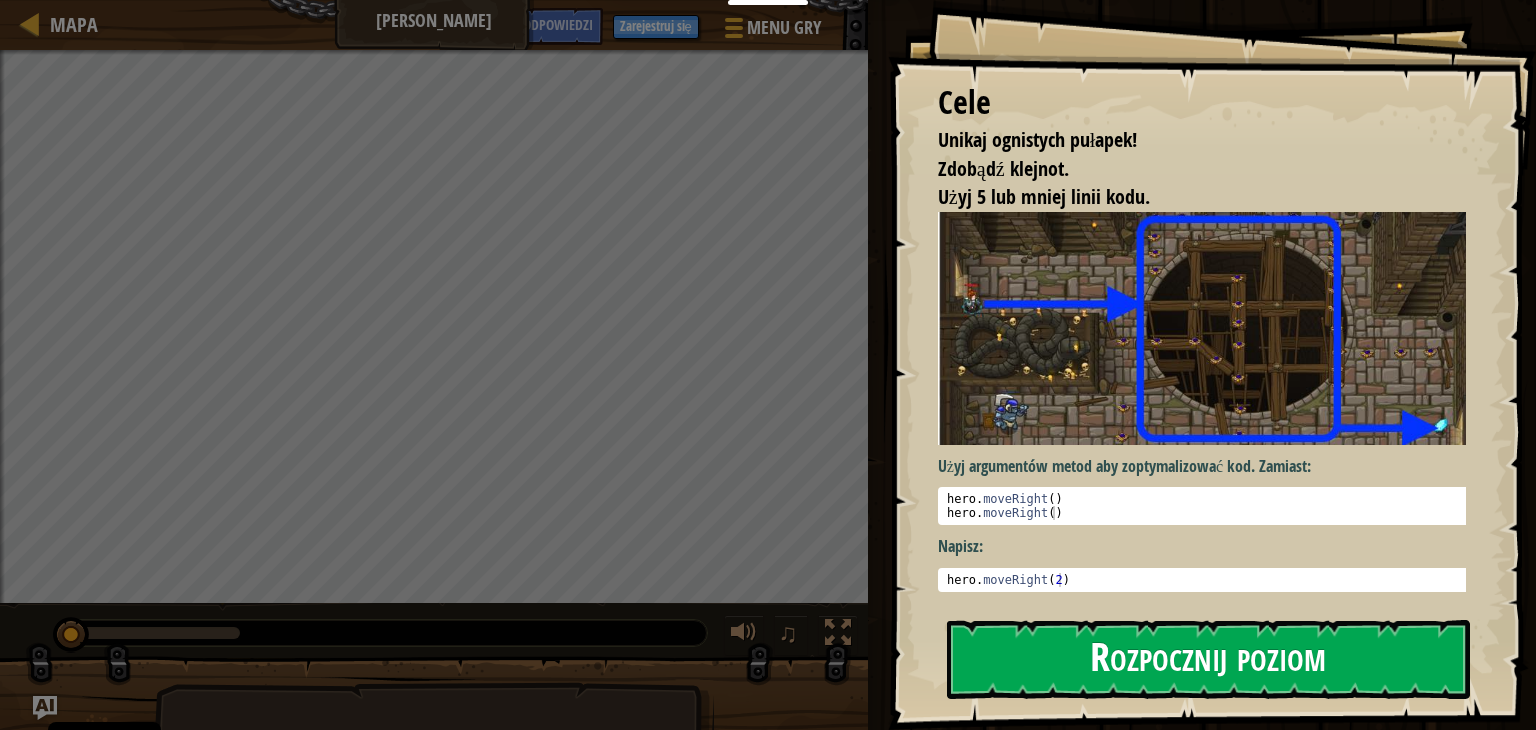
click at [1182, 655] on button "Rozpocznij poziom" at bounding box center [1208, 659] width 523 height 79
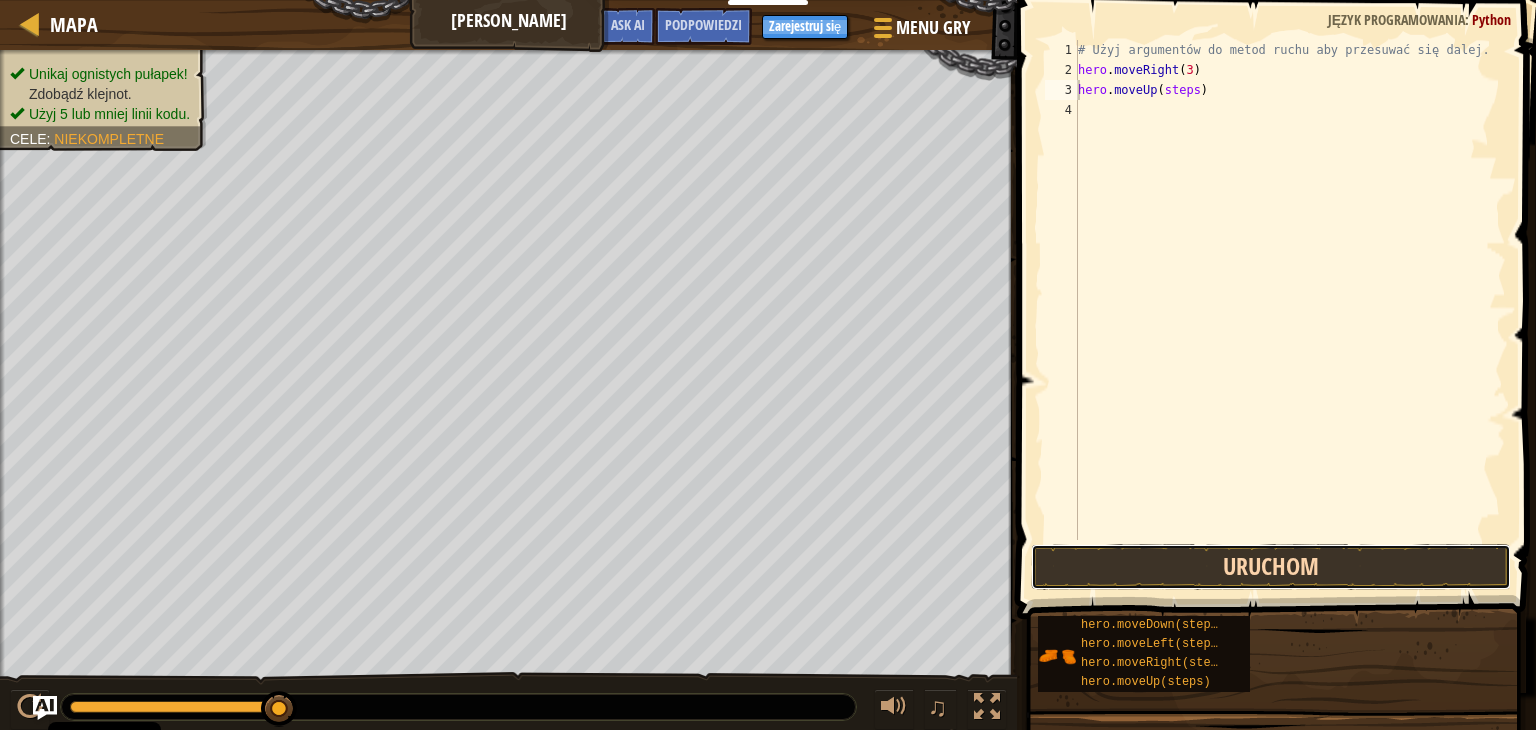
click at [1239, 577] on button "Uruchom" at bounding box center [1271, 567] width 480 height 46
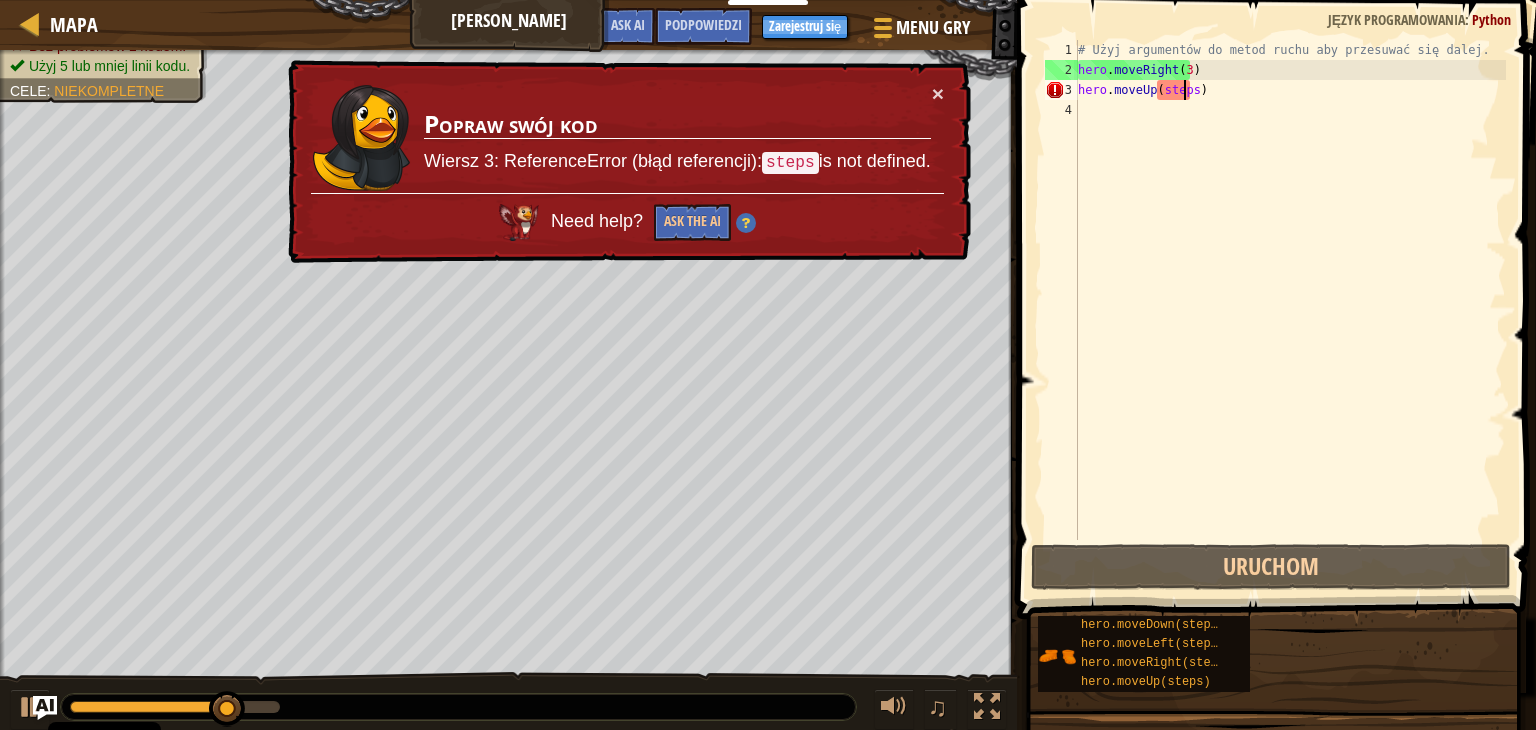
click at [1187, 93] on div "# Użyj argumentów do metod ruchu aby przesuwać się dalej. hero . moveRight ( 3 …" at bounding box center [1290, 310] width 432 height 540
click at [1193, 97] on div "# Użyj argumentów do metod ruchu aby przesuwać się dalej. hero . moveRight ( 3 …" at bounding box center [1290, 310] width 432 height 540
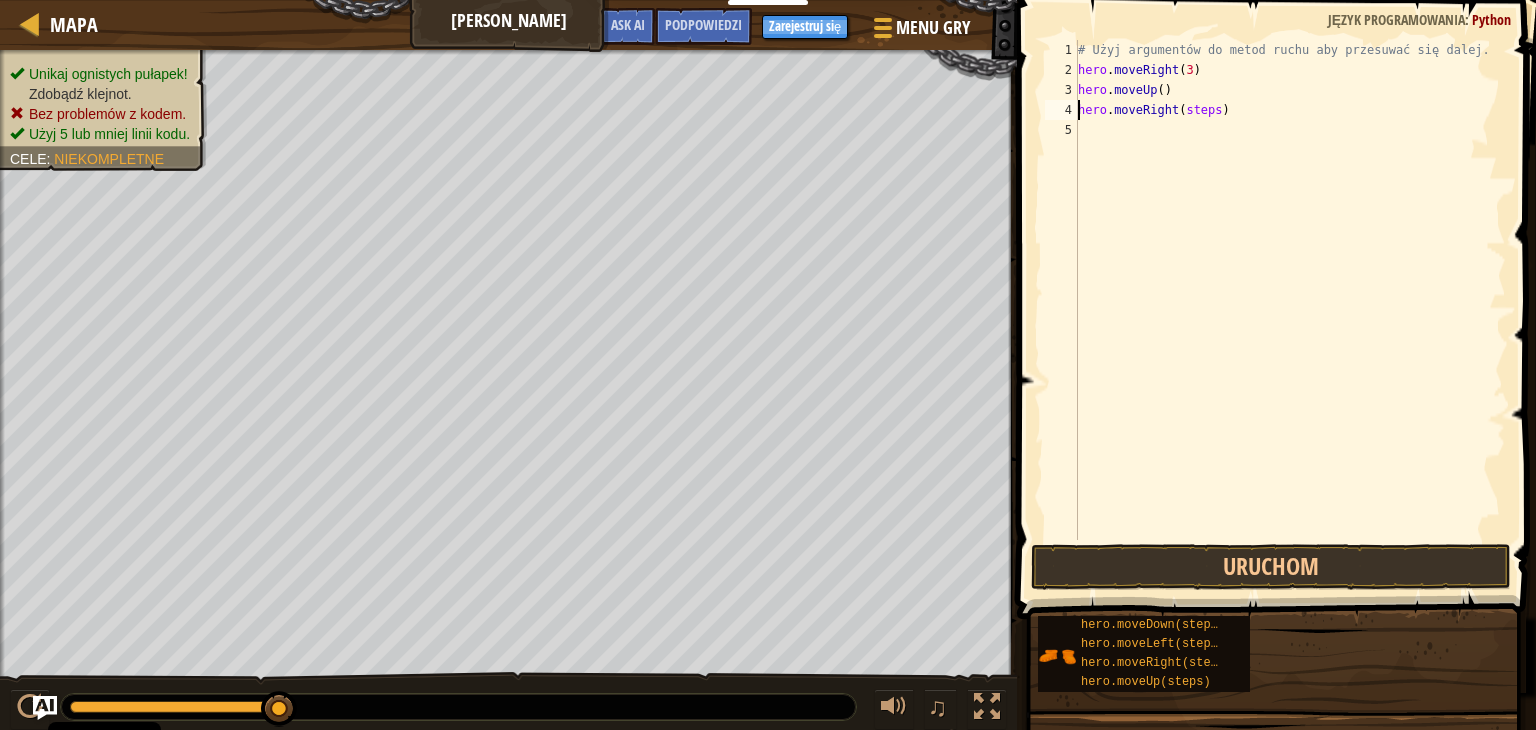
click at [1213, 108] on div "# Użyj argumentów do metod ruchu aby przesuwać się dalej. hero . moveRight ( 3 …" at bounding box center [1290, 310] width 432 height 540
click at [1203, 130] on div "# Użyj argumentów do metod ruchu aby przesuwać się dalej. hero . moveRight ( 3 …" at bounding box center [1290, 310] width 432 height 540
click at [1215, 157] on div "# Użyj argumentów do metod ruchu aby przesuwać się dalej. hero . moveRight ( 3 …" at bounding box center [1290, 310] width 432 height 540
click at [1212, 150] on div "# Użyj argumentów do metod ruchu aby przesuwać się dalej. hero . moveRight ( 3 …" at bounding box center [1290, 310] width 432 height 540
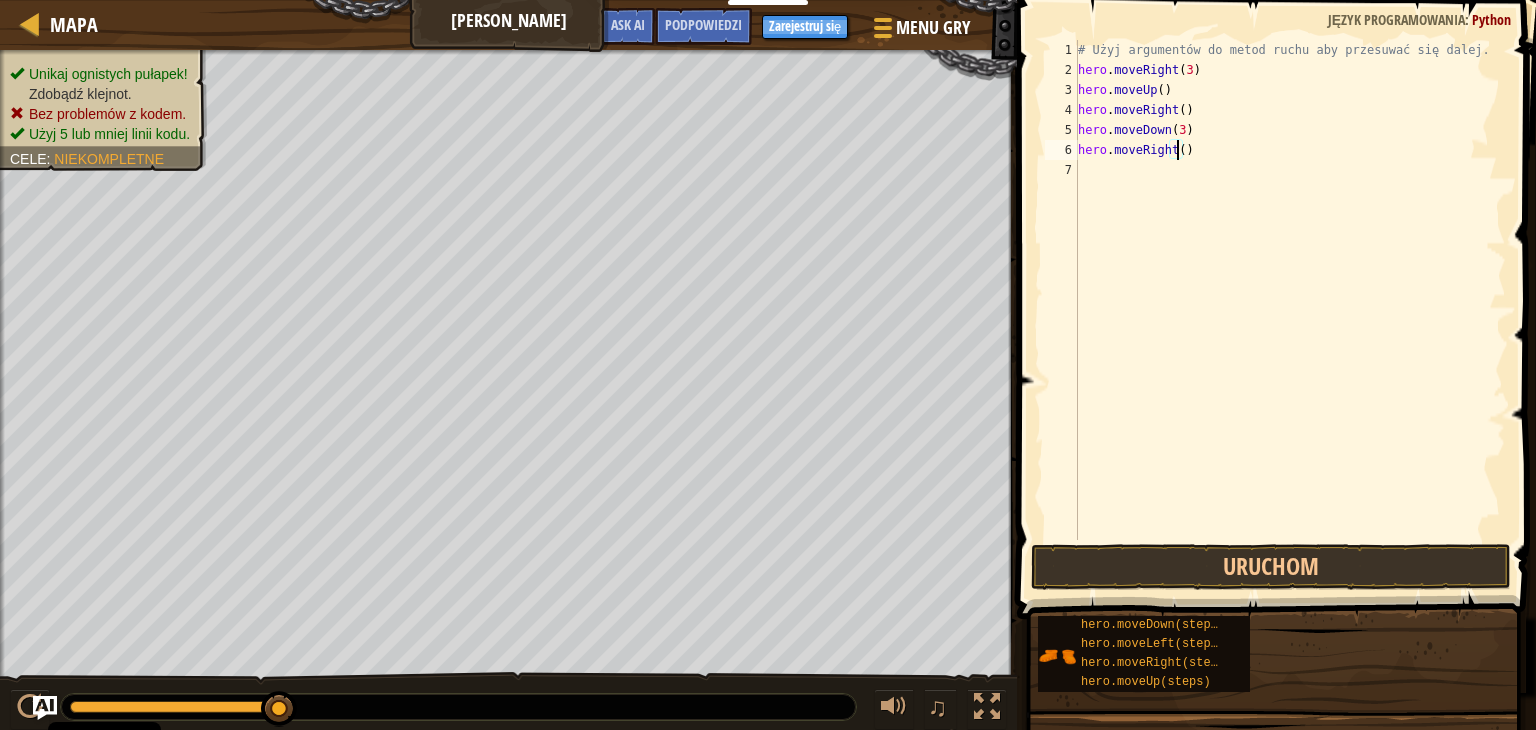
scroll to position [9, 8]
type textarea "hero.moveRight(2)"
click at [1312, 579] on button "Uruchom" at bounding box center [1271, 567] width 480 height 46
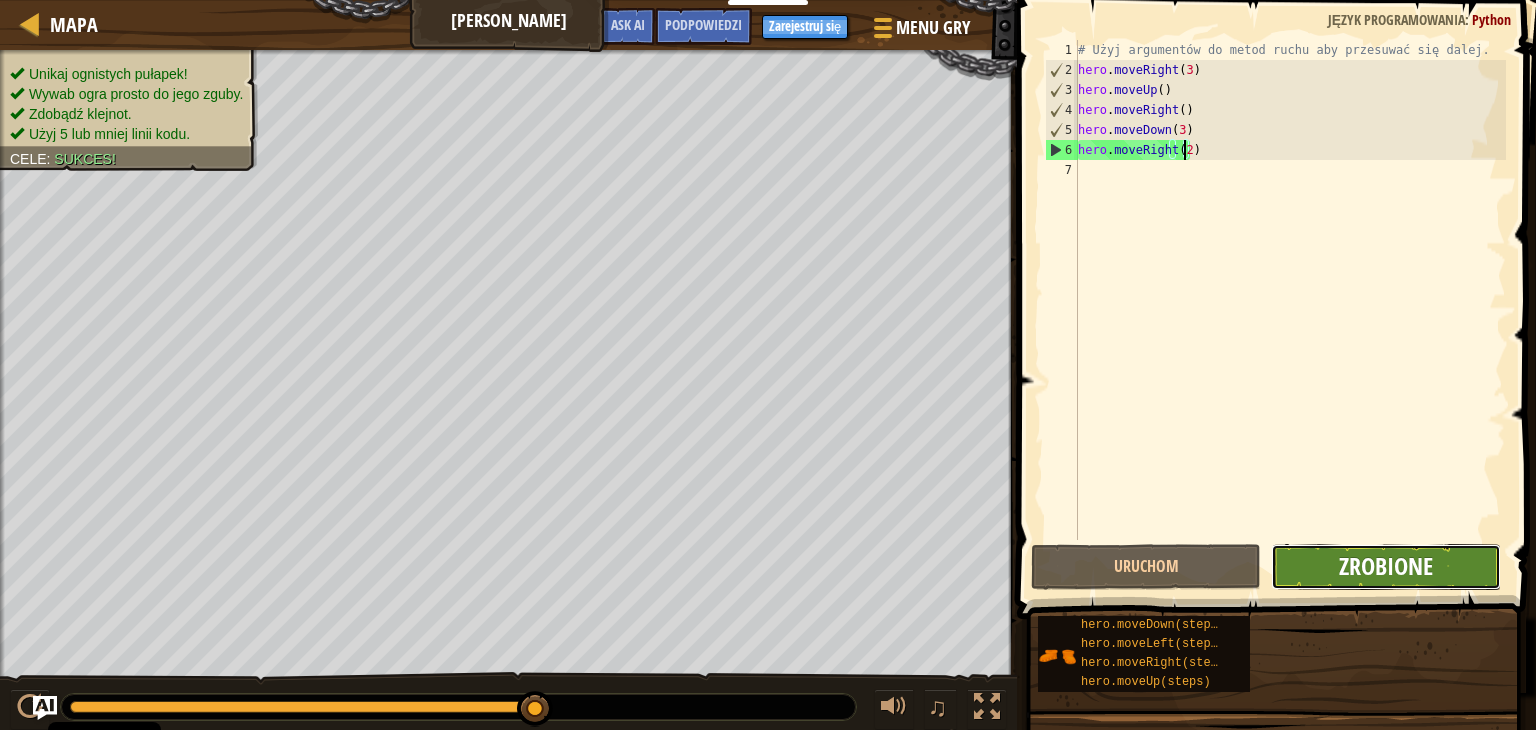
click at [1378, 562] on span "Zrobione" at bounding box center [1386, 566] width 94 height 32
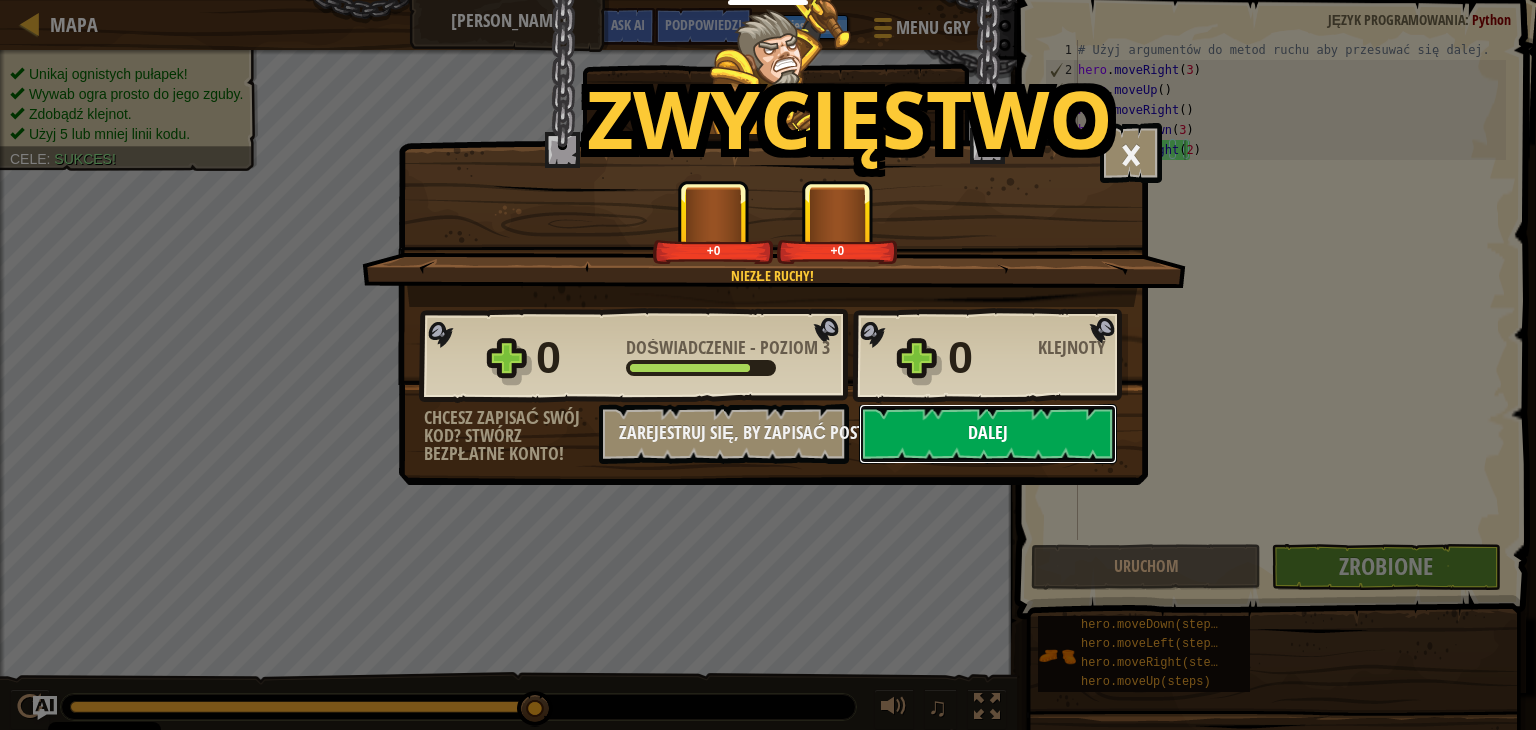
click at [972, 425] on button "Dalej" at bounding box center [988, 434] width 258 height 60
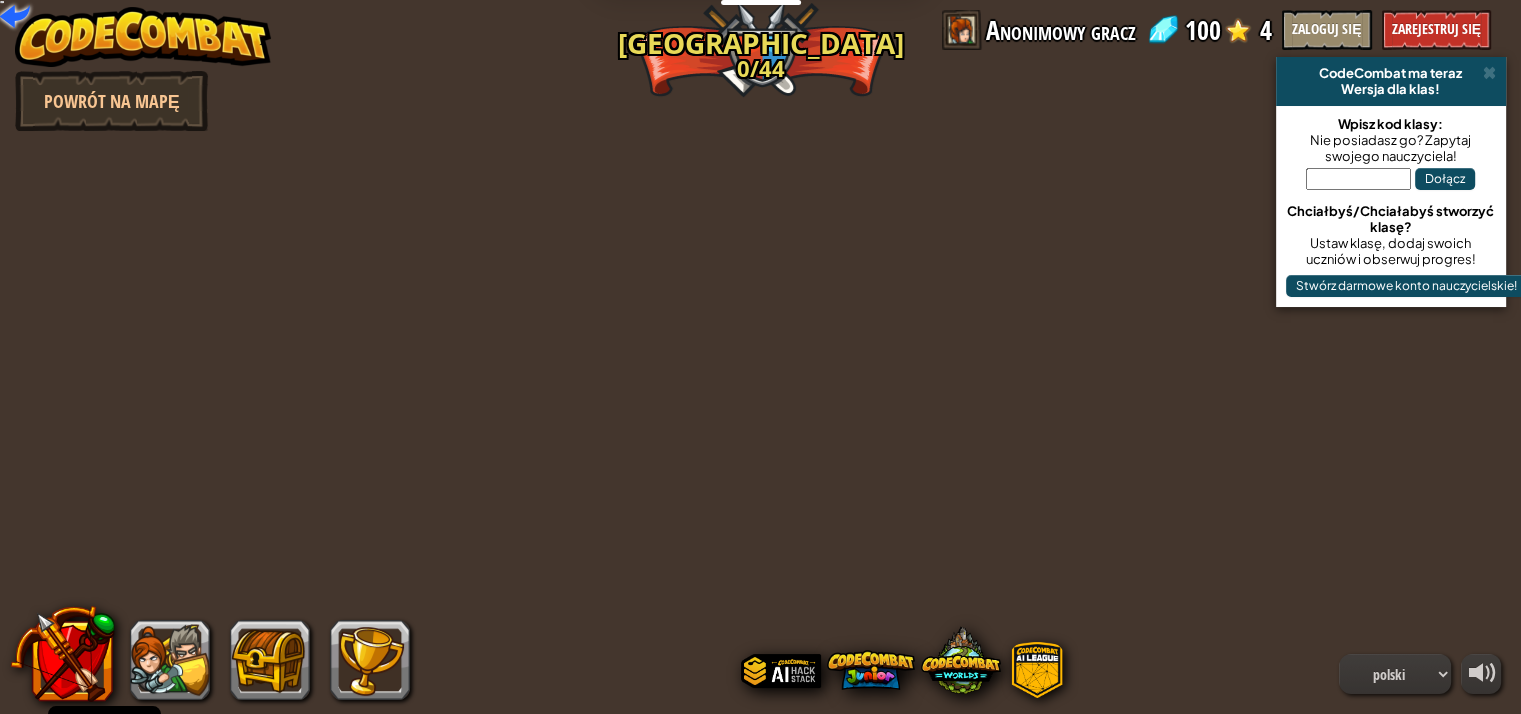
select select "pl"
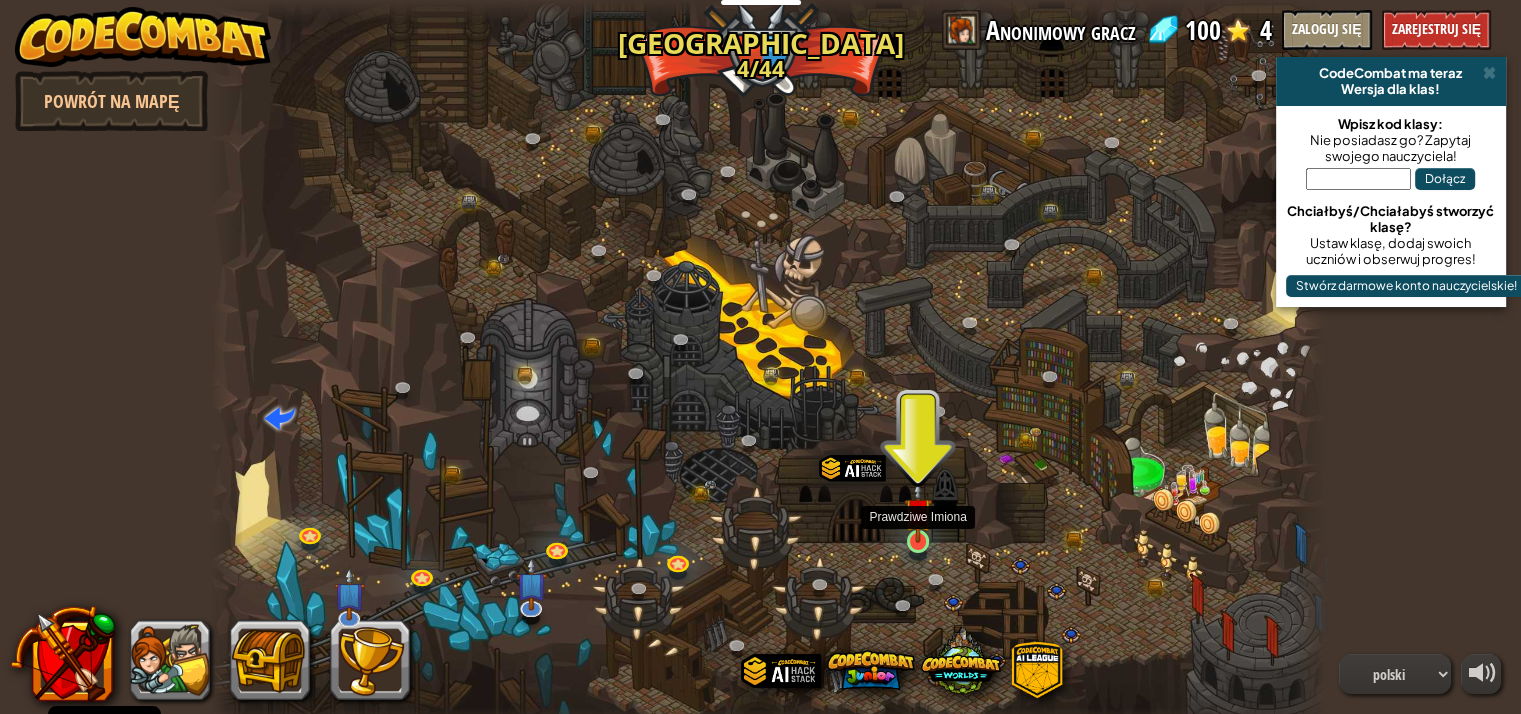
click at [924, 519] on img at bounding box center [918, 512] width 28 height 64
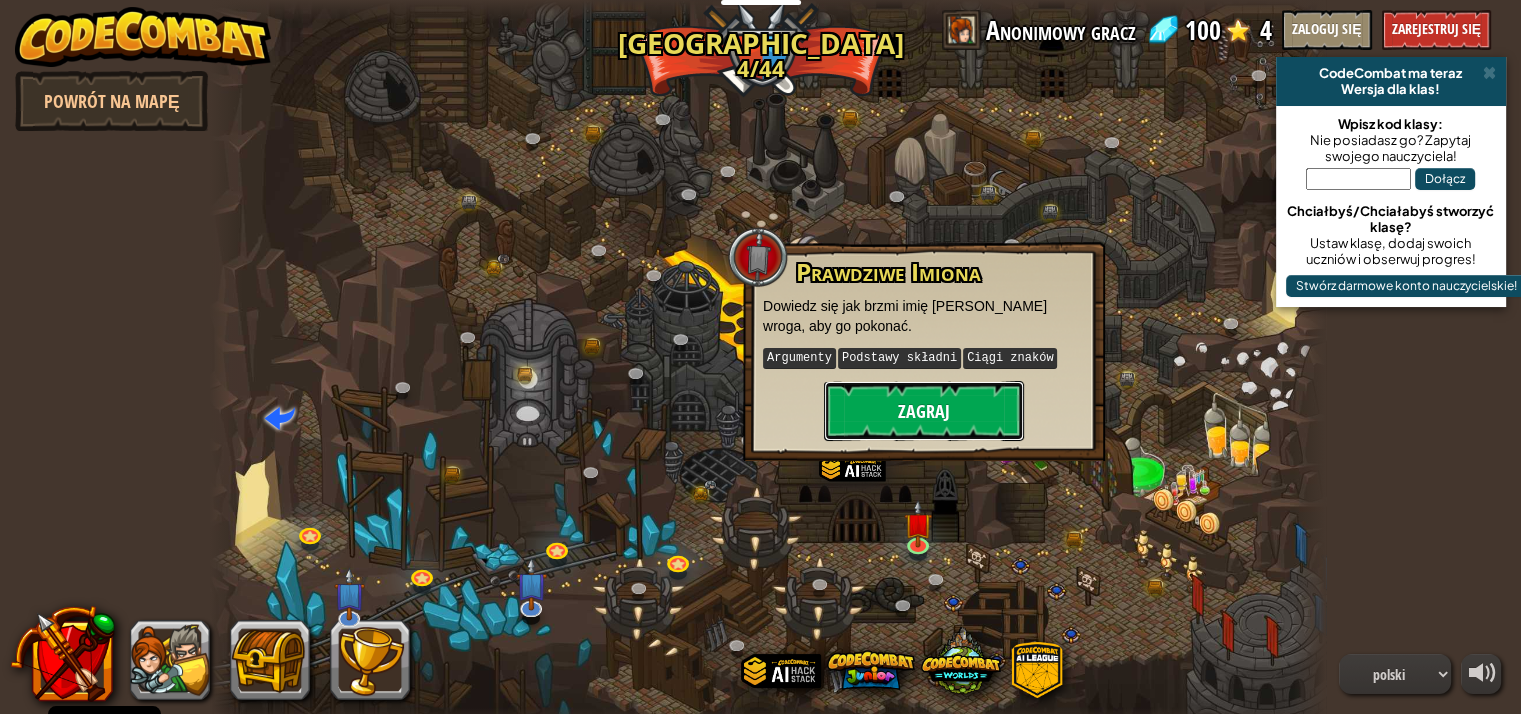
click at [968, 393] on button "Zagraj" at bounding box center [924, 411] width 200 height 60
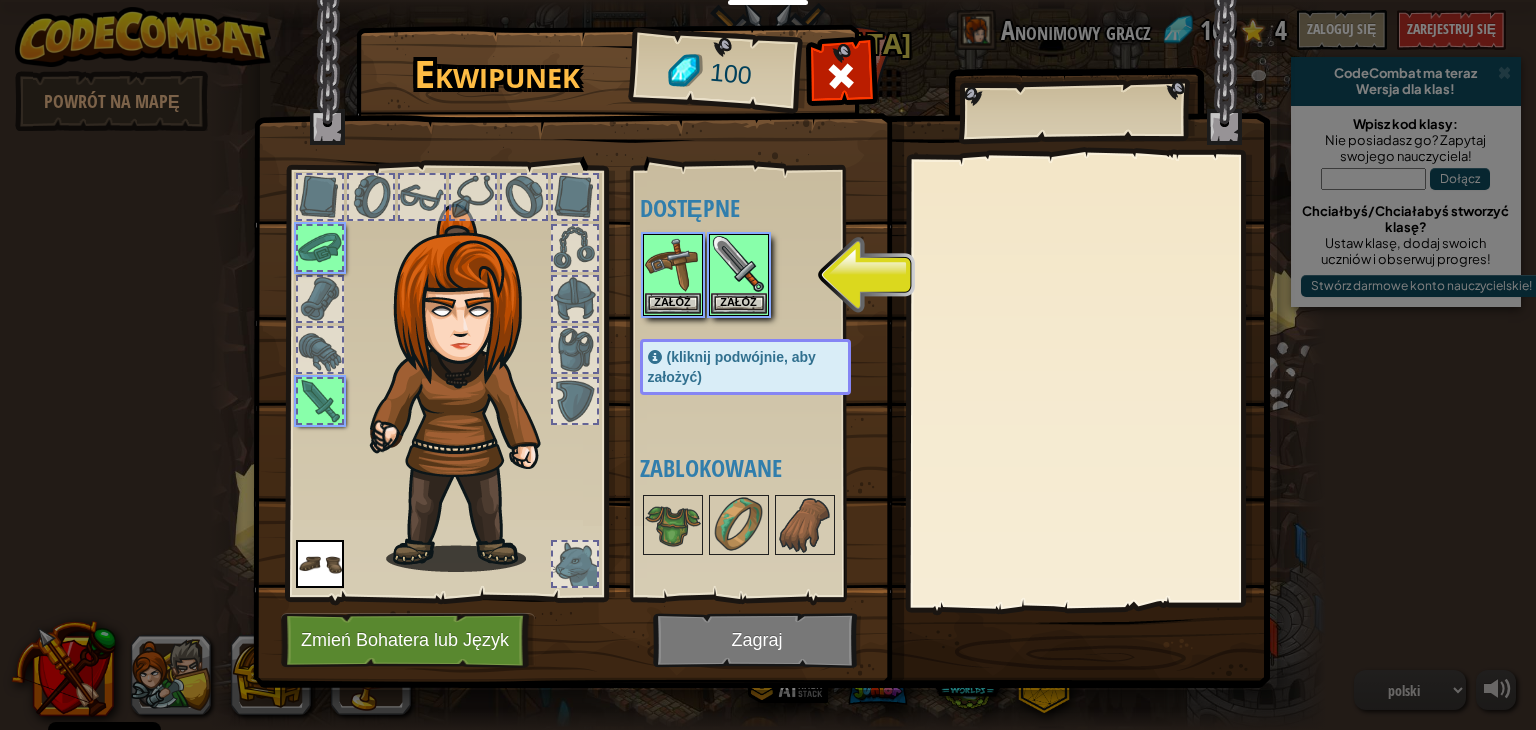
click at [771, 643] on img at bounding box center [761, 325] width 1017 height 726
click at [760, 313] on div "Załóż" at bounding box center [739, 275] width 60 height 82
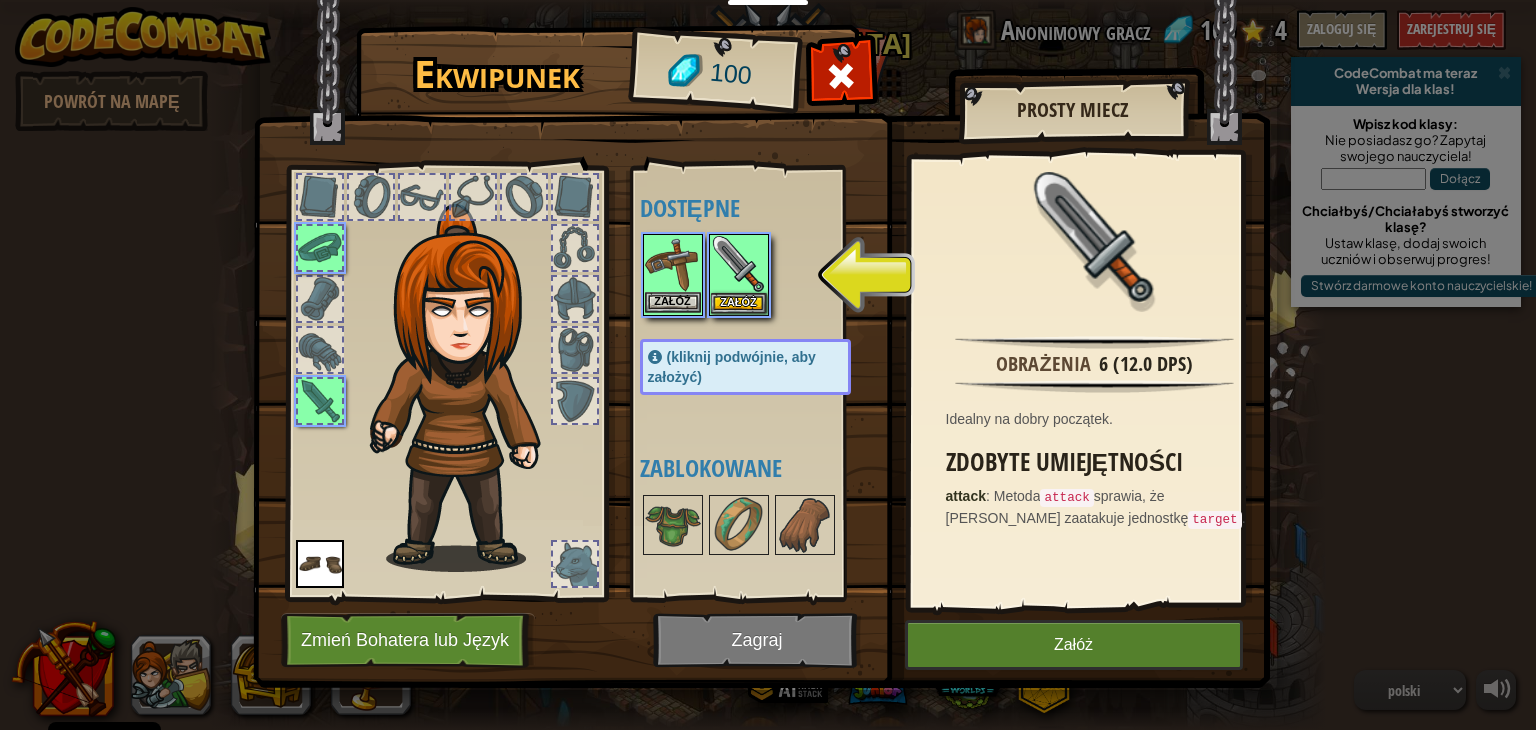
click at [690, 289] on img at bounding box center [673, 264] width 56 height 56
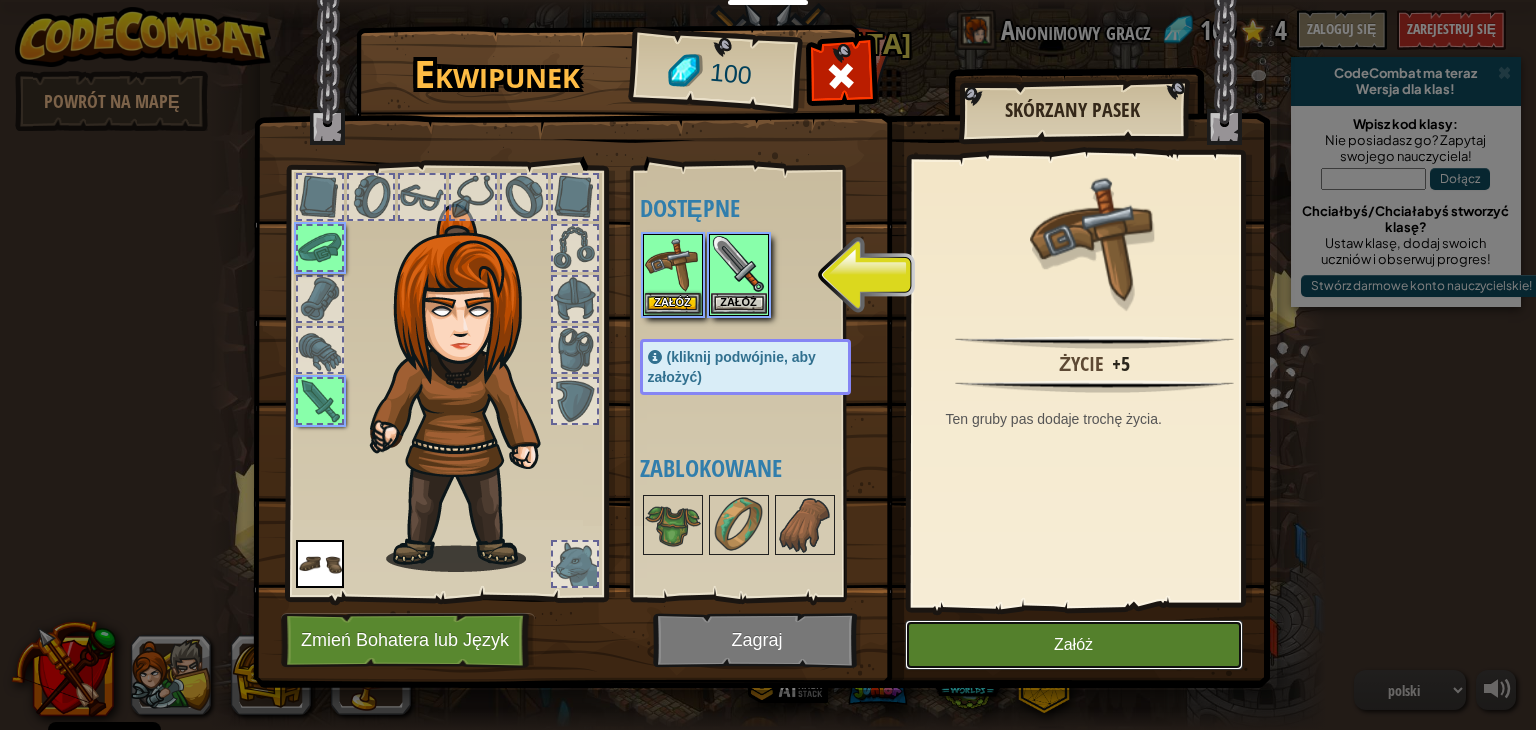
click at [1057, 647] on button "Załóż" at bounding box center [1074, 645] width 338 height 50
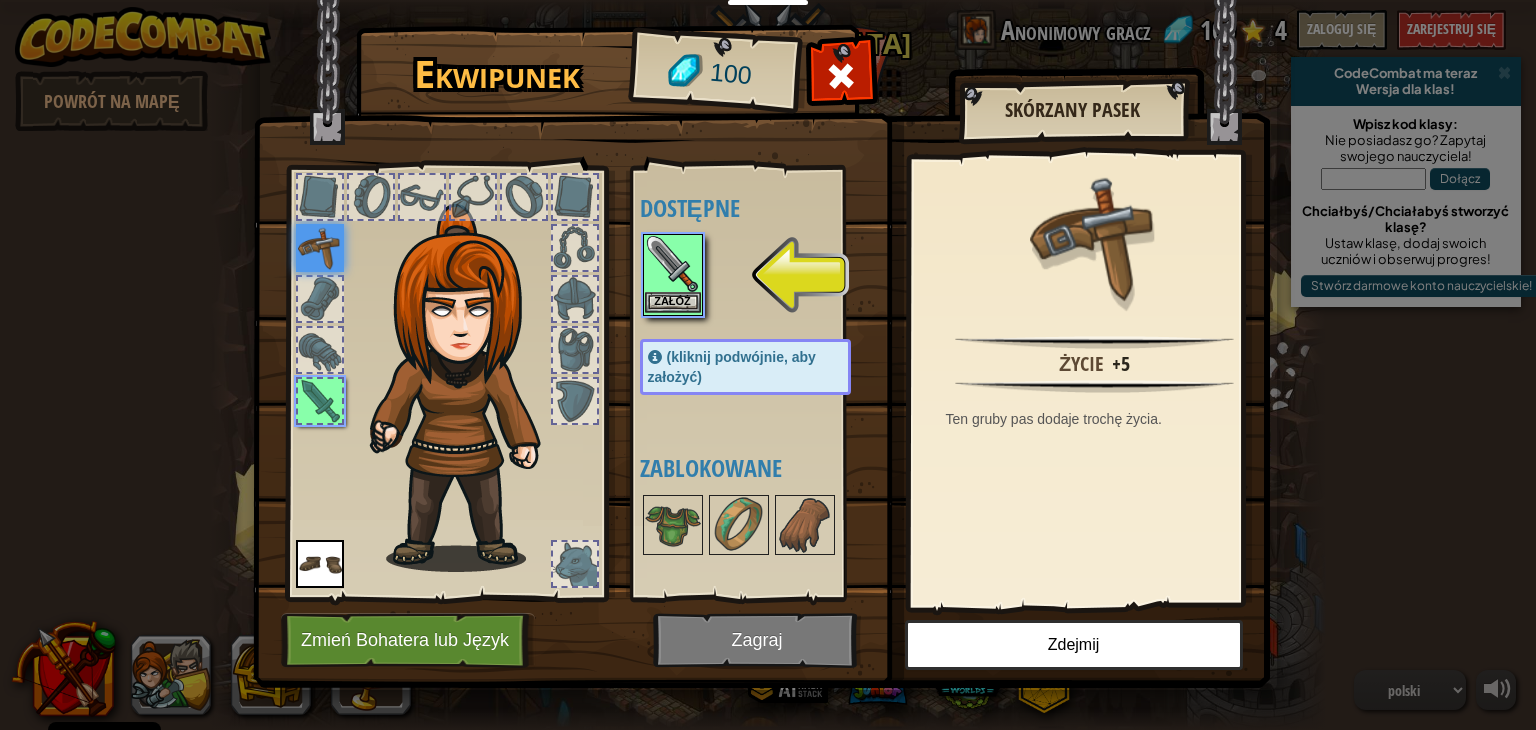
click at [692, 281] on img at bounding box center [673, 264] width 56 height 56
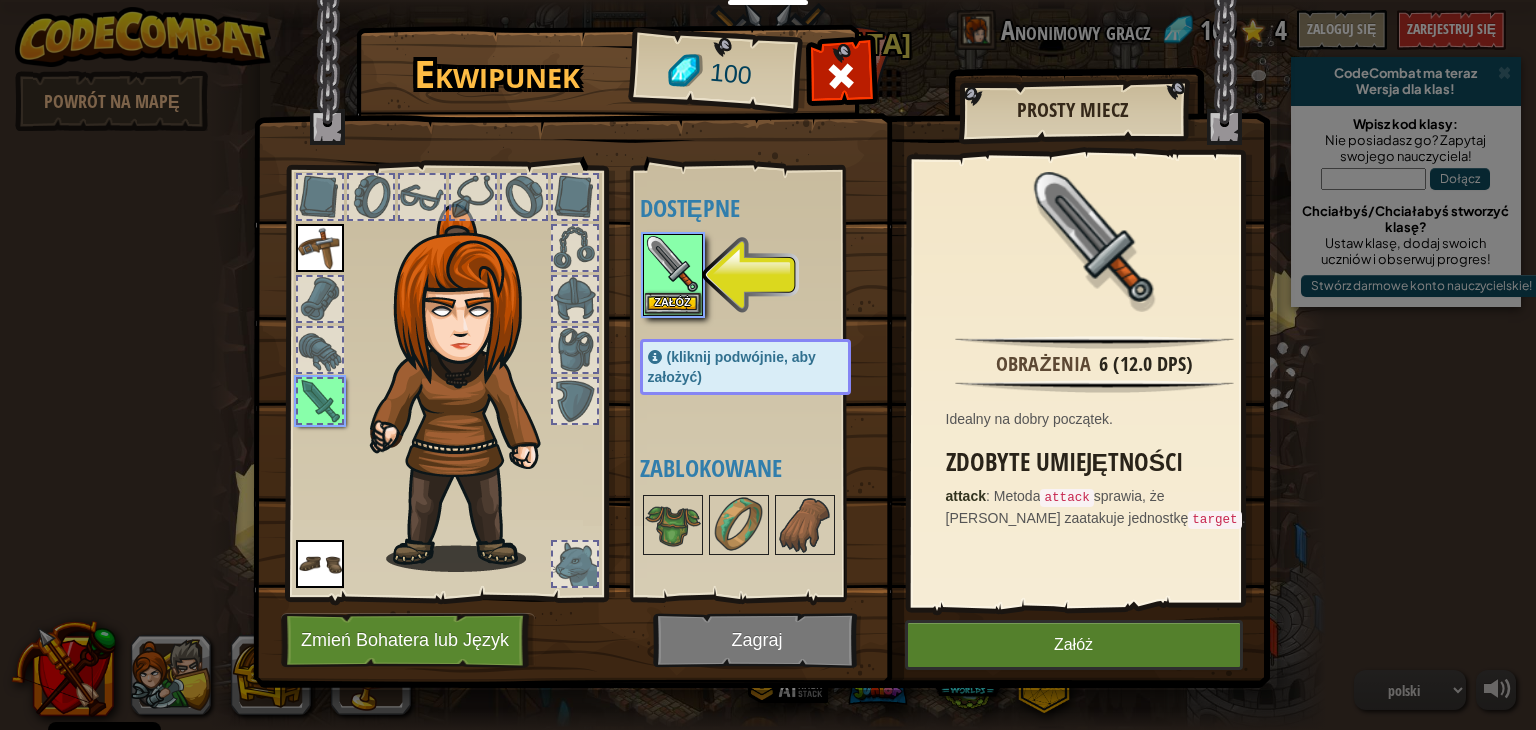
click at [980, 619] on div "Ekwipunek 100 Dostępne Załóż Załóż Załóż (kliknij podwójnie, aby założyć) Zablo…" at bounding box center [768, 360] width 1017 height 660
click at [980, 627] on button "Załóż" at bounding box center [1074, 645] width 338 height 50
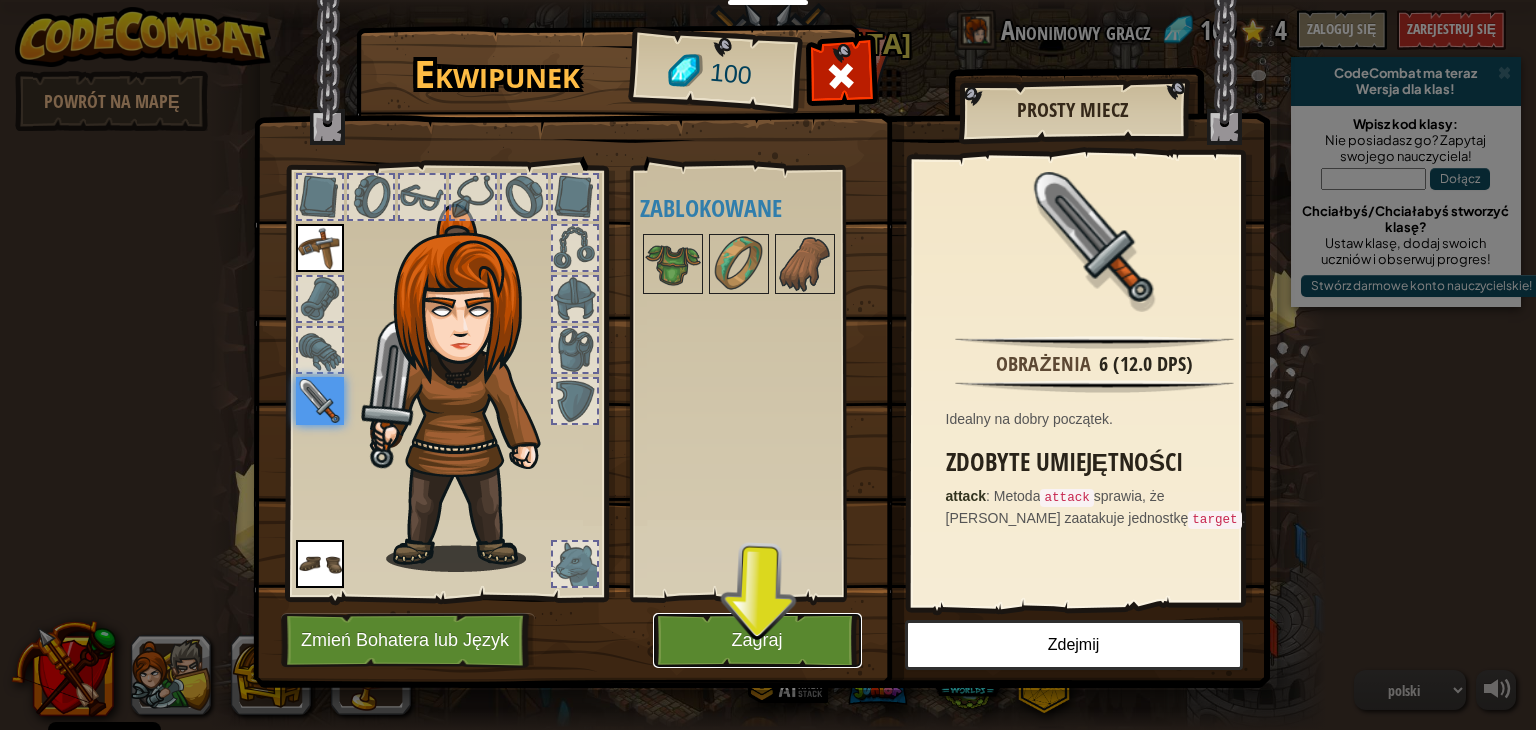
click at [801, 645] on button "Zagraj" at bounding box center [757, 640] width 209 height 55
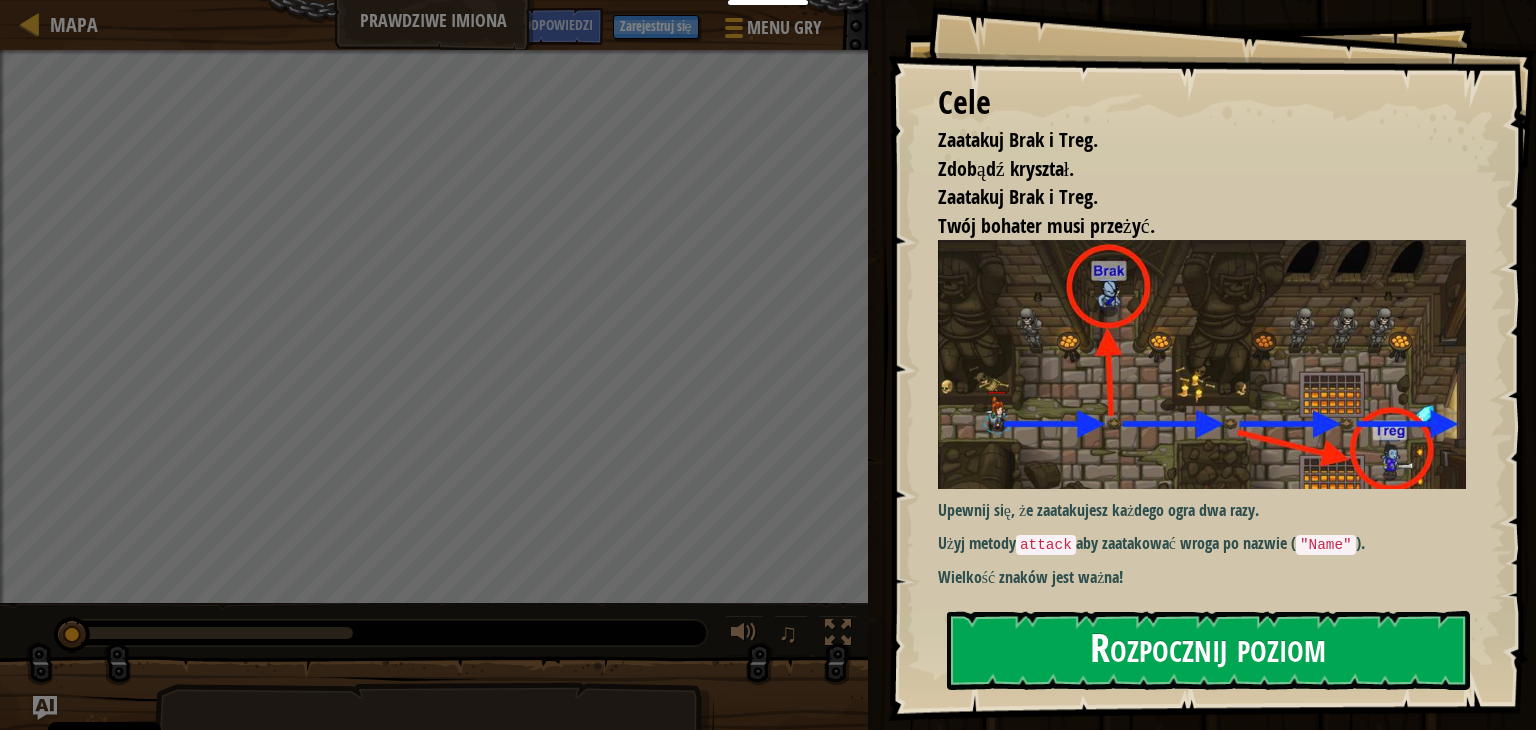
click at [1203, 662] on button "Rozpocznij poziom" at bounding box center [1208, 650] width 523 height 79
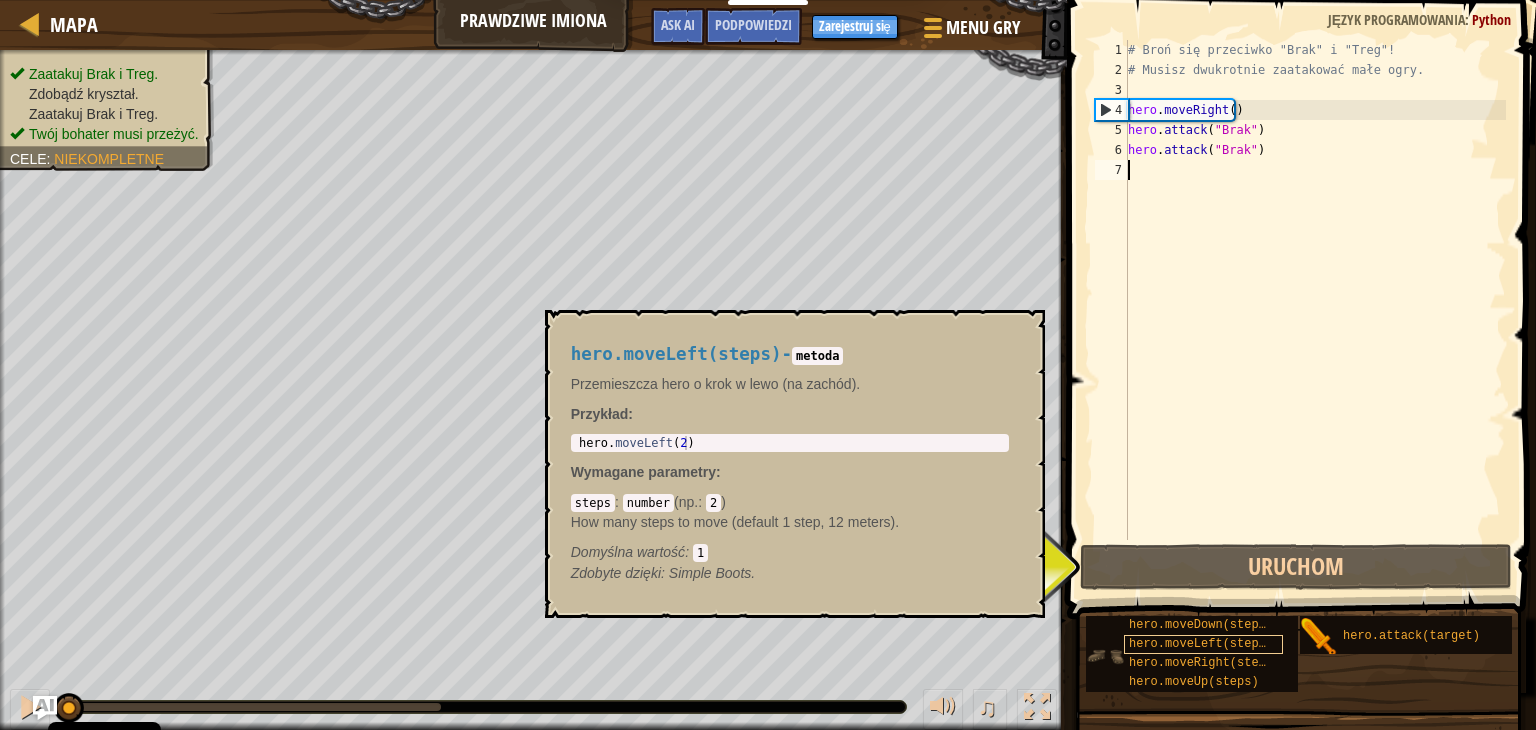
scroll to position [15, 0]
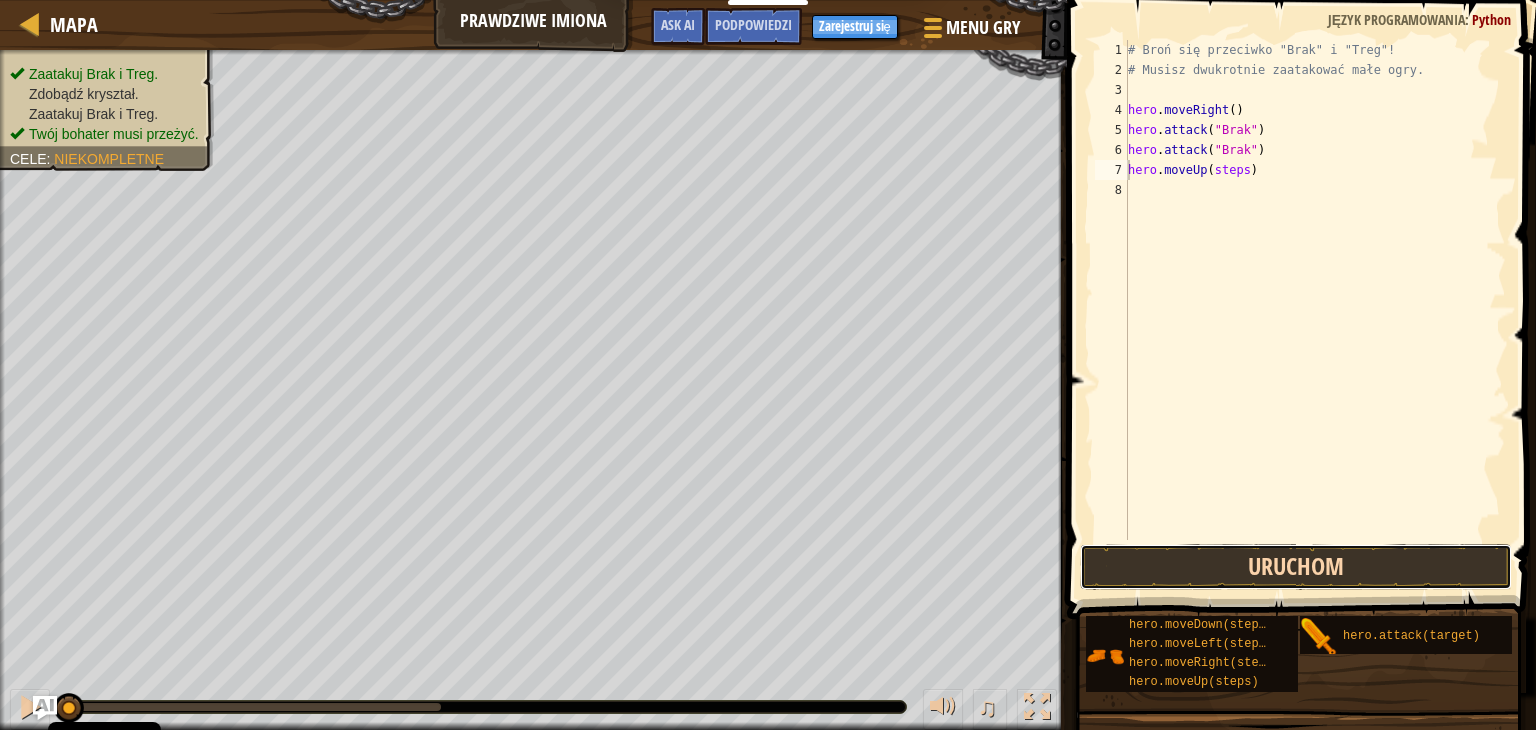
click at [1153, 568] on button "Uruchom" at bounding box center [1296, 567] width 432 height 46
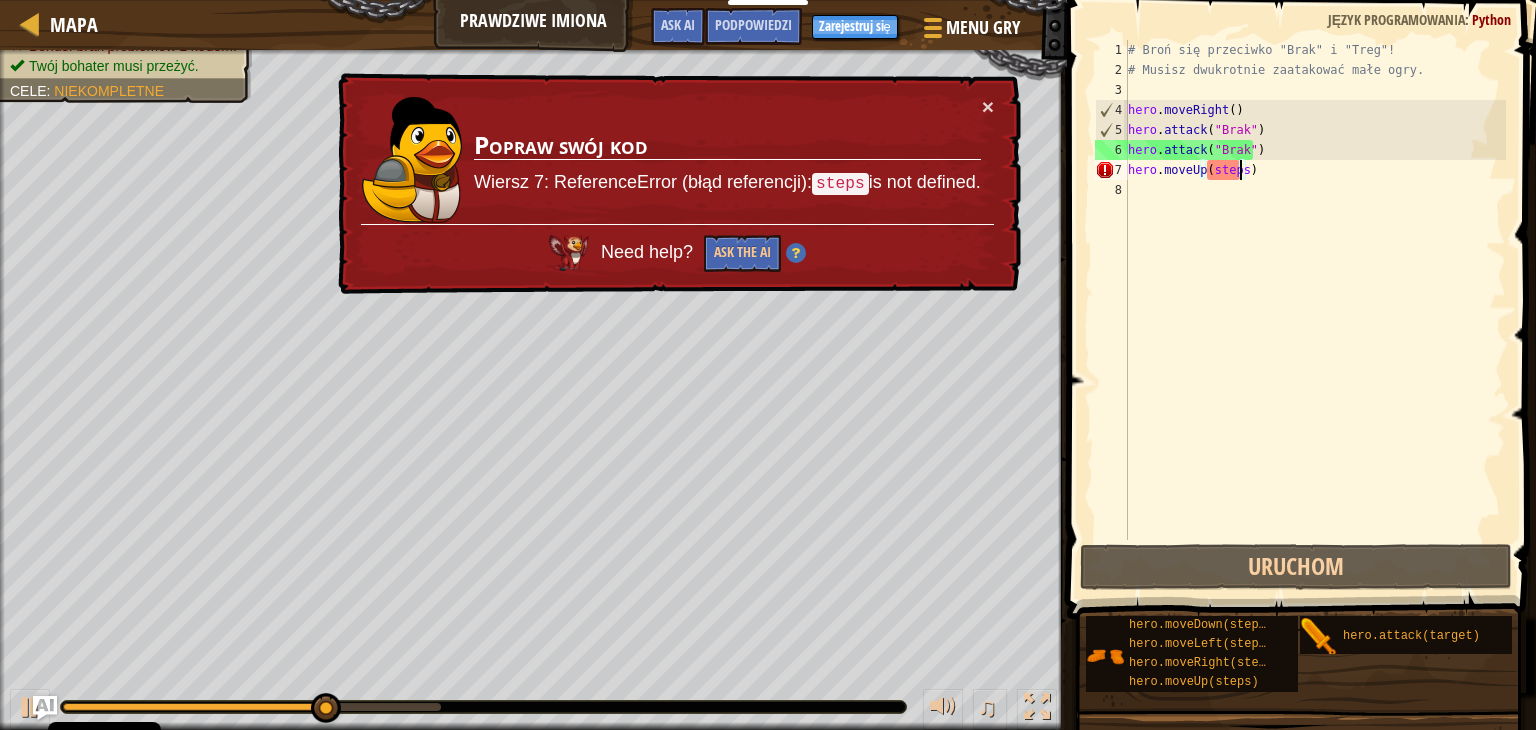
click at [1237, 173] on div "# Broń się przeciwko "Brak" i "Treg"! # Musisz dwukrotnie zaatakować małe ogry.…" at bounding box center [1315, 310] width 382 height 540
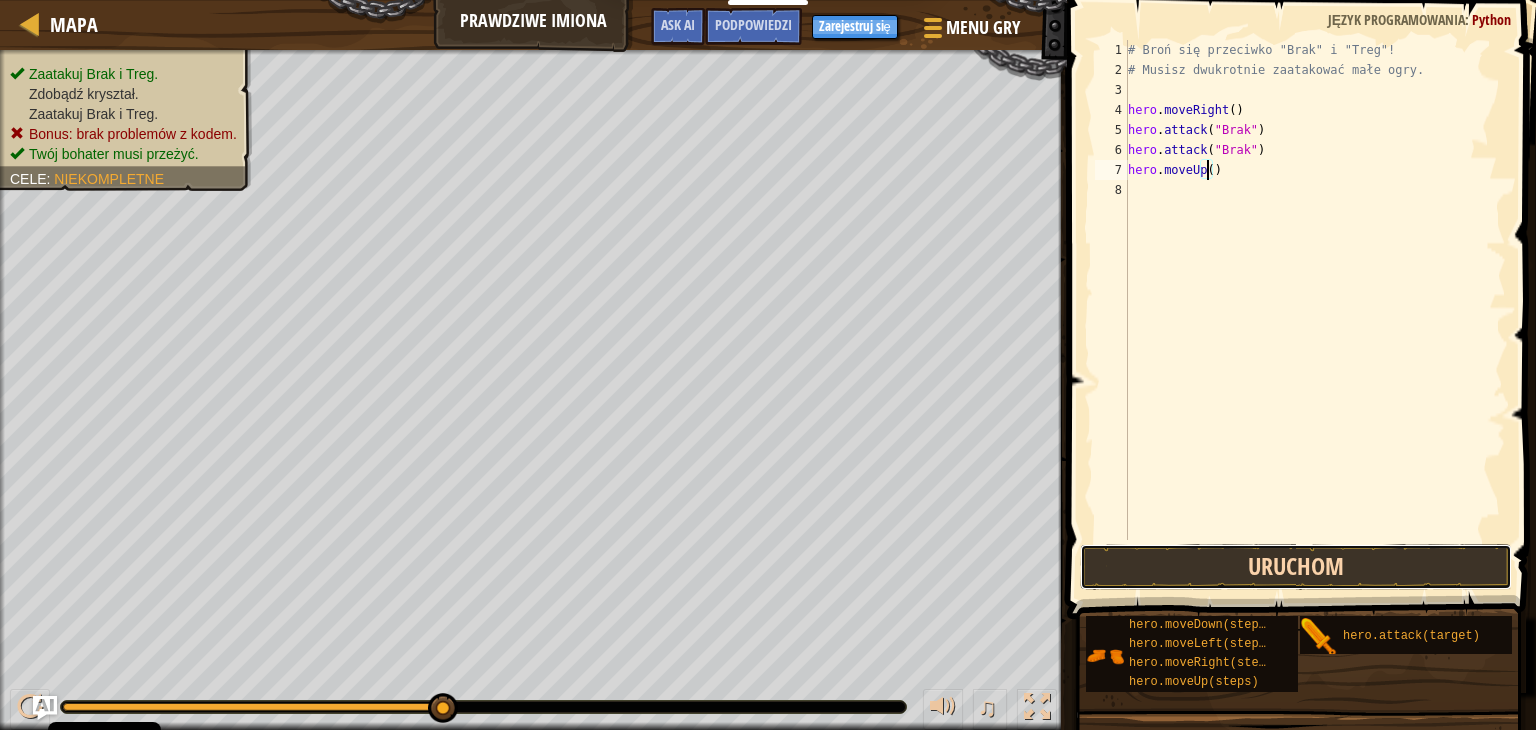
click at [1285, 562] on button "Uruchom" at bounding box center [1296, 567] width 432 height 46
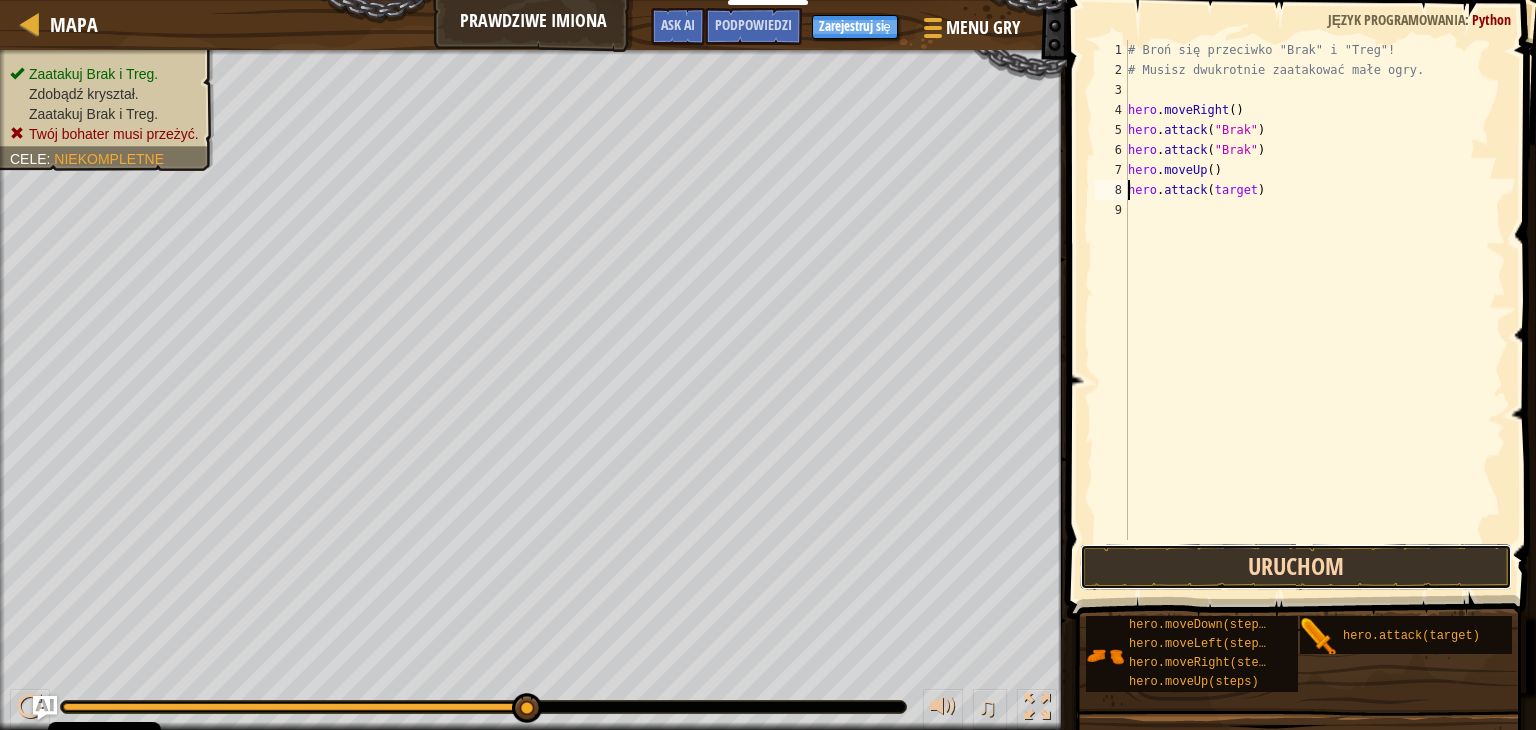
click at [1216, 551] on button "Uruchom" at bounding box center [1296, 567] width 432 height 46
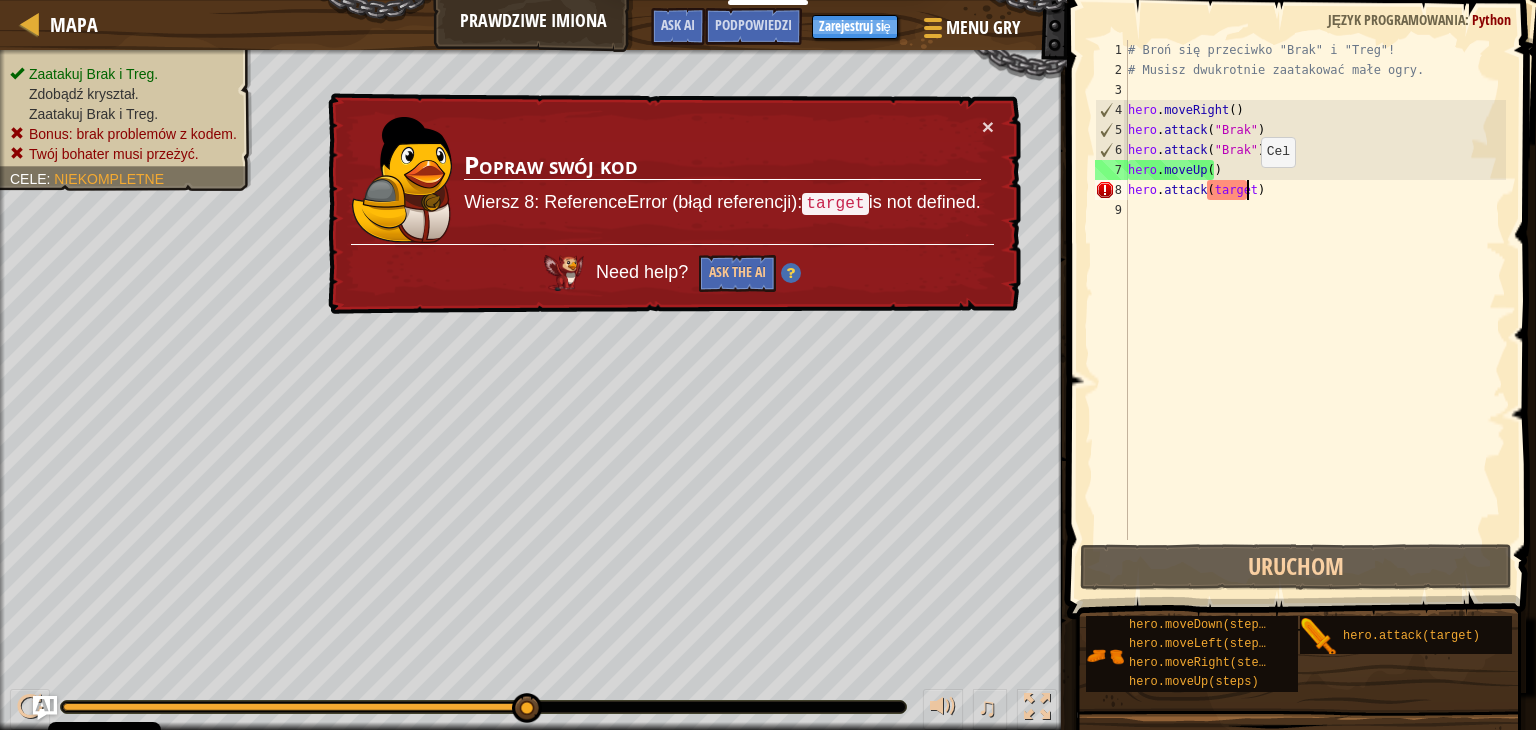
click at [1244, 187] on div "# Broń się przeciwko "Brak" i "Treg"! # Musisz dwukrotnie zaatakować małe ogry.…" at bounding box center [1315, 310] width 382 height 540
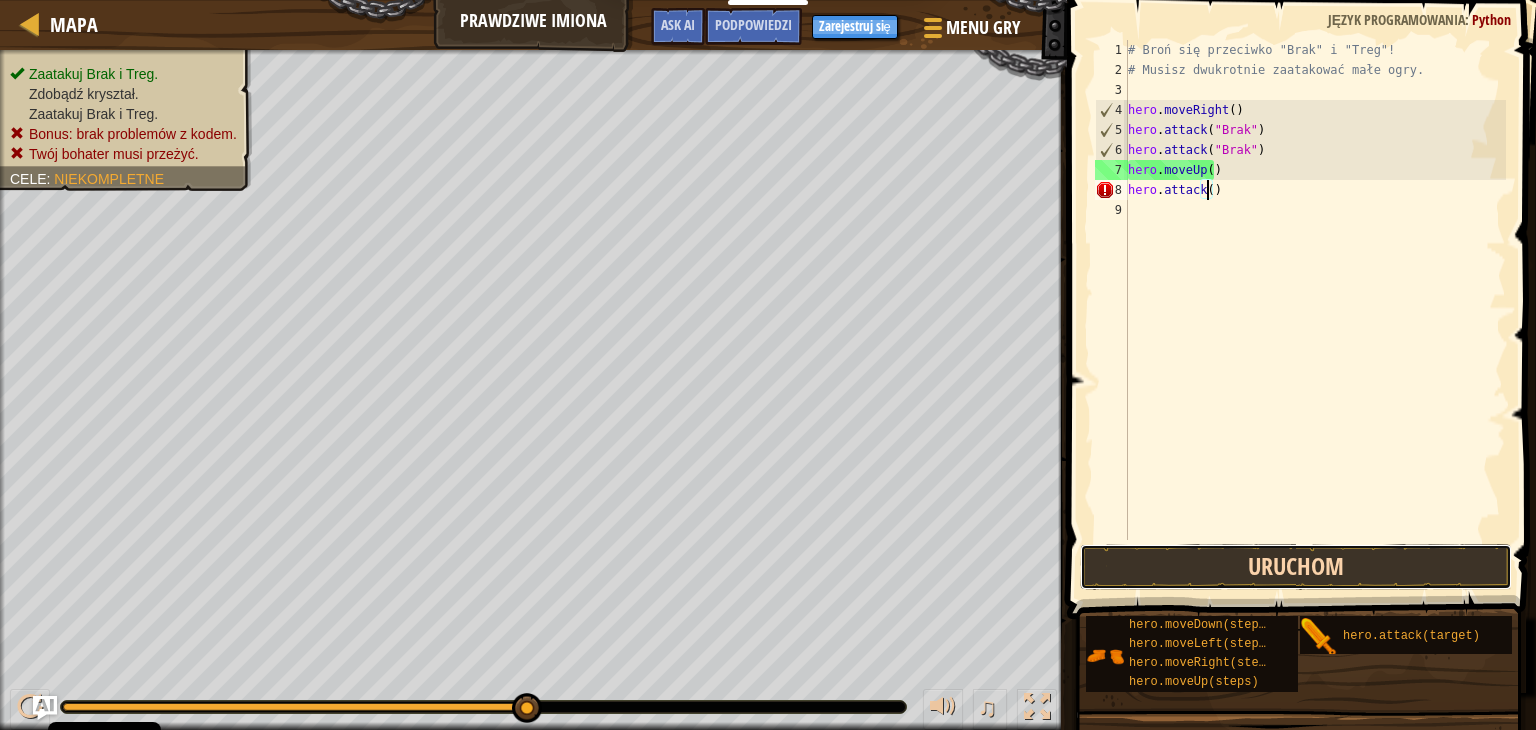
click at [1247, 583] on button "Uruchom" at bounding box center [1296, 567] width 432 height 46
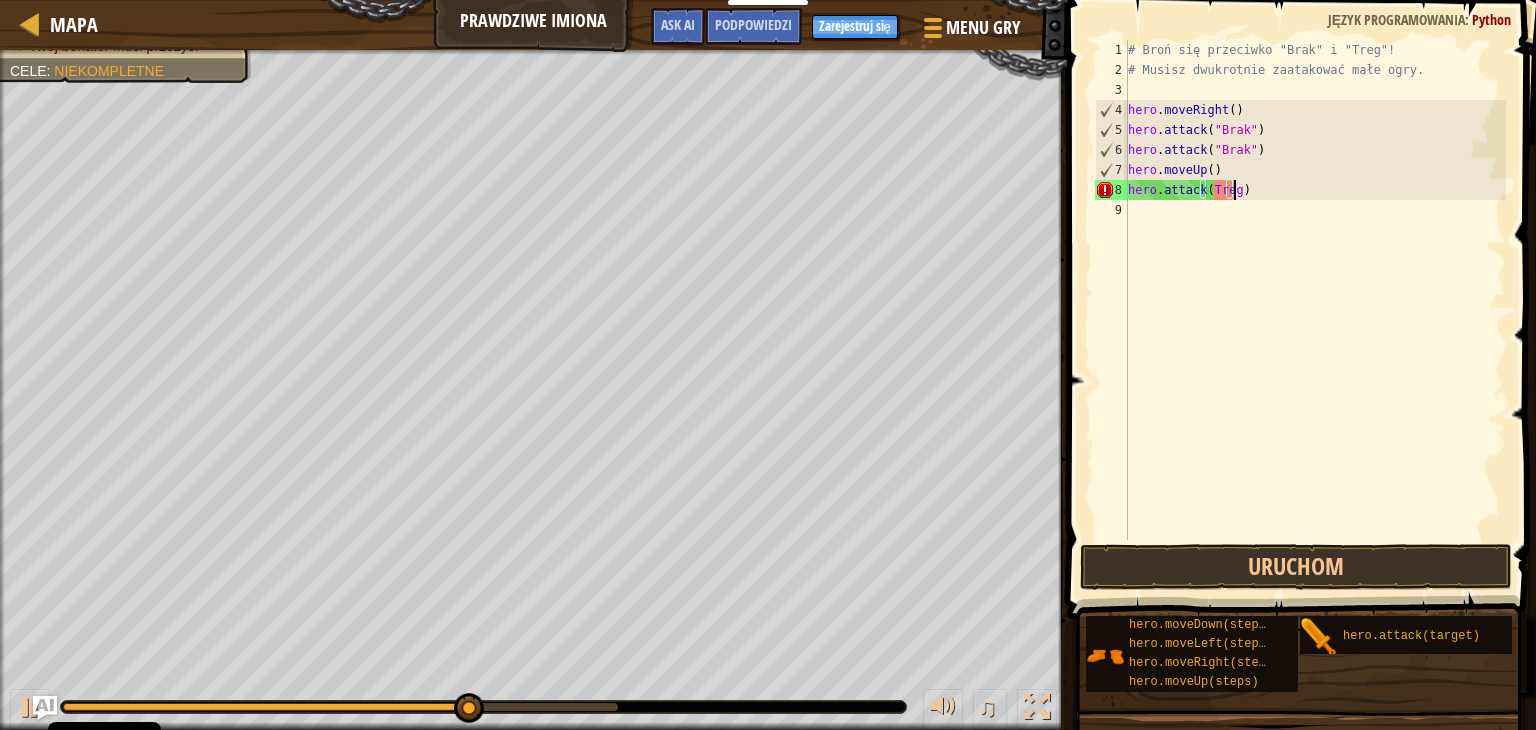
scroll to position [9, 8]
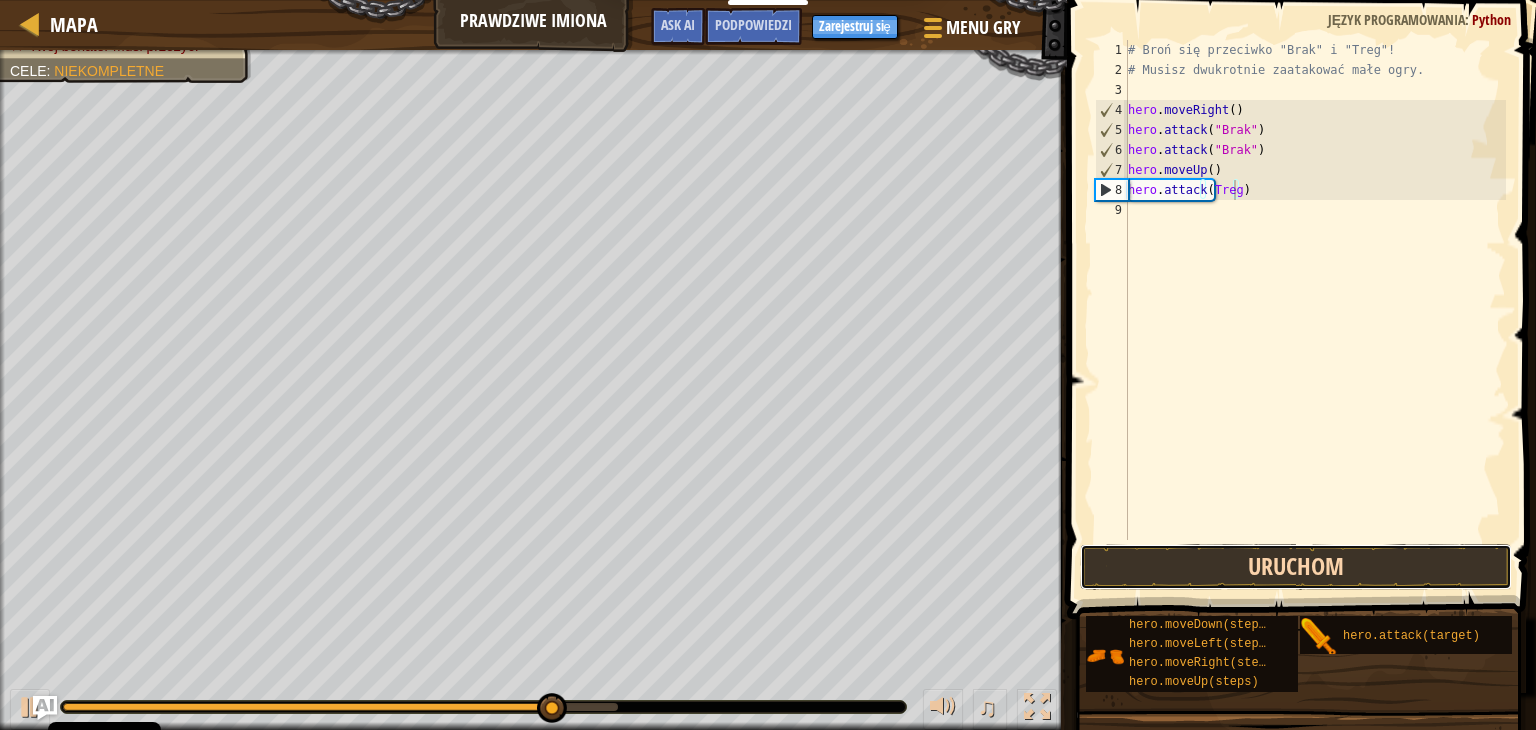
click at [1330, 561] on button "Uruchom" at bounding box center [1296, 567] width 432 height 46
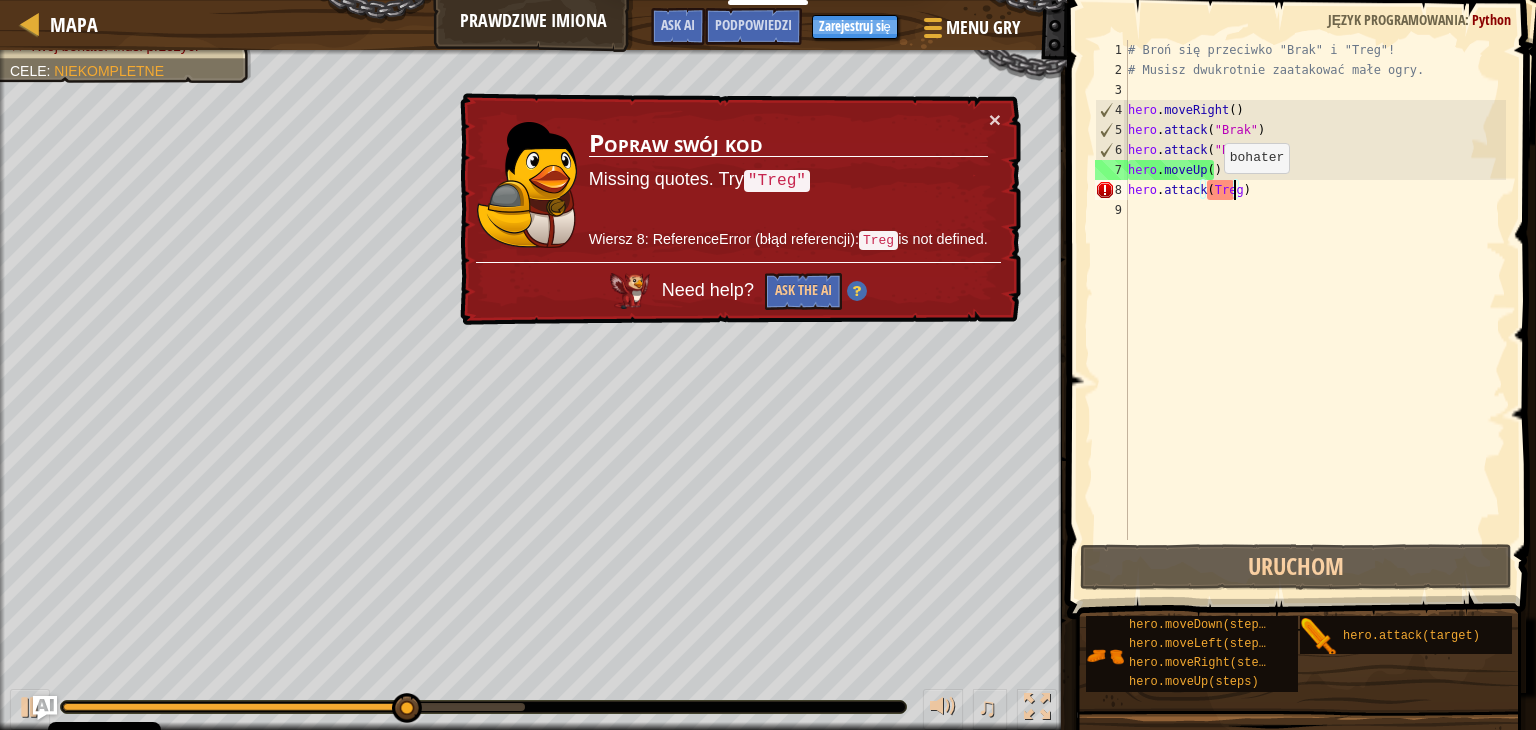
click at [1207, 193] on div "# Broń się przeciwko "Brak" i "Treg"! # Musisz dwukrotnie zaatakować małe ogry.…" at bounding box center [1315, 310] width 382 height 540
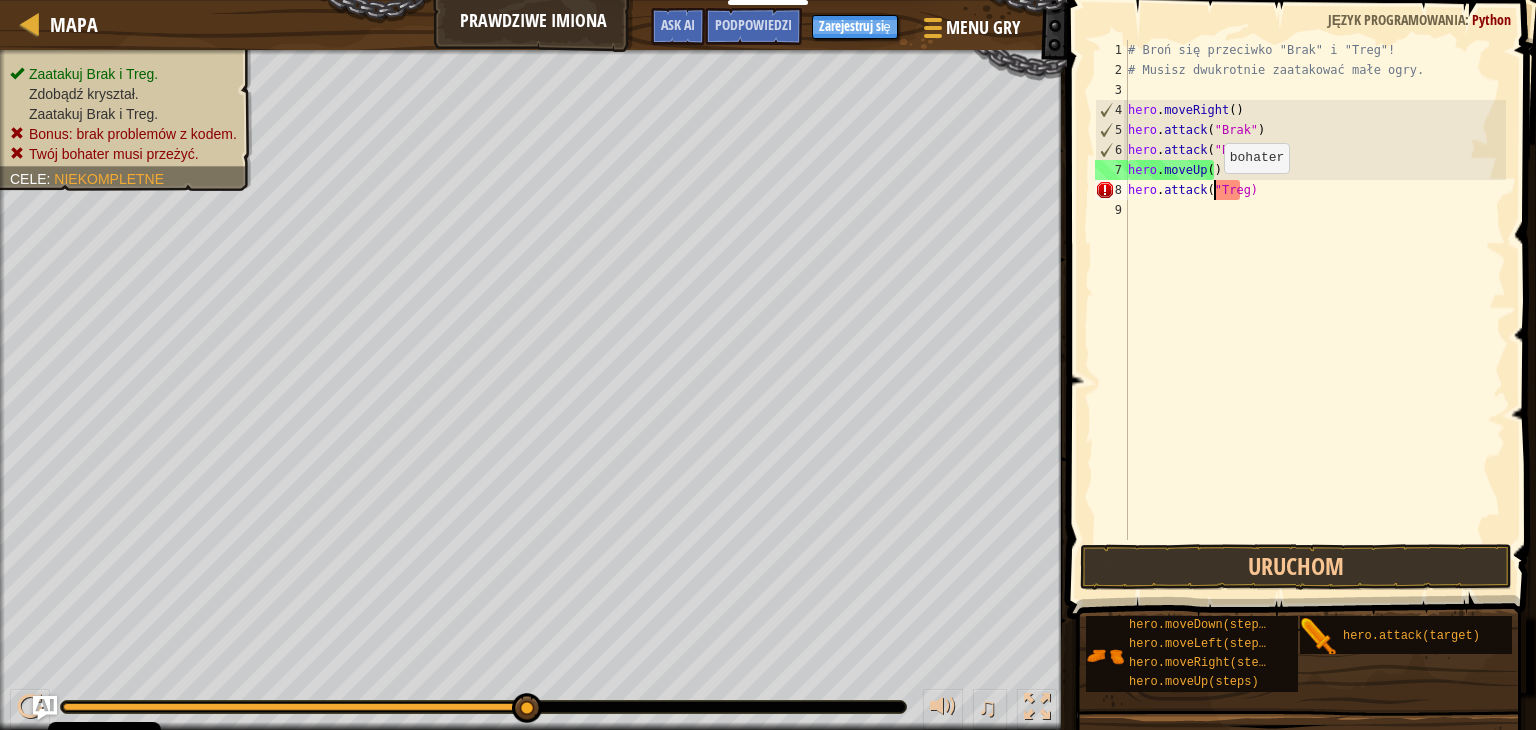
scroll to position [9, 7]
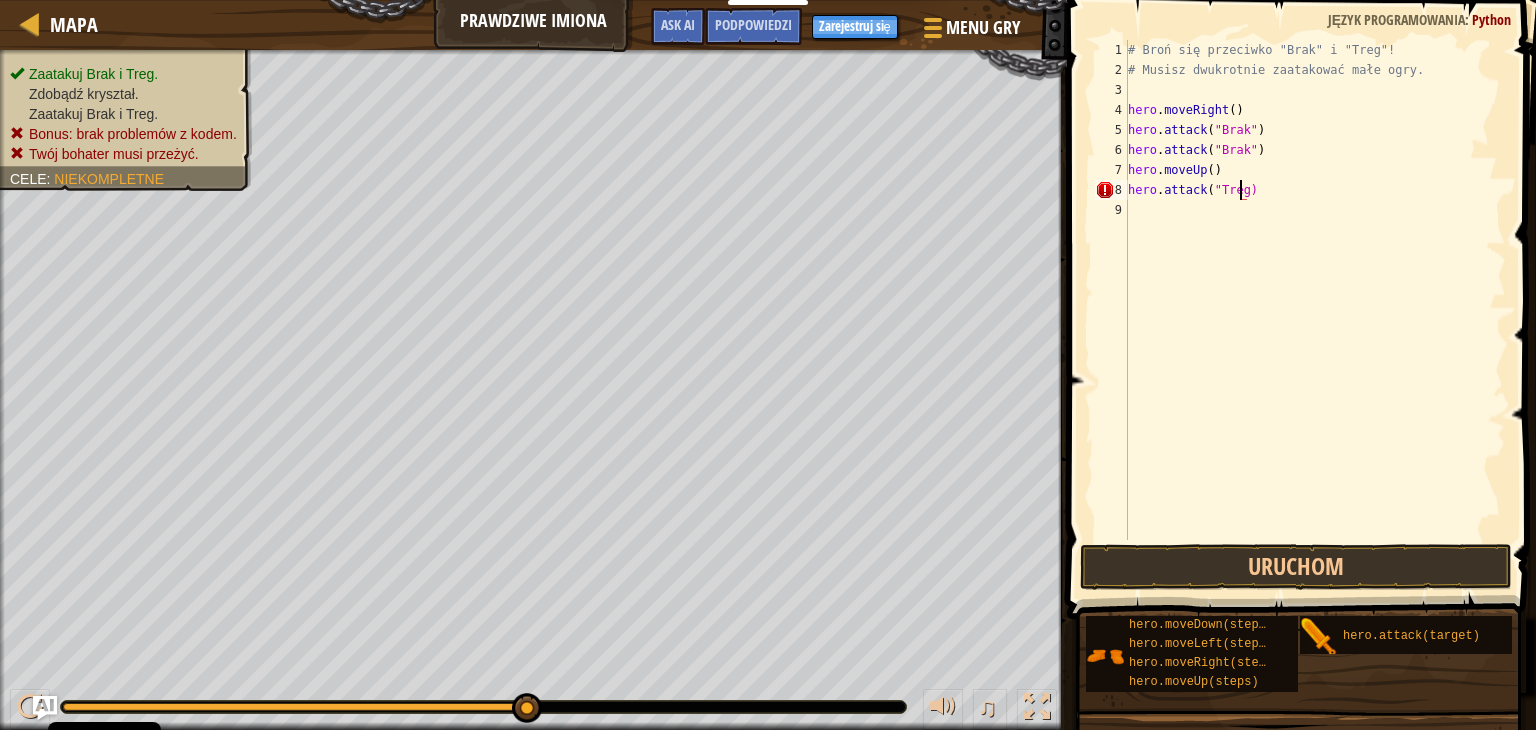
click at [1240, 186] on div "# Broń się przeciwko "Brak" i "Treg"! # Musisz dwukrotnie zaatakować małe ogry.…" at bounding box center [1315, 310] width 382 height 540
type textarea "hero.attack("Treg")"
click at [1252, 562] on button "Uruchom" at bounding box center [1296, 567] width 432 height 46
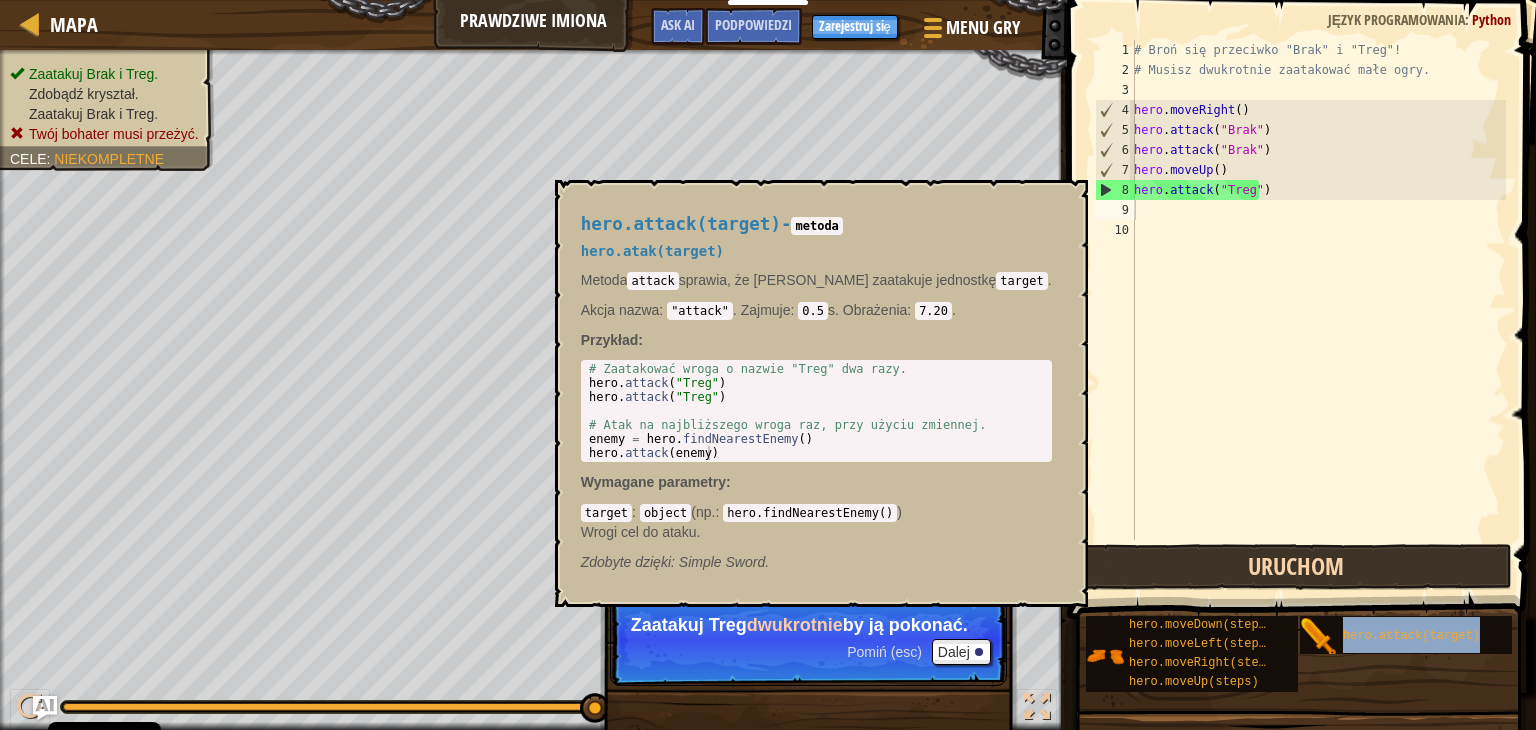
scroll to position [12, 0]
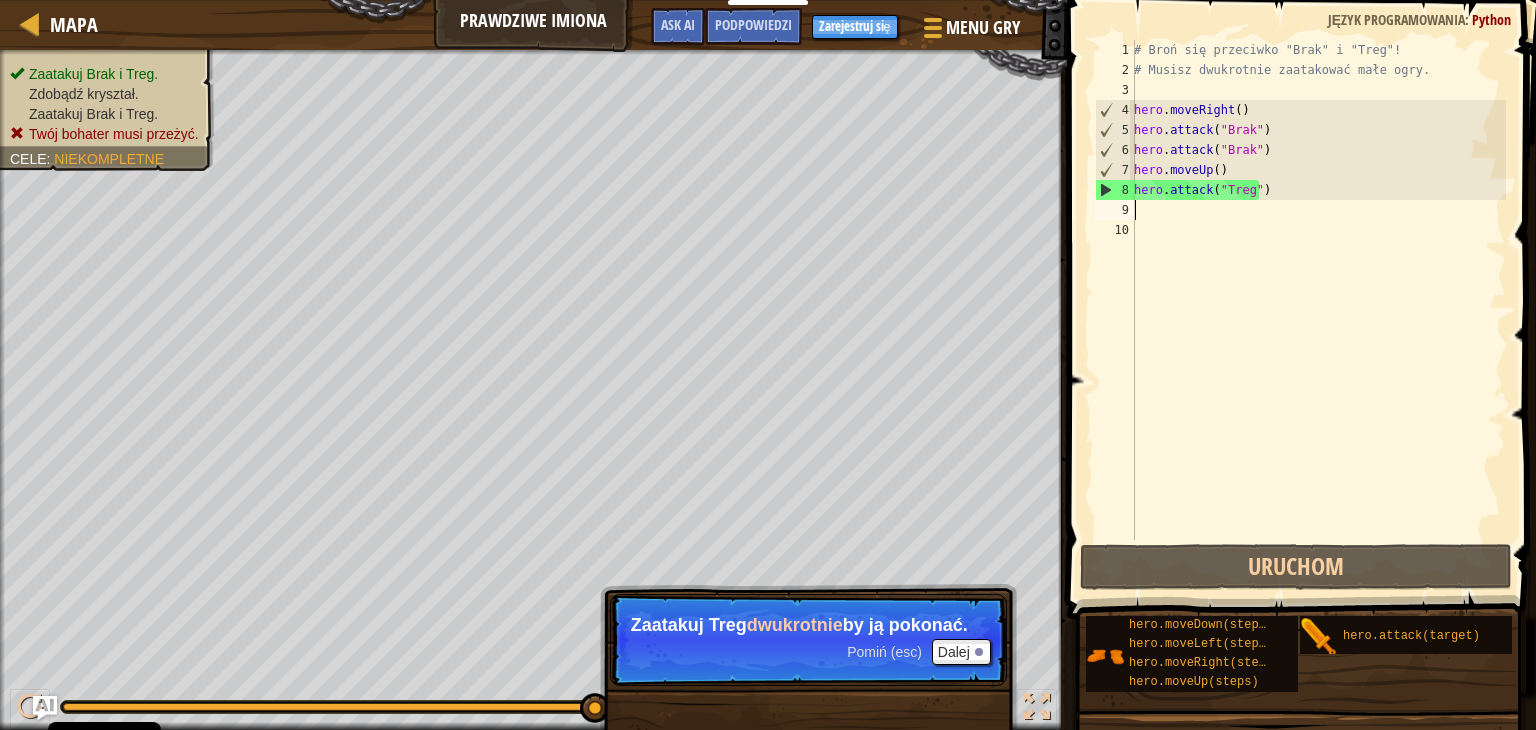
drag, startPoint x: 1182, startPoint y: 201, endPoint x: 1167, endPoint y: 192, distance: 17.5
drag, startPoint x: 1167, startPoint y: 192, endPoint x: 1155, endPoint y: 192, distance: 12.0
click at [1155, 192] on div "# Broń się przeciwko "Brak" i "Treg"! # Musisz dwukrotnie zaatakować małe ogry.…" at bounding box center [1318, 310] width 376 height 540
click at [1108, 188] on div "8" at bounding box center [1115, 190] width 39 height 20
drag, startPoint x: 1101, startPoint y: 188, endPoint x: 1106, endPoint y: 204, distance: 16.8
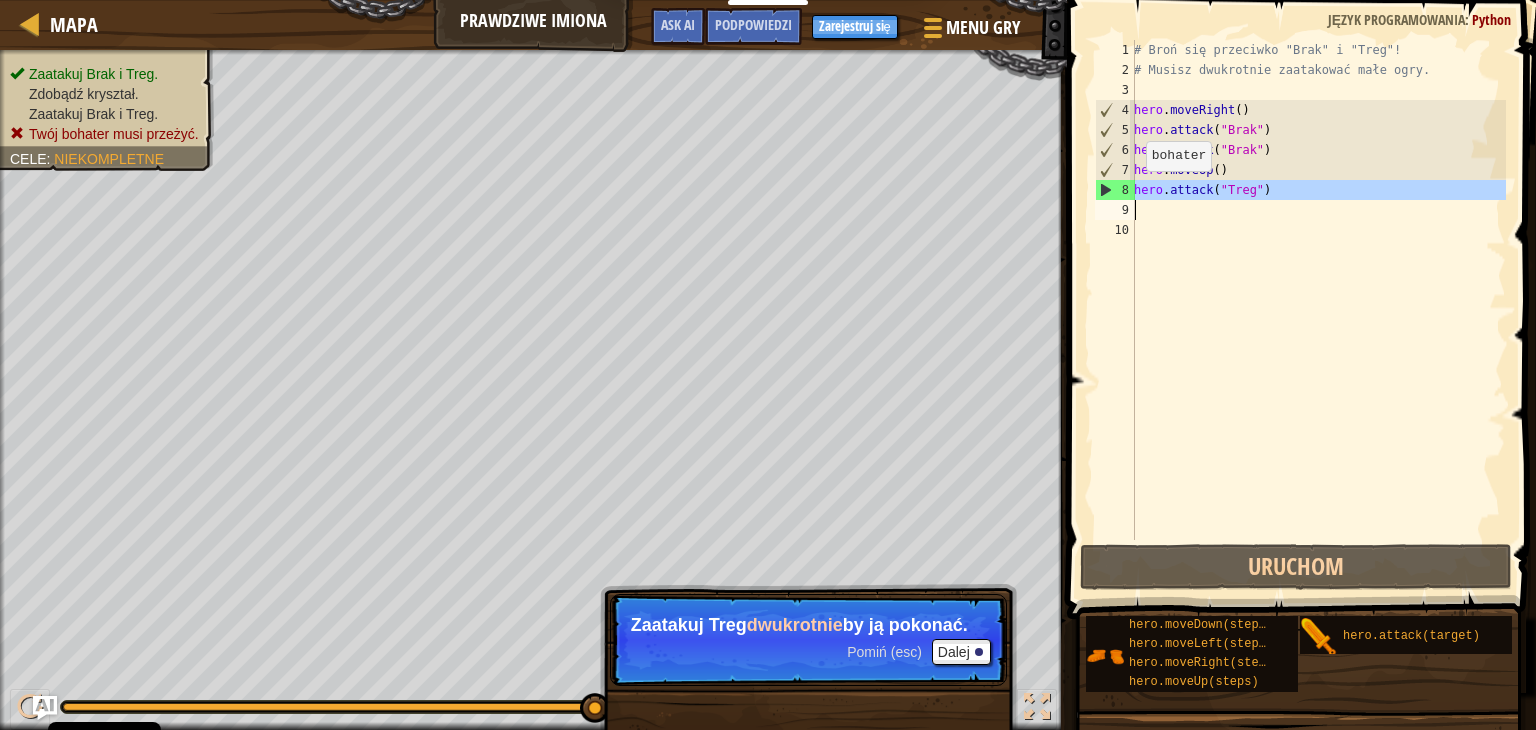
type textarea "hero.attack("Treg")"
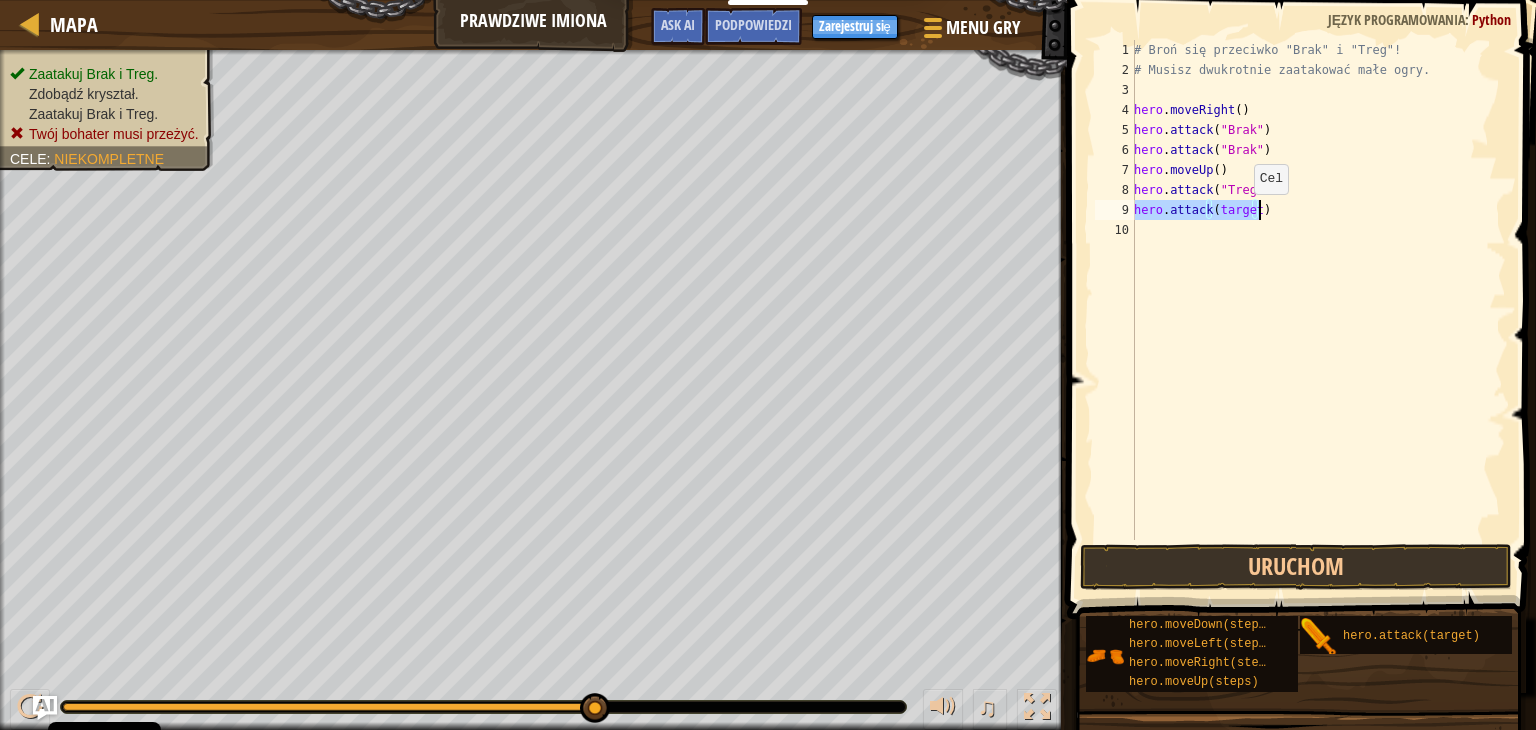
click at [1244, 213] on div "# Broń się przeciwko "Brak" i "Treg"! # Musisz dwukrotnie zaatakować małe ogry.…" at bounding box center [1318, 290] width 376 height 500
click at [1251, 212] on div "# Broń się przeciwko "Brak" i "Treg"! # Musisz dwukrotnie zaatakować małe ogry.…" at bounding box center [1318, 310] width 376 height 540
type textarea "hero.attack("Treg")"
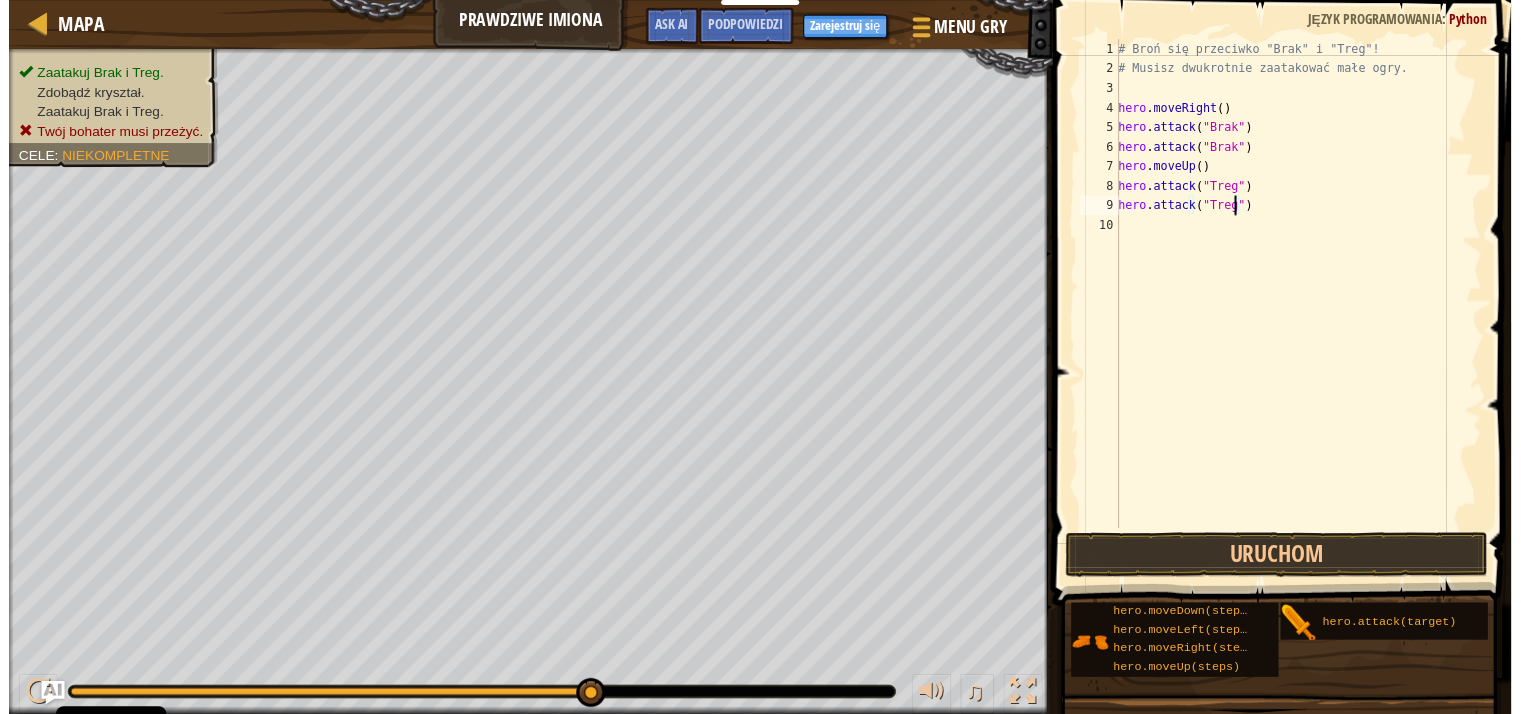
scroll to position [9, 0]
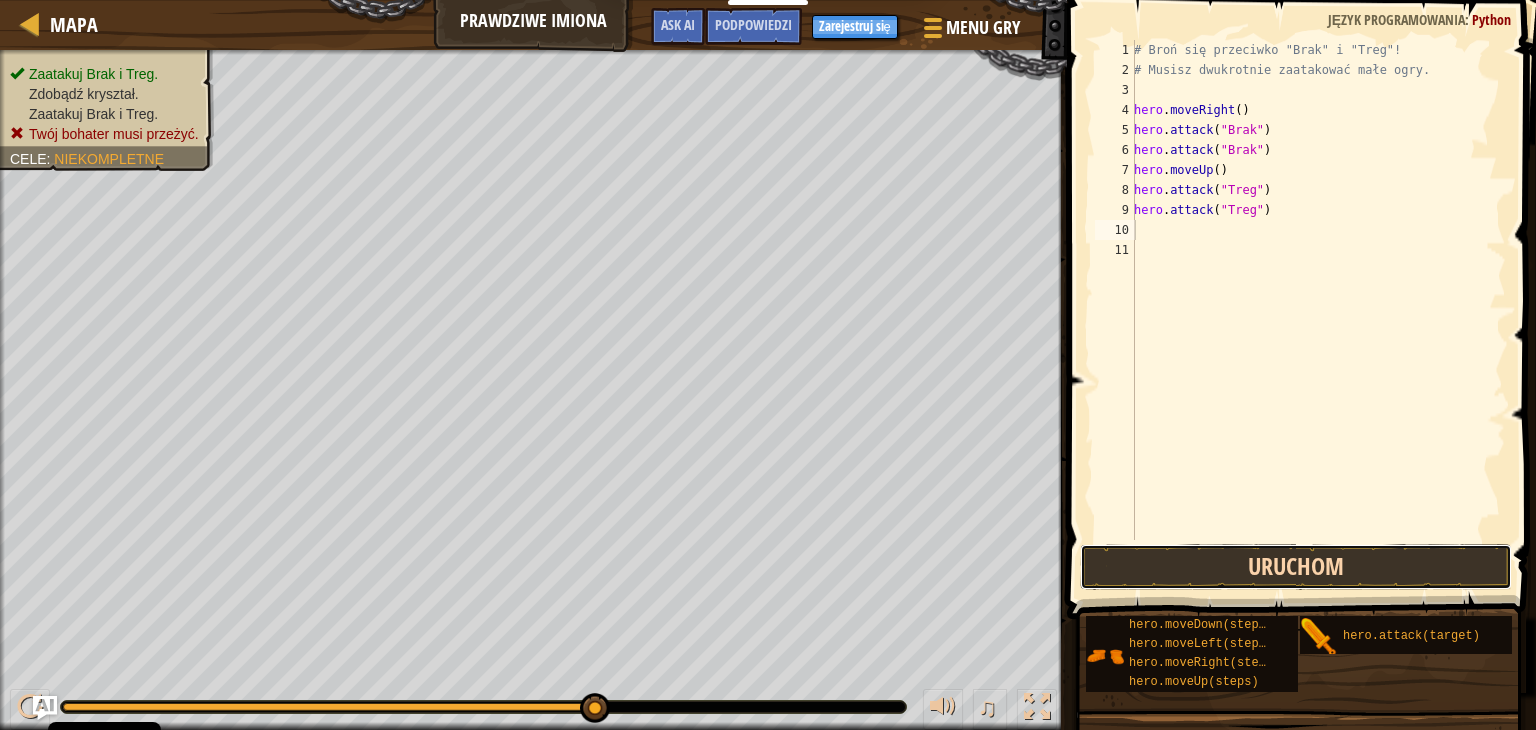
click at [1367, 557] on button "Uruchom" at bounding box center [1296, 567] width 432 height 46
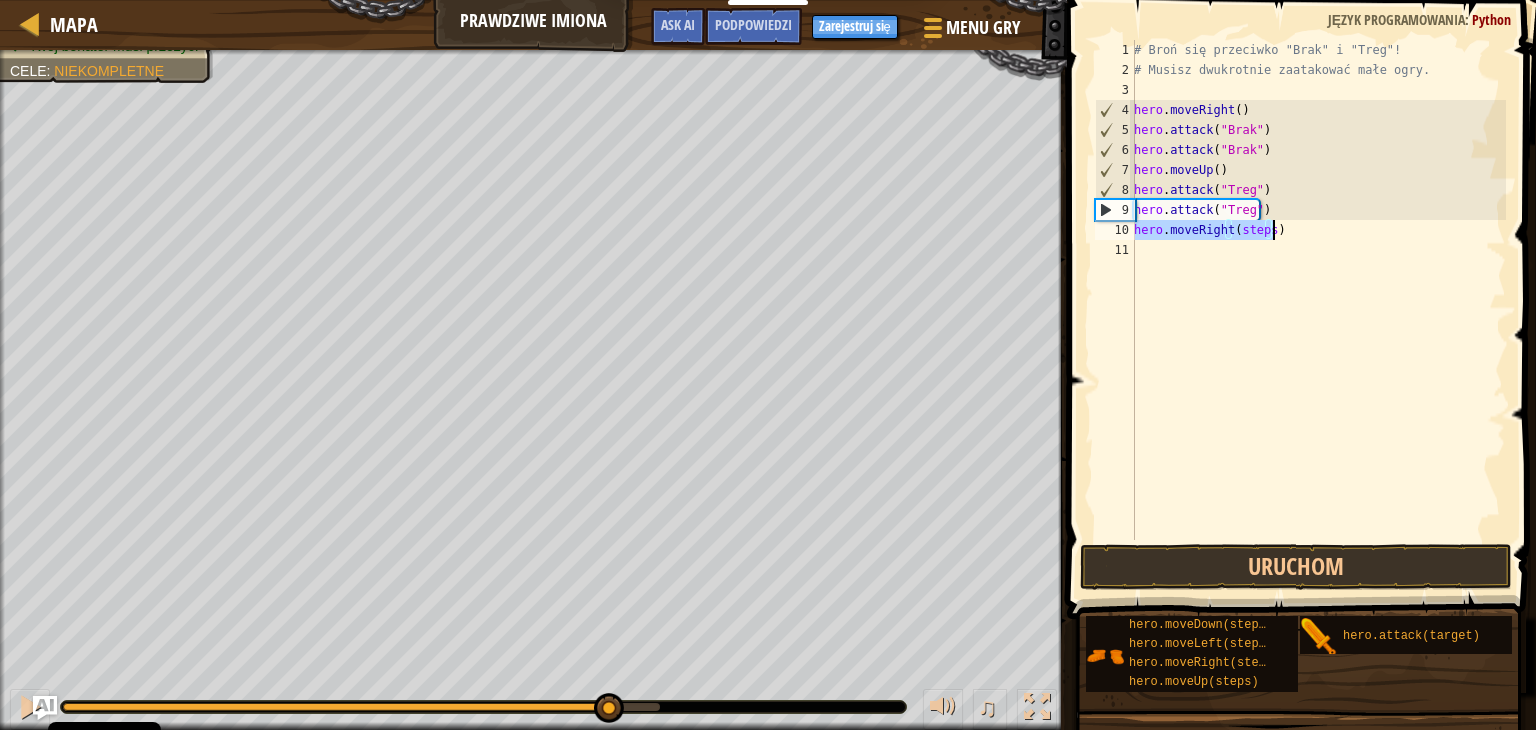
click at [1269, 230] on div "# Broń się przeciwko "Brak" i "Treg"! # Musisz dwukrotnie zaatakować małe ogry.…" at bounding box center [1318, 290] width 376 height 500
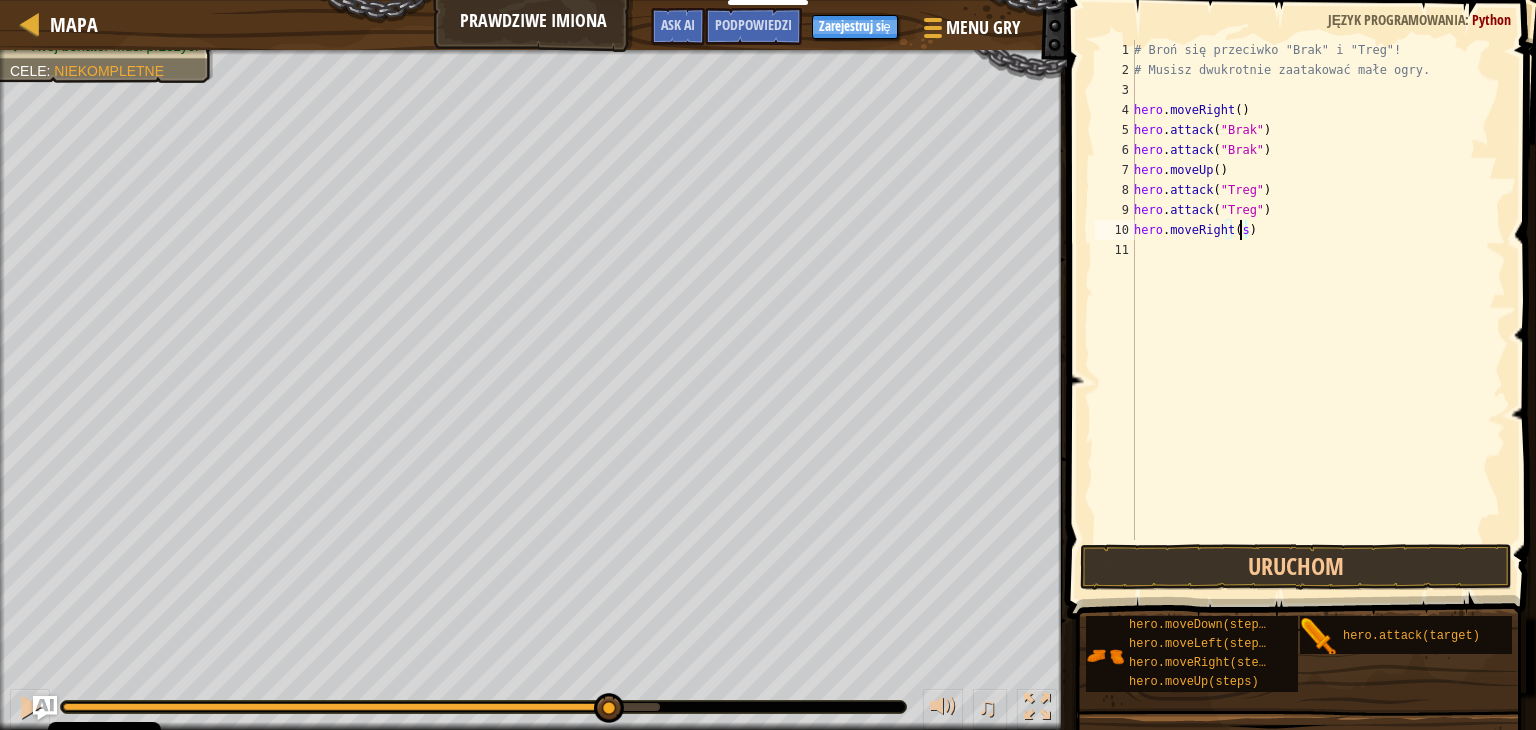
type textarea "hero.moveRight()"
click at [1281, 562] on button "Uruchom" at bounding box center [1296, 567] width 432 height 46
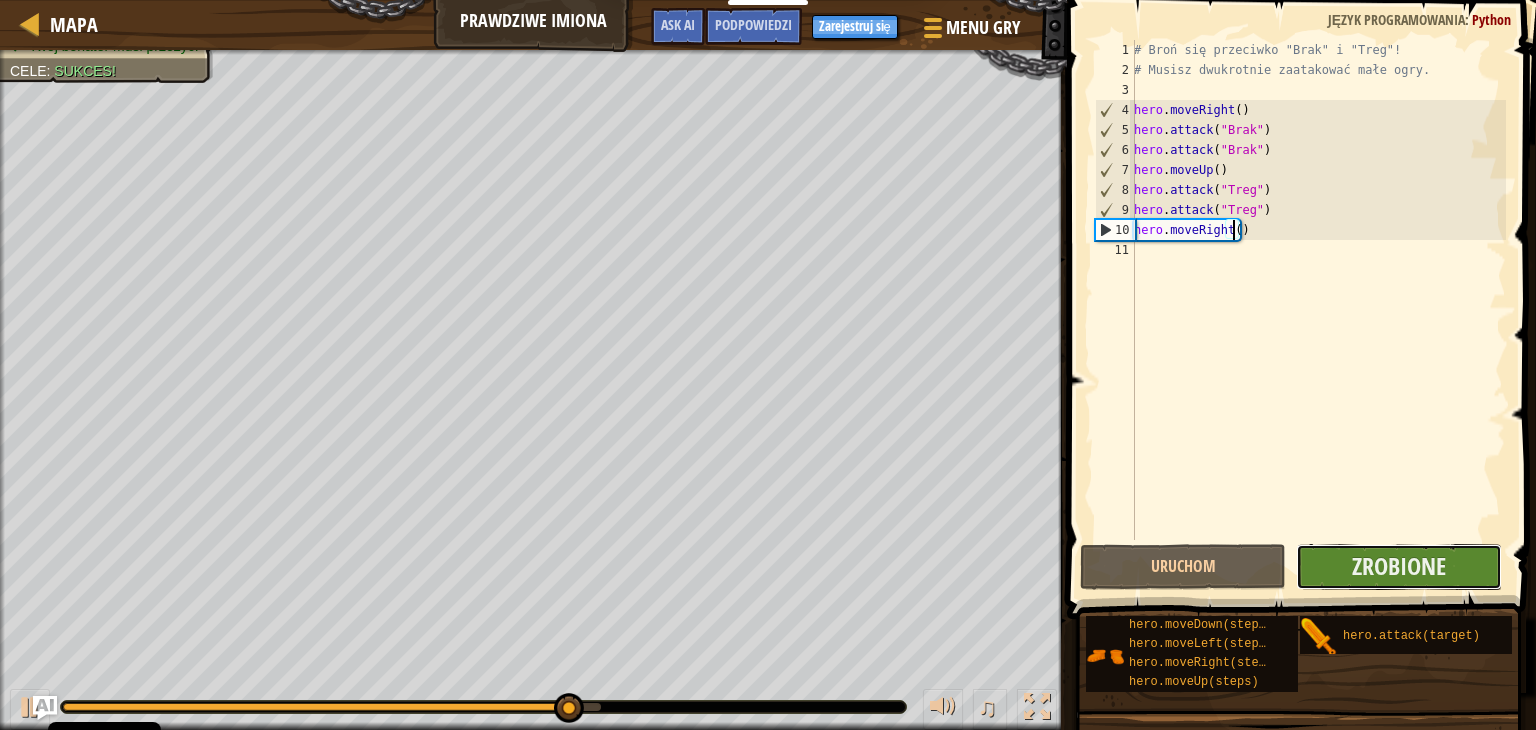
click at [1330, 558] on button "Zrobione" at bounding box center [1399, 567] width 206 height 46
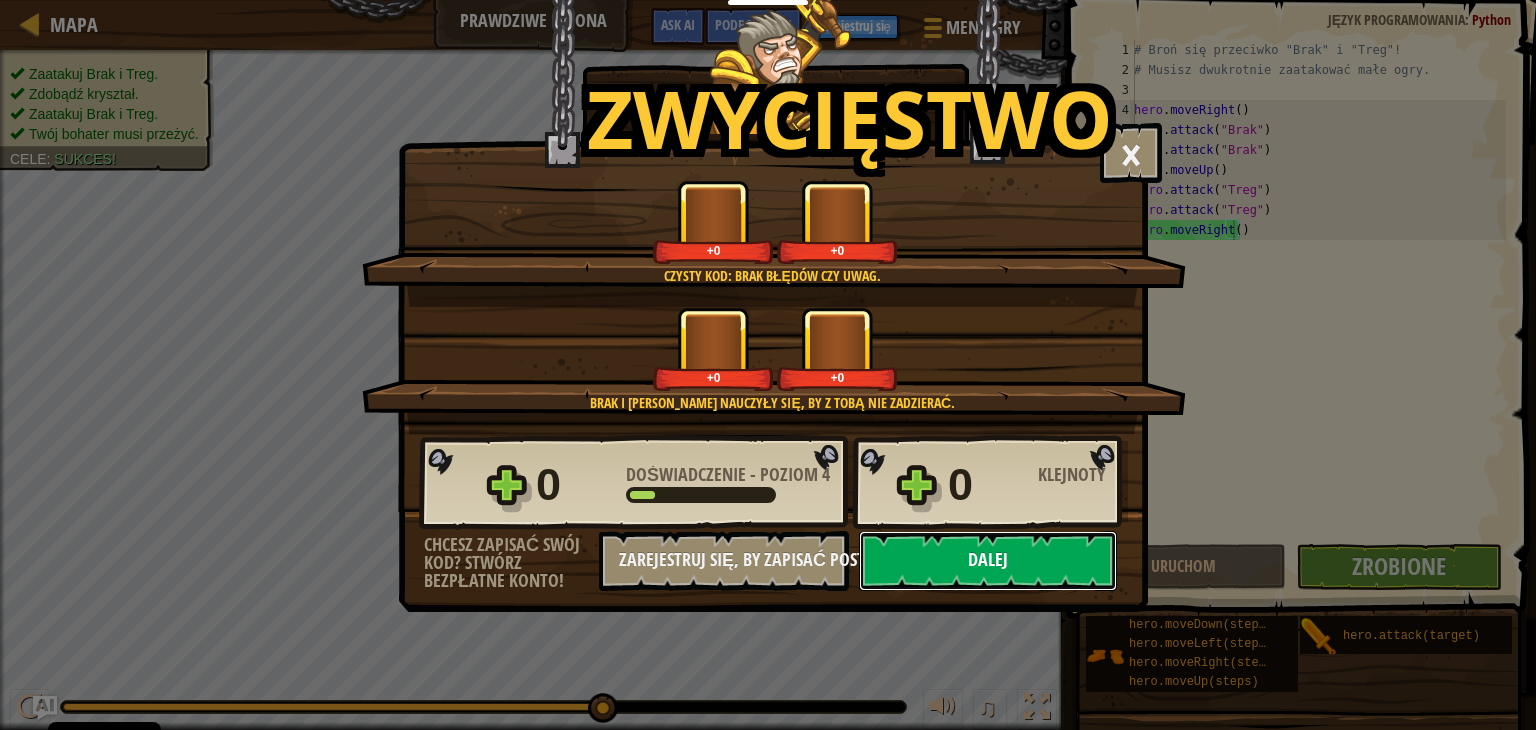
click at [1004, 549] on button "Dalej" at bounding box center [988, 561] width 258 height 60
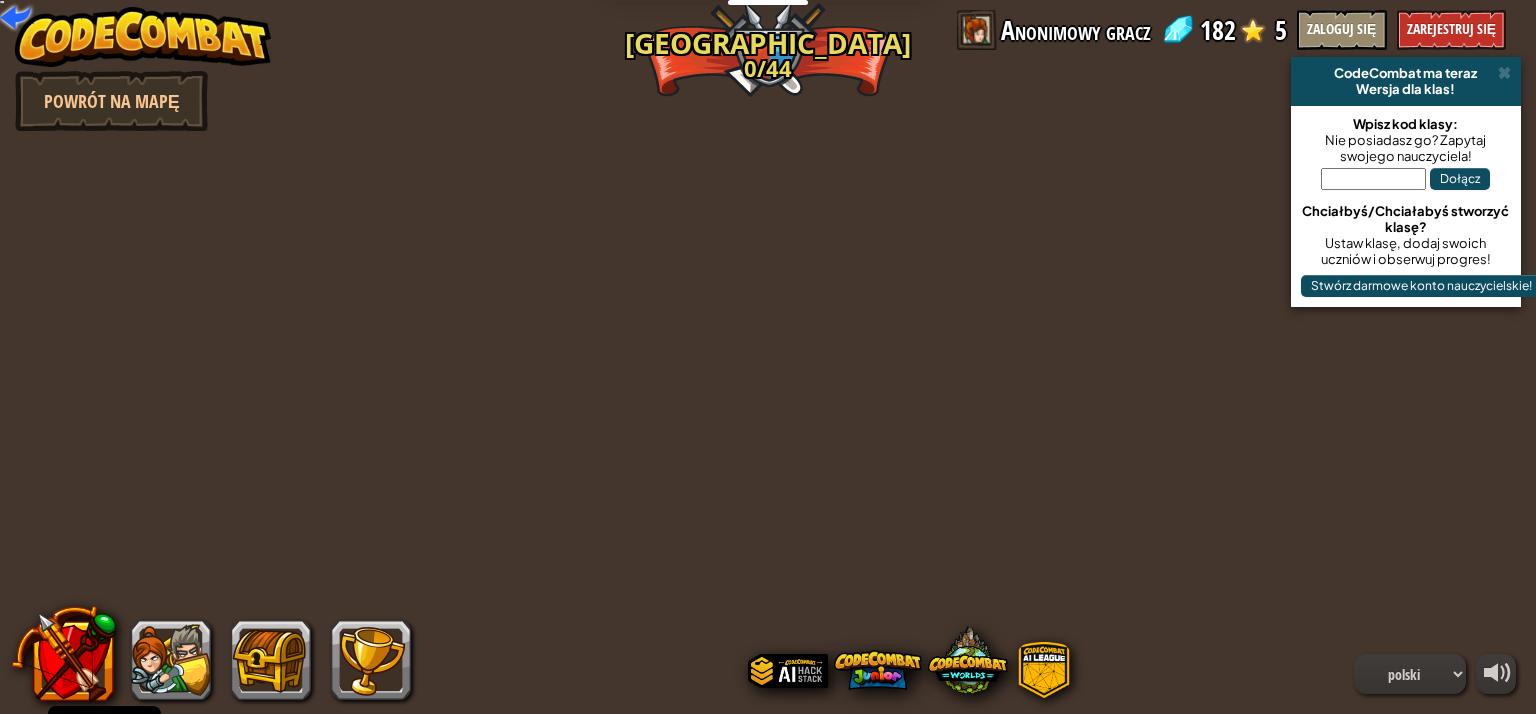
select select "pl"
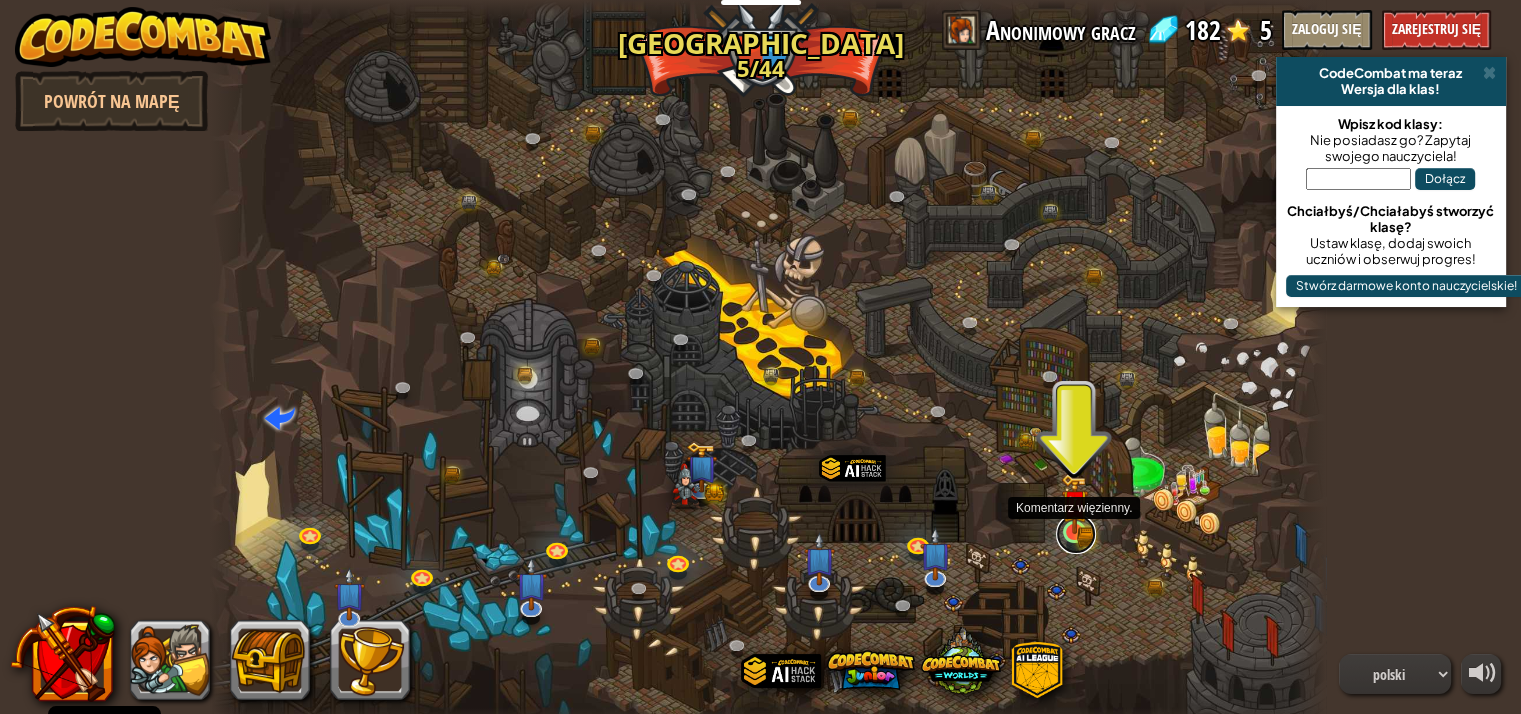
click at [1088, 534] on link at bounding box center [1076, 534] width 40 height 40
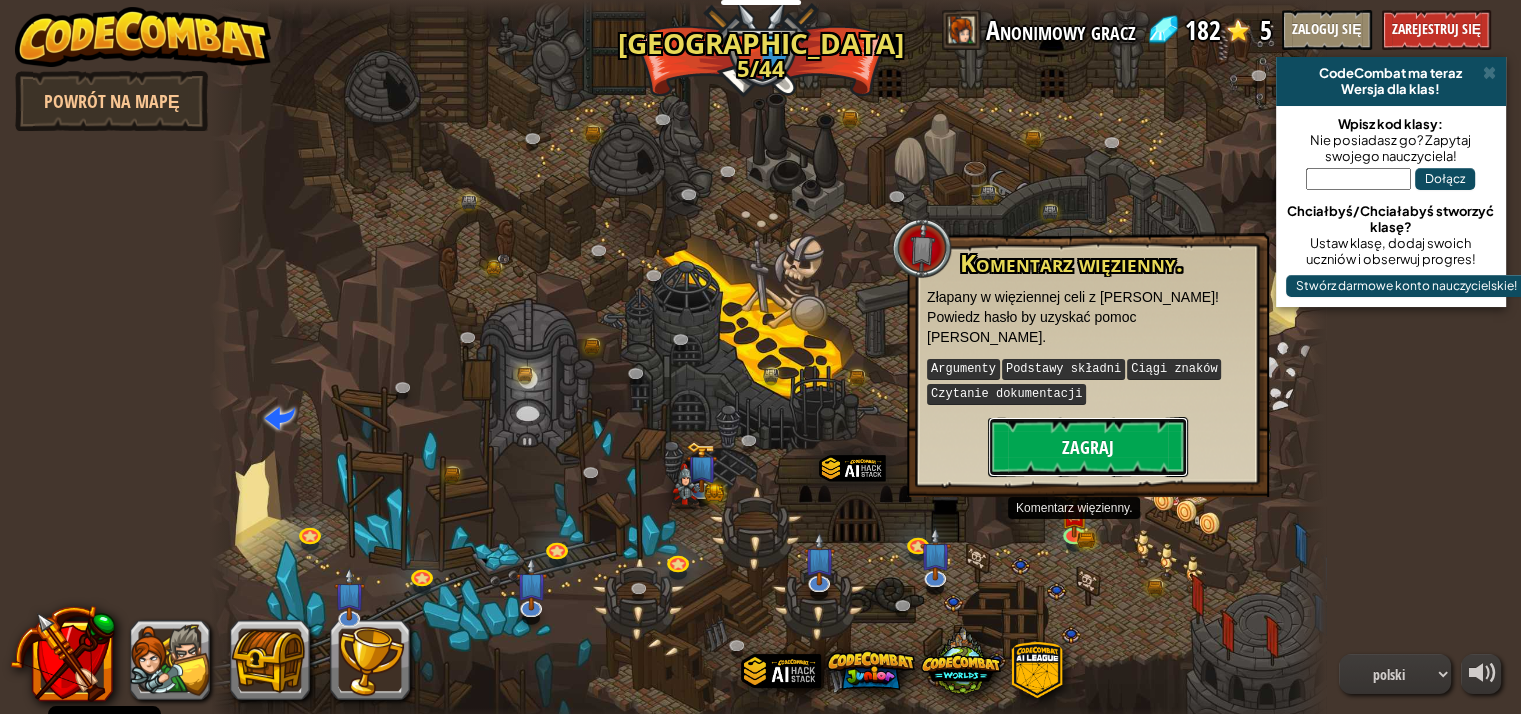
click at [1066, 417] on button "Zagraj" at bounding box center [1088, 447] width 200 height 60
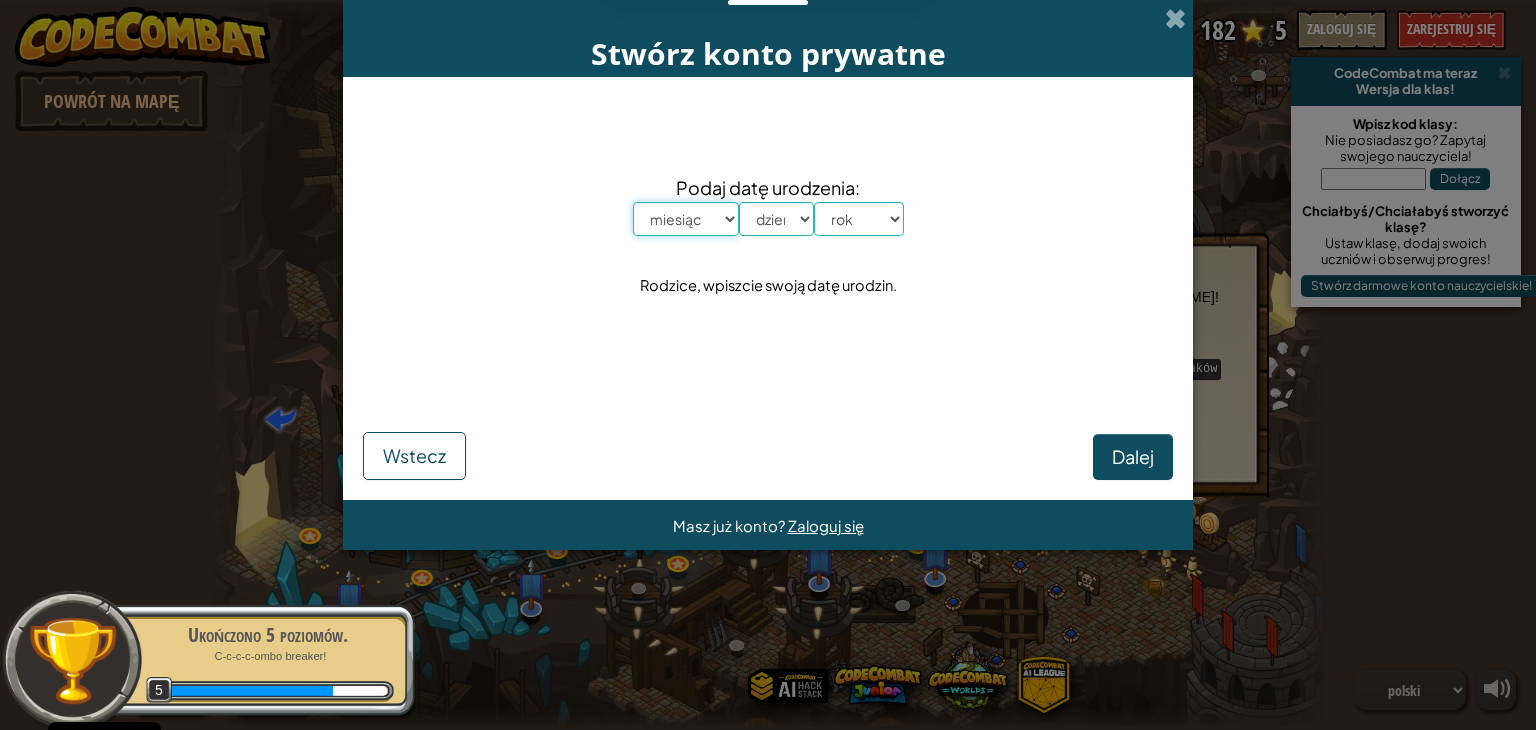
click at [701, 219] on select "miesiąc styczeń luty marzec kwiecień maj czerwiec lipiec sierpień wrzesień paźd…" at bounding box center [686, 219] width 106 height 34
select select "5"
click at [633, 202] on select "miesiąc styczeń luty marzec kwiecień maj czerwiec lipiec sierpień wrzesień paźd…" at bounding box center [686, 219] width 106 height 34
click at [787, 225] on select "dzień 1 2 3 4 5 6 7 8 9 10 11 12 13 14 15 16 17 18 19 20 21 22 23 24 25 26 27 2…" at bounding box center [776, 219] width 75 height 34
select select "5"
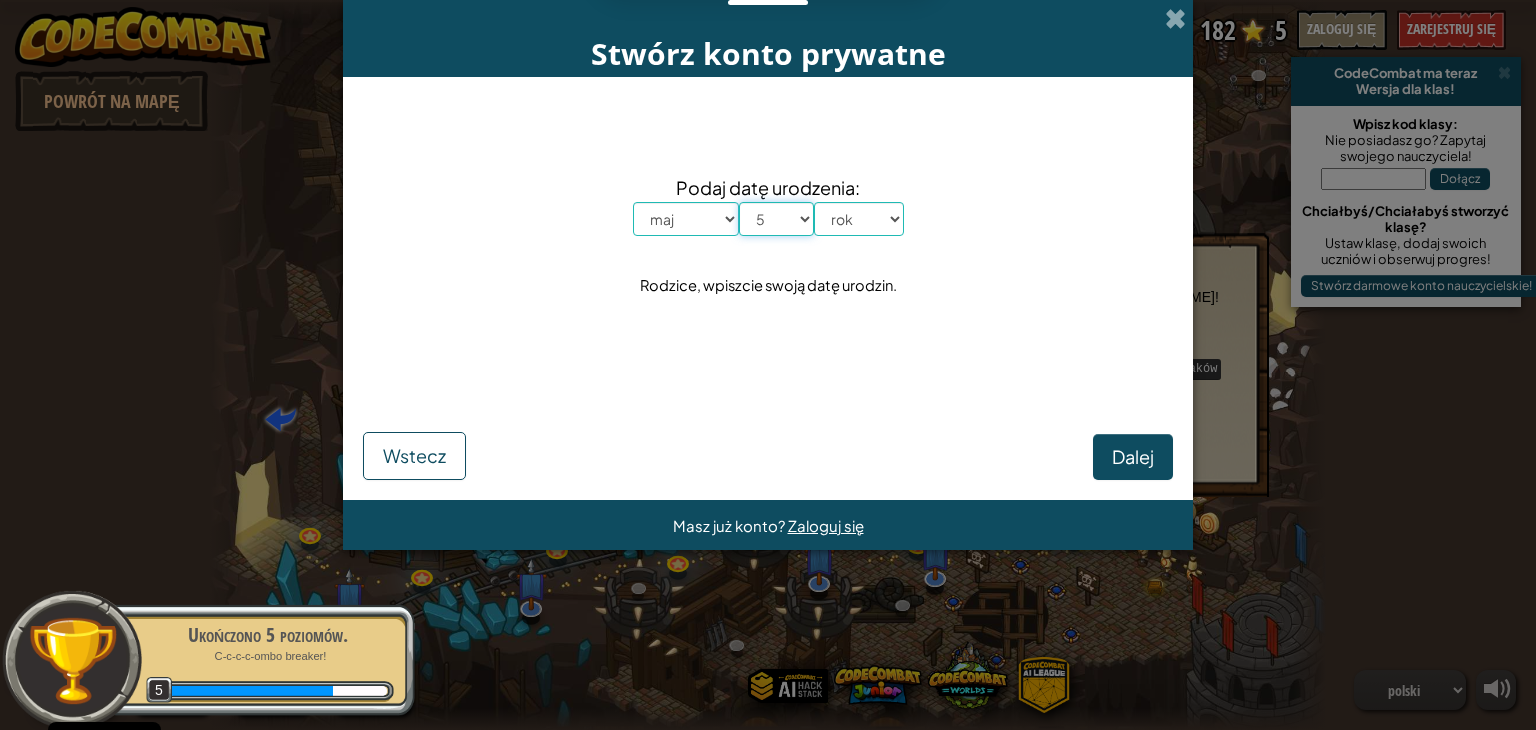
click at [739, 202] on select "dzień 1 2 3 4 5 6 7 8 9 10 11 12 13 14 15 16 17 18 19 20 21 22 23 24 25 26 27 2…" at bounding box center [776, 219] width 75 height 34
click at [851, 205] on select "rok 2025 2024 2023 2022 2021 2020 2019 2018 2017 2016 2015 2014 2013 2012 2011 …" at bounding box center [859, 219] width 90 height 34
select select "2012"
click at [814, 202] on select "rok 2025 2024 2023 2022 2021 2020 2019 2018 2017 2016 2015 2014 2013 2012 2011 …" at bounding box center [859, 219] width 90 height 34
click at [1133, 470] on button "Dalej" at bounding box center [1133, 457] width 80 height 46
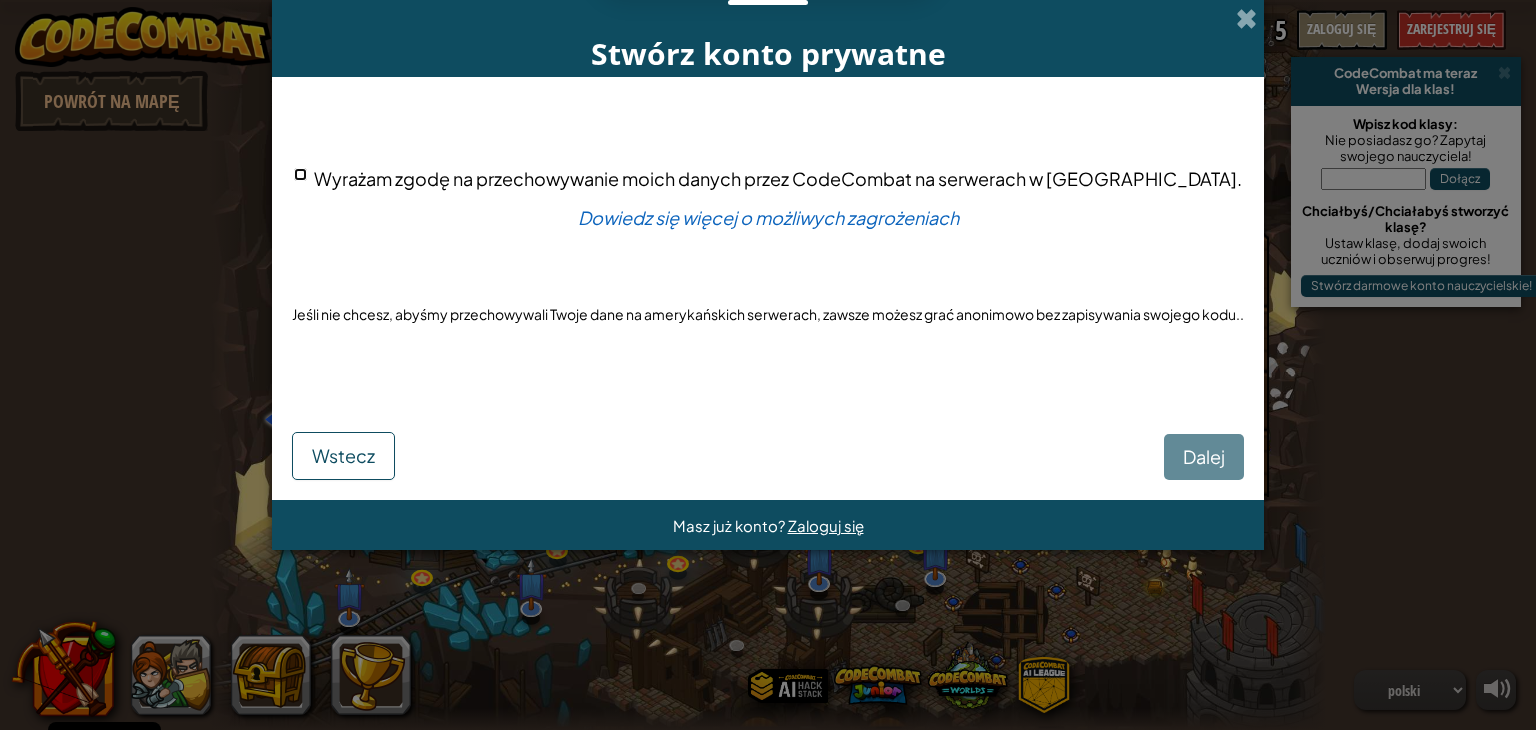
click at [307, 171] on input "Wyrażam zgodę na przechowywanie moich danych przez CodeCombat na serwerach w [G…" at bounding box center [300, 174] width 13 height 13
checkbox input "true"
click at [1216, 450] on span "Dalej" at bounding box center [1204, 456] width 42 height 23
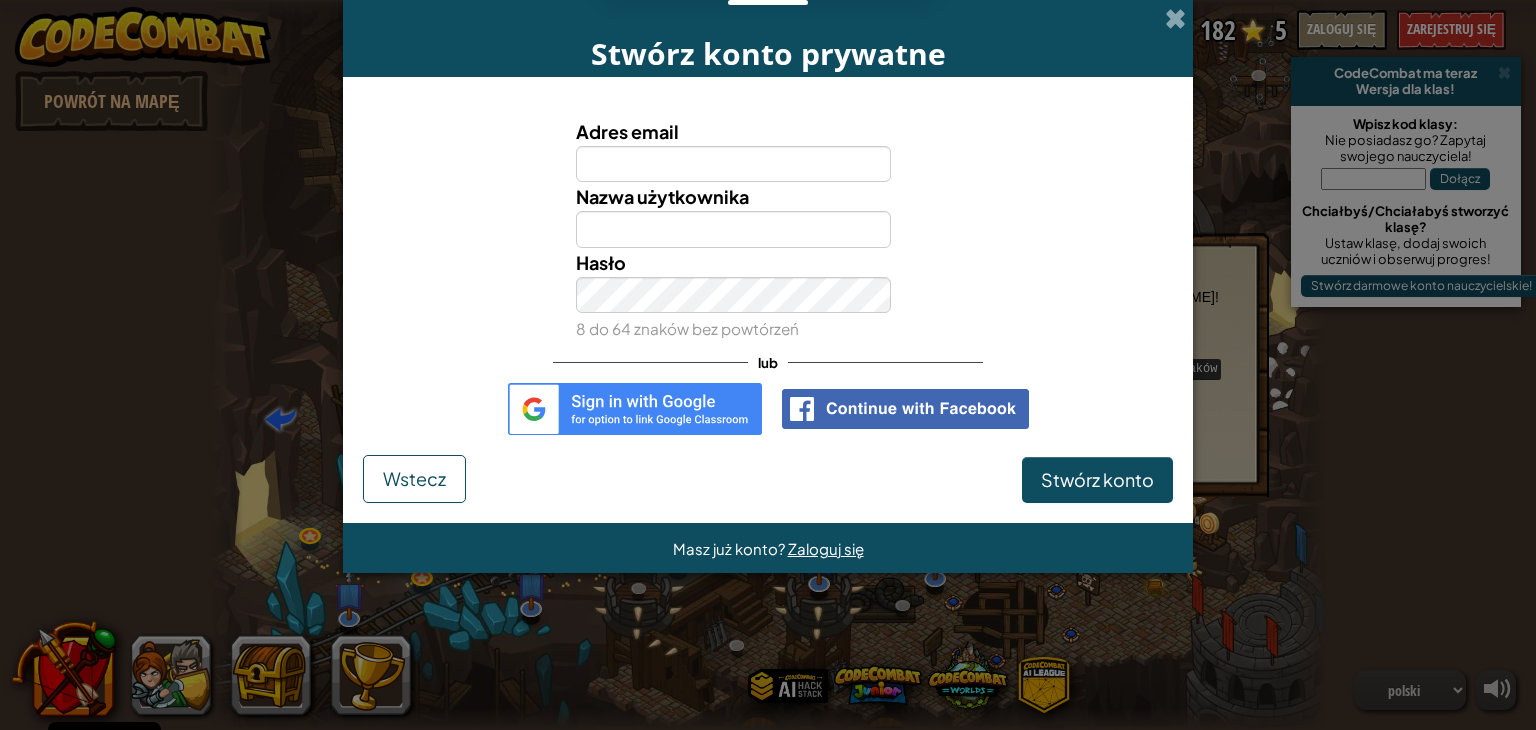
click at [512, 606] on div "Stwórz konto prywatne Adres email Nazwa użytkownika Hasło 8 do 64 znaków bez po…" at bounding box center [768, 365] width 1536 height 730
click at [415, 488] on span "Wstecz" at bounding box center [414, 478] width 63 height 23
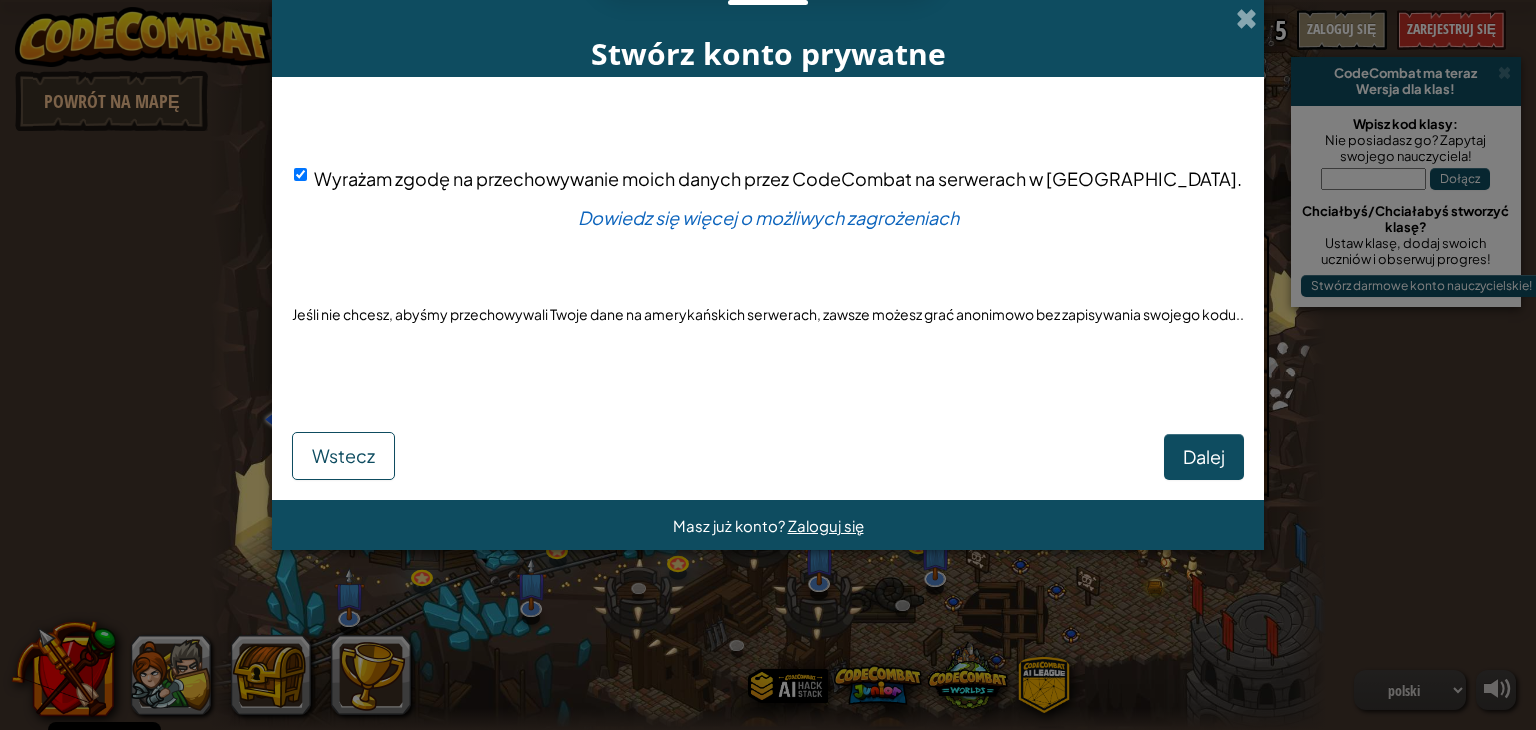
click at [396, 473] on div "[PERSON_NAME]" at bounding box center [768, 437] width 952 height 85
click at [360, 461] on span "Wstecz" at bounding box center [343, 455] width 63 height 23
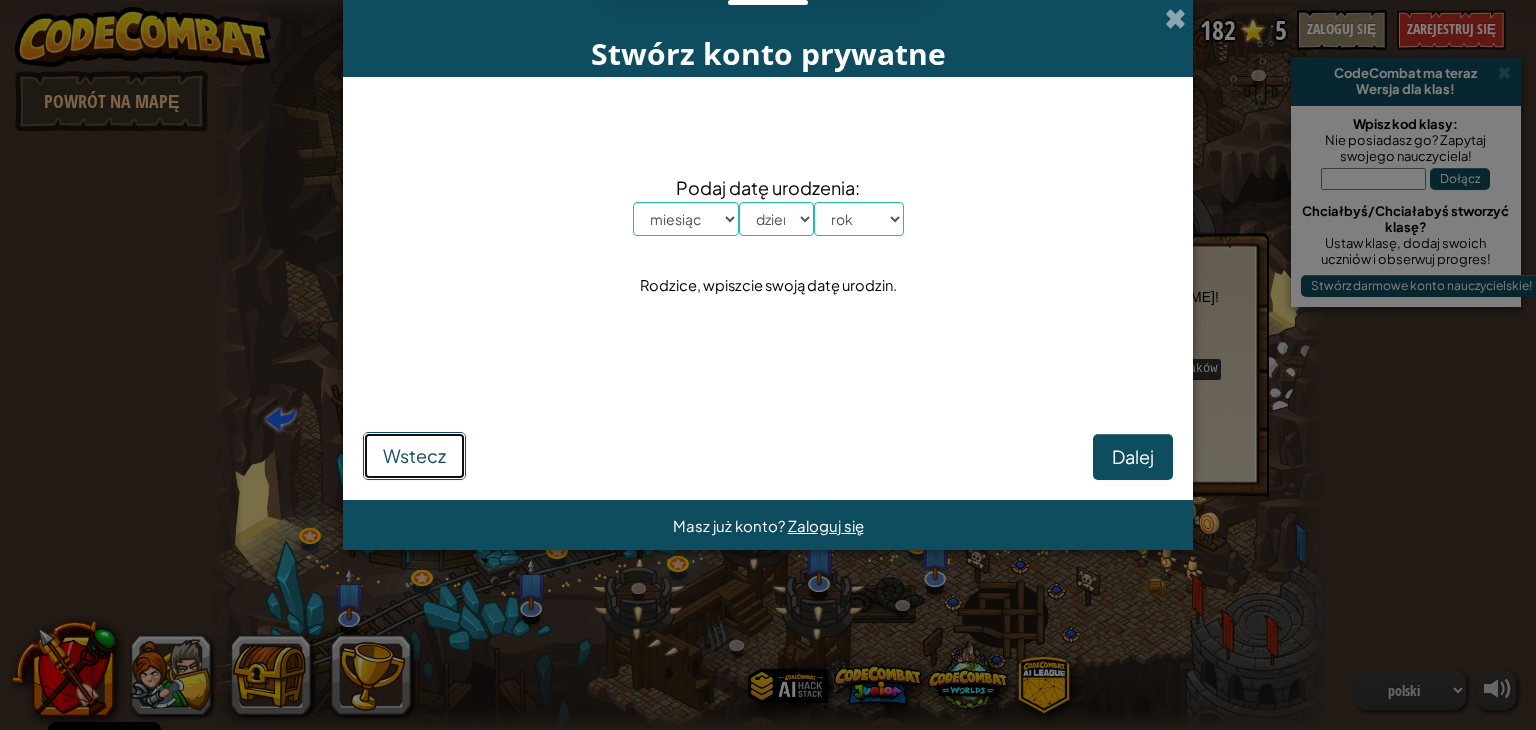
click at [366, 449] on button "Wstecz" at bounding box center [414, 456] width 103 height 48
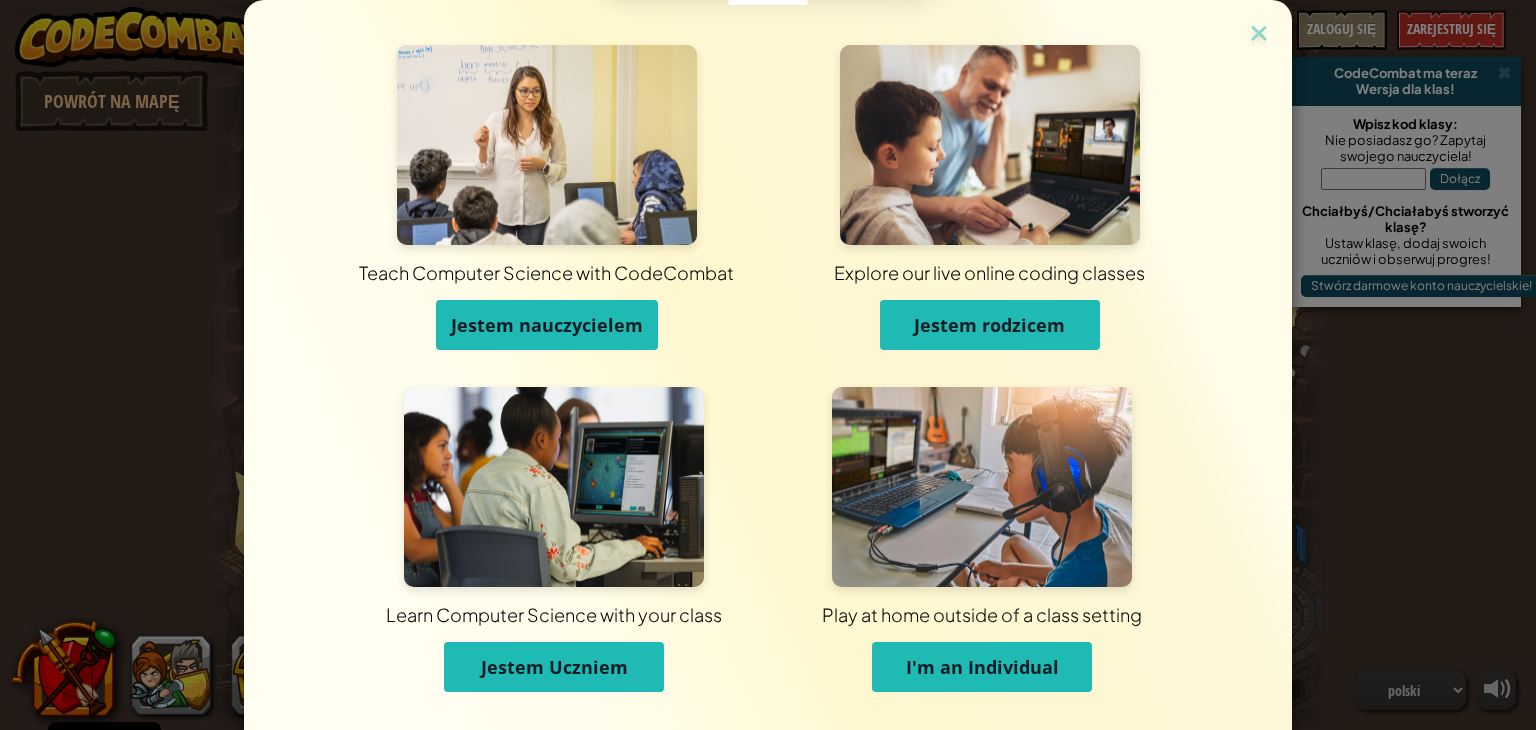
click at [560, 663] on span "Jestem Uczniem" at bounding box center [554, 667] width 147 height 24
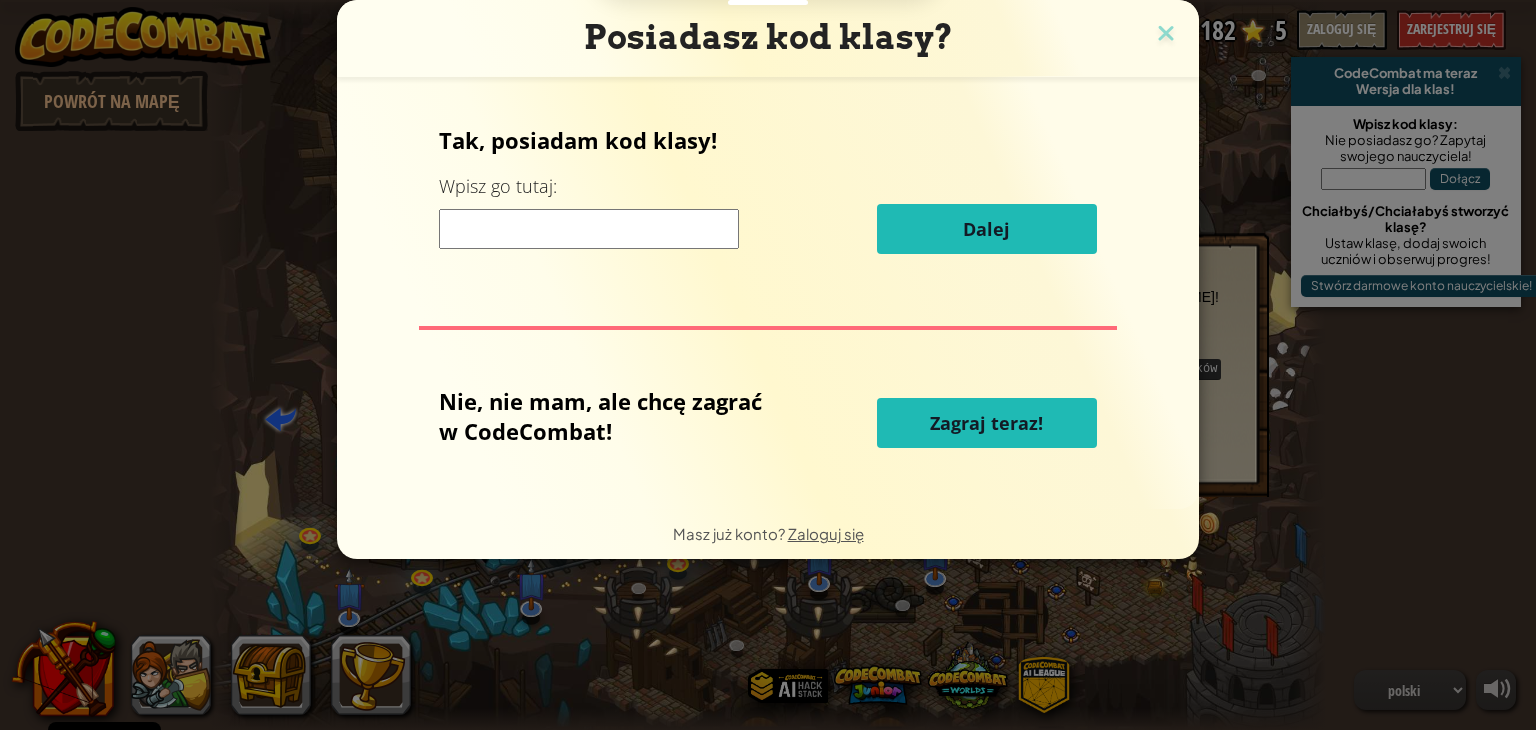
click at [1008, 424] on span "Zagraj teraz!" at bounding box center [986, 423] width 113 height 24
select select "pl"
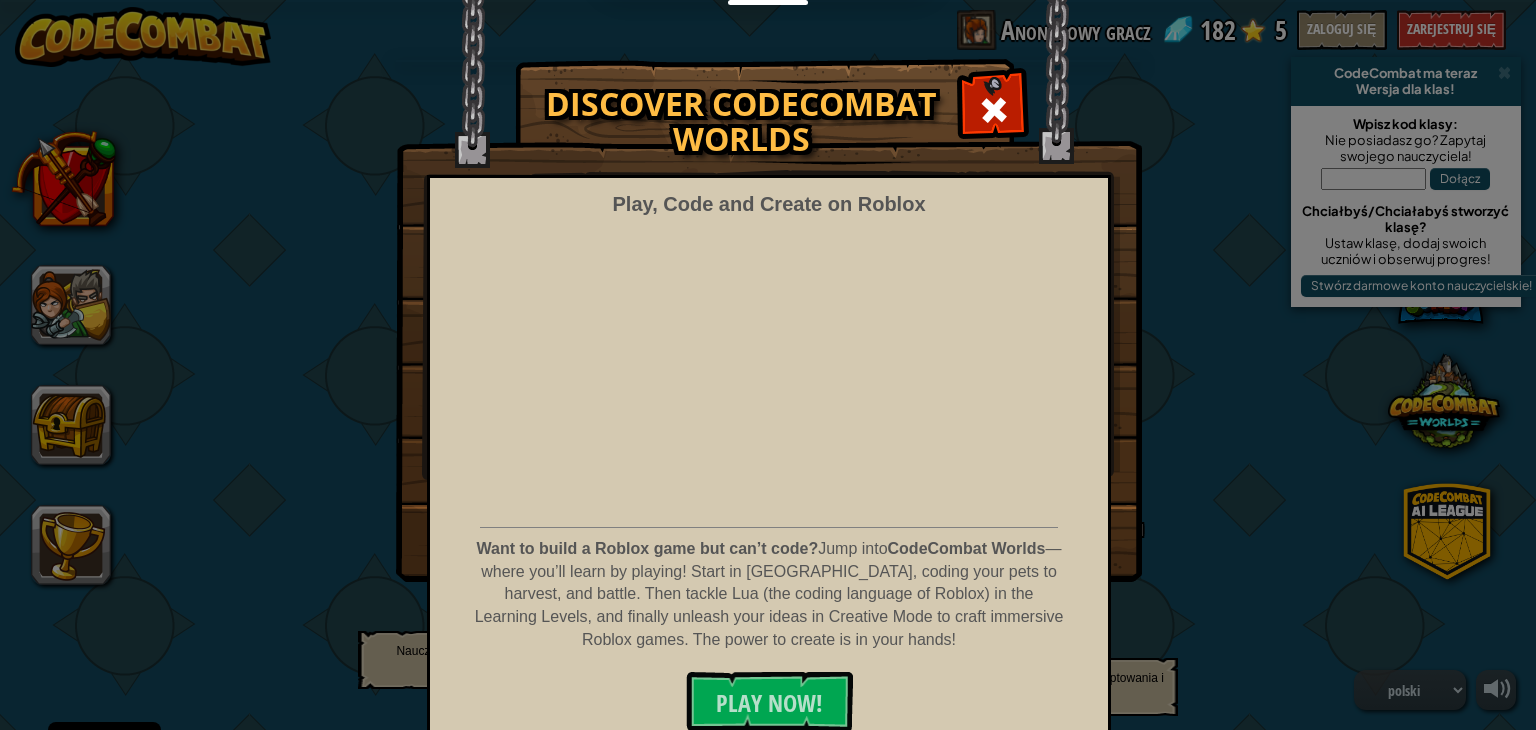
select select "pl"
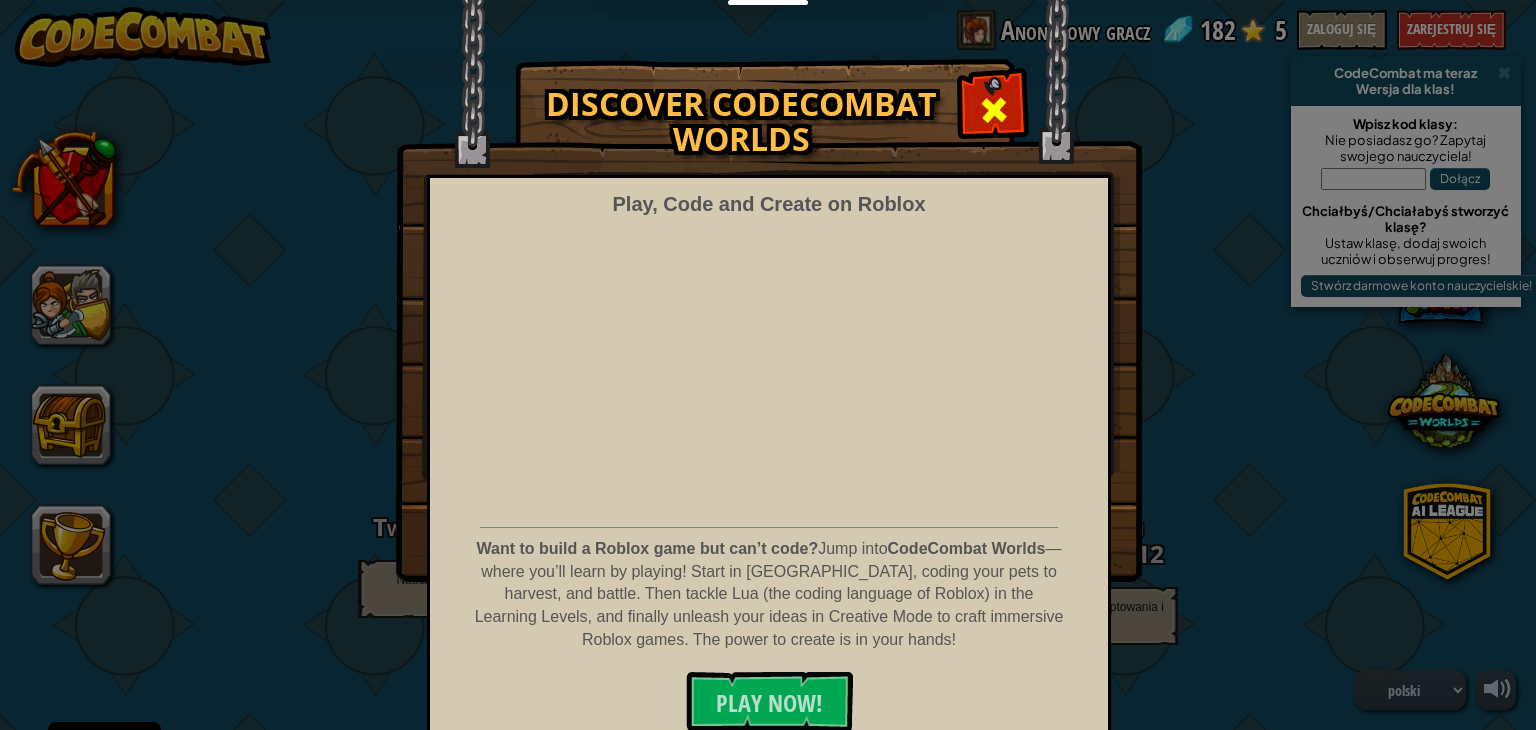
click at [978, 101] on span at bounding box center [994, 110] width 32 height 32
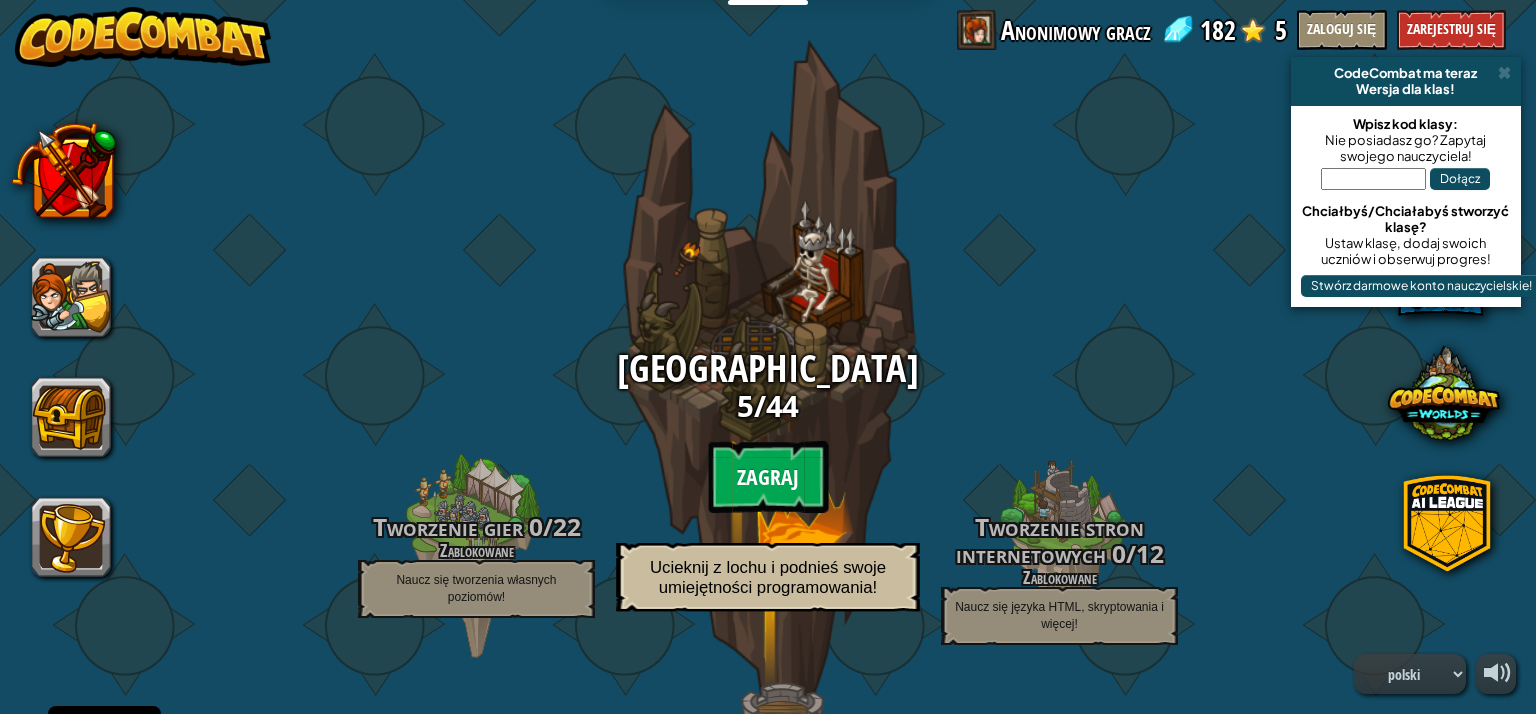
click at [811, 451] on btn "Zagraj" at bounding box center [768, 477] width 120 height 72
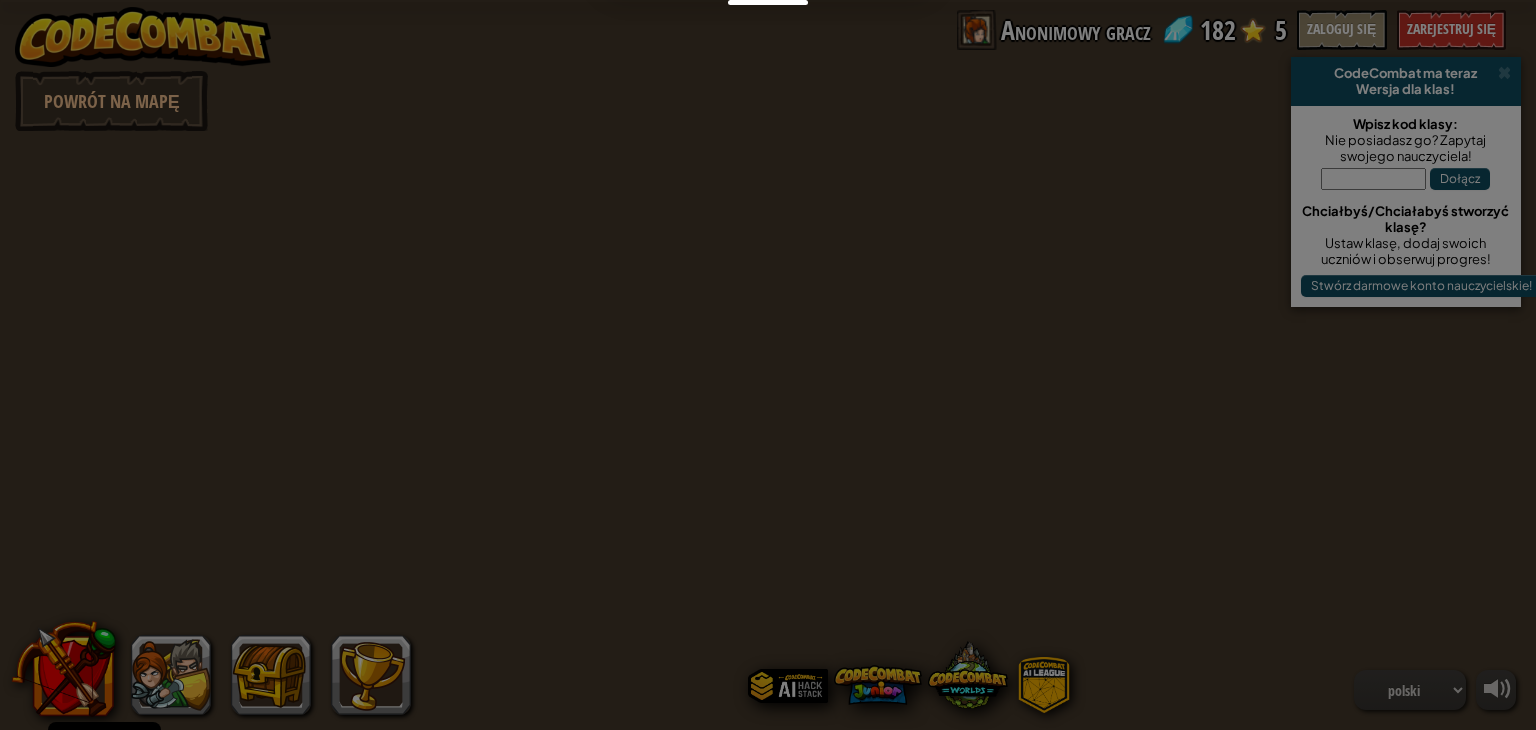
select select "pl"
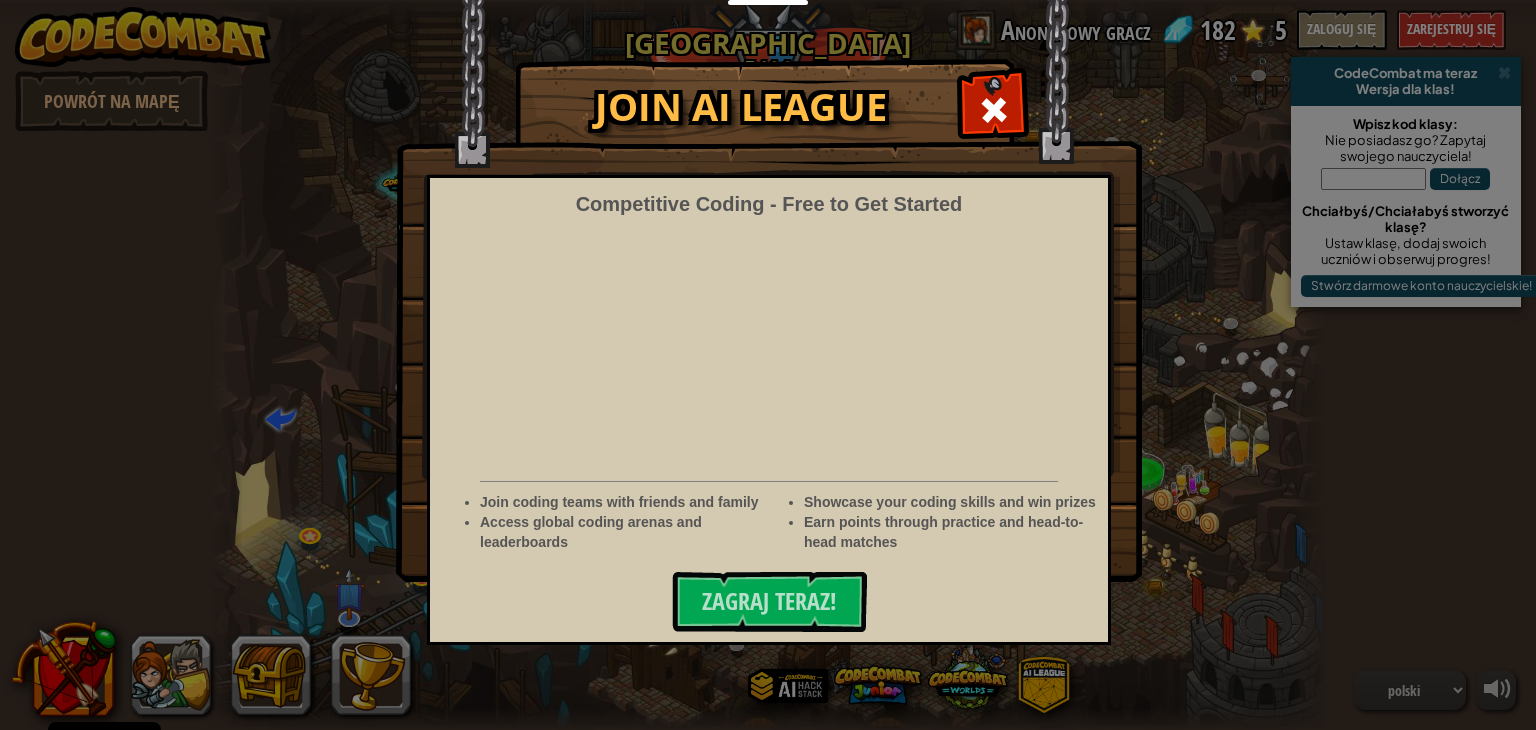
click at [995, 95] on span at bounding box center [994, 110] width 32 height 32
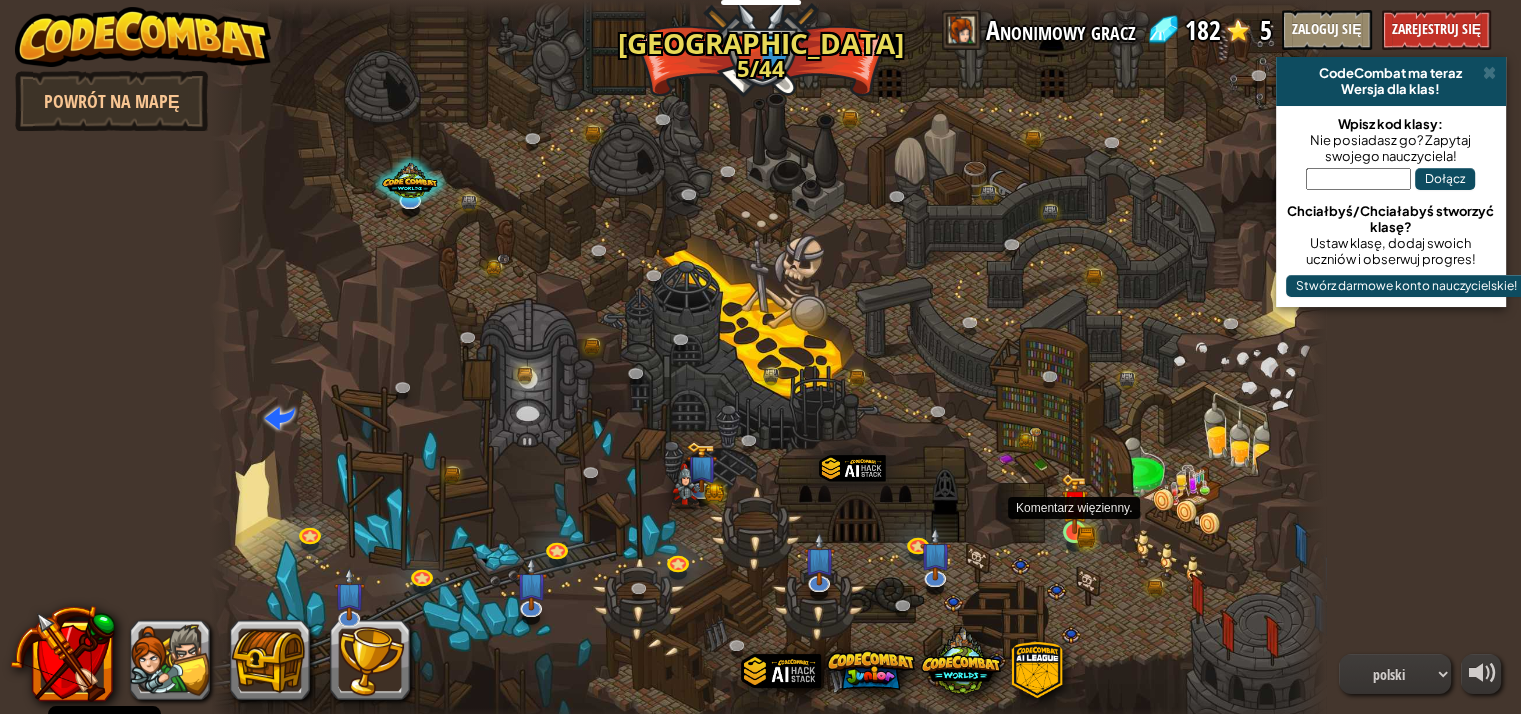
click at [1080, 520] on img at bounding box center [1075, 503] width 28 height 61
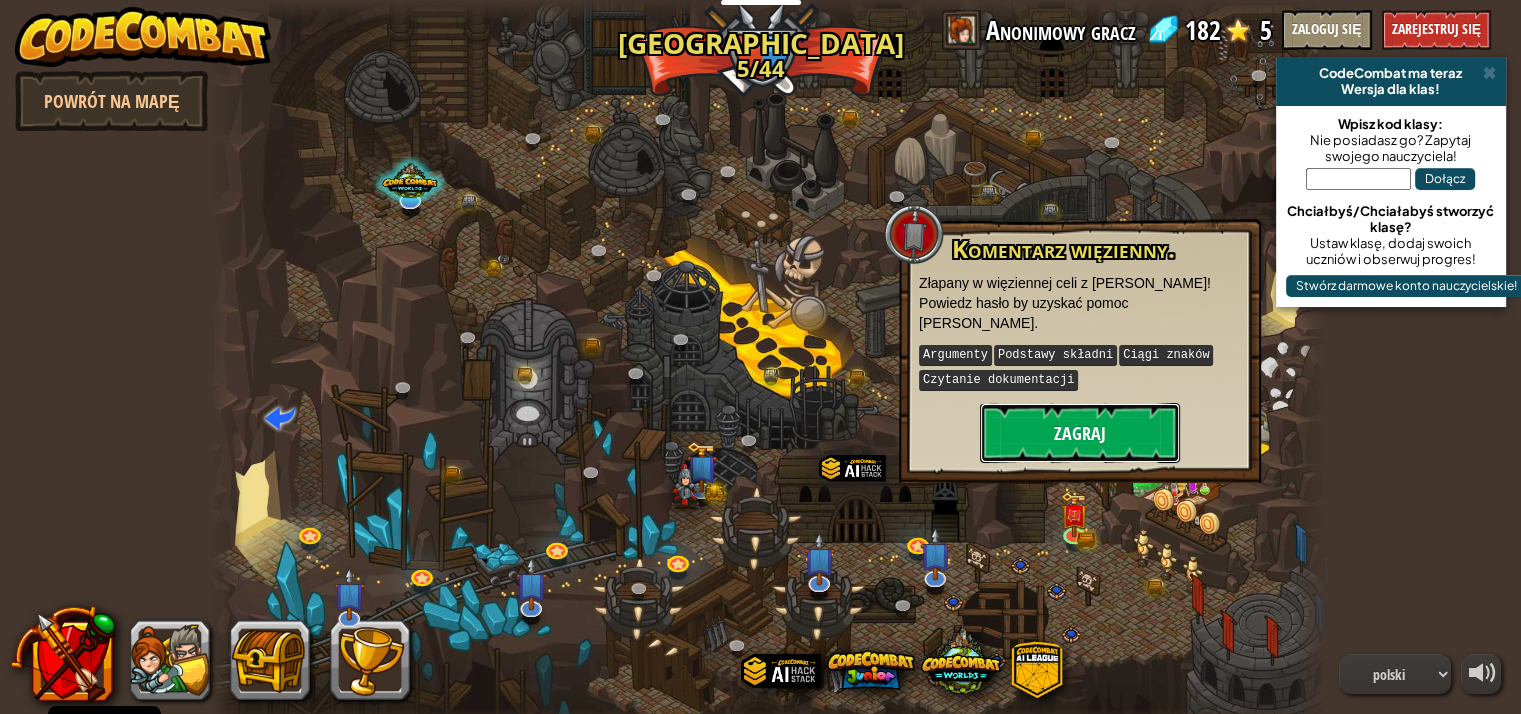
click at [1083, 423] on button "Zagraj" at bounding box center [1080, 433] width 200 height 60
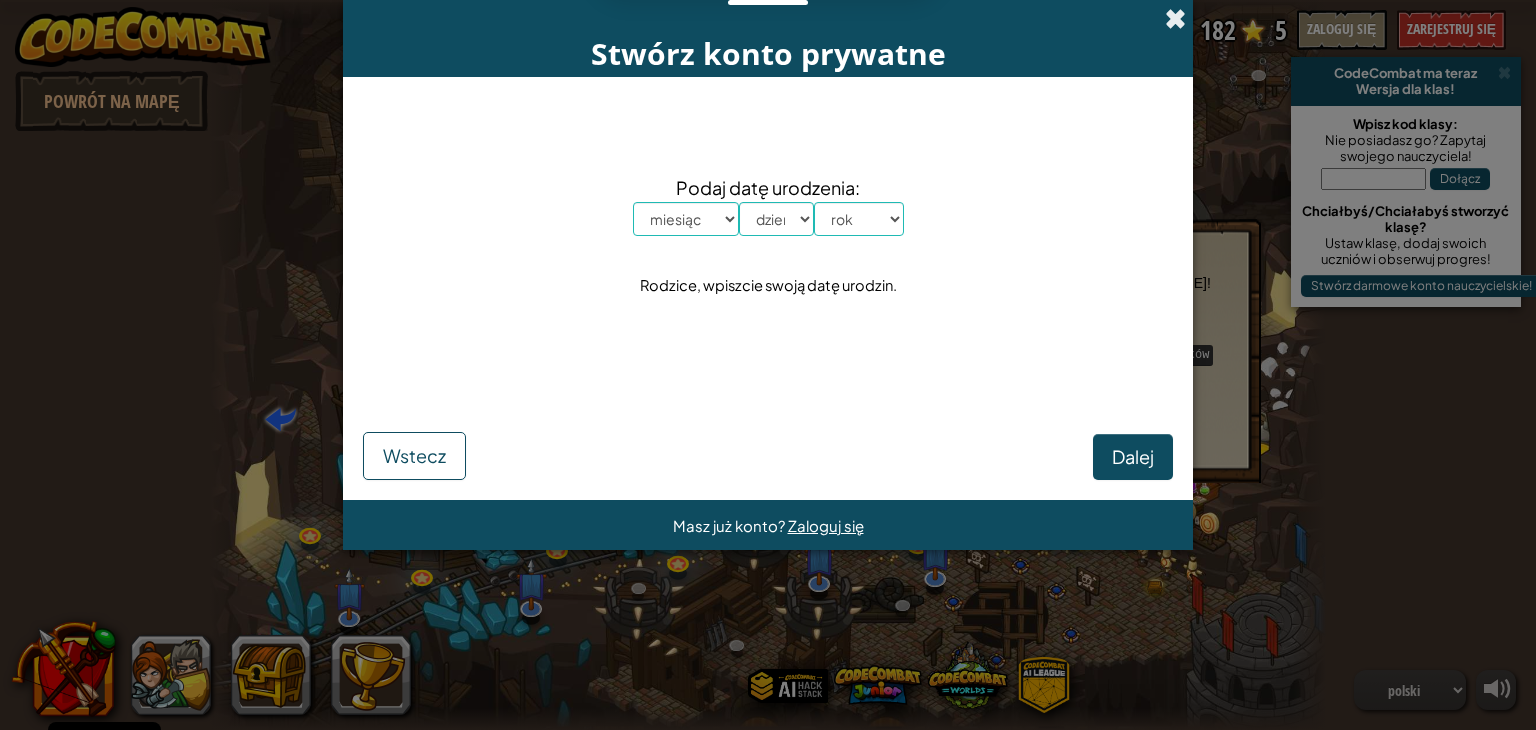
click at [1174, 13] on span at bounding box center [1175, 18] width 21 height 21
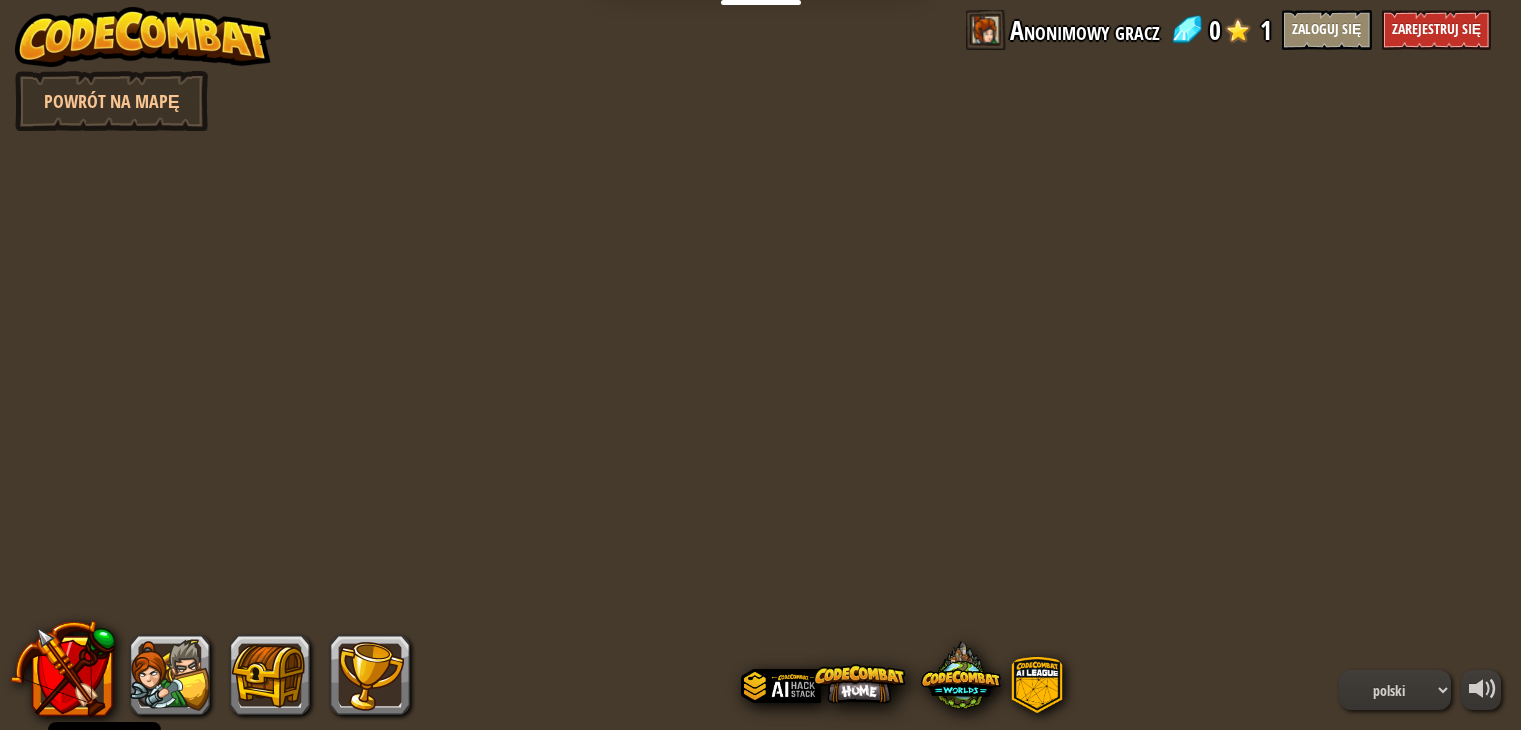
select select "pl"
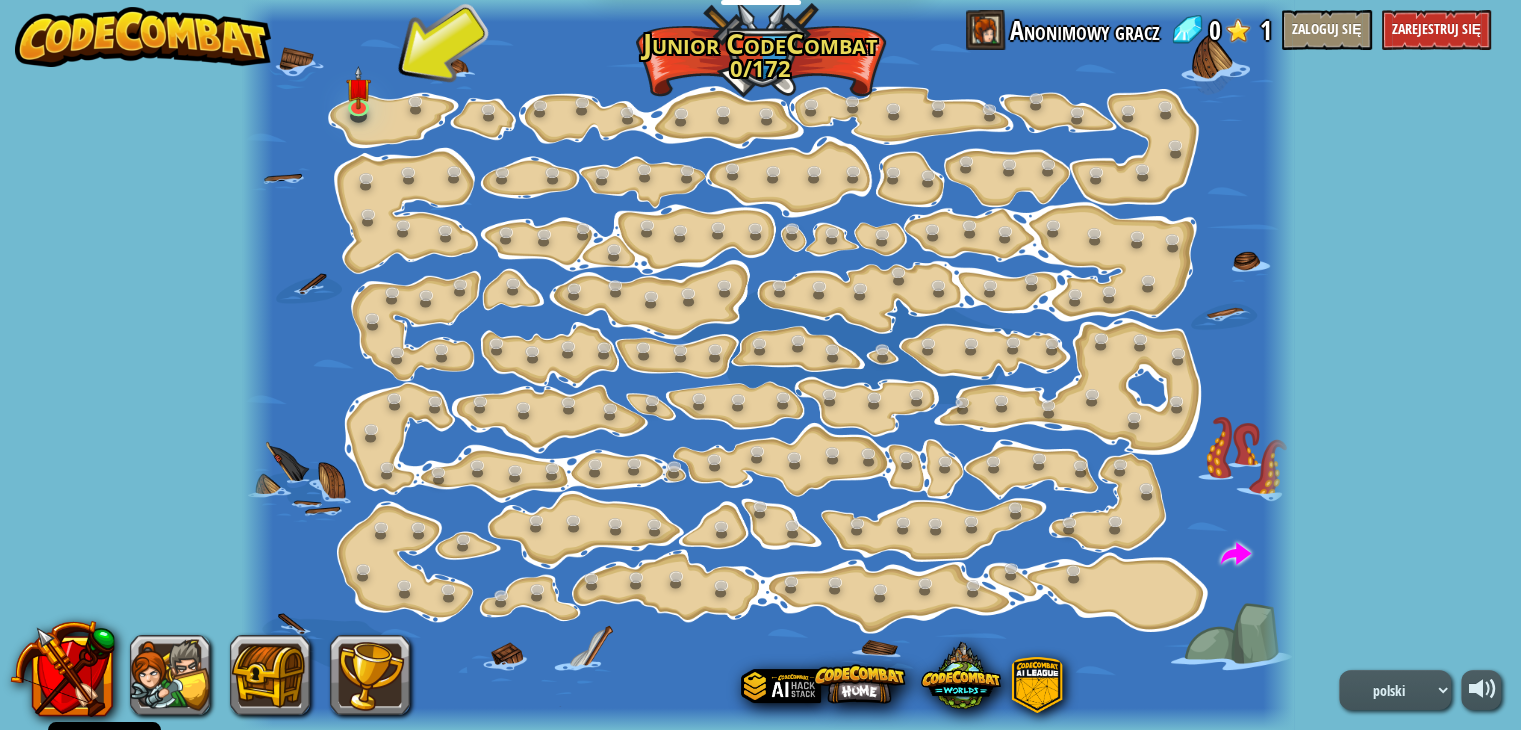
drag, startPoint x: 365, startPoint y: 122, endPoint x: 332, endPoint y: 117, distance: 33.4
click at [332, 118] on div at bounding box center [768, 365] width 1052 height 730
click at [351, 105] on div at bounding box center [358, 104] width 21 height 22
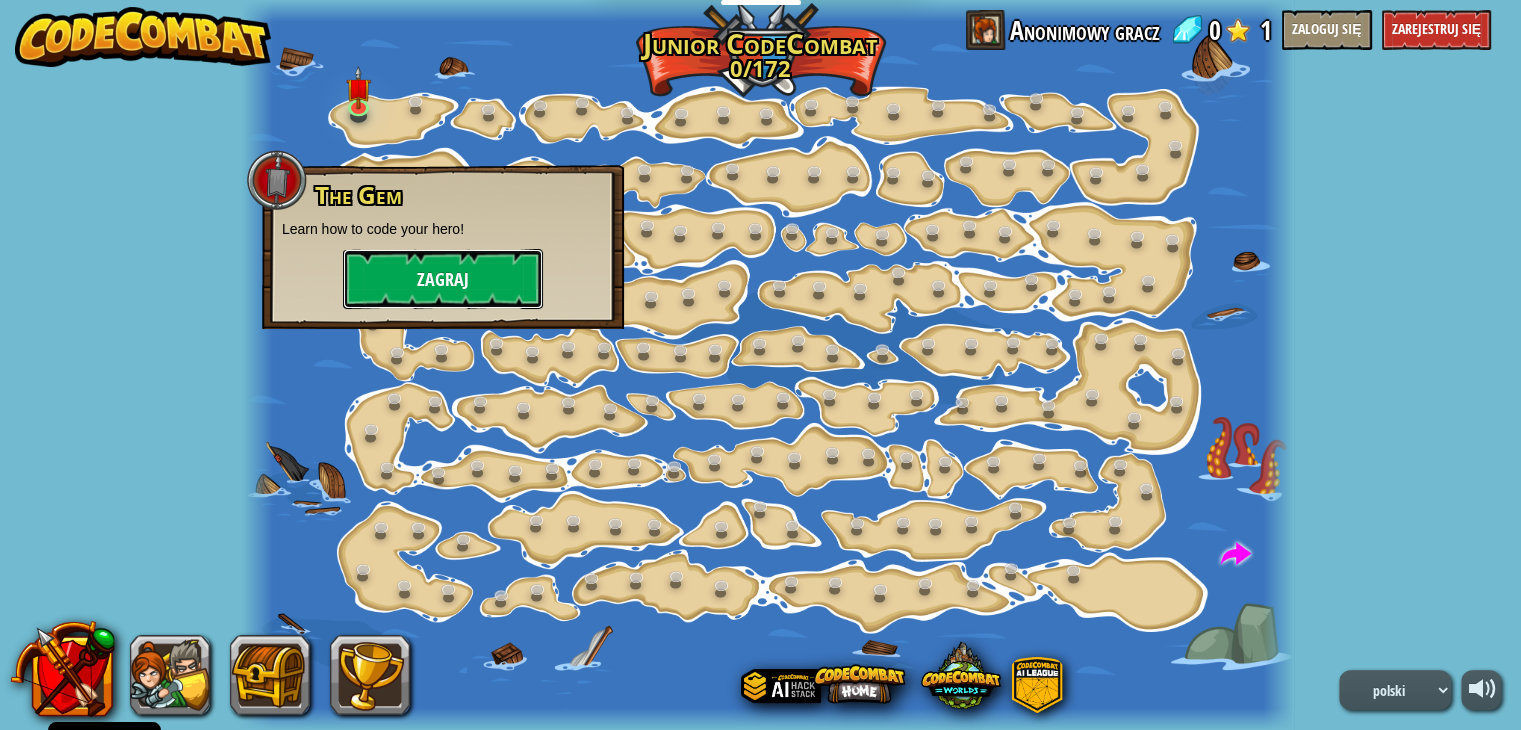
click at [508, 290] on button "Zagraj" at bounding box center [443, 279] width 200 height 60
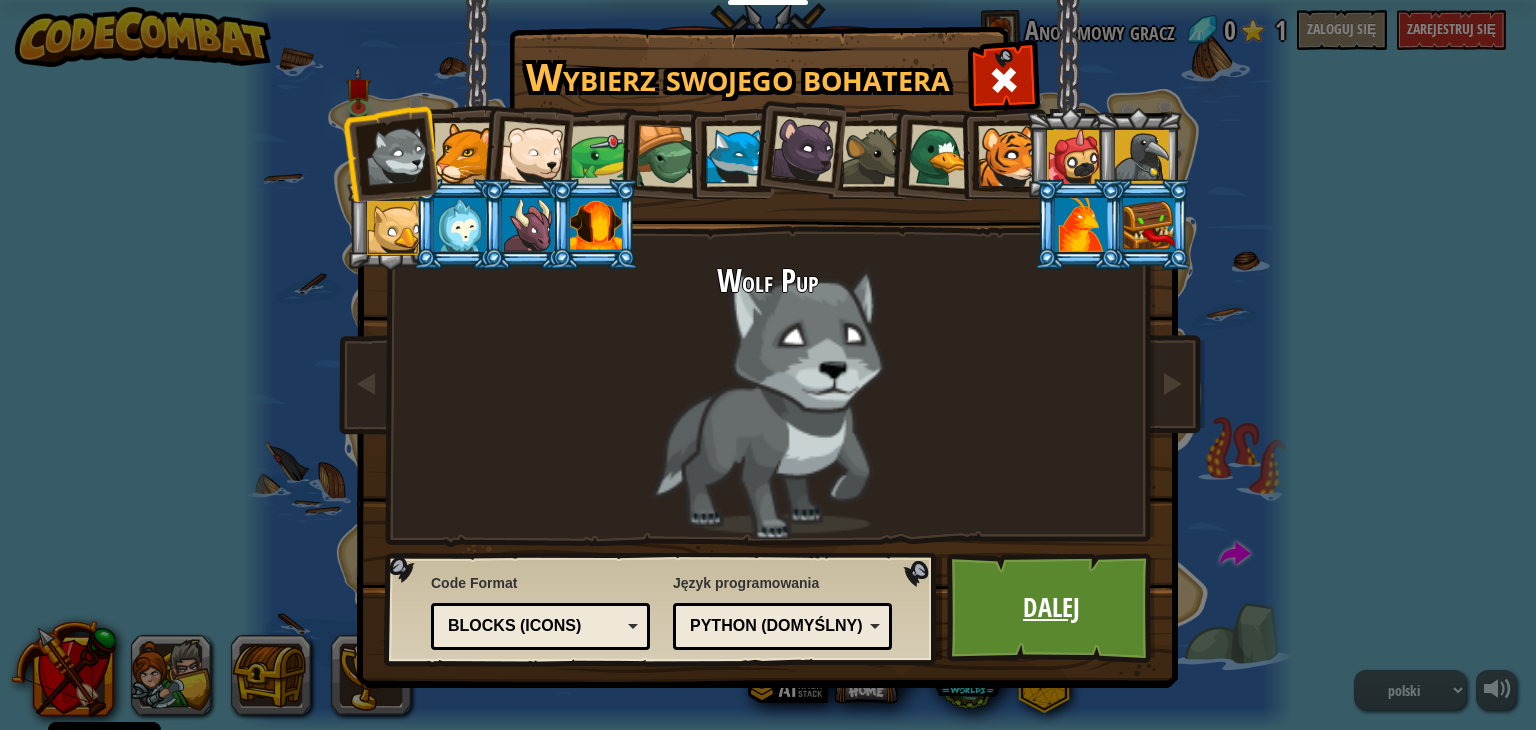
click at [1128, 628] on link "Dalej" at bounding box center [1051, 608] width 209 height 110
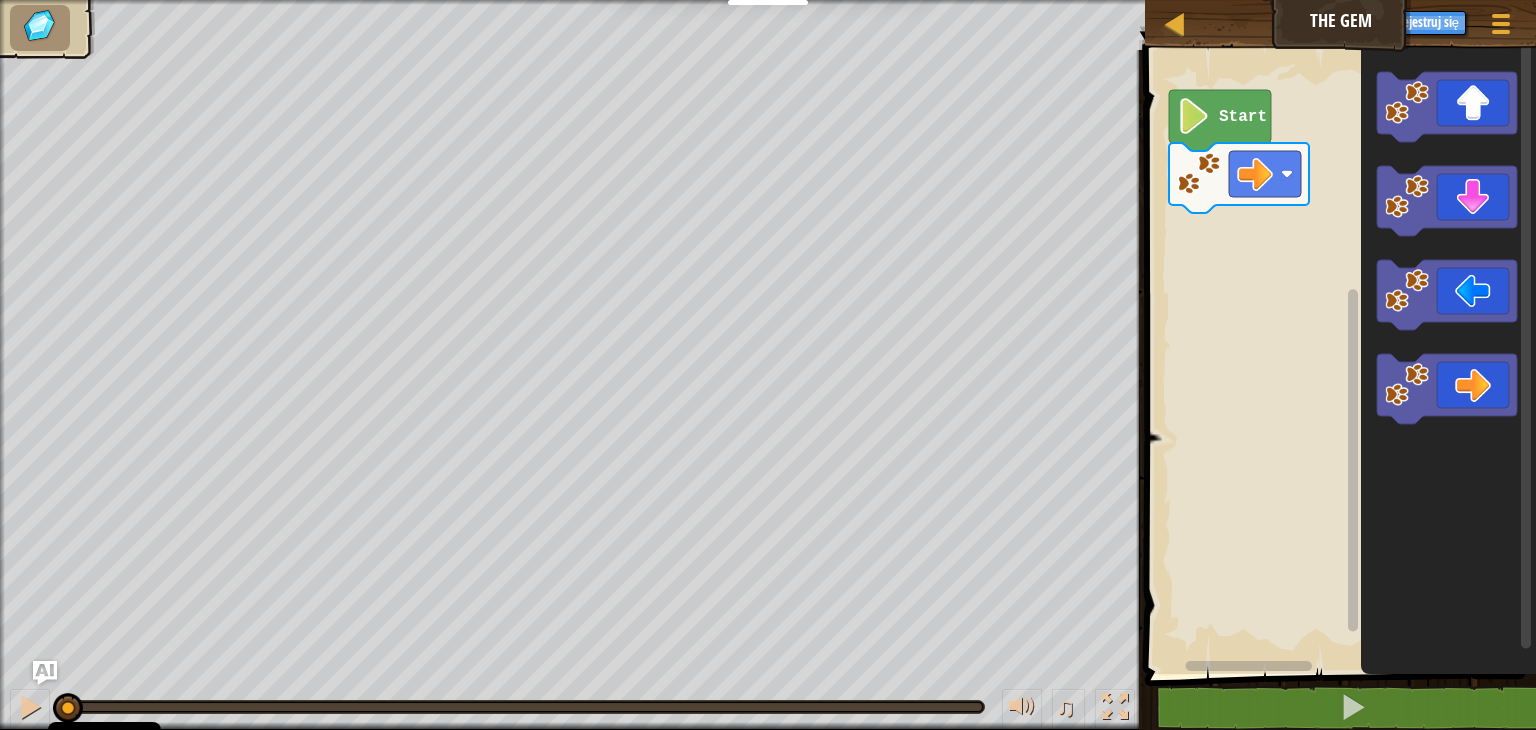
select select "pl"
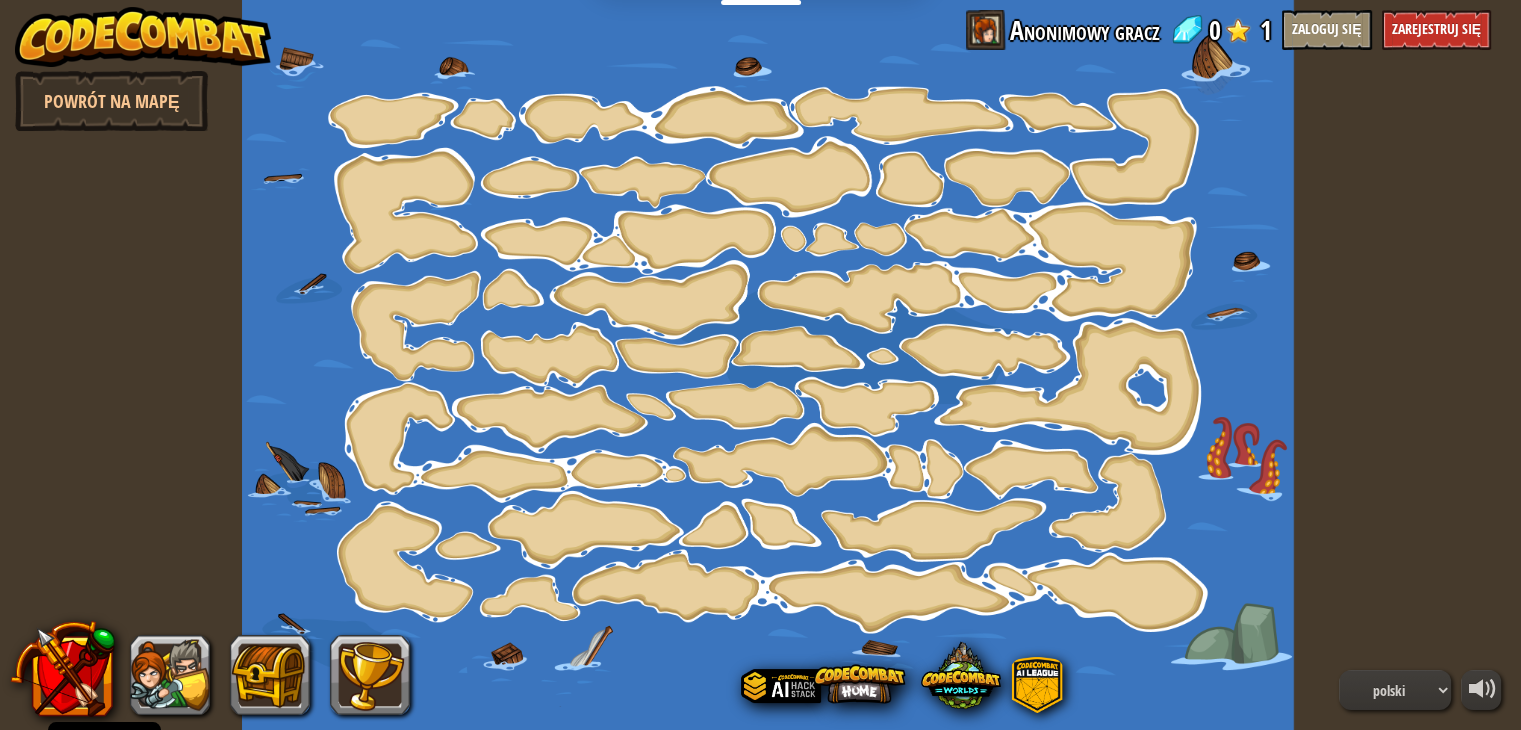
select select "pl"
